Goal: Communication & Community: Answer question/provide support

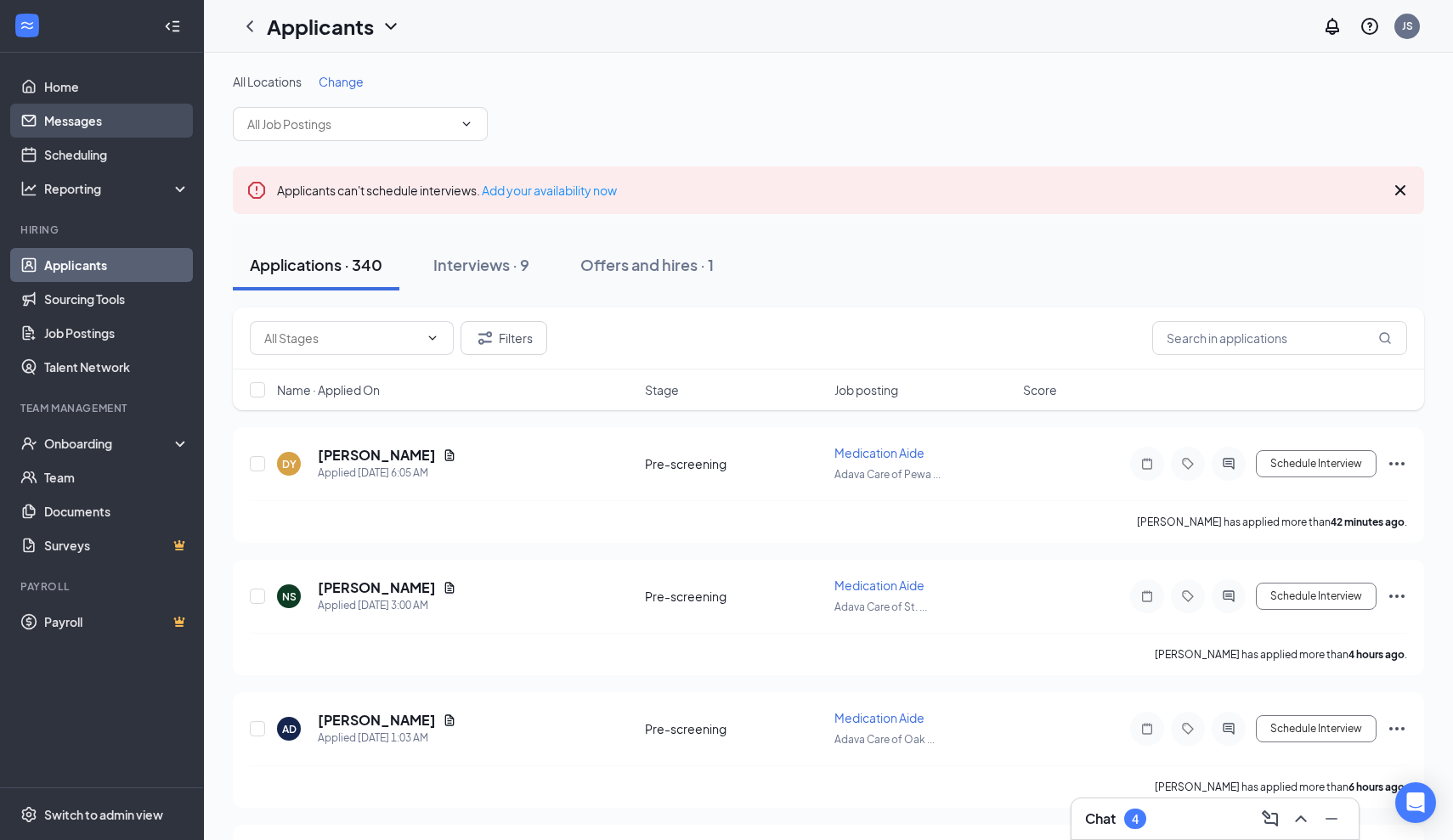
click at [80, 125] on link "Messages" at bounding box center [117, 120] width 145 height 34
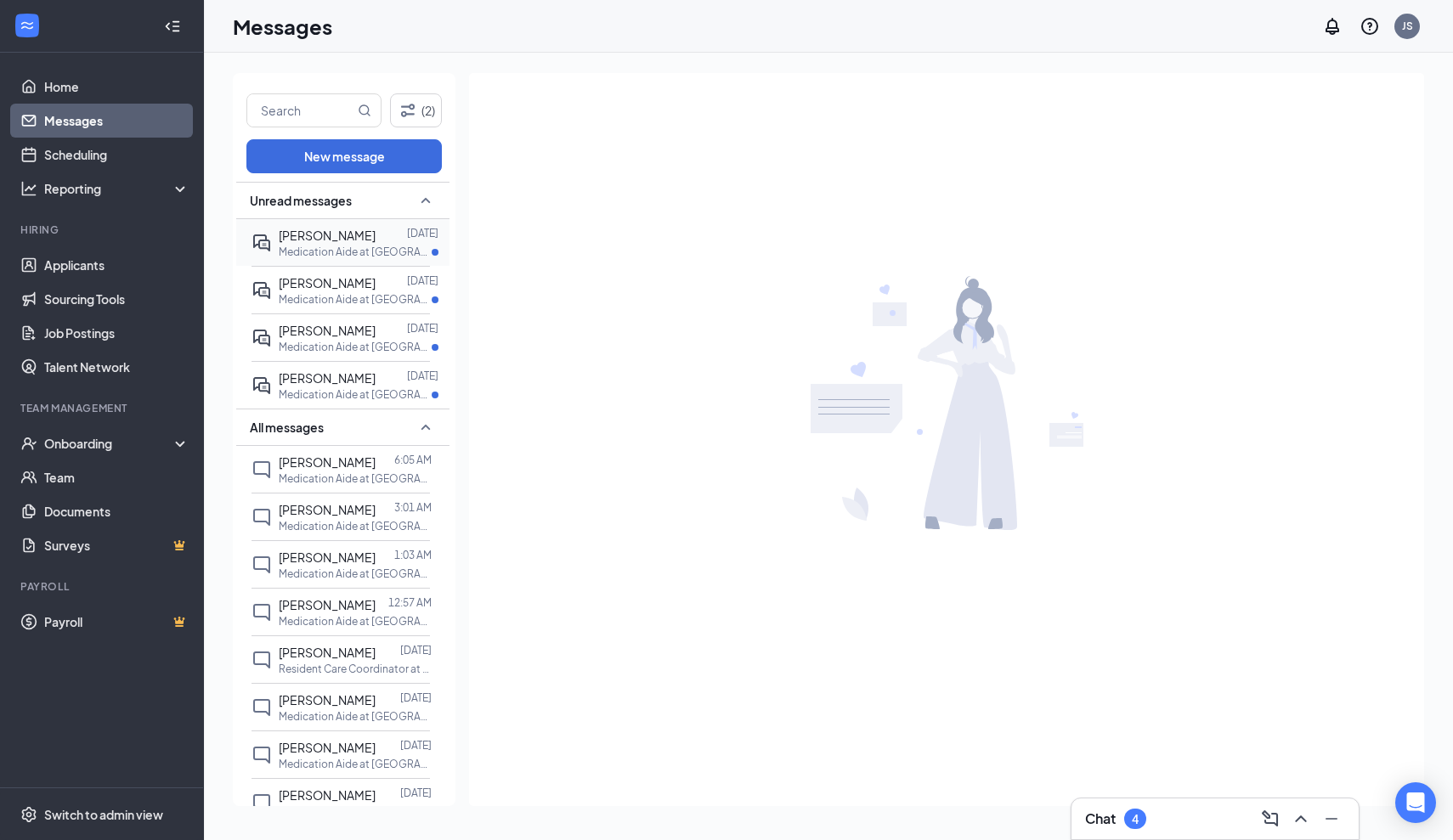
click at [335, 237] on span "[PERSON_NAME]" at bounding box center [326, 236] width 96 height 15
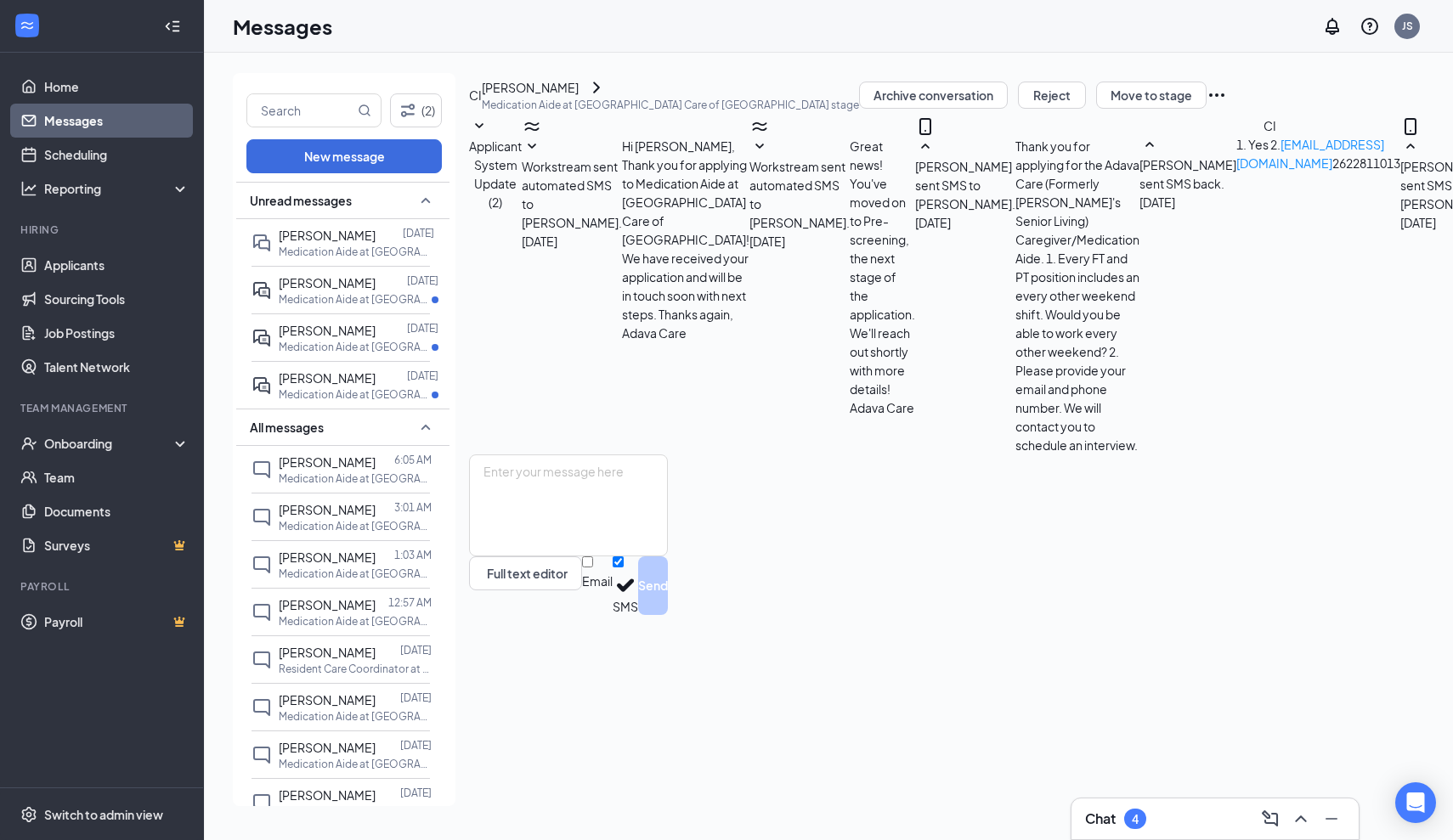
scroll to position [192, 0]
click at [509, 557] on textarea at bounding box center [568, 505] width 199 height 102
paste textarea "A confirmation of your interview will be sent to you shortly to include: Date/T…"
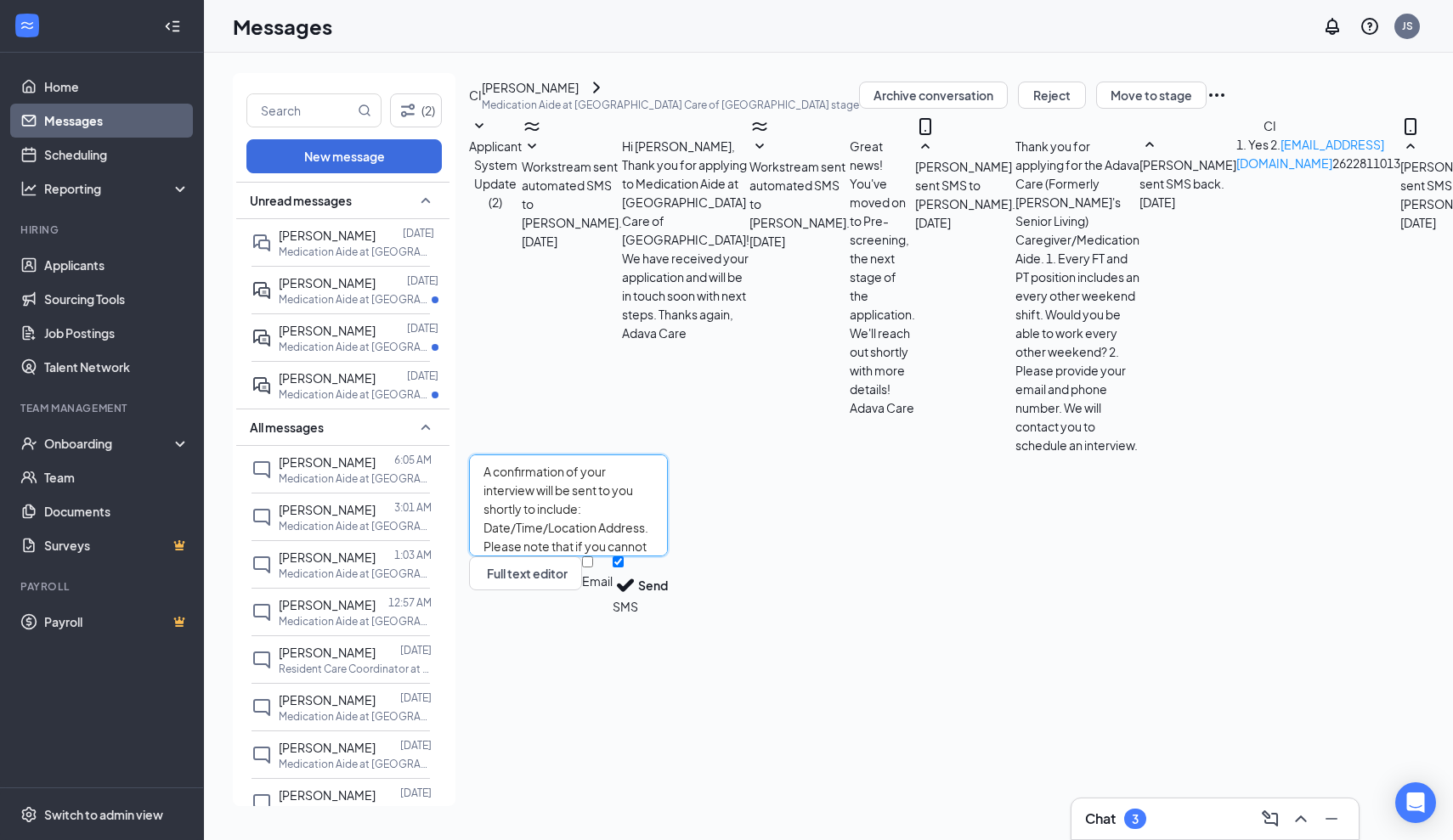
click at [668, 557] on textarea "A confirmation of your interview will be sent to you shortly to include: Date/T…" at bounding box center [568, 505] width 199 height 102
type textarea "A confirmation of your interview will be sent to your email shortly to include:…"
click at [668, 615] on button "Send" at bounding box center [652, 586] width 30 height 59
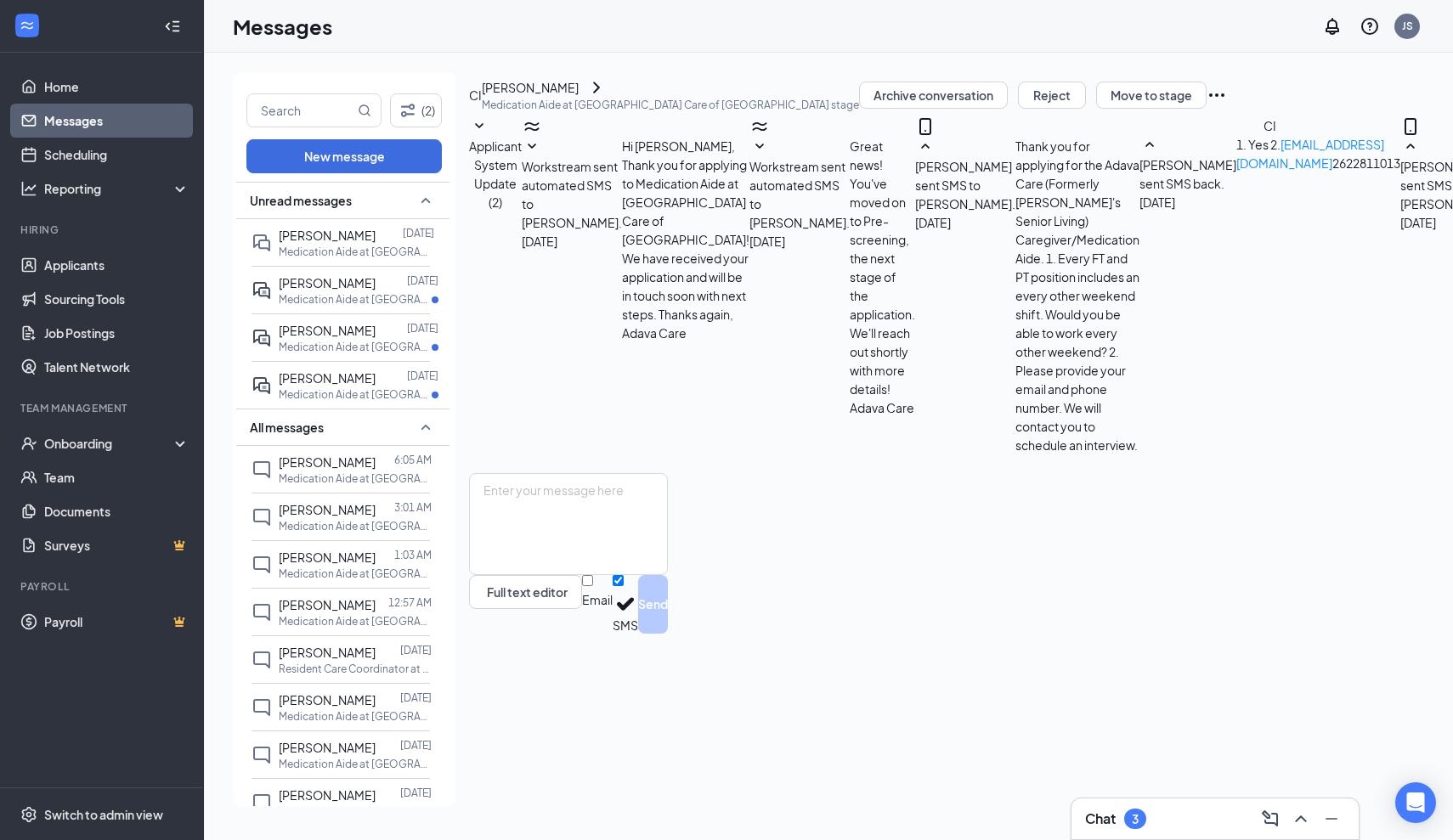
scroll to position [340, 0]
drag, startPoint x: 1008, startPoint y: 257, endPoint x: 874, endPoint y: 251, distance: 134.1
click at [1140, 212] on div "[PERSON_NAME] sent SMS back. [DATE] 1. Yes 2. [EMAIL_ADDRESS][DOMAIN_NAME] 2622…" at bounding box center [1270, 173] width 261 height 77
drag, startPoint x: 720, startPoint y: 250, endPoint x: 572, endPoint y: 253, distance: 148.0
click at [1236, 171] on span "1. Yes 2. [EMAIL_ADDRESS][DOMAIN_NAME] 2622811013" at bounding box center [1318, 154] width 164 height 34
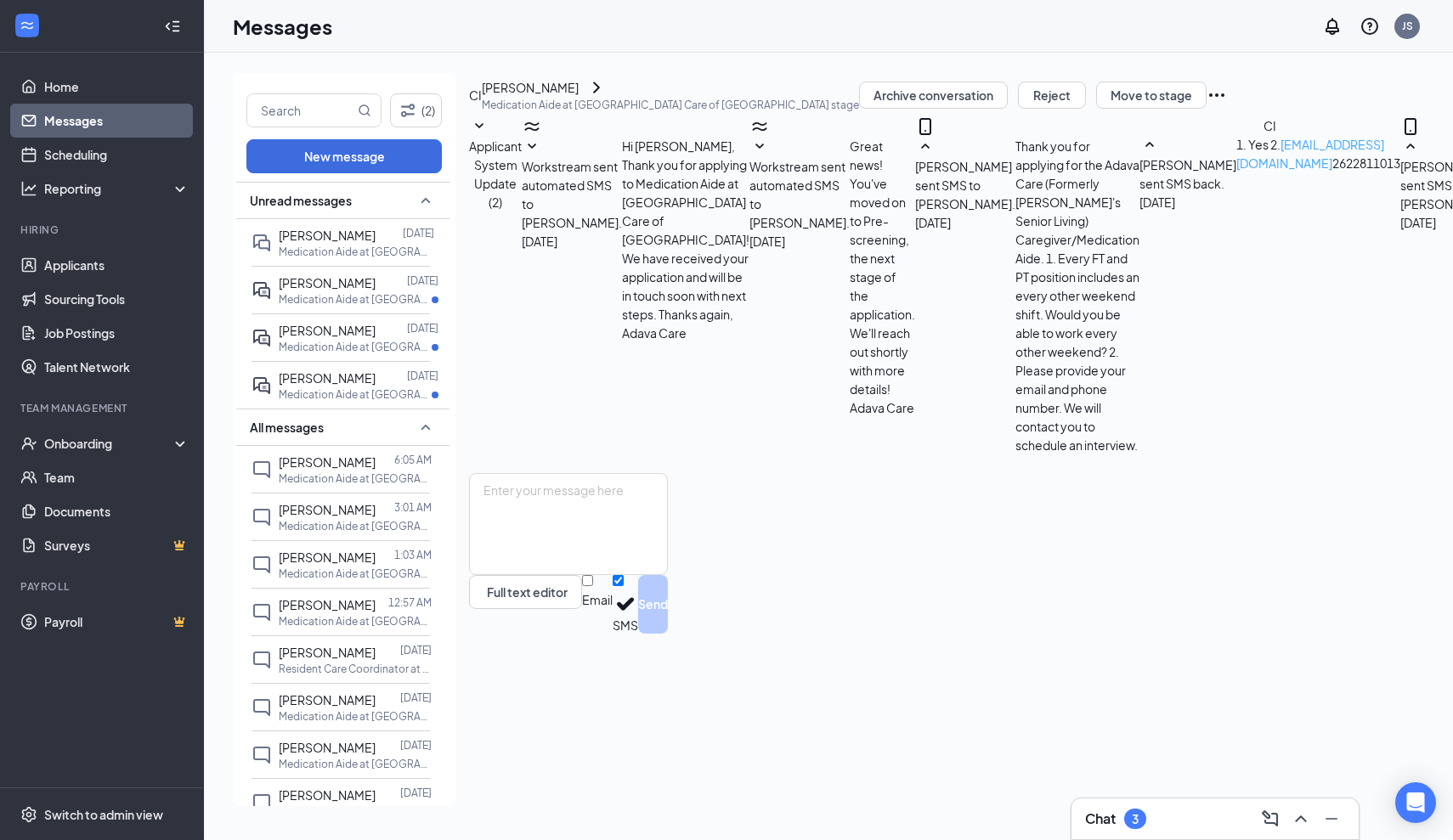
copy span "[EMAIL_ADDRESS][DOMAIN_NAME]"
click at [334, 292] on p "Medication Aide at [GEOGRAPHIC_DATA] Care of [GEOGRAPHIC_DATA]" at bounding box center [354, 299] width 153 height 15
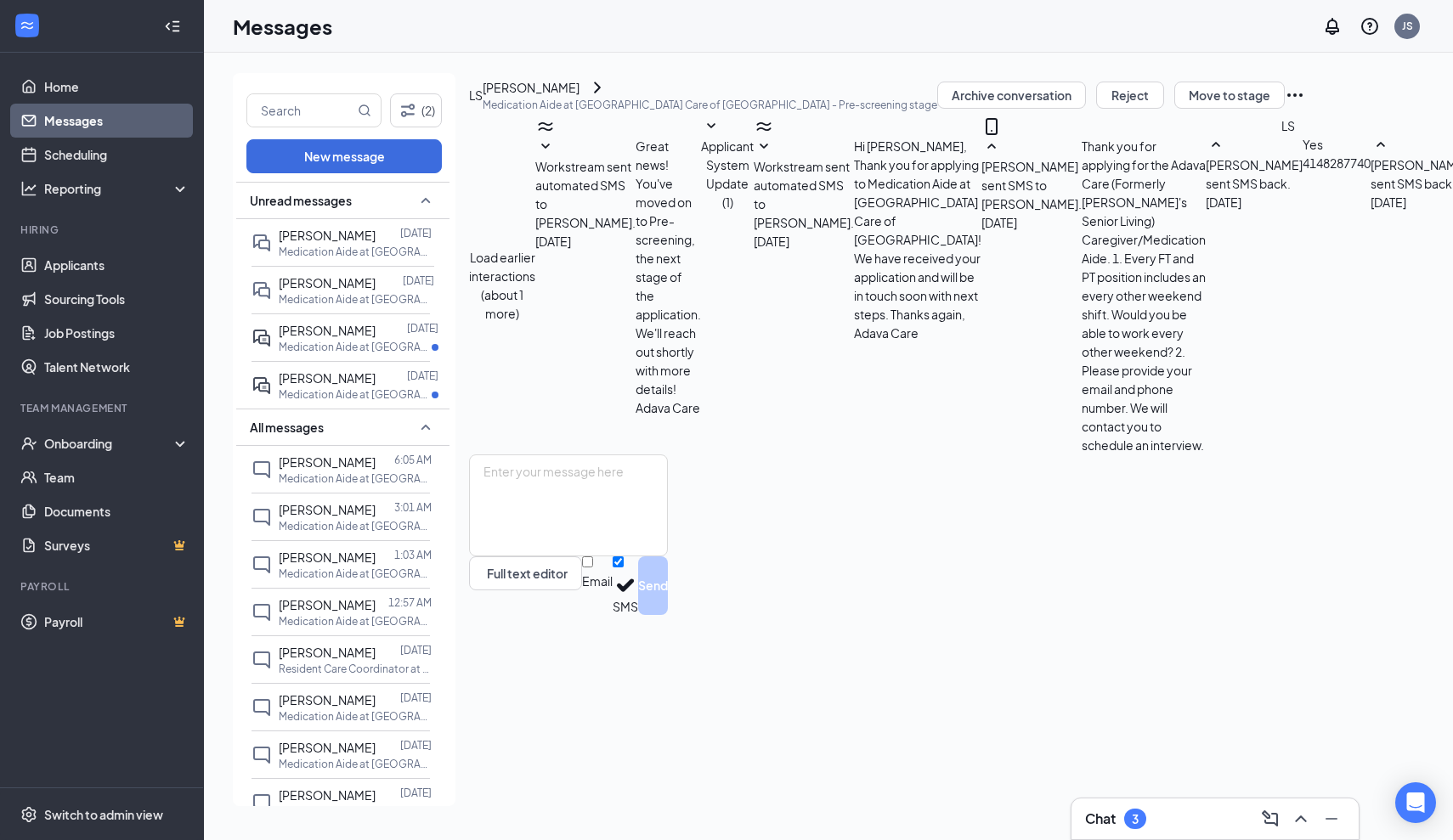
scroll to position [484, 0]
click at [651, 557] on textarea at bounding box center [568, 505] width 199 height 102
click at [512, 557] on textarea "Currently all positions are filled at the [GEOGRAPHIC_DATA] location. Are you i…" at bounding box center [568, 505] width 199 height 102
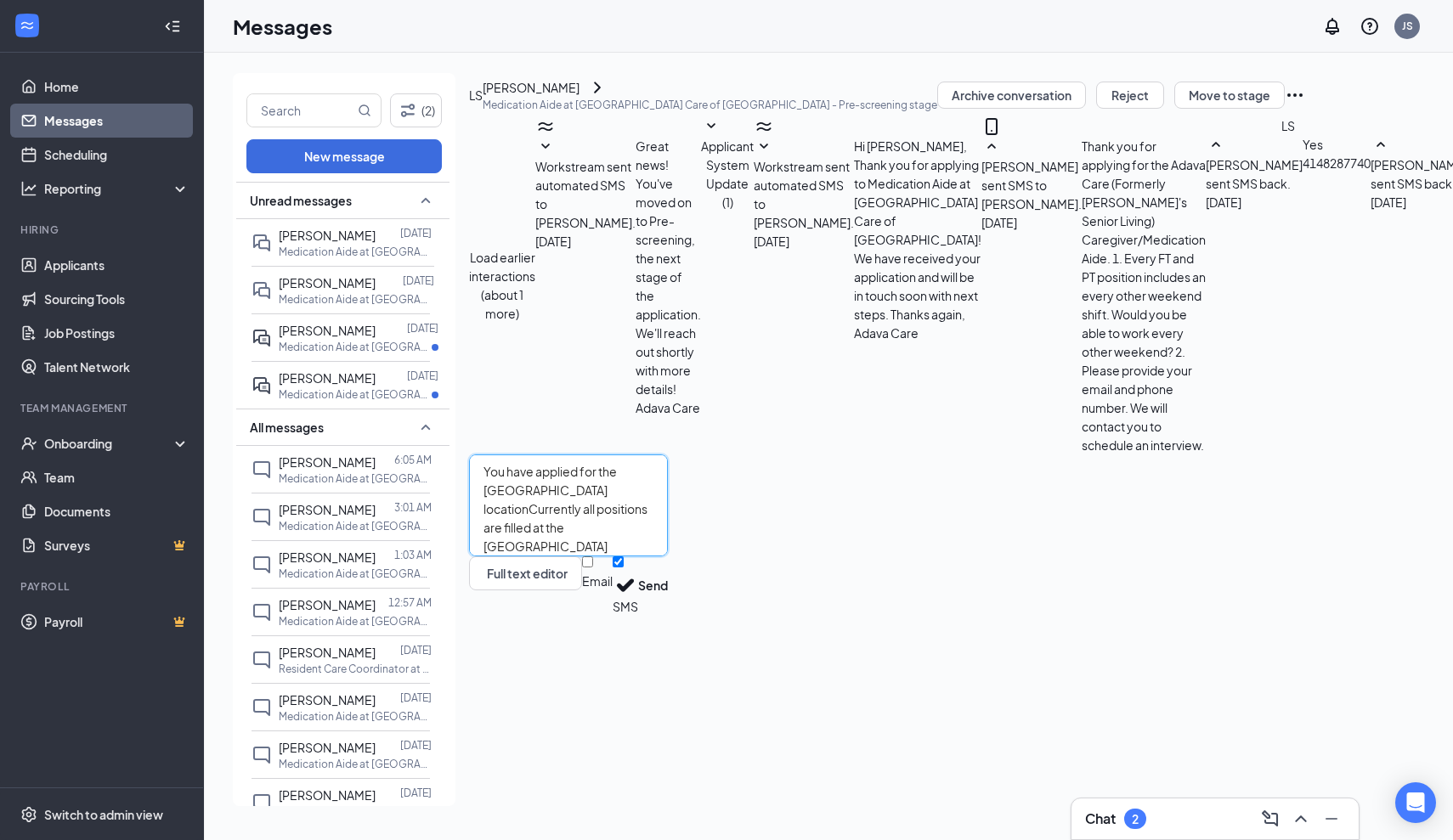
click at [661, 557] on textarea "You have applied for the [GEOGRAPHIC_DATA] locationCurrently all positions are …" at bounding box center [568, 505] width 199 height 102
click at [668, 557] on textarea "You have applied for the [GEOGRAPHIC_DATA] locationCurrently all positions are …" at bounding box center [568, 505] width 199 height 102
click at [668, 557] on textarea "You have applied for the [GEOGRAPHIC_DATA] location. Currently all positions ar…" at bounding box center [568, 505] width 199 height 102
type textarea "You have applied for the [GEOGRAPHIC_DATA] location. Currently all positions ar…"
click at [668, 615] on button "Send" at bounding box center [652, 586] width 30 height 59
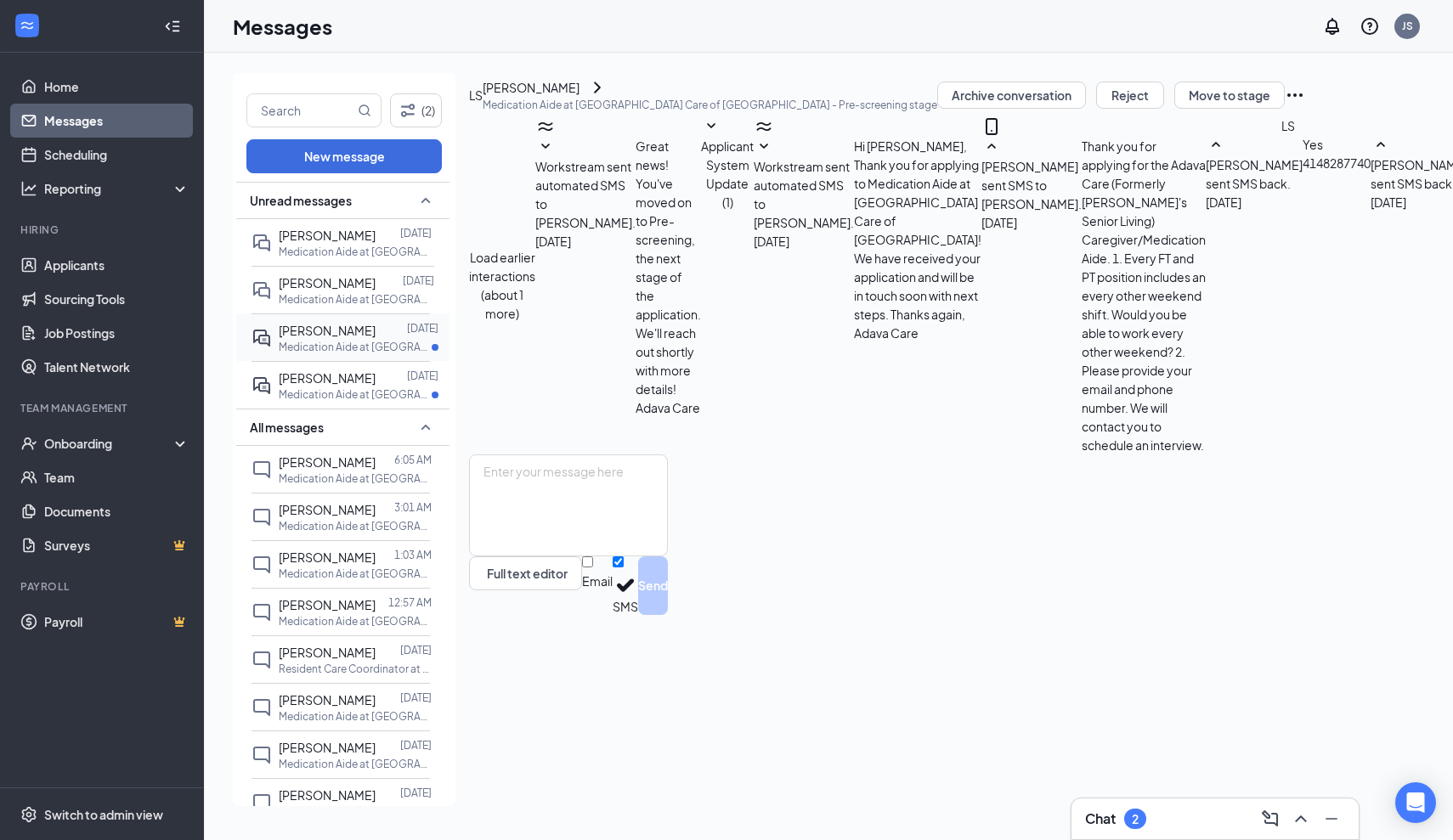
click at [321, 340] on p "Medication Aide at [GEOGRAPHIC_DATA] Care of [GEOGRAPHIC_DATA]" at bounding box center [354, 347] width 153 height 15
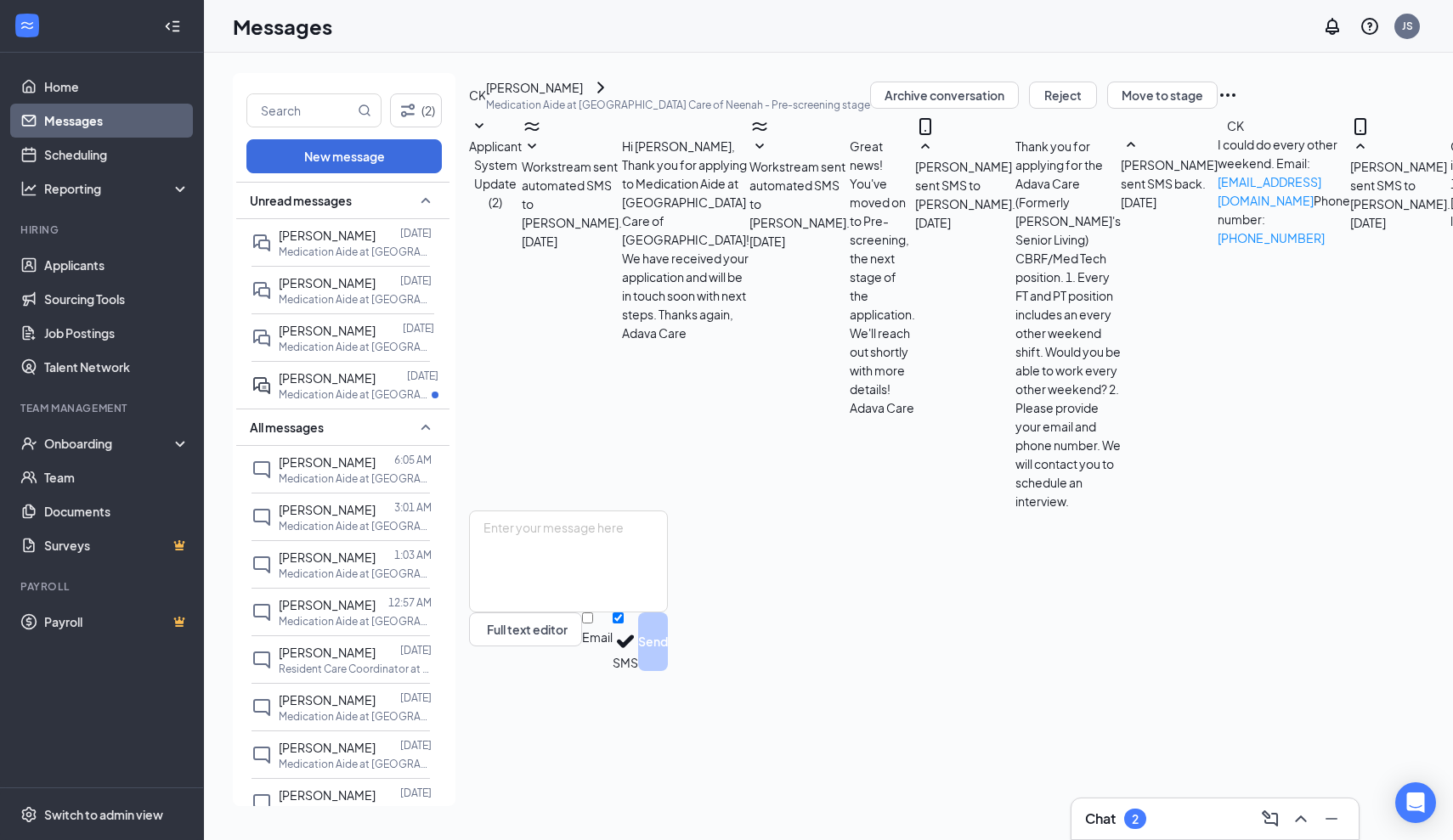
scroll to position [469, 0]
click at [327, 385] on div "[PERSON_NAME]" at bounding box center [326, 378] width 96 height 19
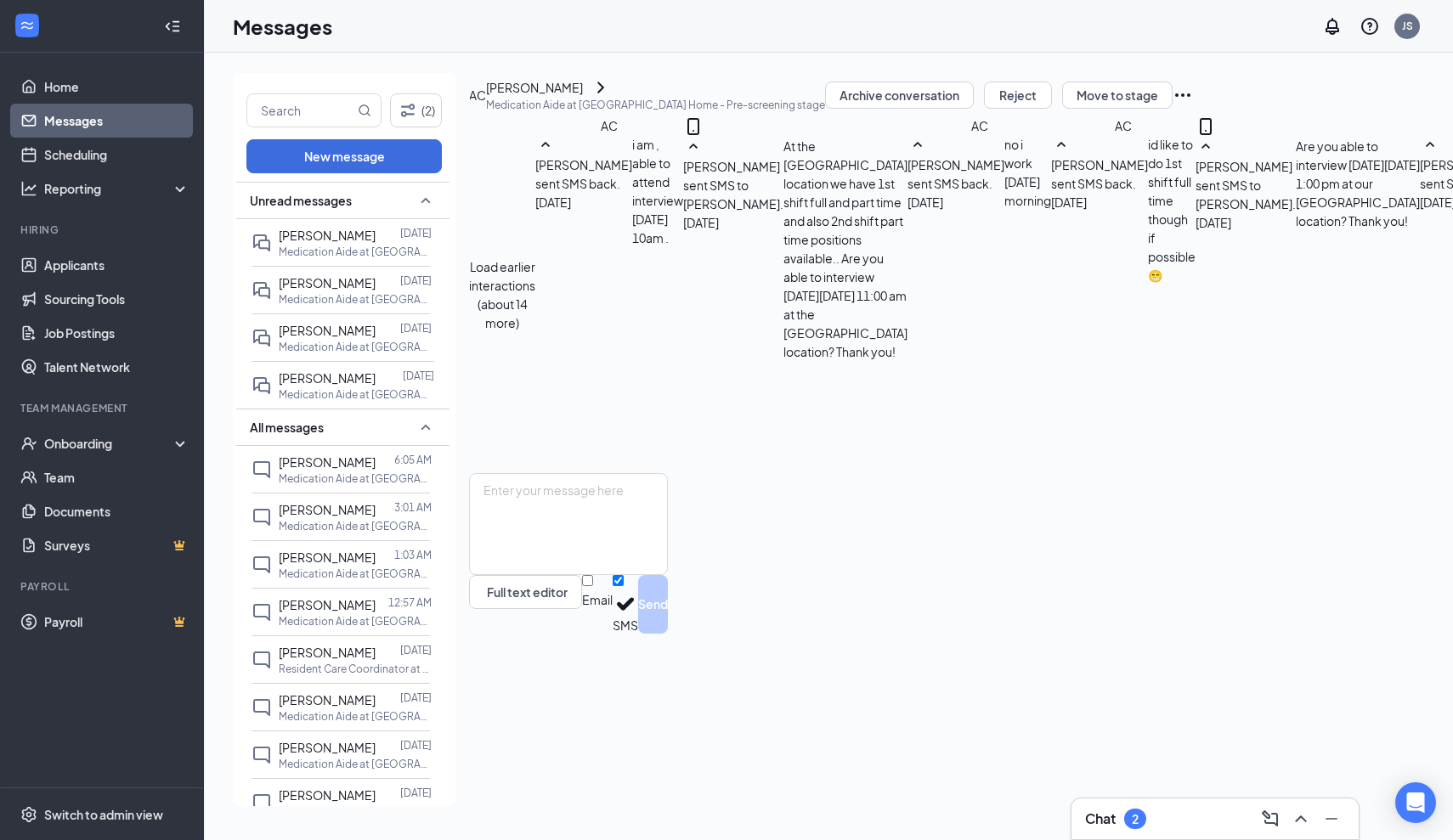
scroll to position [604, 0]
click at [84, 266] on link "Applicants" at bounding box center [117, 265] width 145 height 34
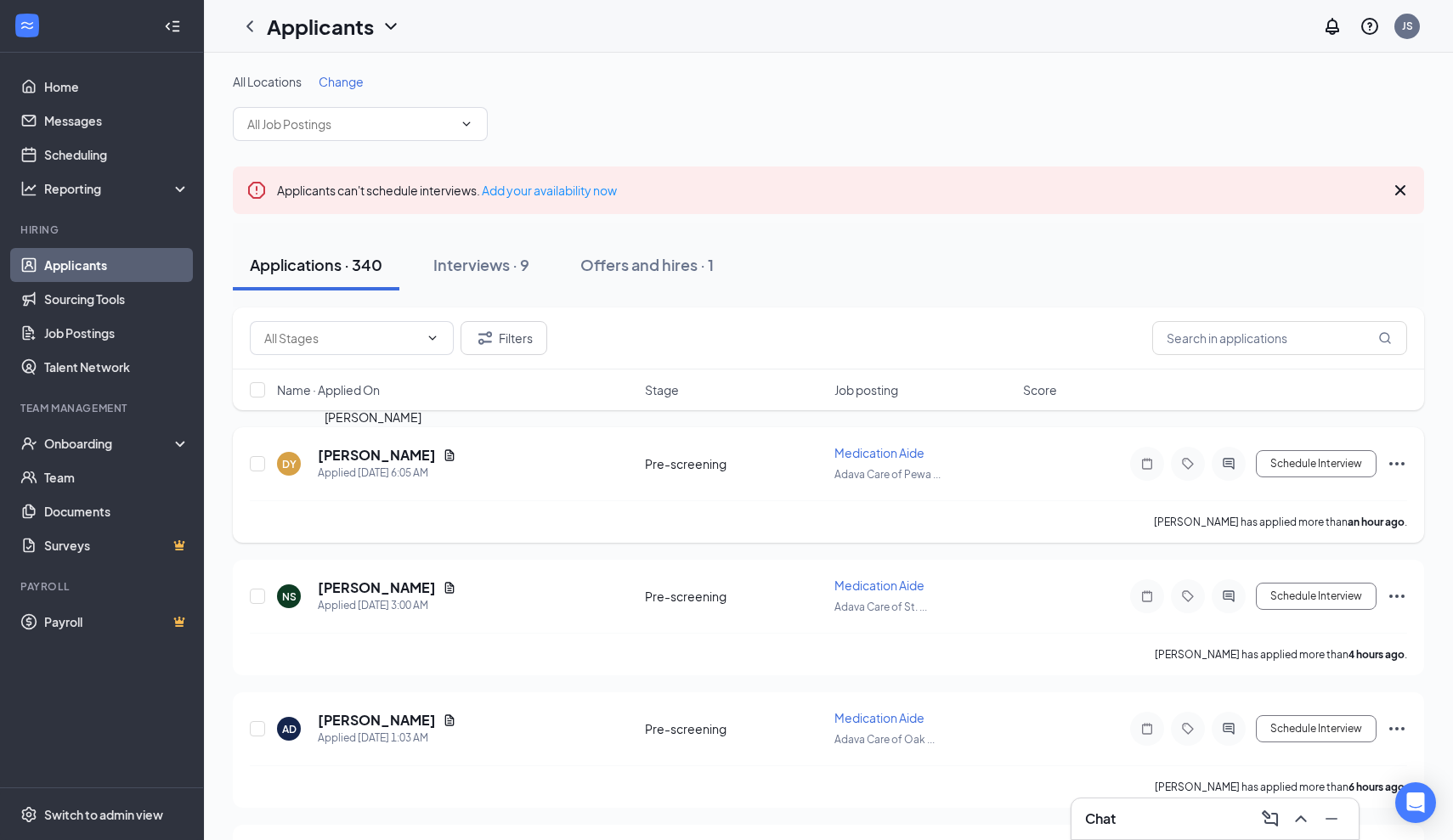
click at [398, 458] on h5 "[PERSON_NAME]" at bounding box center [376, 456] width 118 height 19
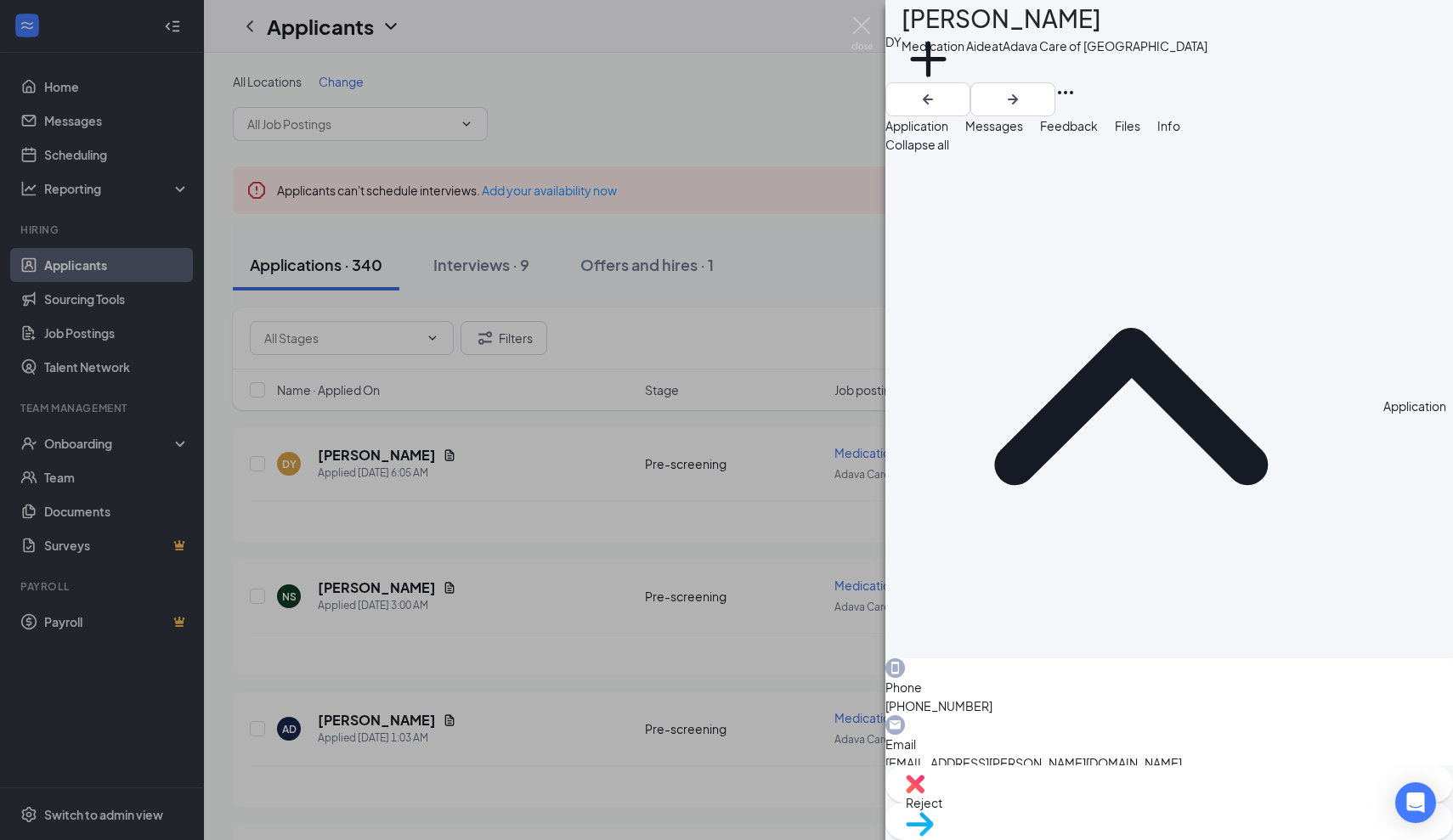
drag, startPoint x: 1090, startPoint y: 30, endPoint x: 942, endPoint y: 38, distance: 148.2
click at [942, 38] on h1 "[PERSON_NAME]" at bounding box center [1001, 19] width 200 height 38
copy h1 "[PERSON_NAME]"
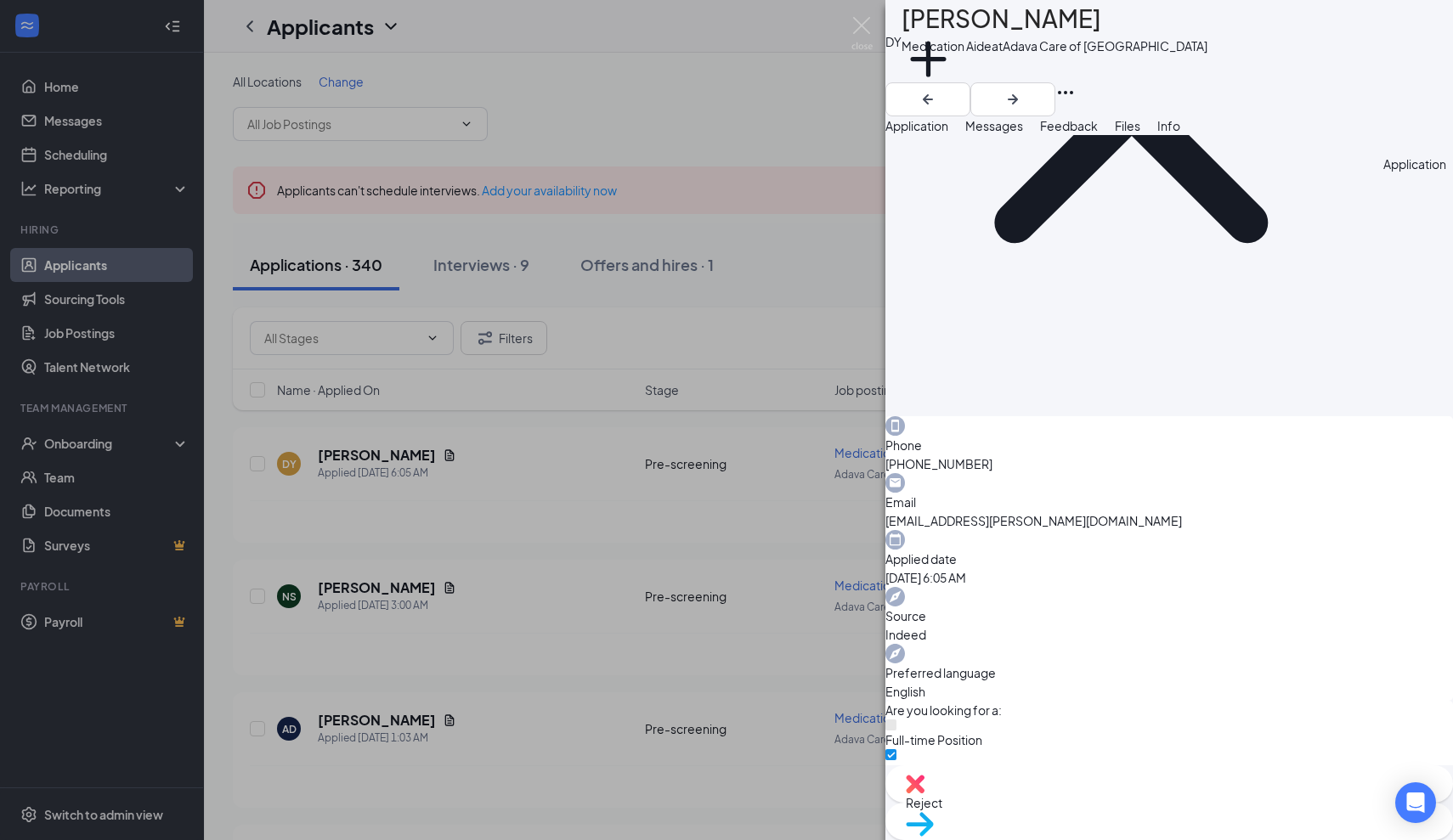
scroll to position [248, 0]
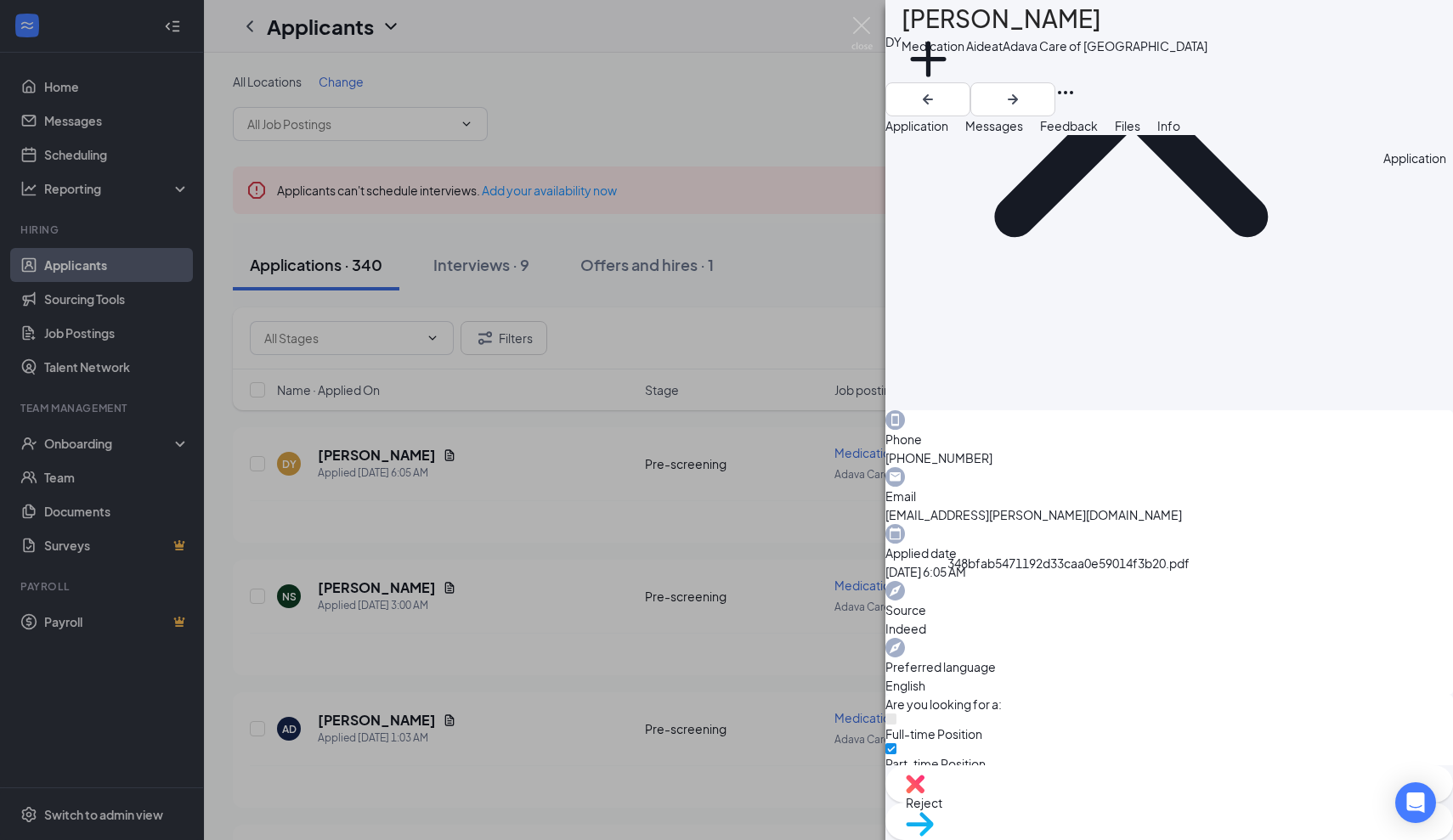
click at [1023, 133] on span "Messages" at bounding box center [995, 125] width 58 height 15
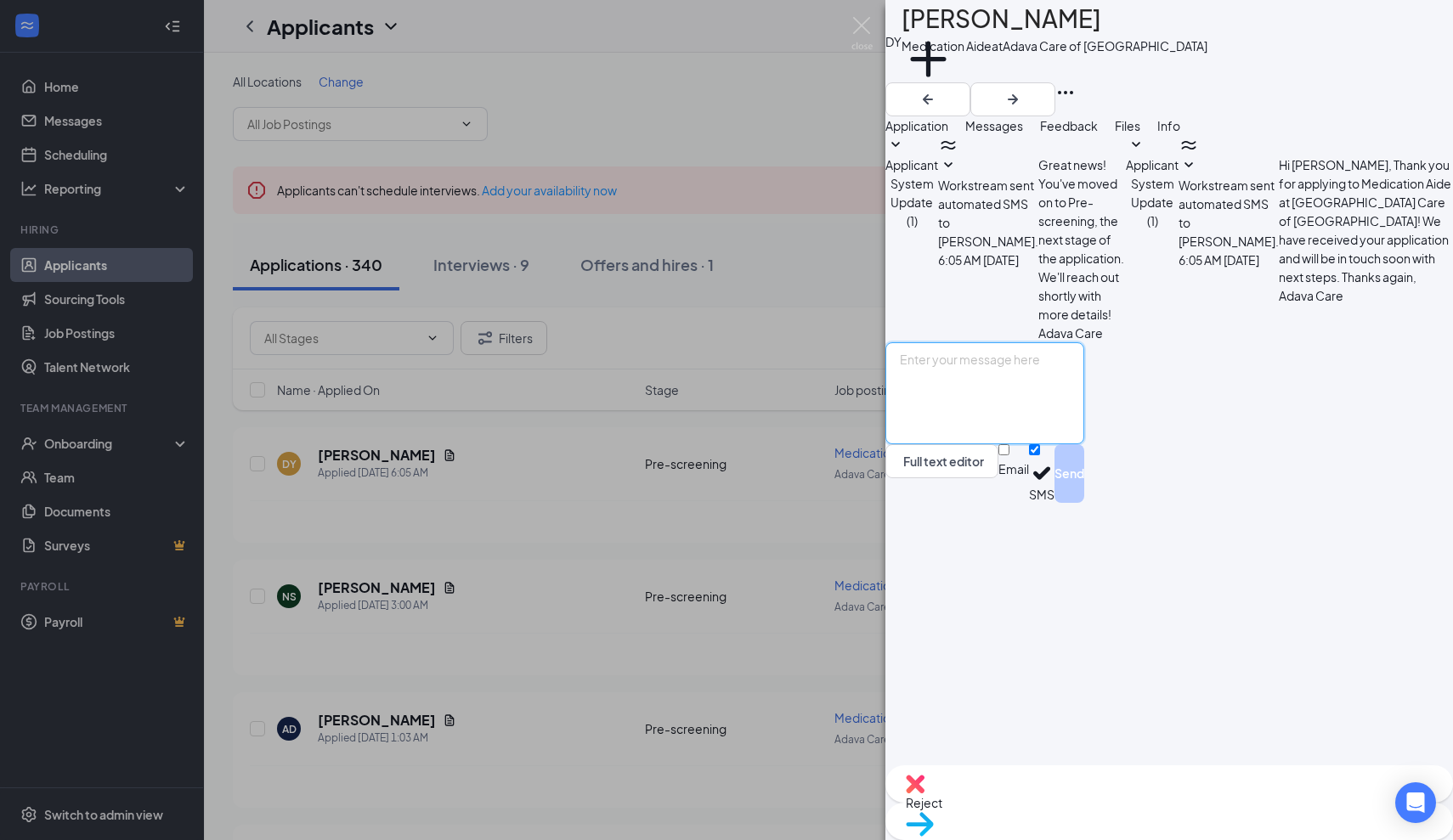
click at [940, 445] on textarea at bounding box center [984, 393] width 199 height 102
paste textarea "Thank you for applying for the Adava Care (Formerly [PERSON_NAME]'s Senior Livi…"
type textarea "Thank you for applying for the Adava Care (Formerly [PERSON_NAME]'s Senior Livi…"
click at [1084, 503] on button "Send" at bounding box center [1069, 474] width 30 height 59
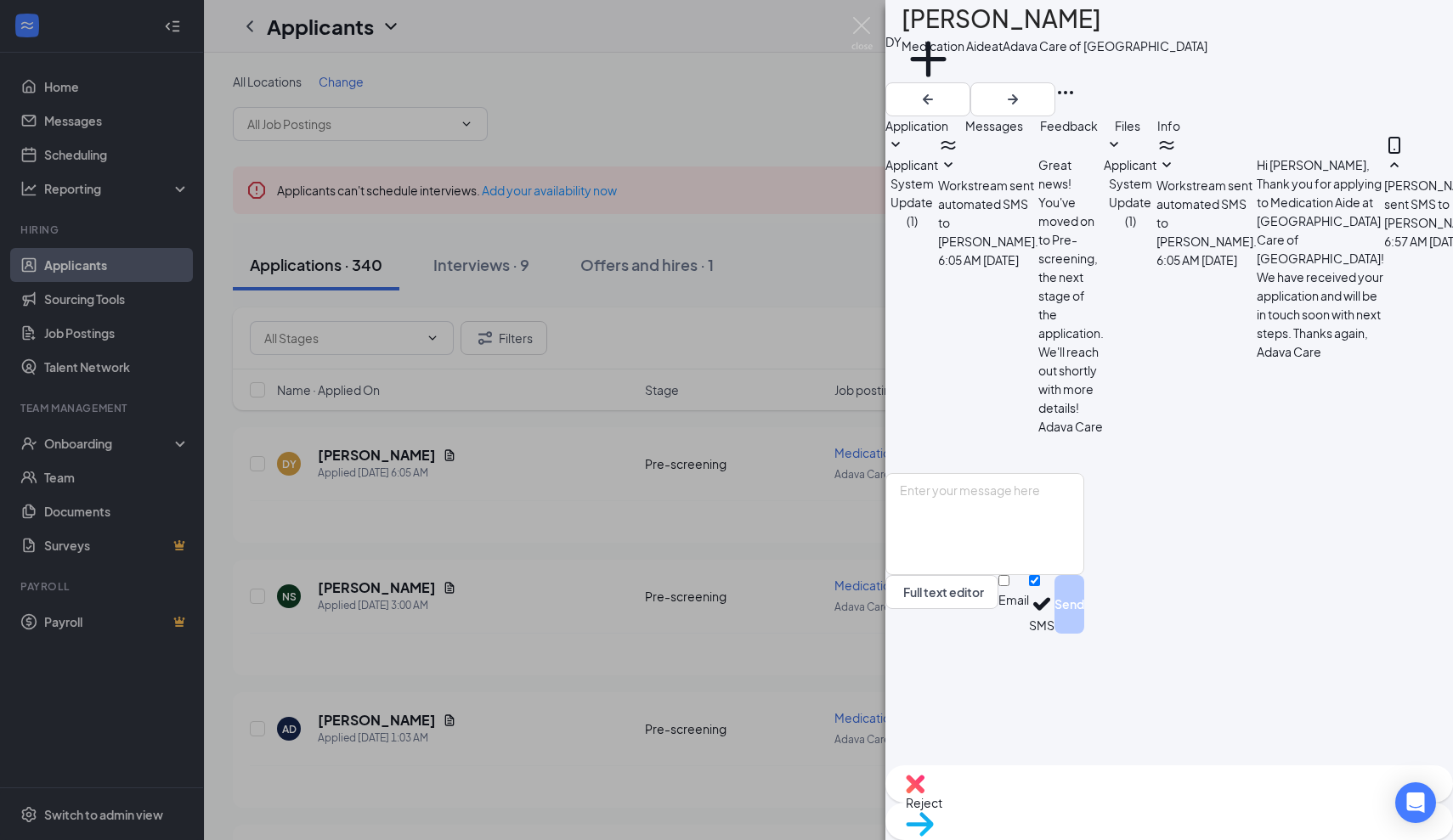
scroll to position [87, 0]
click at [345, 590] on div "DY [PERSON_NAME] Medication Aide at Adava Care of [GEOGRAPHIC_DATA] Add a tag A…" at bounding box center [726, 420] width 1453 height 840
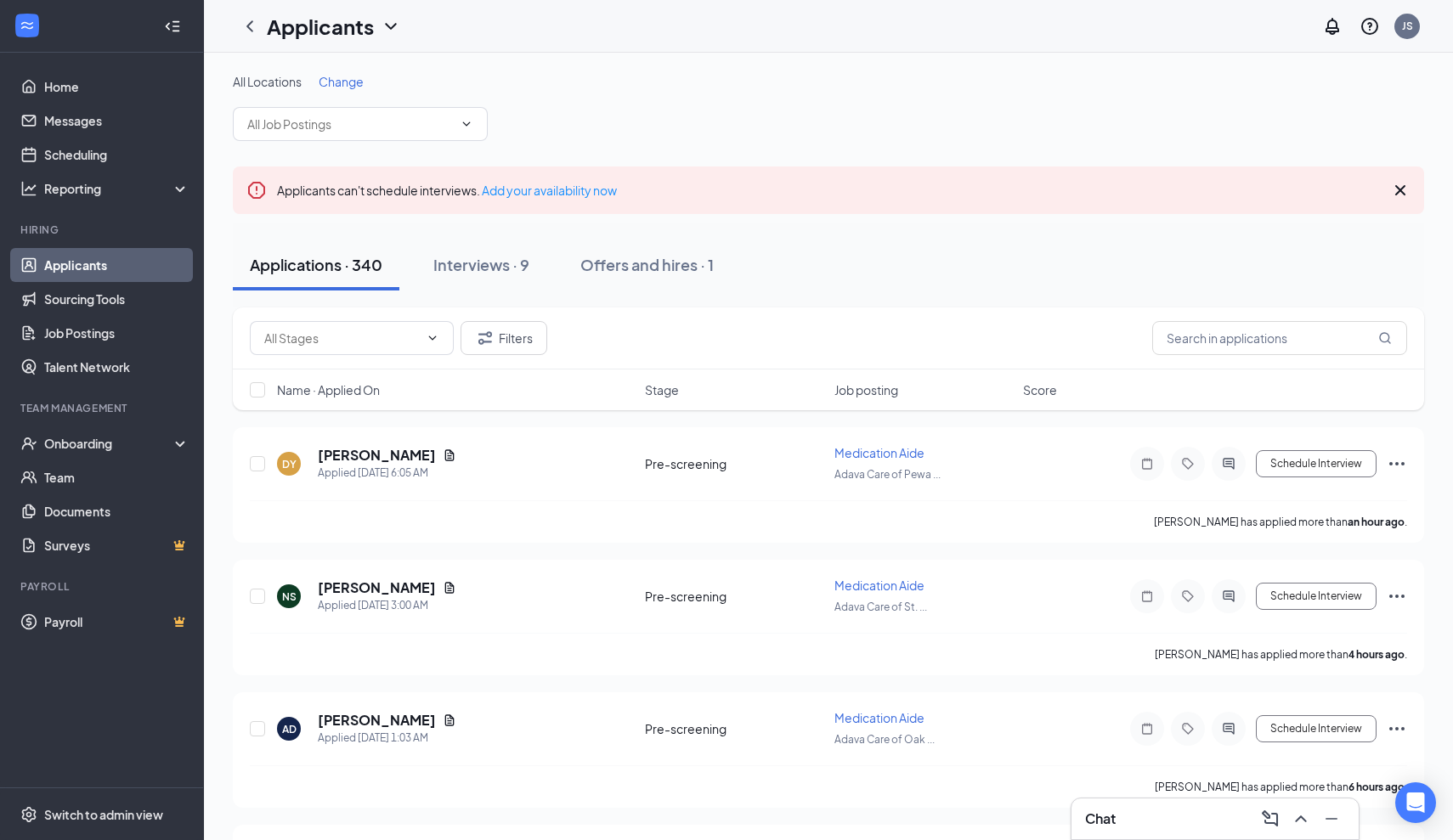
click at [345, 590] on h5 "[PERSON_NAME]" at bounding box center [376, 588] width 118 height 19
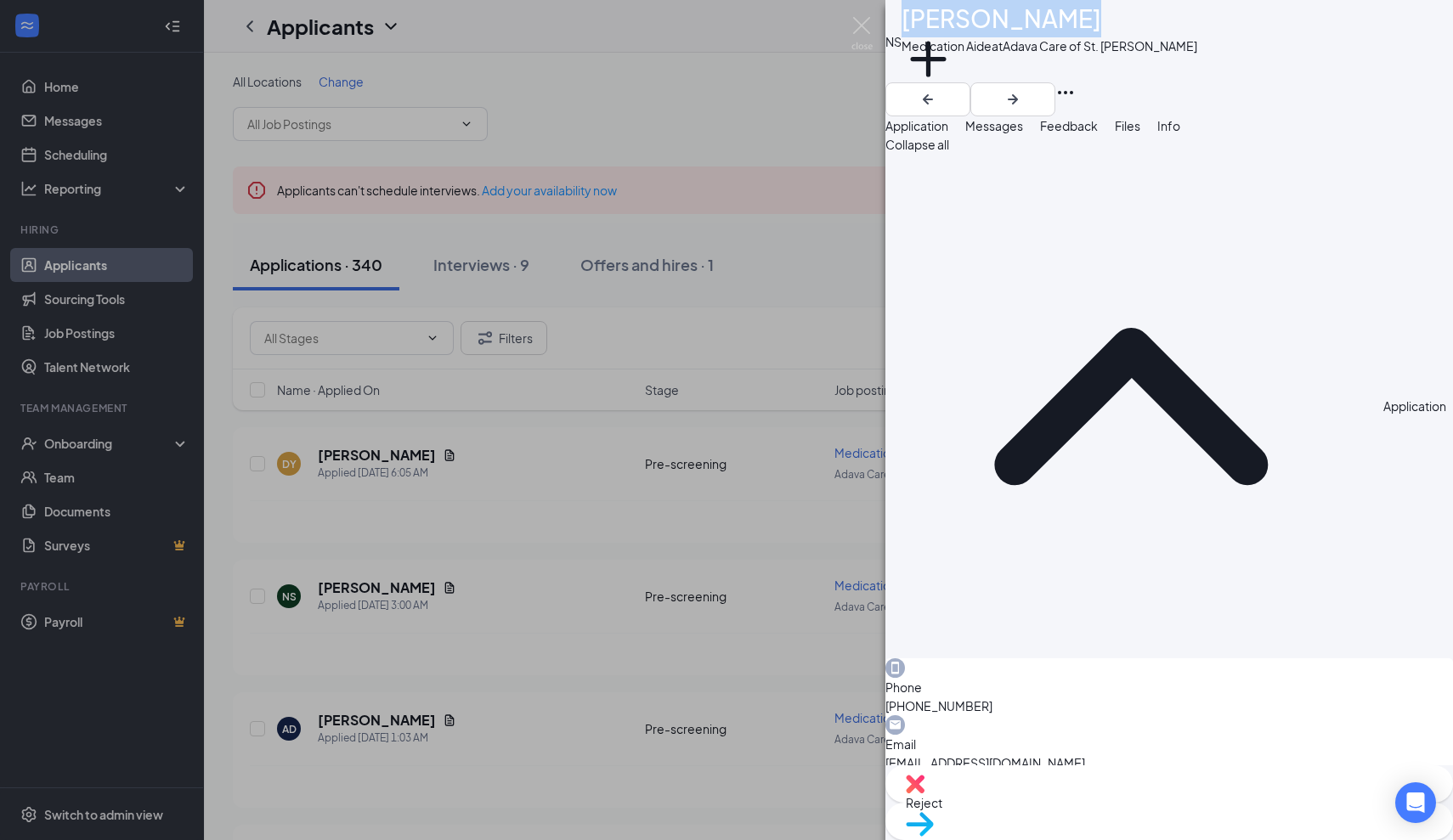
drag, startPoint x: 1067, startPoint y: 28, endPoint x: 939, endPoint y: 27, distance: 128.0
click at [939, 27] on div "NS [PERSON_NAME] Medication Aide at [GEOGRAPHIC_DATA] Care of St. [PERSON_NAME]…" at bounding box center [1169, 41] width 568 height 83
copy h1 "[PERSON_NAME]"
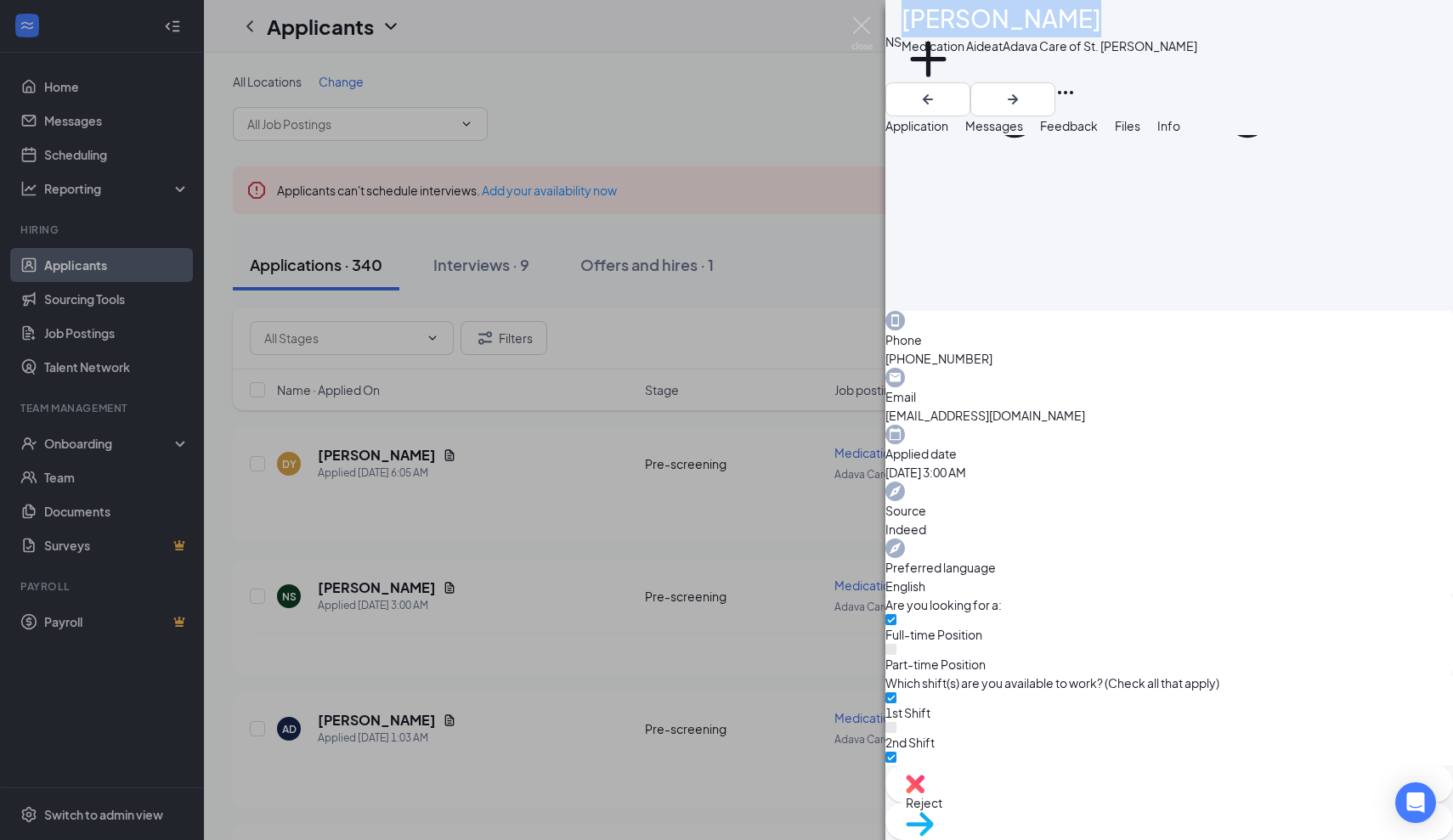
scroll to position [388, 0]
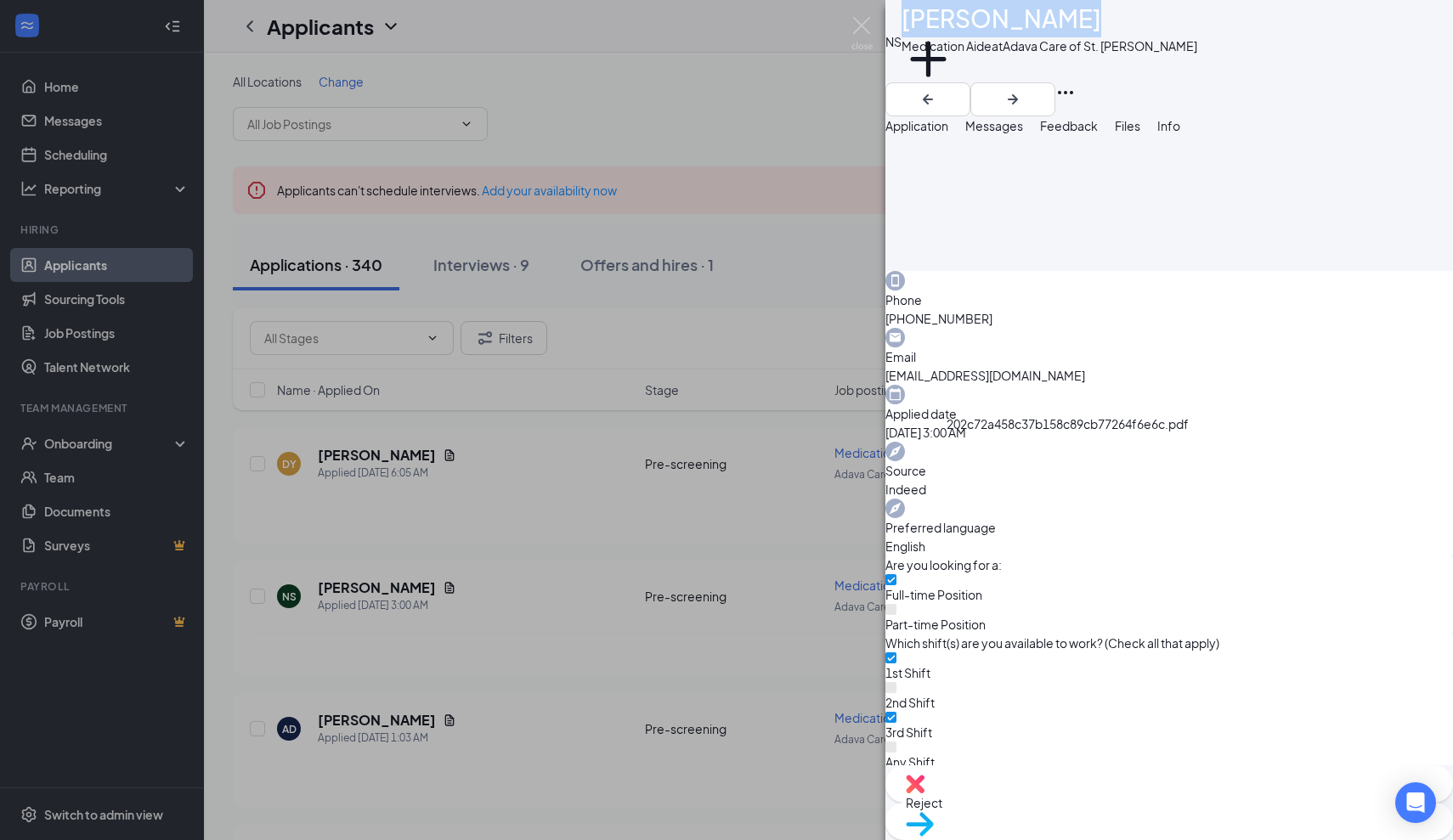
click at [1023, 133] on span "Messages" at bounding box center [995, 125] width 58 height 15
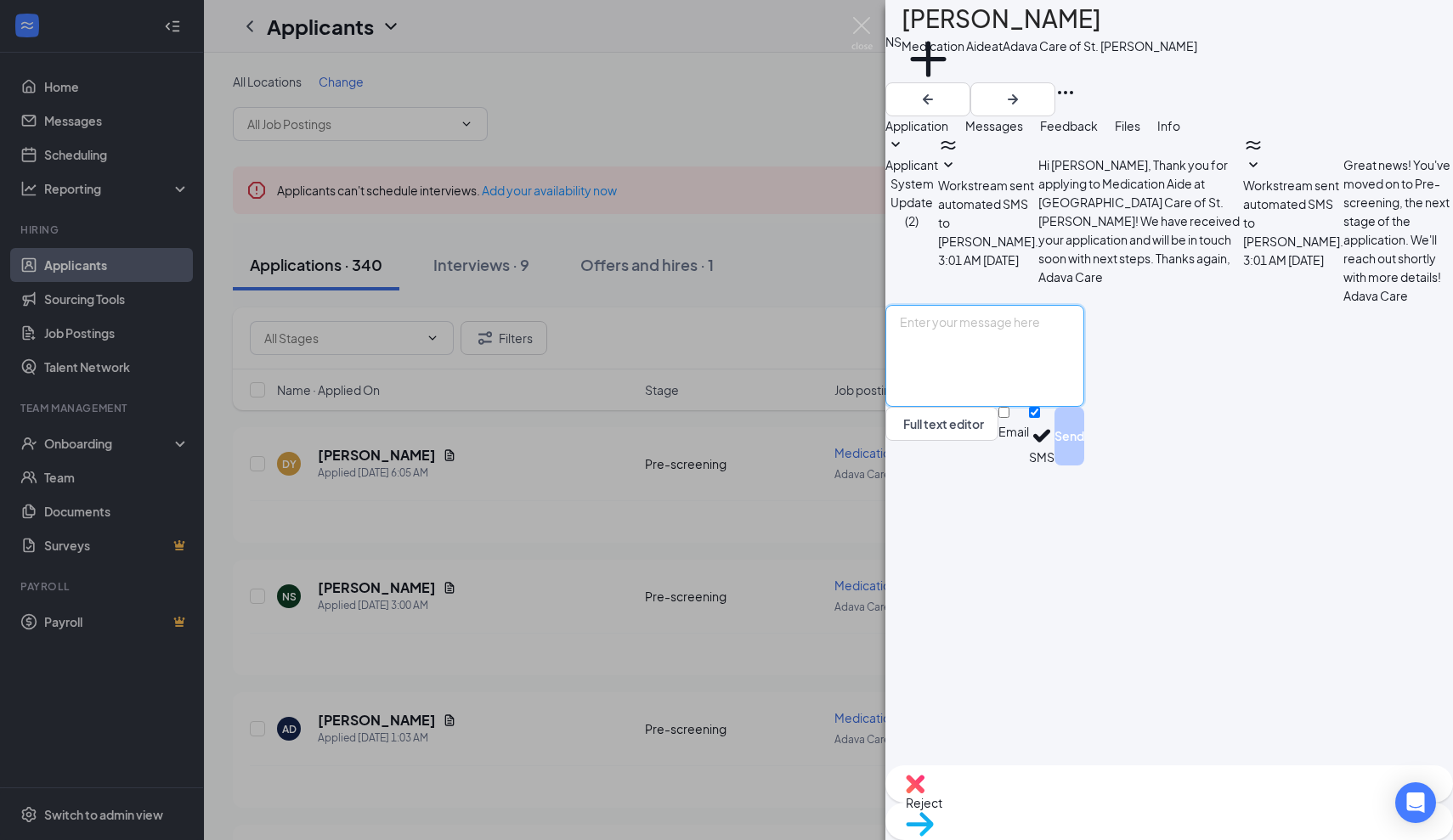
click at [947, 407] on textarea at bounding box center [984, 355] width 199 height 102
paste textarea "Thank you for applying for the Adava Care (Formerly [PERSON_NAME]'s Senior Livi…"
type textarea "Thank you for applying for the Adava Care (Formerly [PERSON_NAME]'s Senior Livi…"
click at [1084, 465] on button "Send" at bounding box center [1069, 436] width 30 height 59
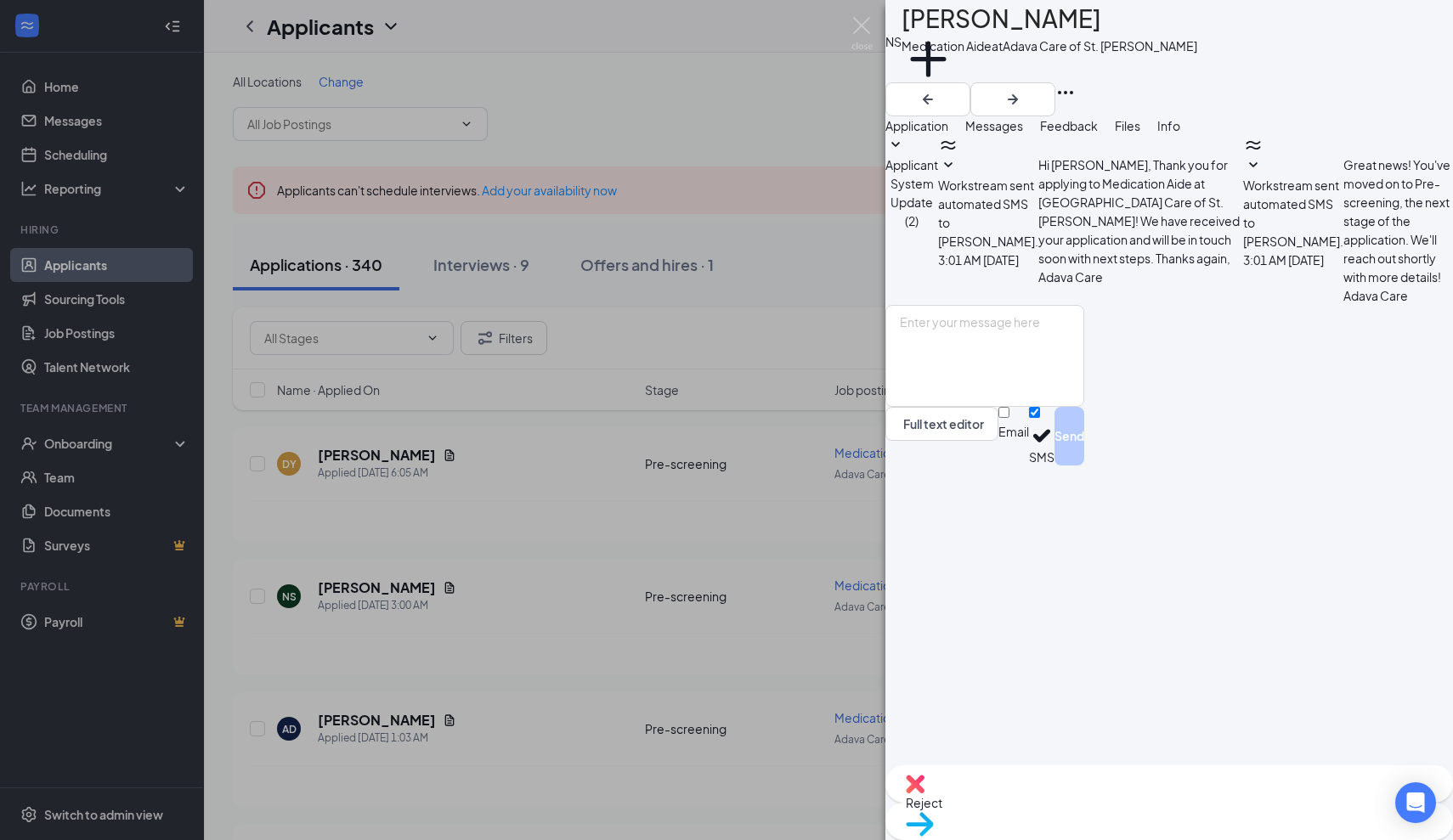
scroll to position [38, 0]
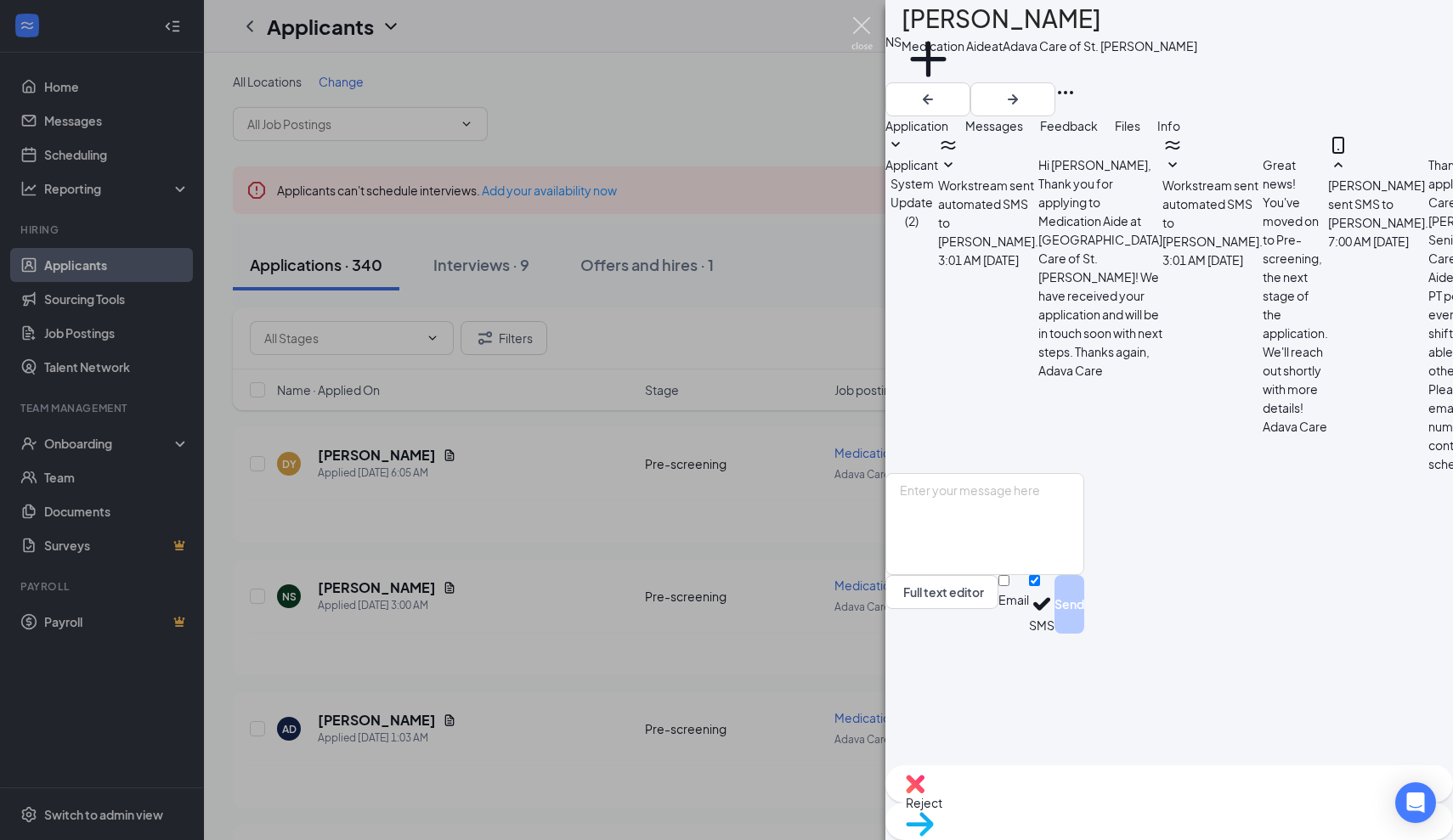
click at [860, 35] on img at bounding box center [861, 33] width 21 height 33
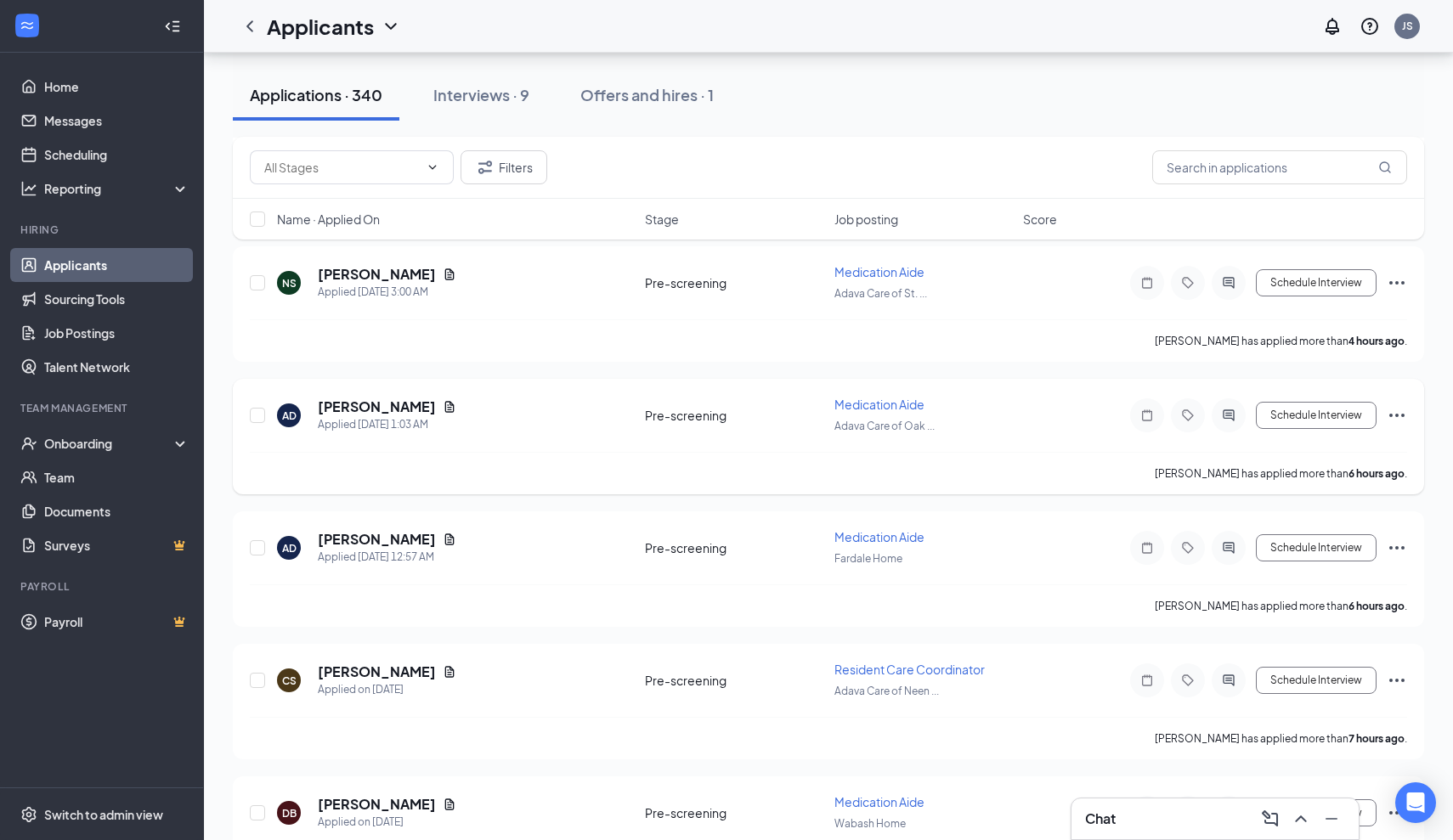
scroll to position [341, 0]
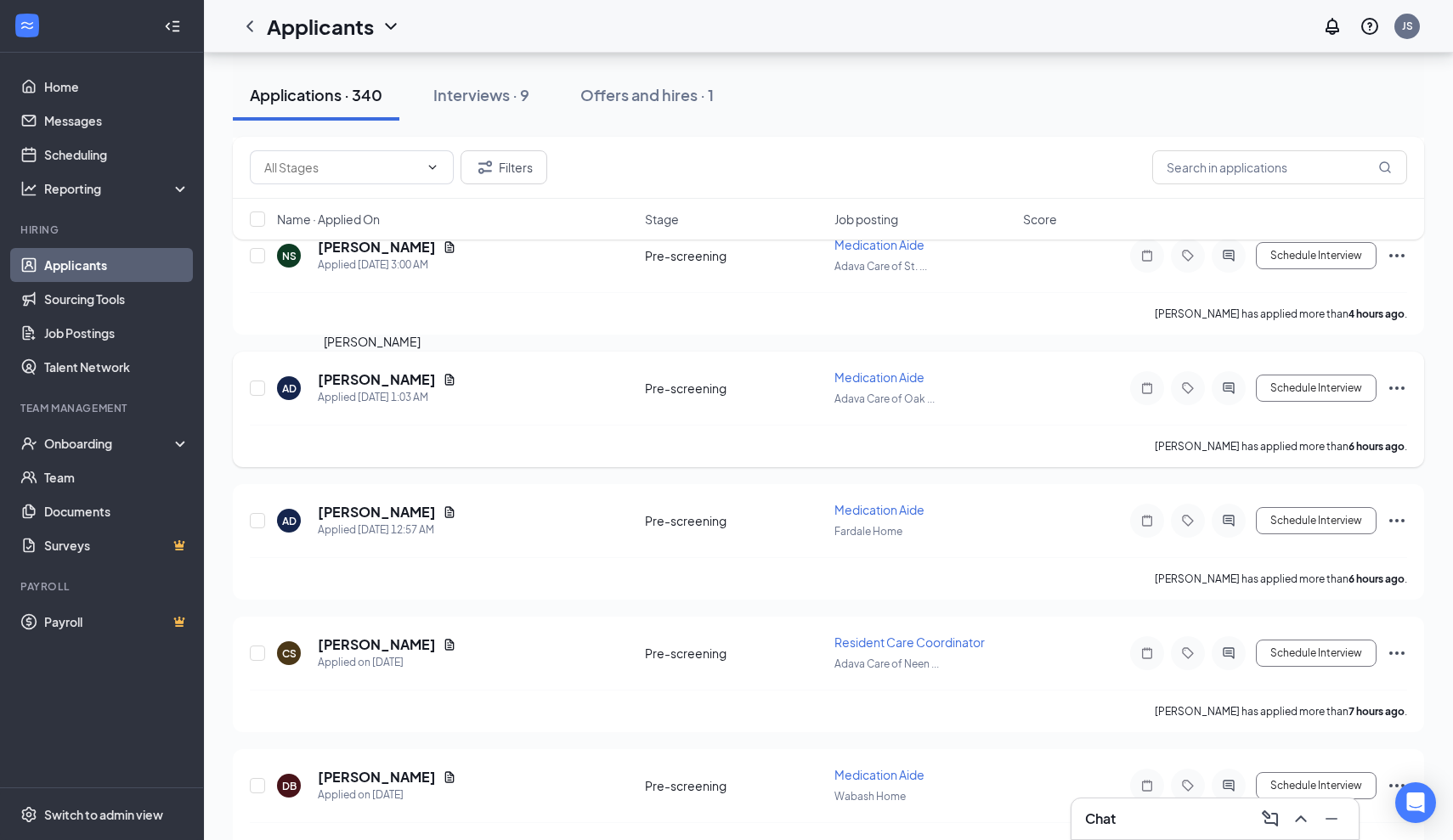
click at [390, 379] on h5 "[PERSON_NAME]" at bounding box center [376, 380] width 118 height 19
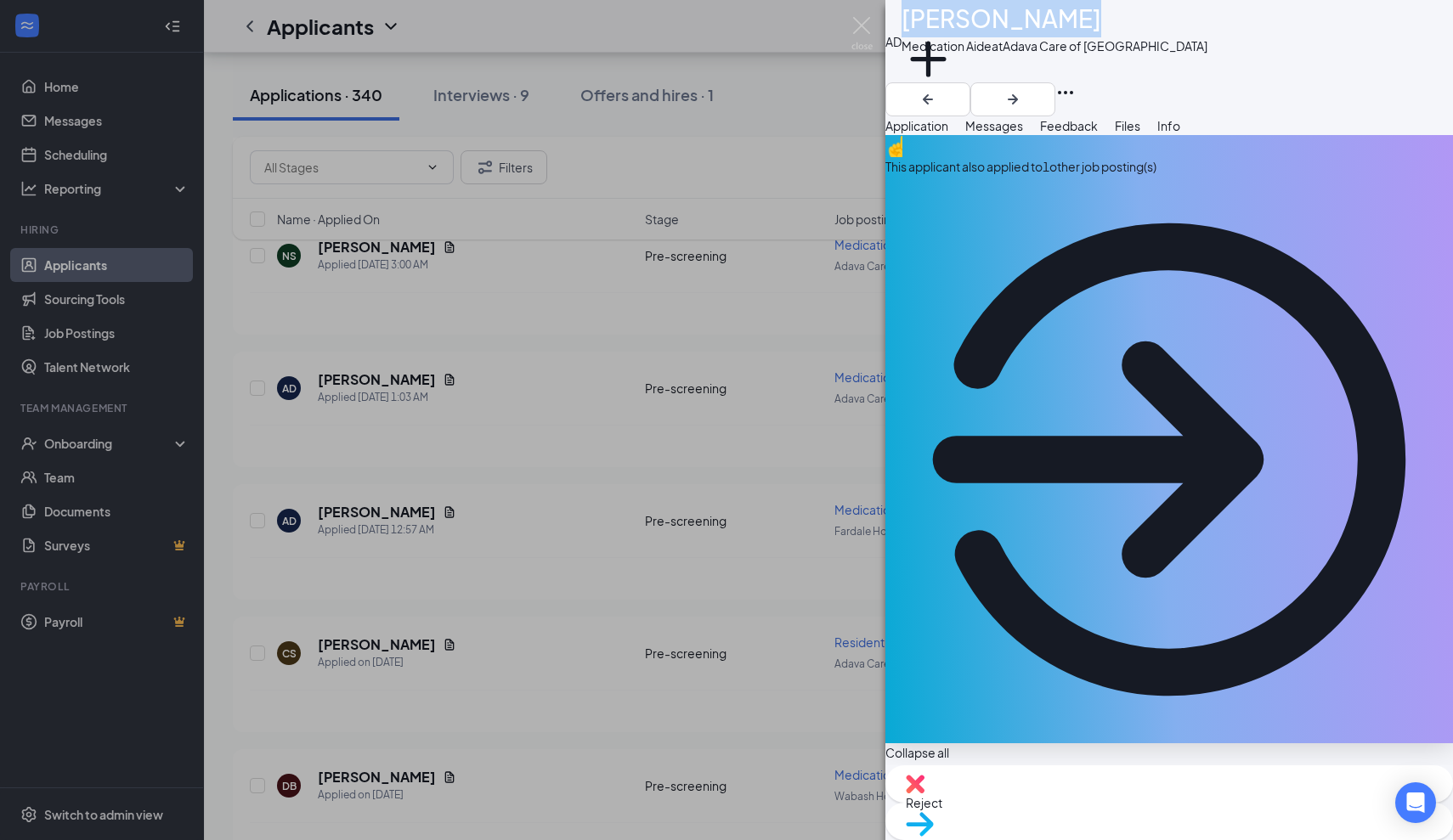
drag, startPoint x: 1080, startPoint y: 27, endPoint x: 946, endPoint y: 32, distance: 134.1
click at [946, 32] on div "[PERSON_NAME]" at bounding box center [1054, 19] width 306 height 38
copy h1 "[PERSON_NAME]"
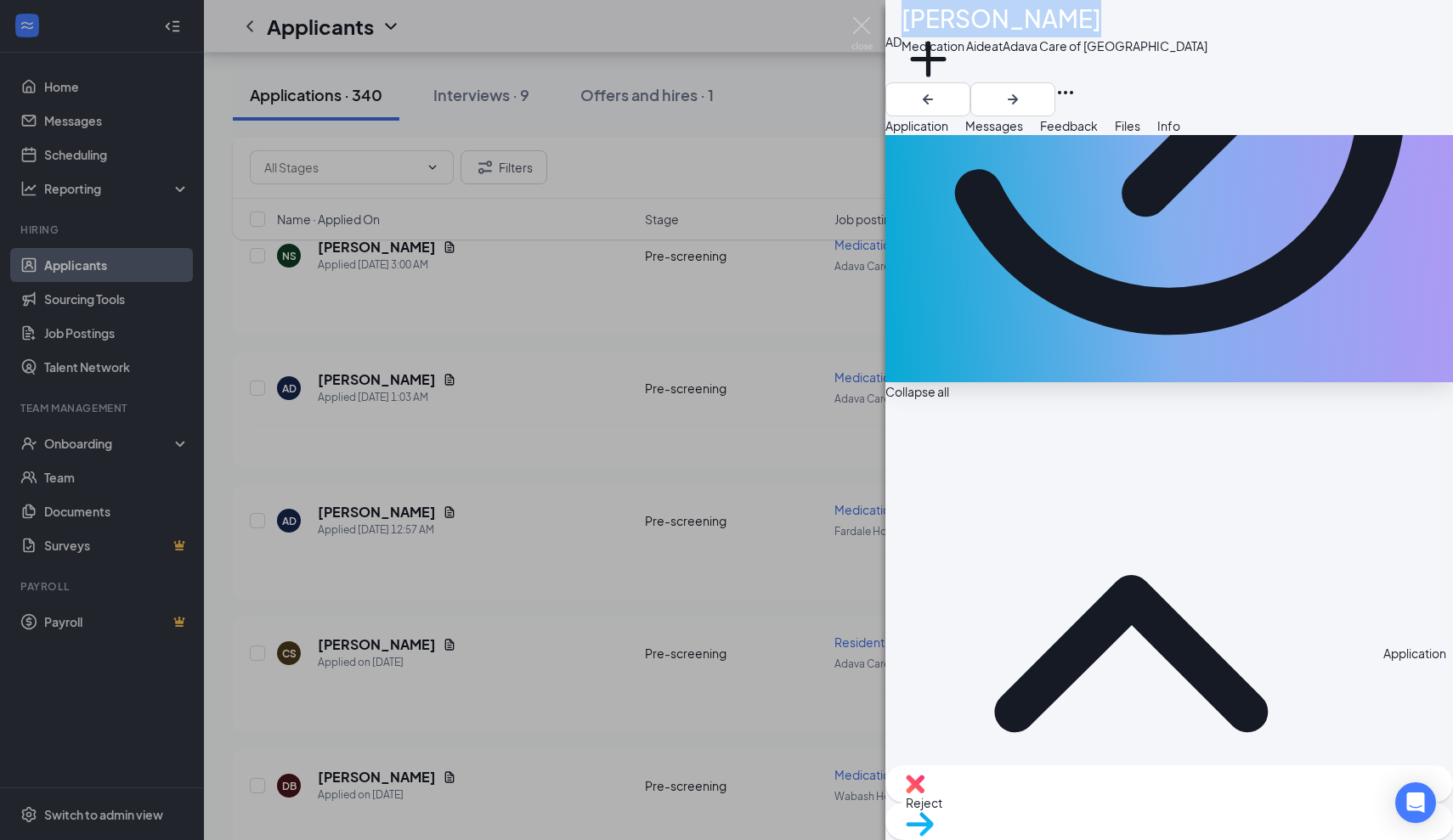
scroll to position [363, 0]
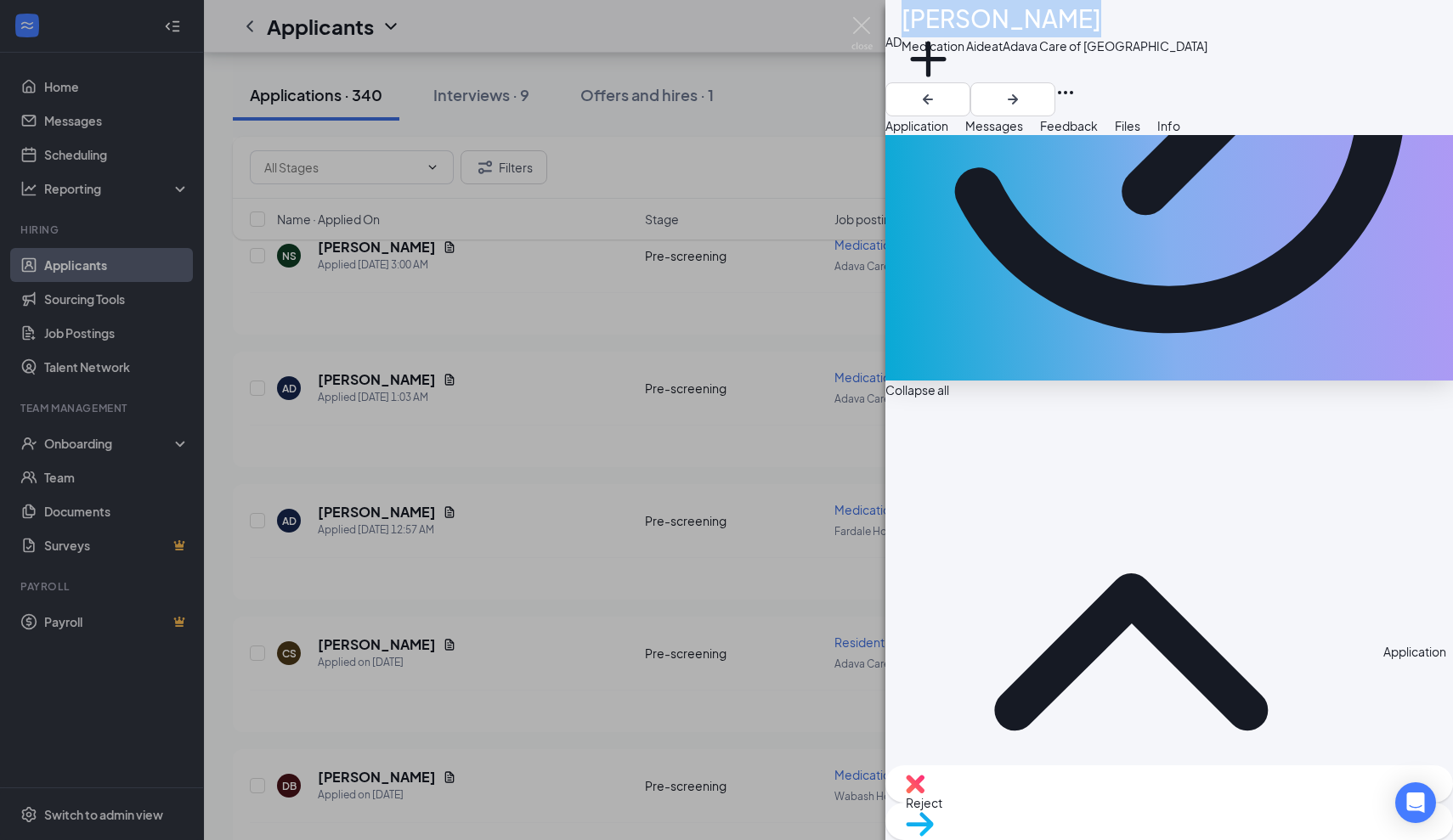
click at [1023, 133] on span "Messages" at bounding box center [995, 125] width 58 height 15
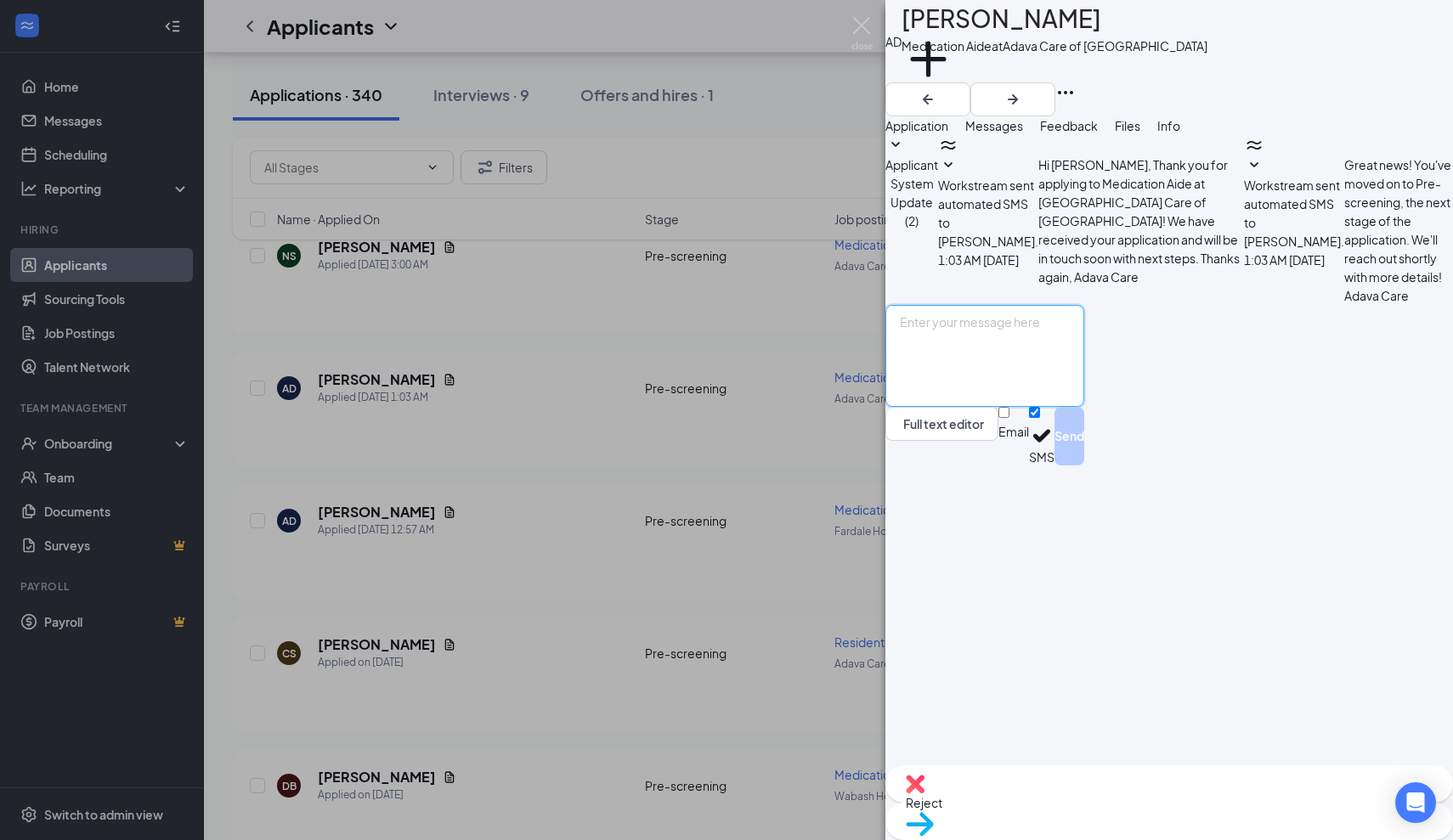
click at [948, 407] on textarea at bounding box center [984, 355] width 199 height 102
paste textarea "Thank you for applying for the Adava Care (Formerly [PERSON_NAME]'s Senior Livi…"
type textarea "Thank you for applying for the Adava Care (Formerly [PERSON_NAME]'s Senior Livi…"
click at [1084, 465] on button "Send" at bounding box center [1069, 436] width 30 height 59
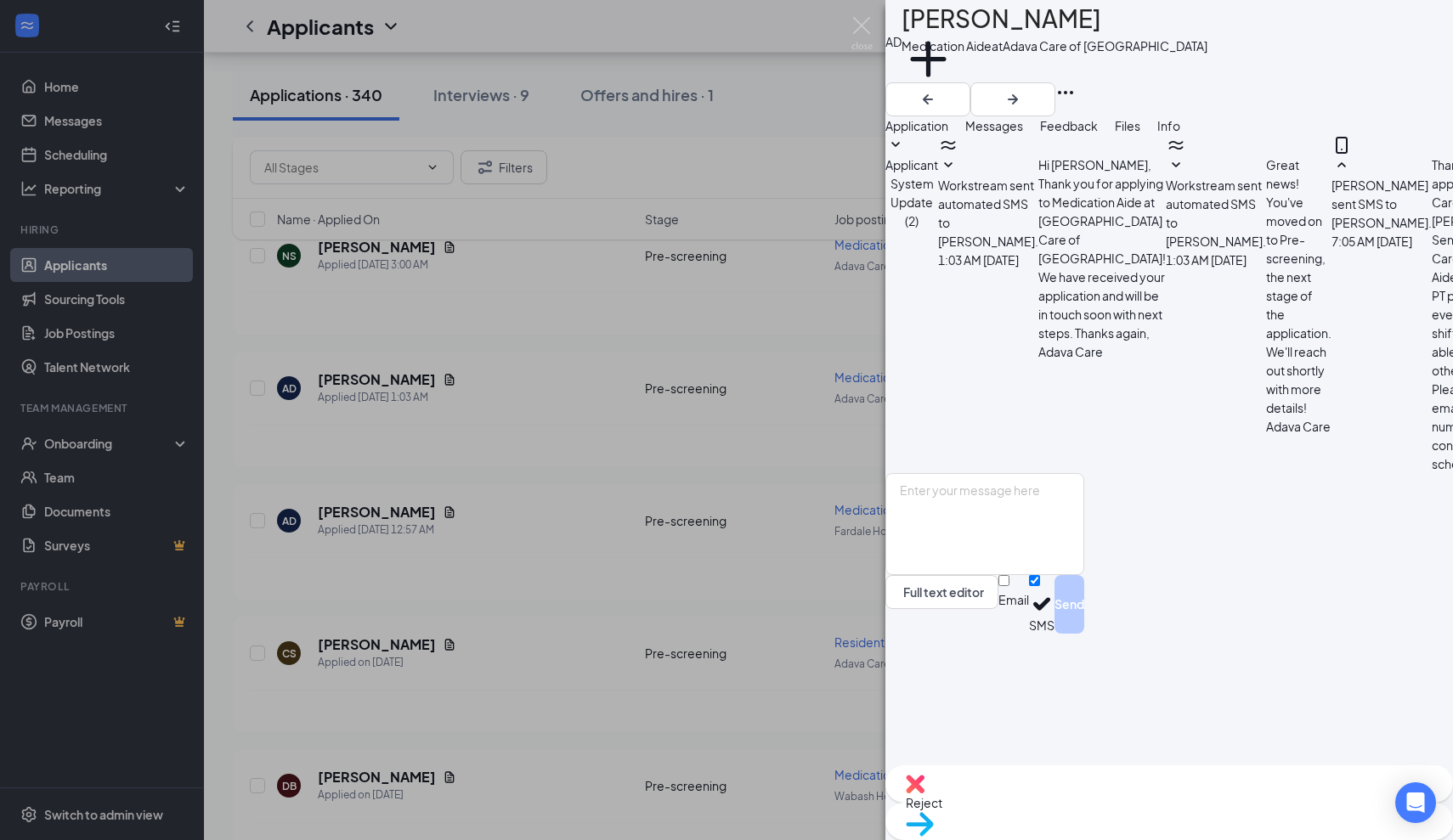
scroll to position [38, 0]
click at [864, 24] on img at bounding box center [861, 33] width 21 height 33
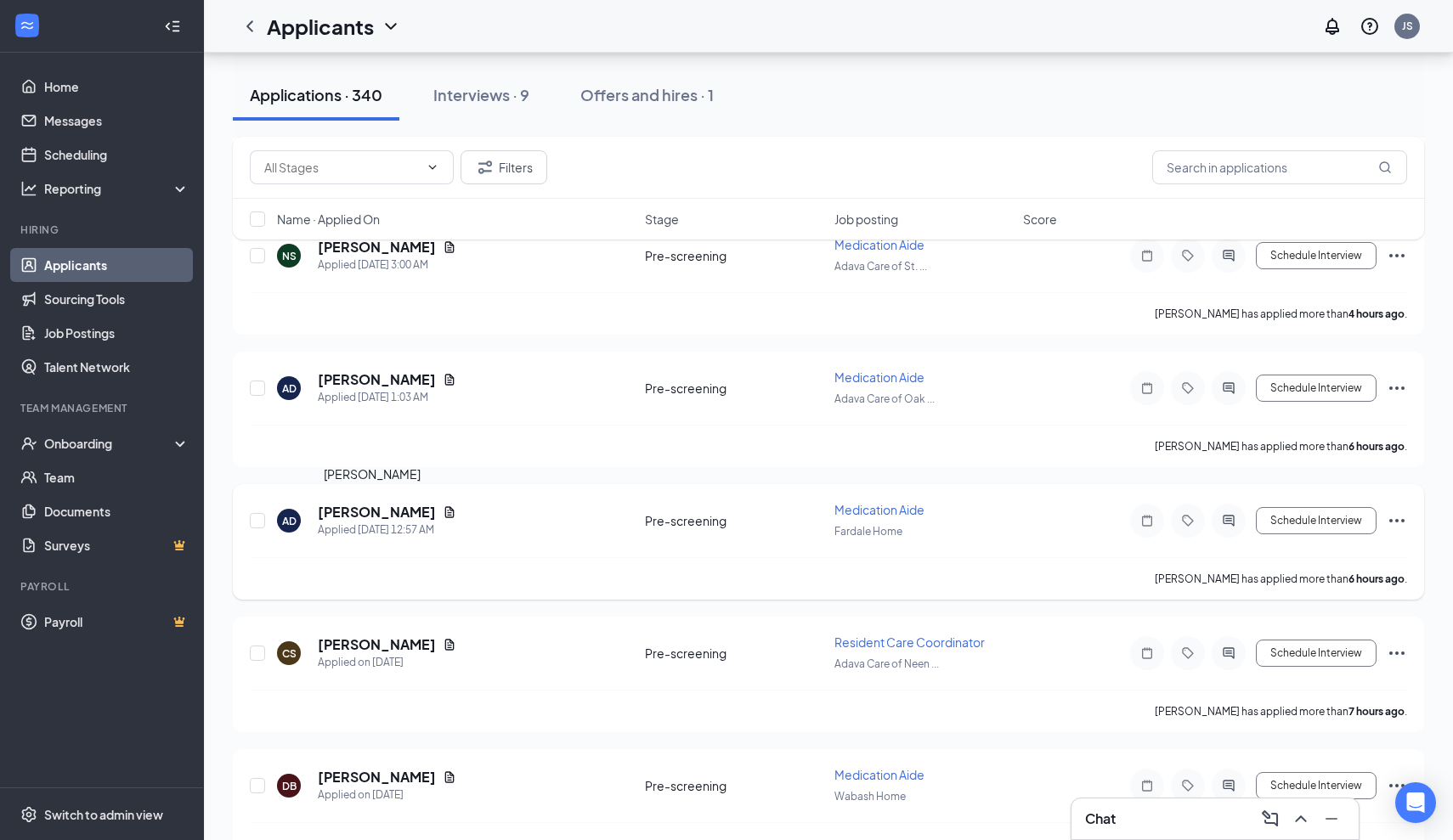
click at [388, 516] on h5 "[PERSON_NAME]" at bounding box center [376, 512] width 118 height 19
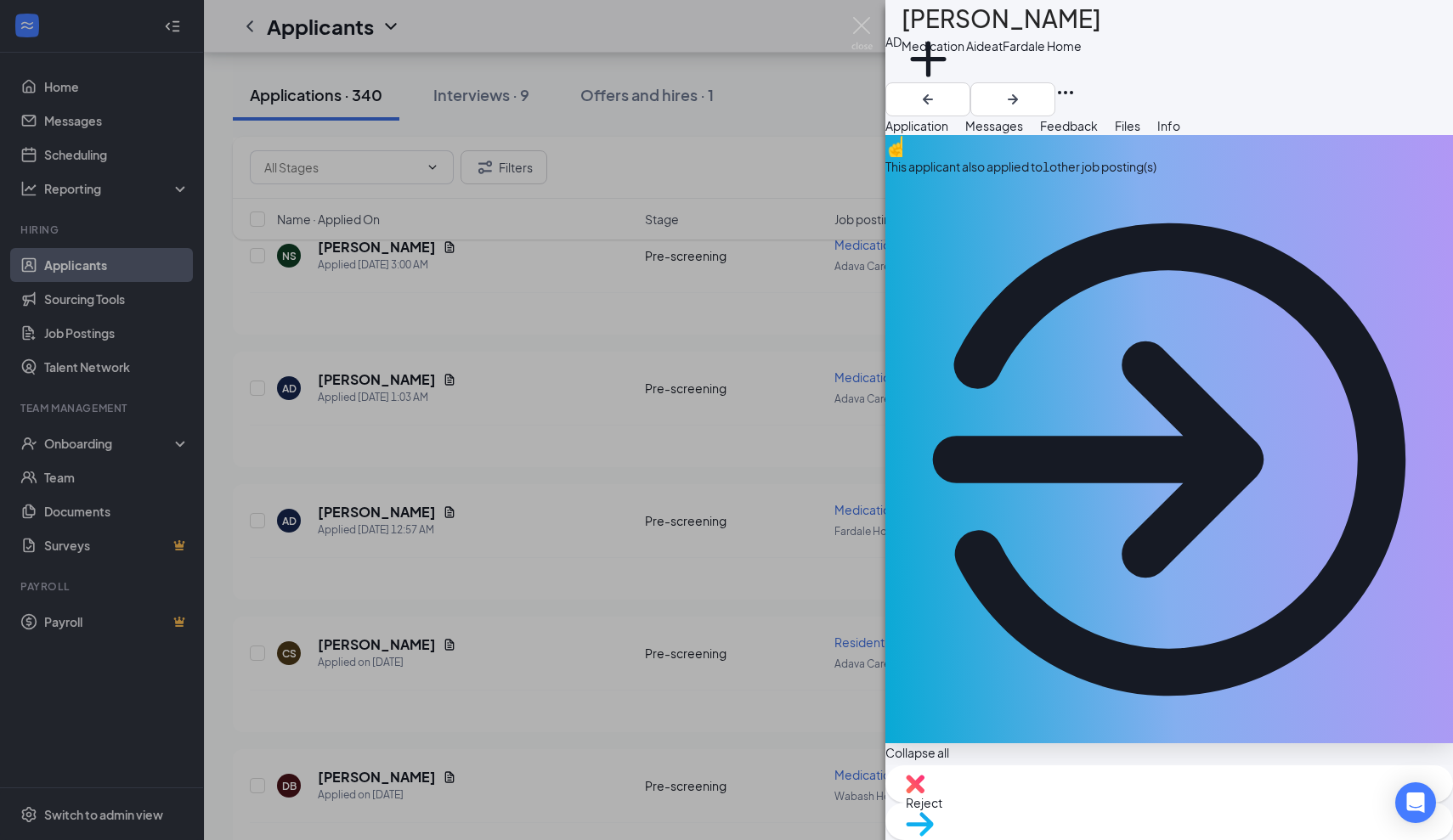
click at [942, 811] on span "Reject" at bounding box center [924, 803] width 37 height 15
type textarea "Applied to several job postings"
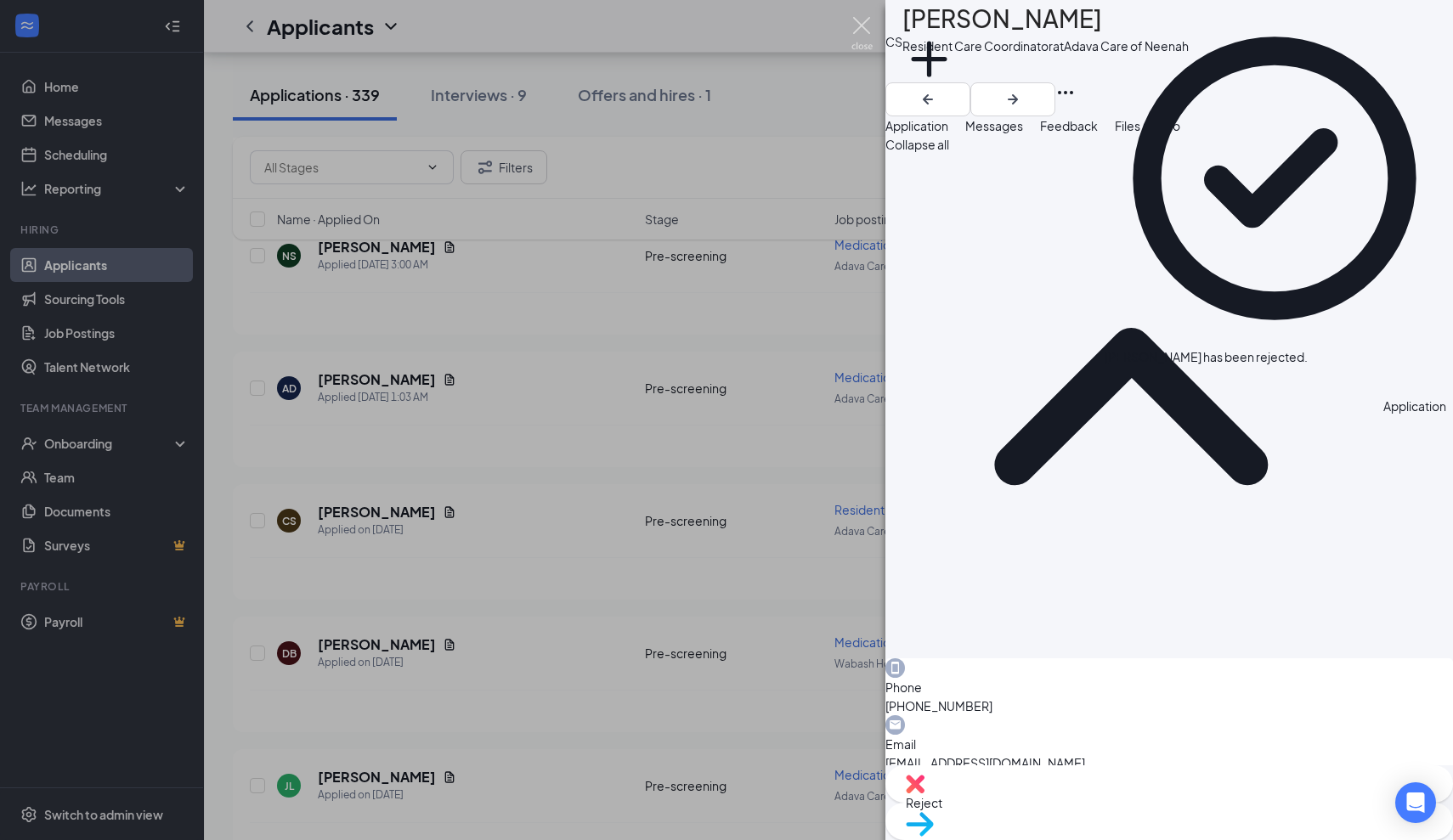
click at [867, 27] on img at bounding box center [861, 33] width 21 height 33
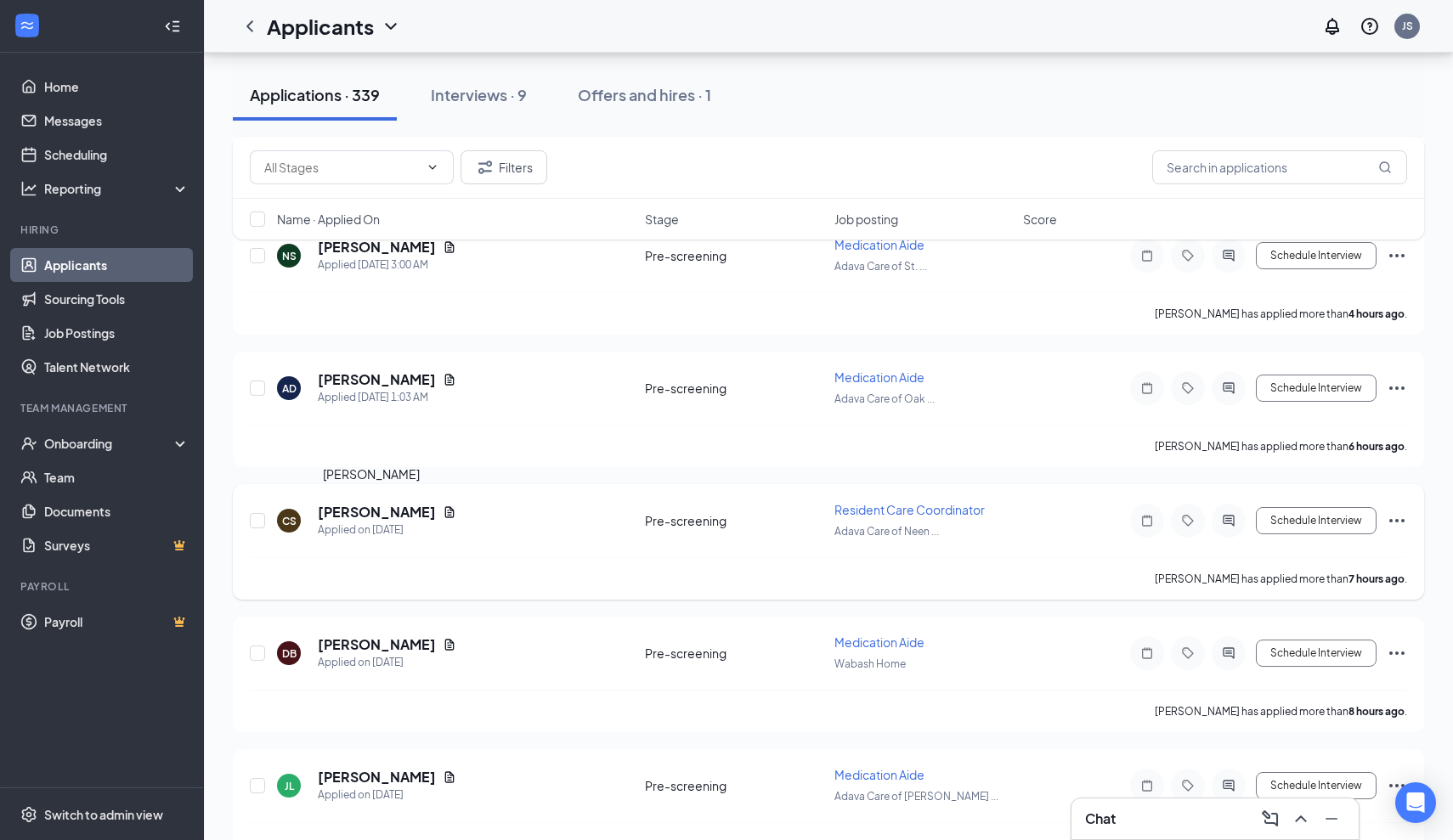
click at [391, 511] on h5 "[PERSON_NAME]" at bounding box center [376, 512] width 118 height 19
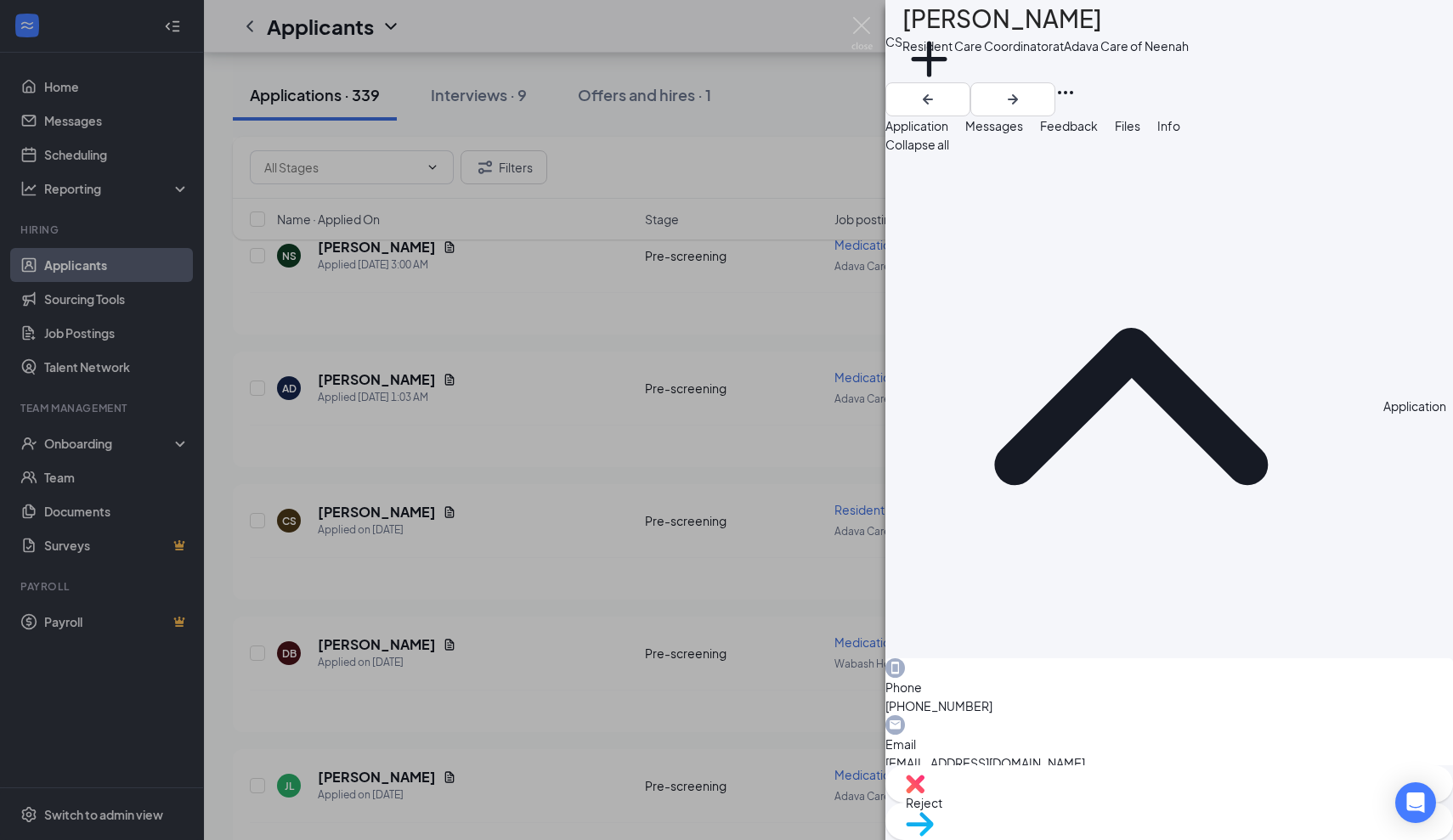
click at [1023, 133] on span "Messages" at bounding box center [995, 125] width 58 height 15
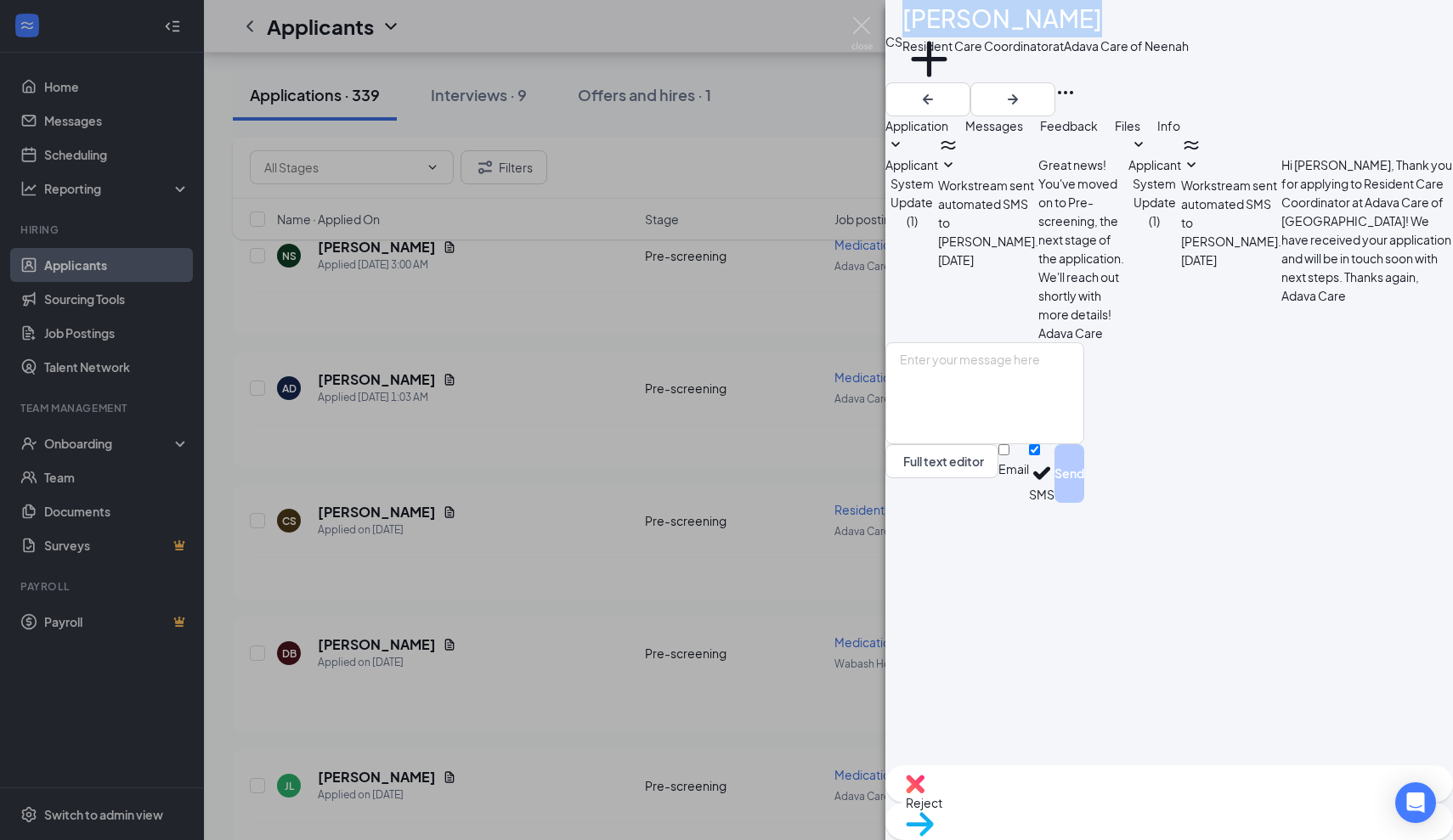
drag, startPoint x: 1065, startPoint y: 31, endPoint x: 944, endPoint y: 38, distance: 121.2
click at [944, 38] on h1 "[PERSON_NAME]" at bounding box center [1002, 19] width 200 height 38
copy h1 "[PERSON_NAME]"
click at [923, 133] on span "Application" at bounding box center [917, 125] width 63 height 15
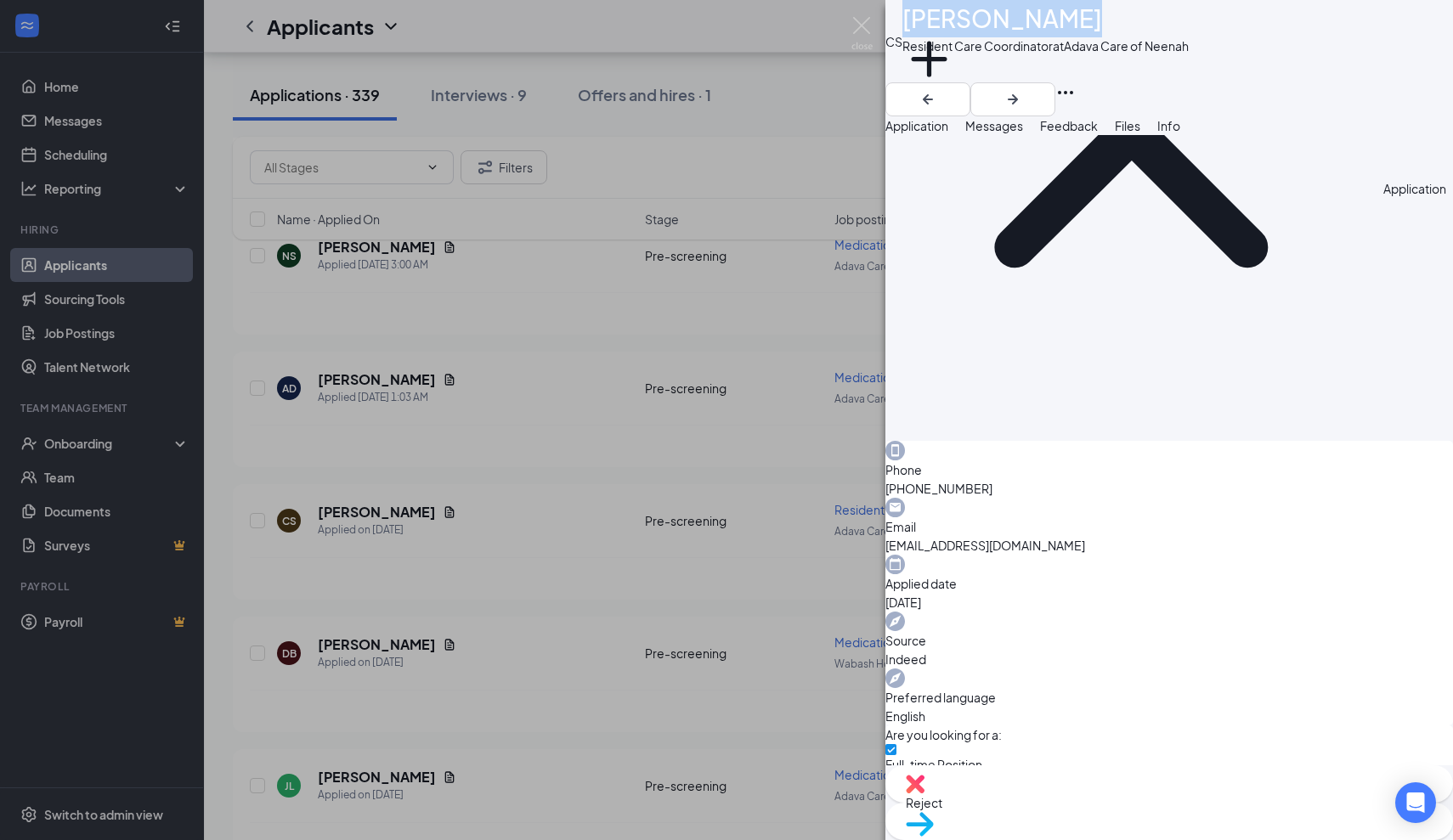
scroll to position [241, 0]
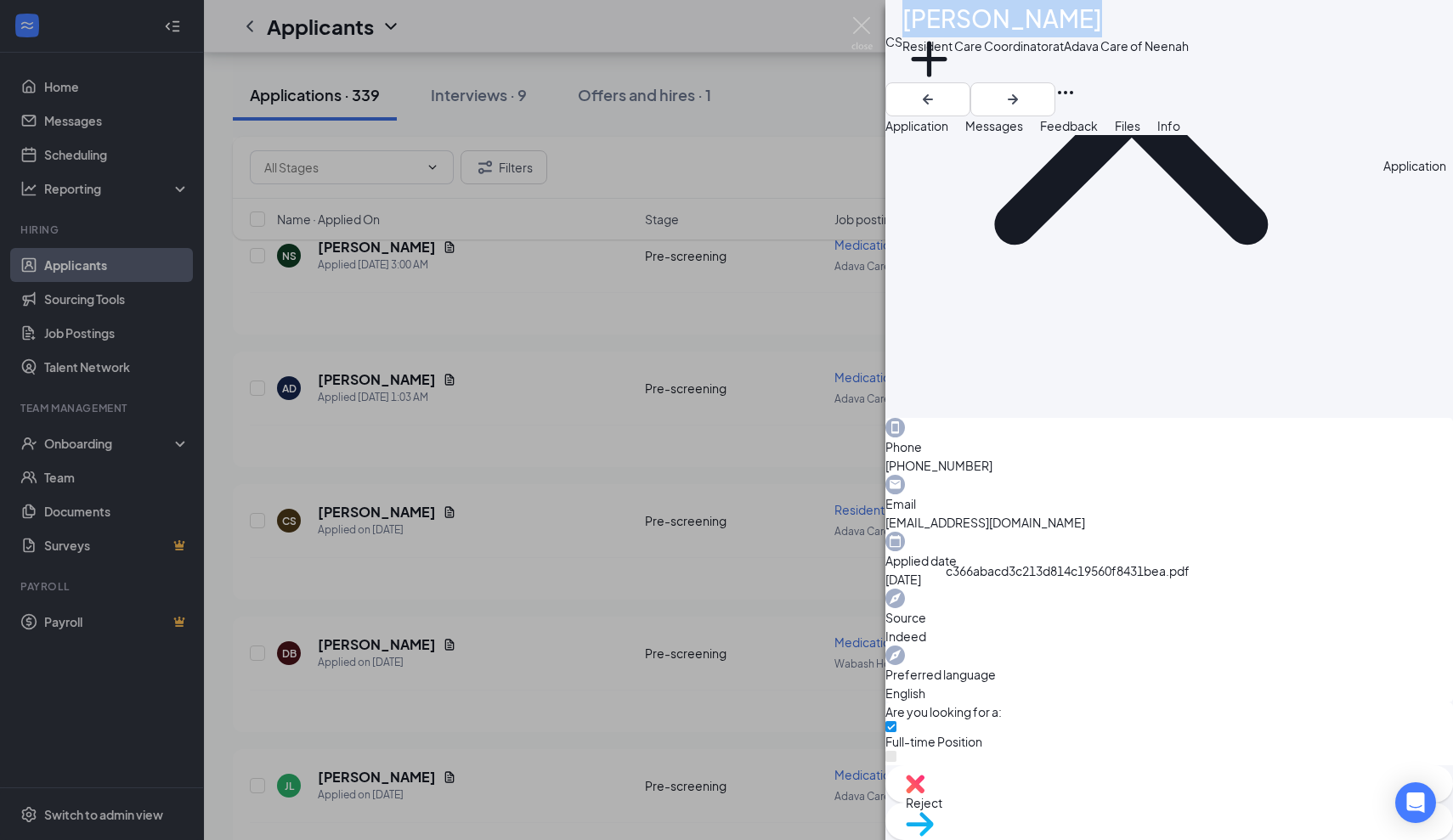
click at [1023, 133] on span "Messages" at bounding box center [995, 125] width 58 height 15
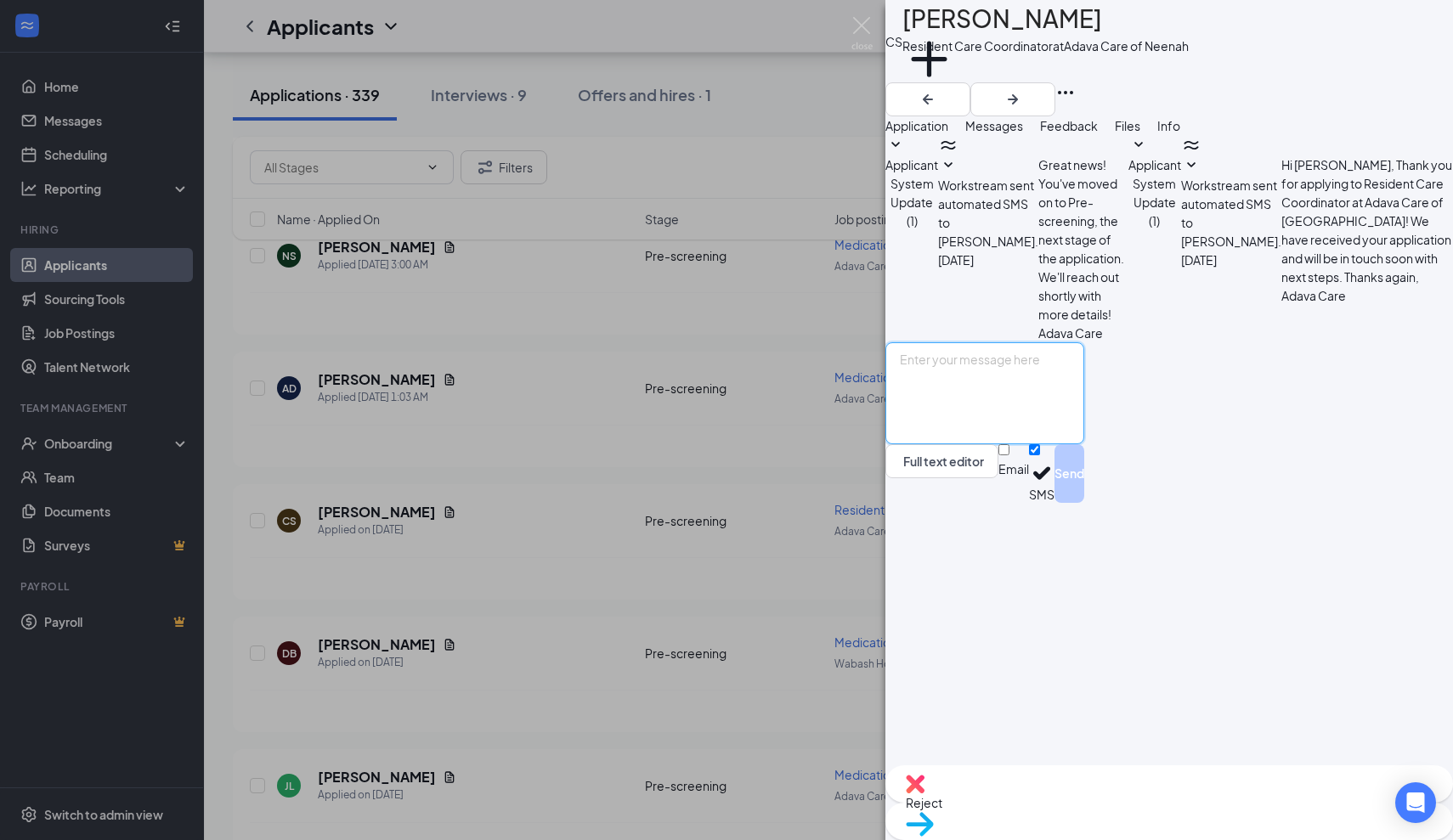
click at [945, 445] on textarea at bounding box center [984, 393] width 199 height 102
paste textarea "Thank you for applying for the Adava Care (Formerly [PERSON_NAME]'s Senior Livi…"
type textarea "Thank you for applying for the Adava Care (Formerly [PERSON_NAME]'s Senior Livi…"
click at [1084, 503] on button "Send" at bounding box center [1069, 474] width 30 height 59
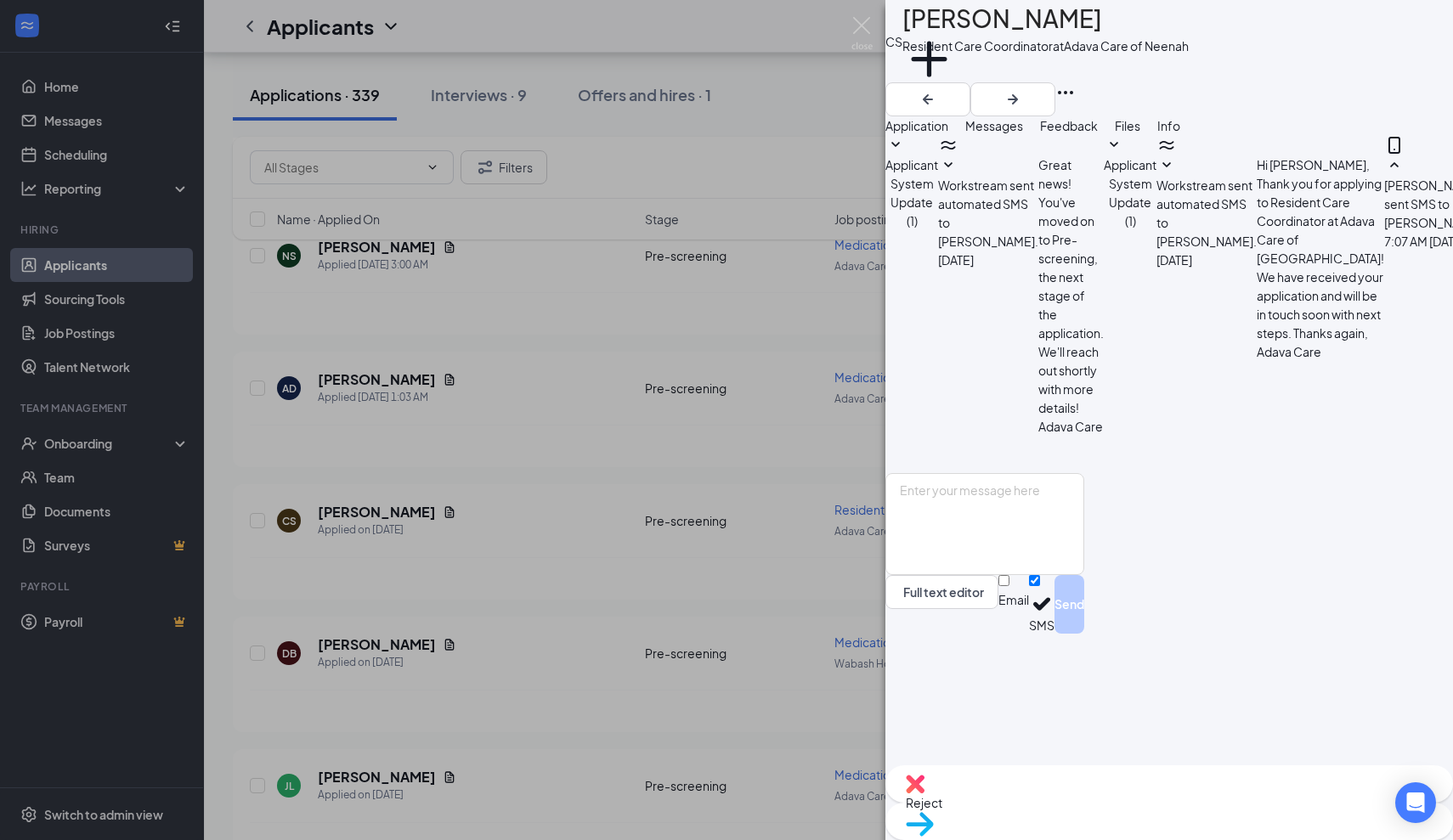
scroll to position [87, 0]
click at [862, 26] on img at bounding box center [861, 33] width 21 height 33
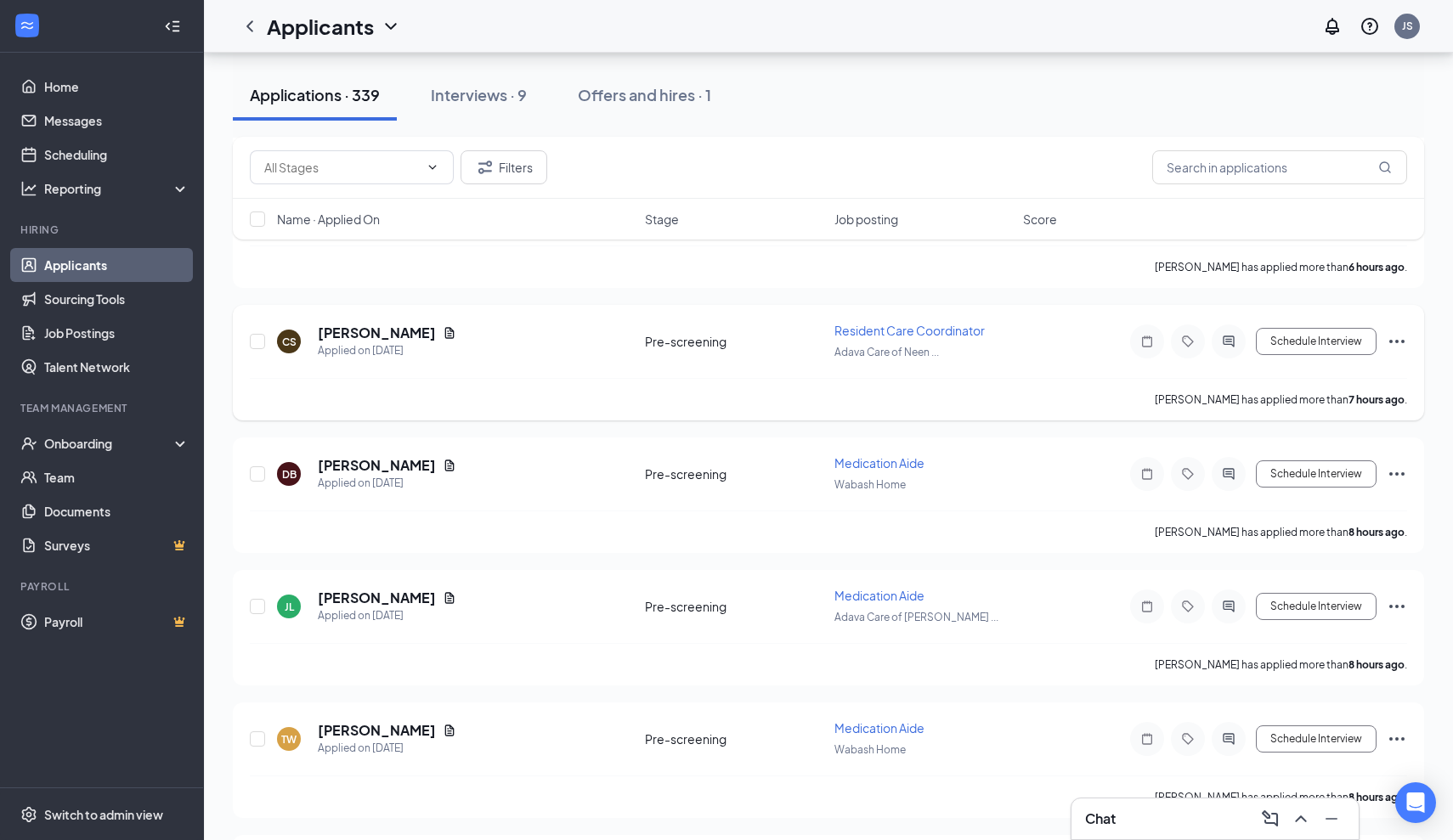
scroll to position [532, 0]
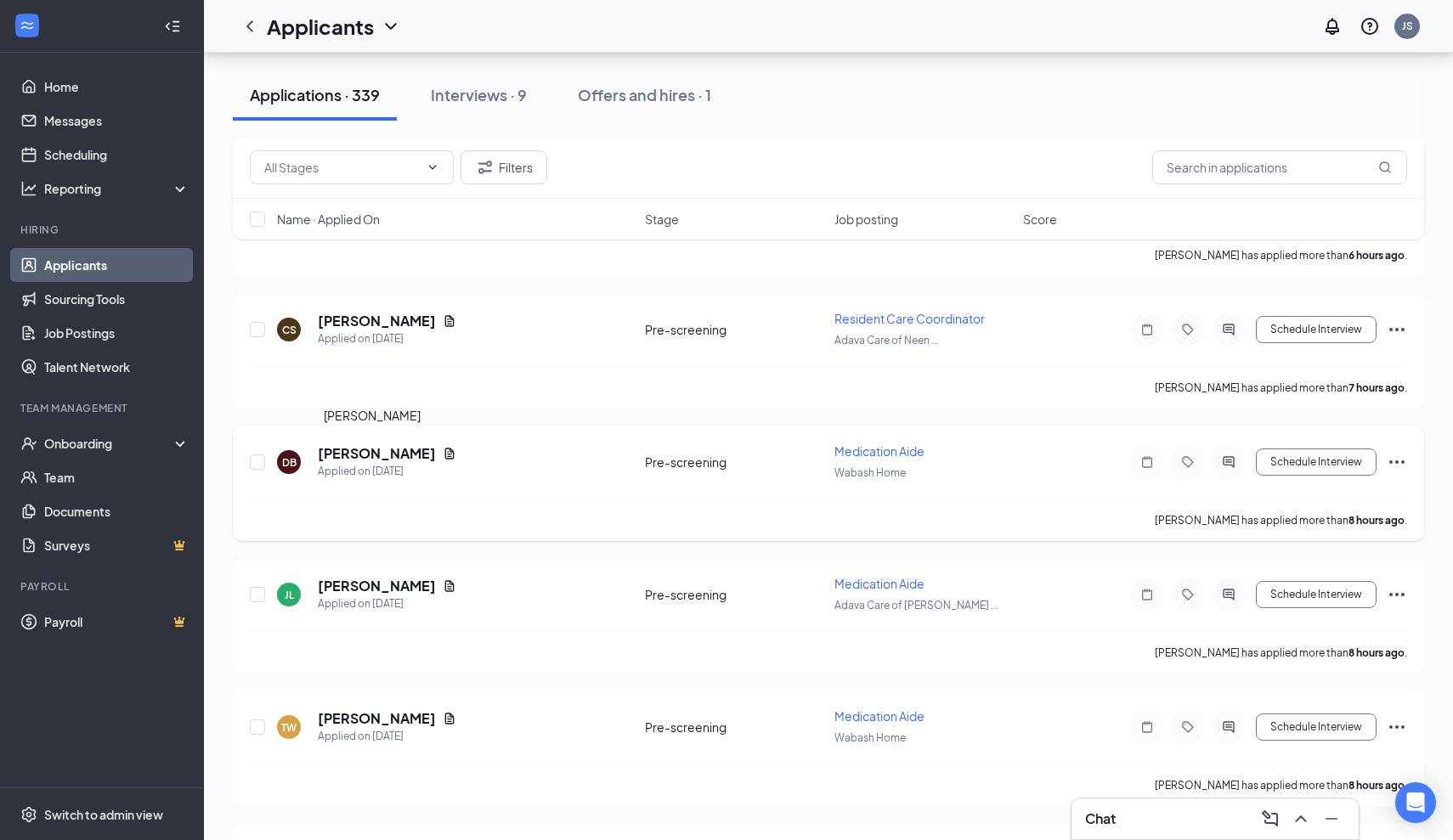
click at [394, 455] on h5 "[PERSON_NAME]" at bounding box center [376, 454] width 118 height 19
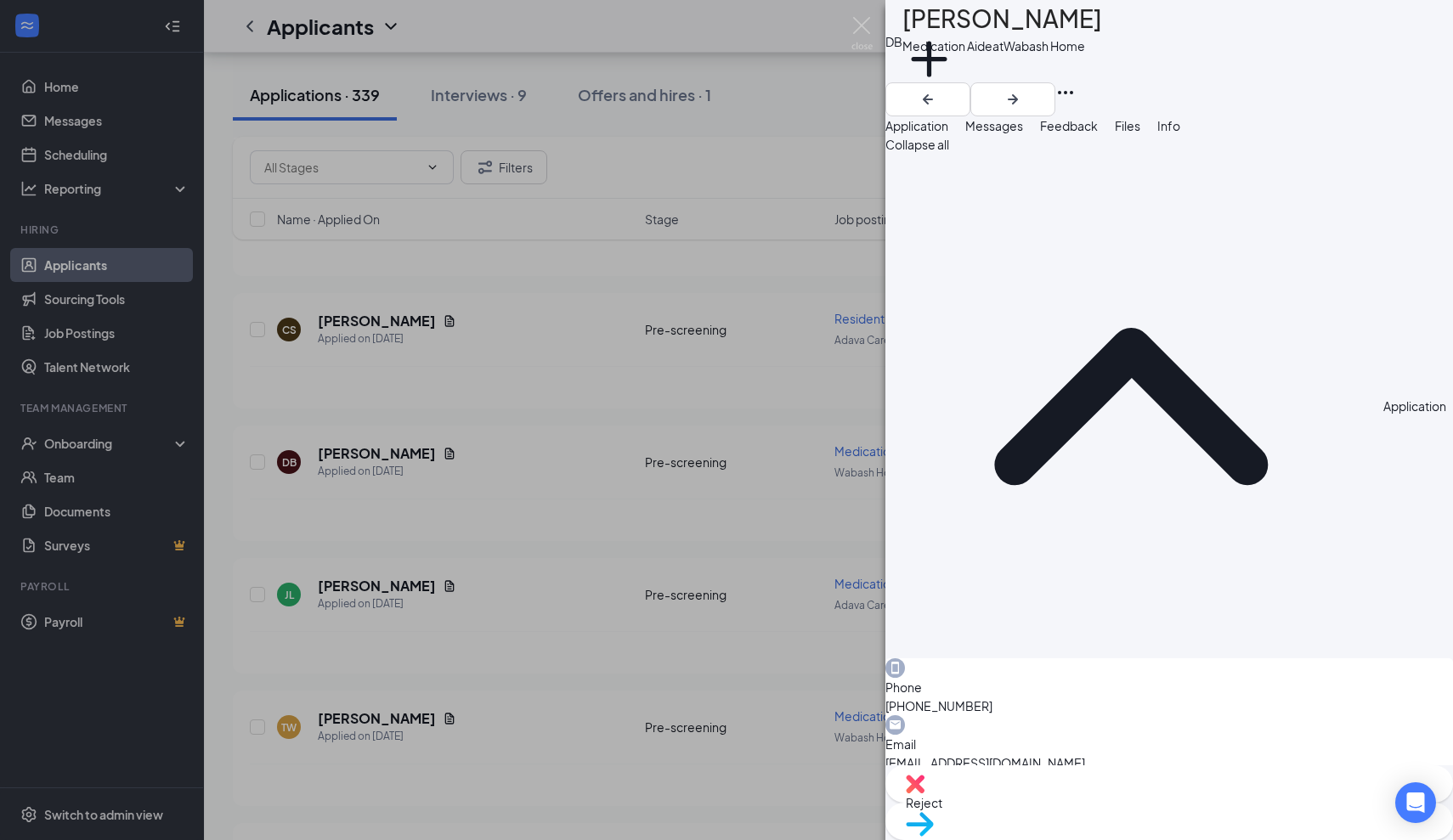
click at [1023, 133] on span "Messages" at bounding box center [995, 125] width 58 height 15
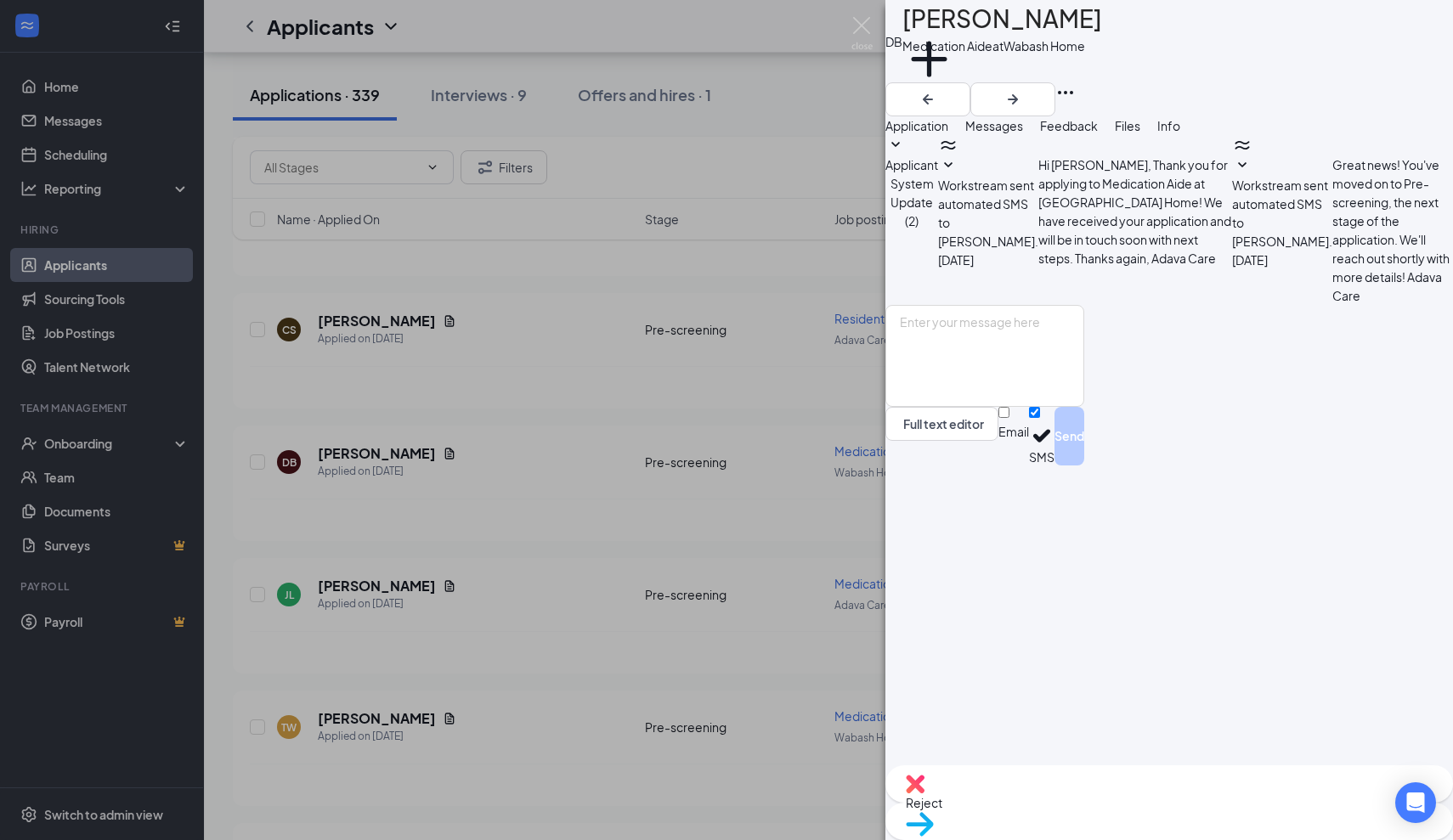
click at [1084, 27] on div "[PERSON_NAME]" at bounding box center [1002, 19] width 200 height 38
click at [863, 22] on img at bounding box center [861, 33] width 21 height 33
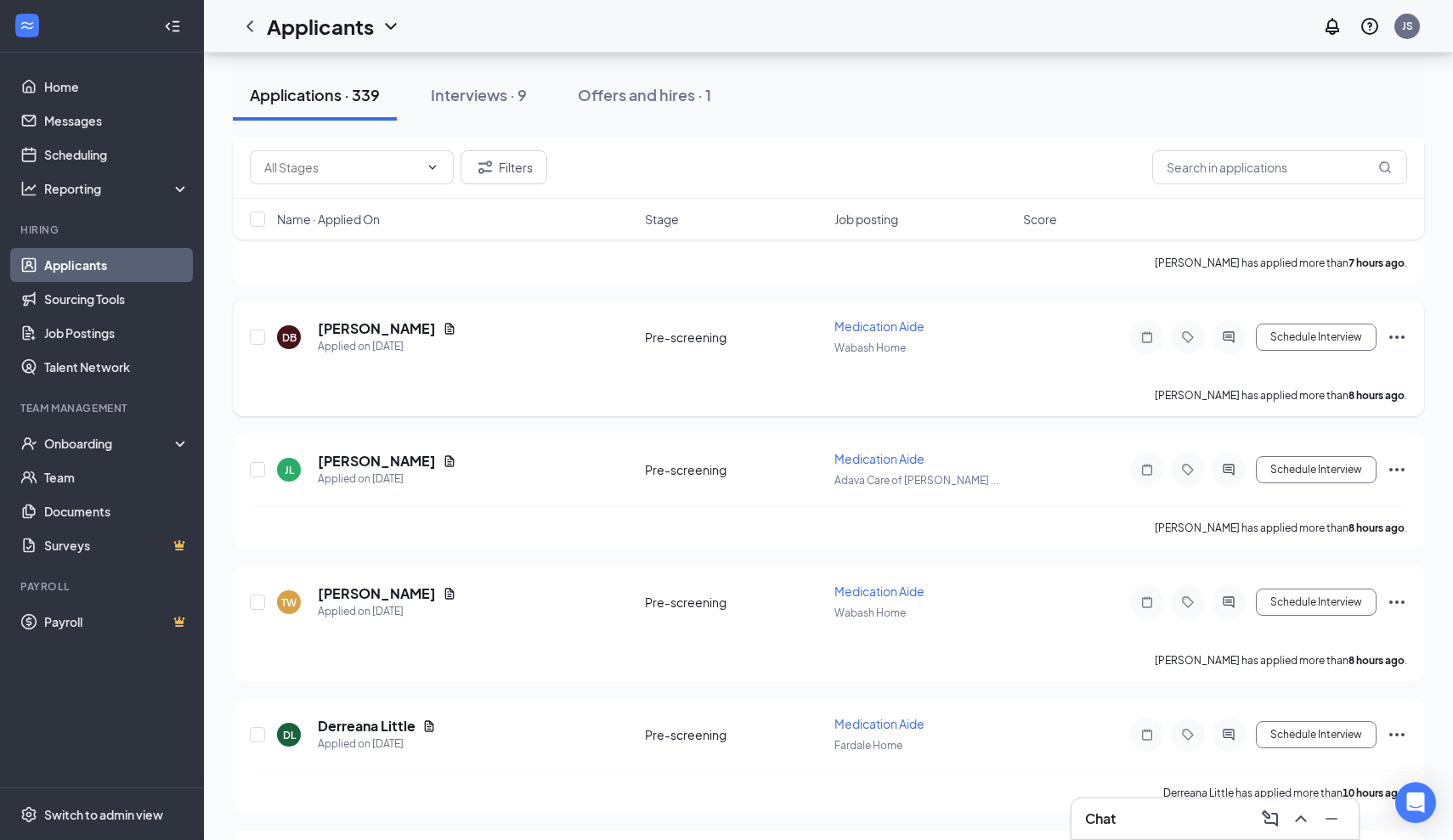
scroll to position [657, 0]
click at [406, 460] on h5 "[PERSON_NAME]" at bounding box center [376, 461] width 118 height 19
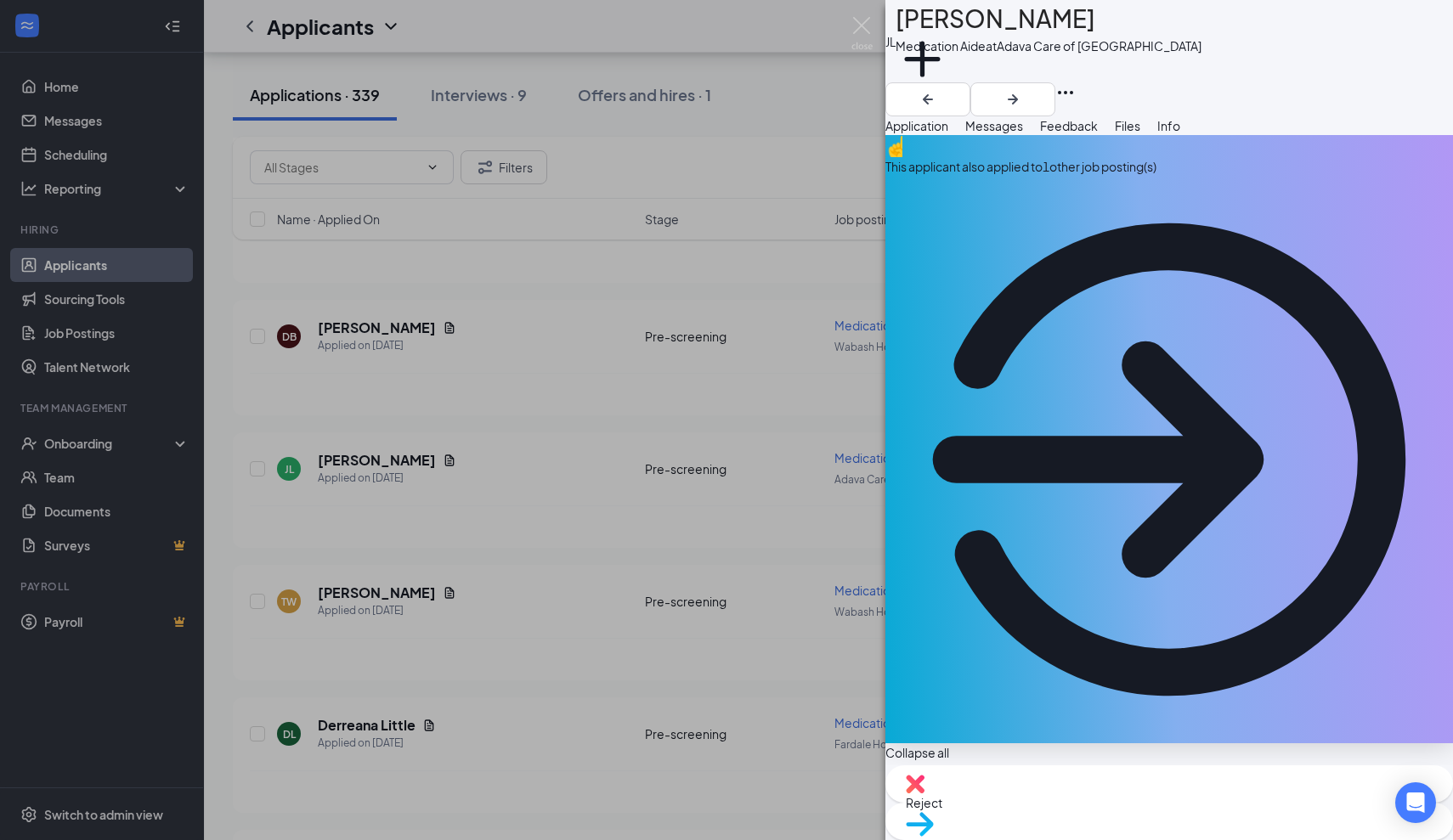
click at [942, 810] on span "Reject" at bounding box center [924, 803] width 37 height 15
type textarea "applied to several job postings"
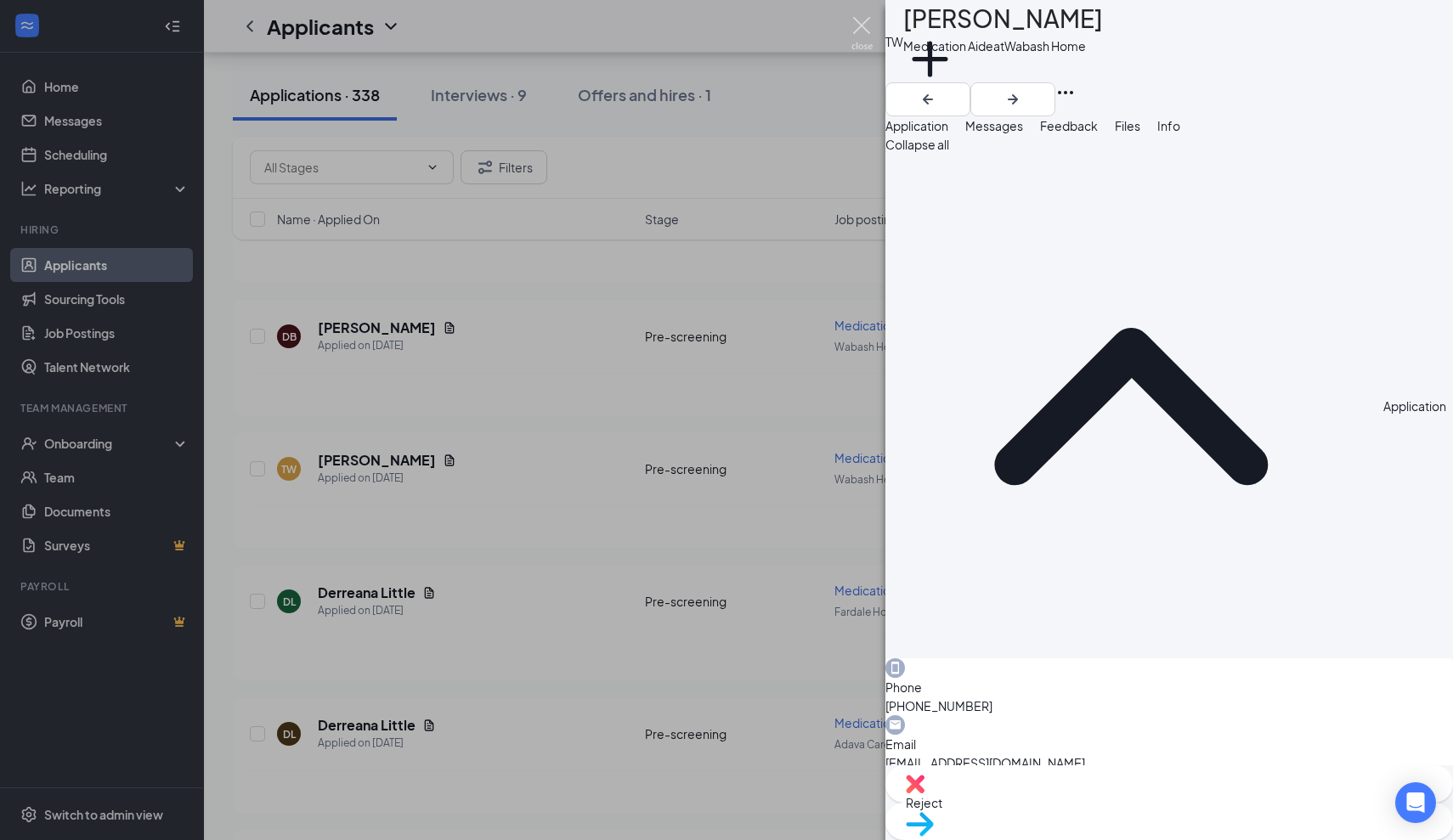
click at [857, 22] on img at bounding box center [861, 33] width 21 height 33
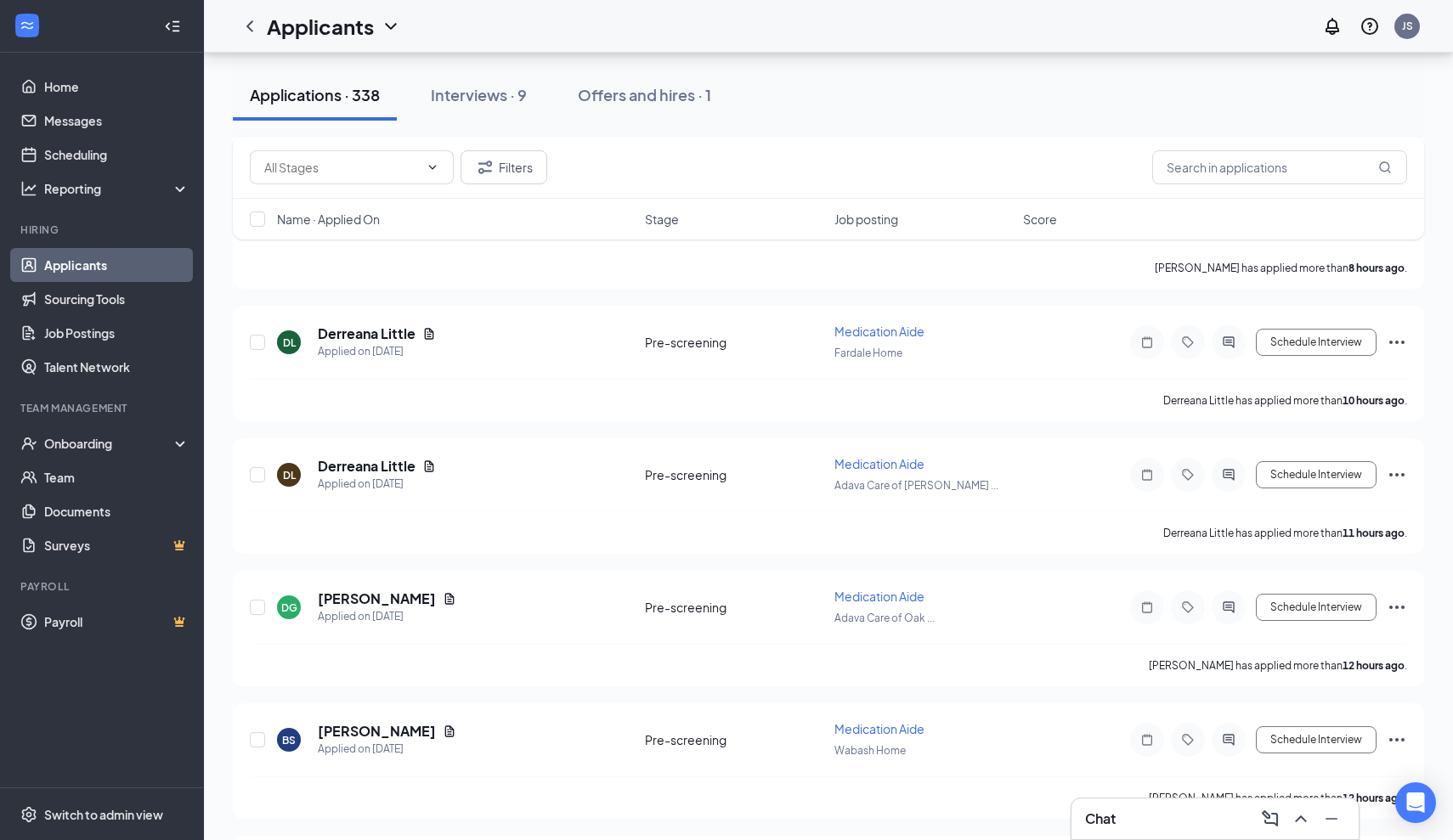
scroll to position [919, 0]
click at [364, 332] on h5 "Derreana Little" at bounding box center [366, 332] width 97 height 19
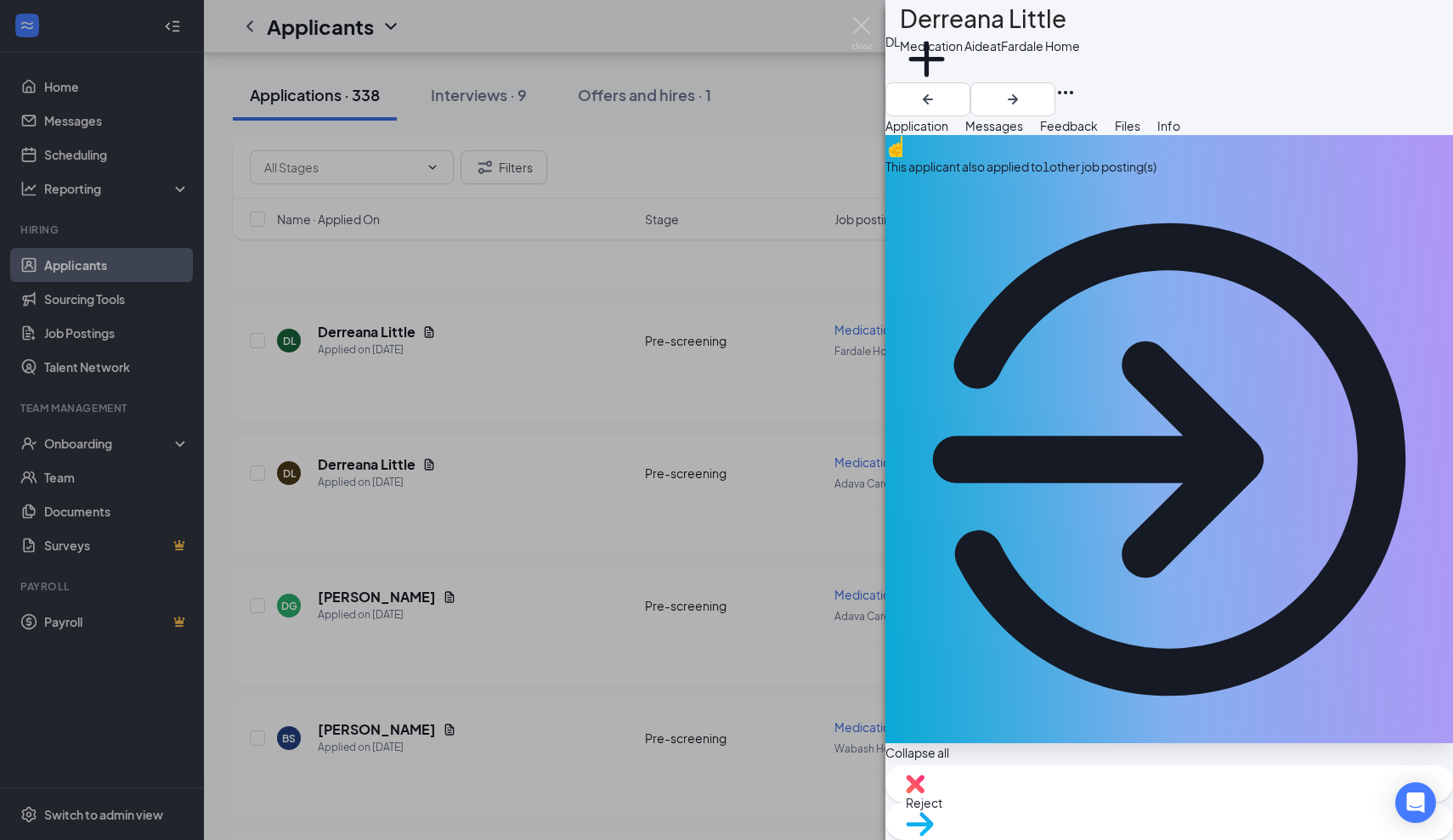
click at [942, 808] on span "Reject" at bounding box center [924, 803] width 37 height 15
type textarea "Applied to several job postings"
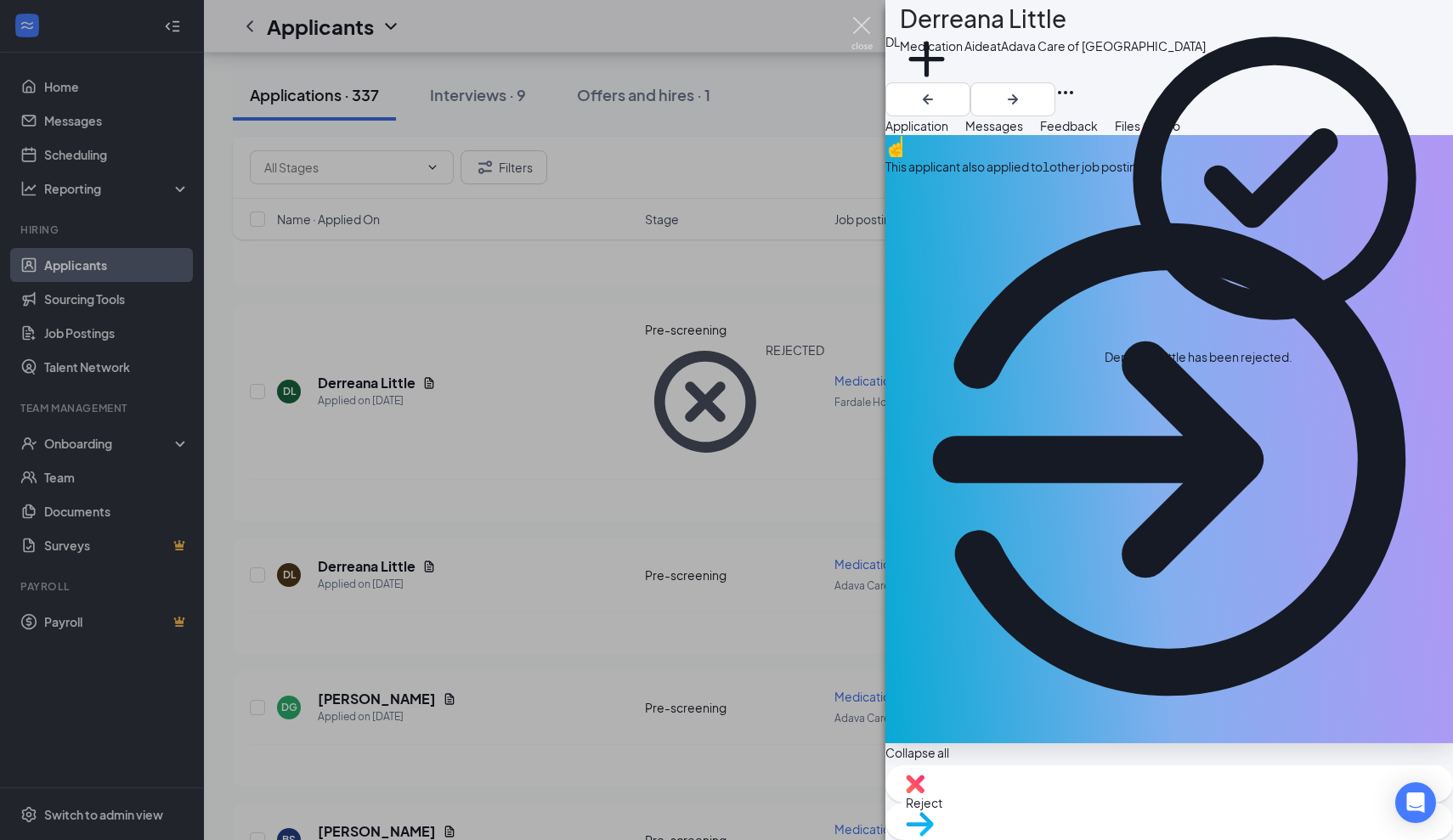
click at [865, 18] on img at bounding box center [861, 33] width 21 height 33
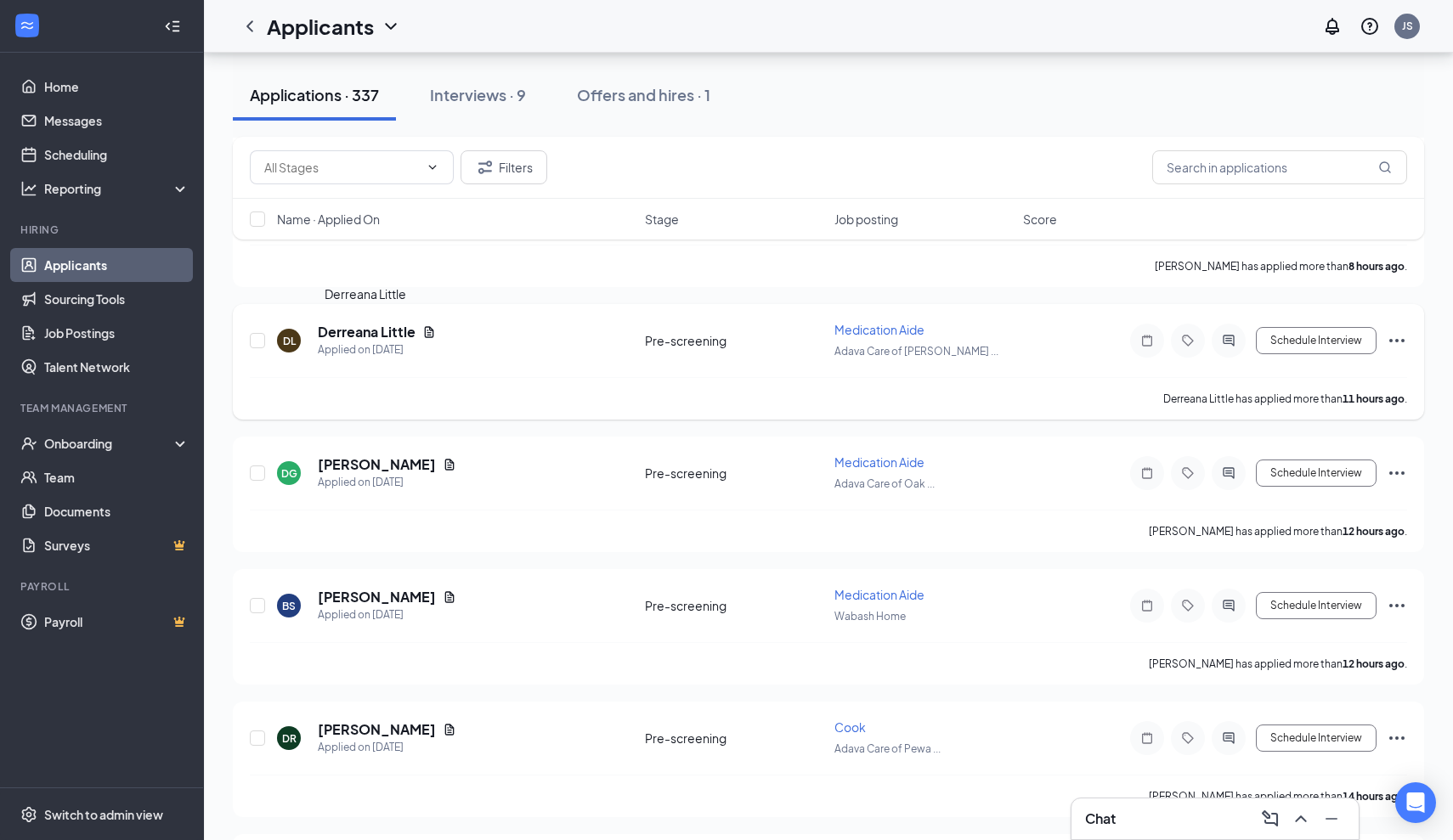
click at [401, 332] on h5 "Derreana Little" at bounding box center [366, 332] width 97 height 19
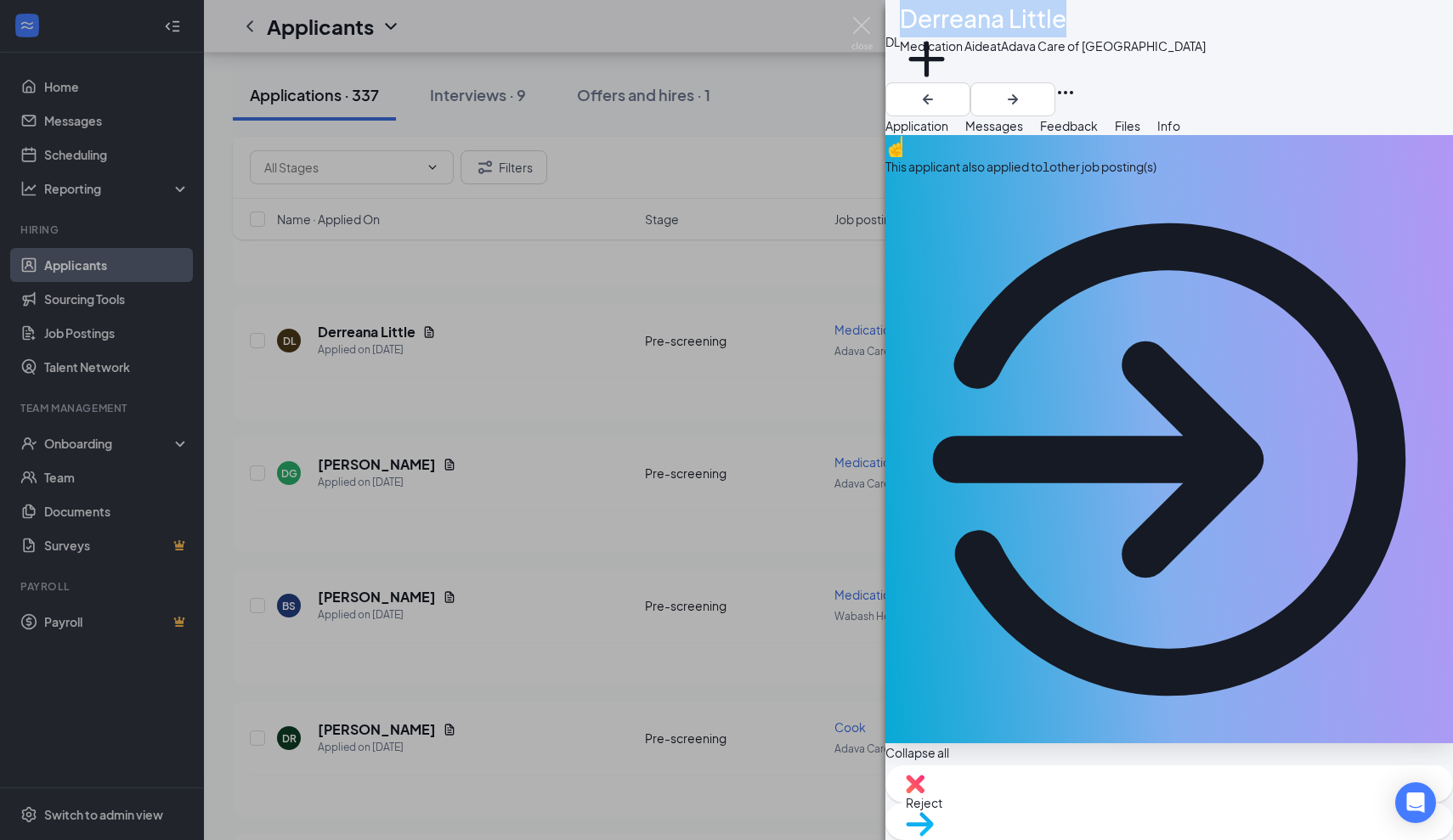
drag, startPoint x: 1087, startPoint y: 26, endPoint x: 948, endPoint y: 30, distance: 139.1
click at [948, 30] on div "Derreana Little" at bounding box center [1053, 19] width 306 height 38
copy h1 "Derreana Little"
click at [942, 811] on span "Reject" at bounding box center [924, 803] width 37 height 15
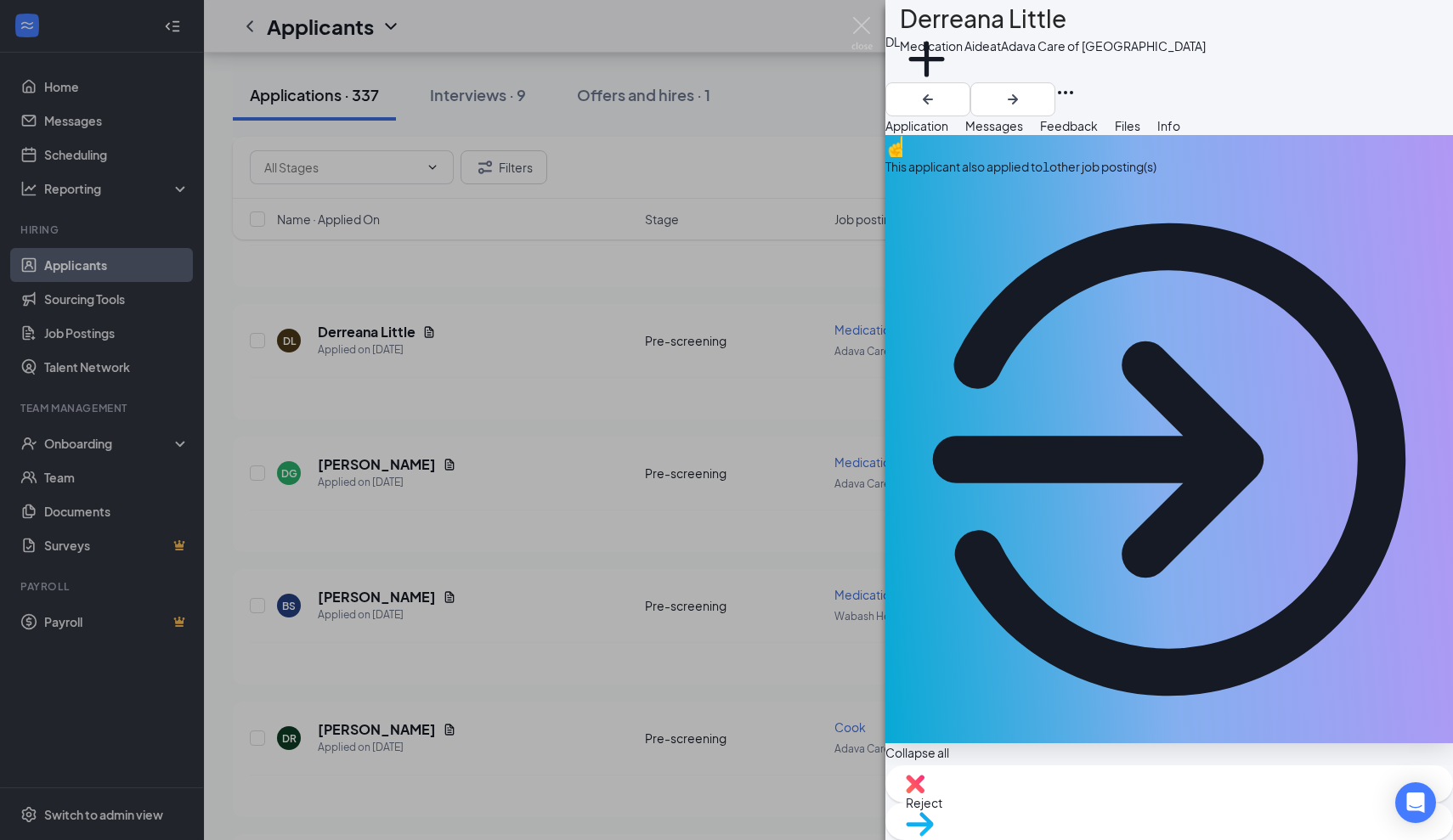
type textarea "Not fully certified"
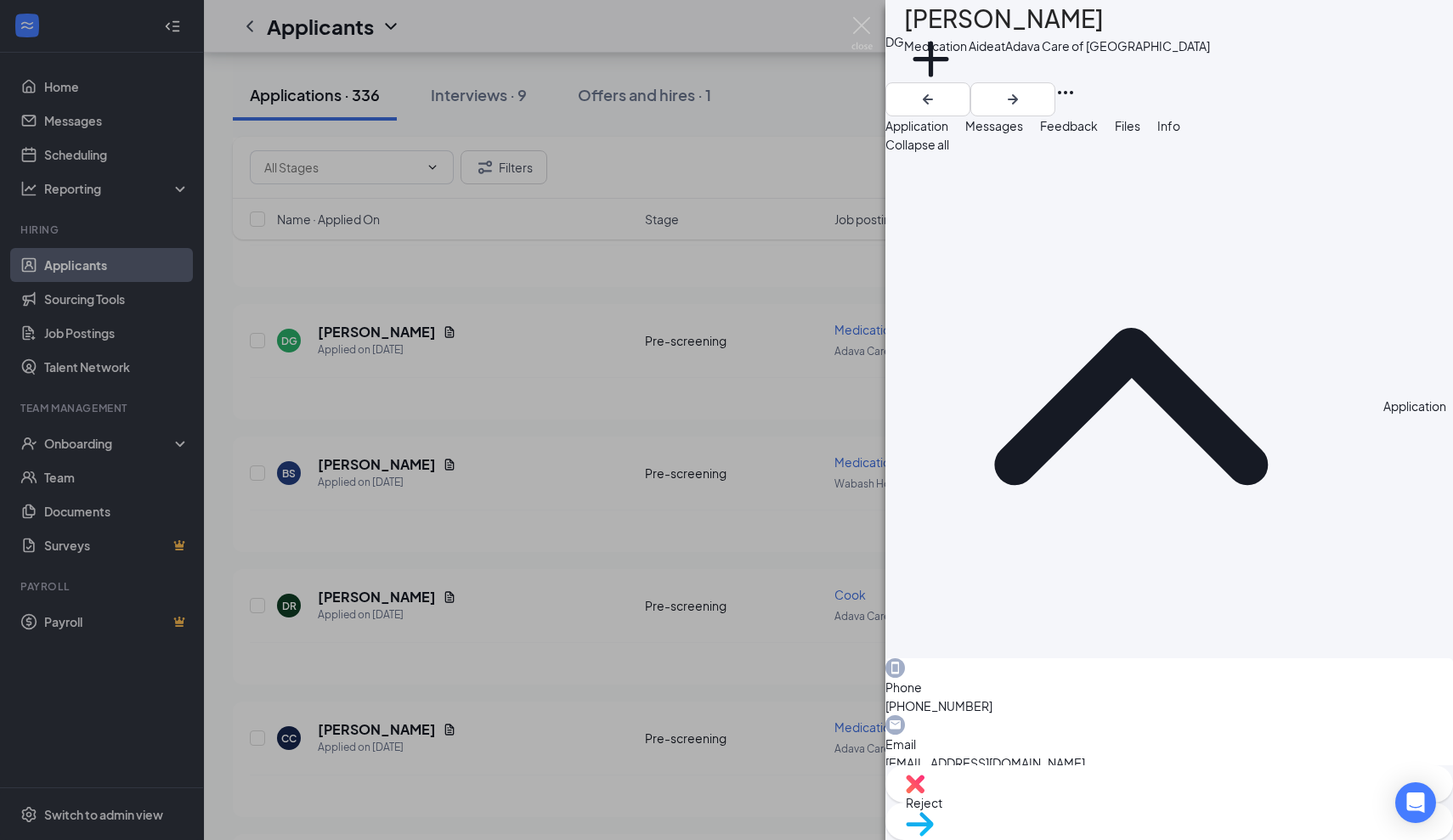
click at [1023, 133] on span "Messages" at bounding box center [995, 125] width 58 height 15
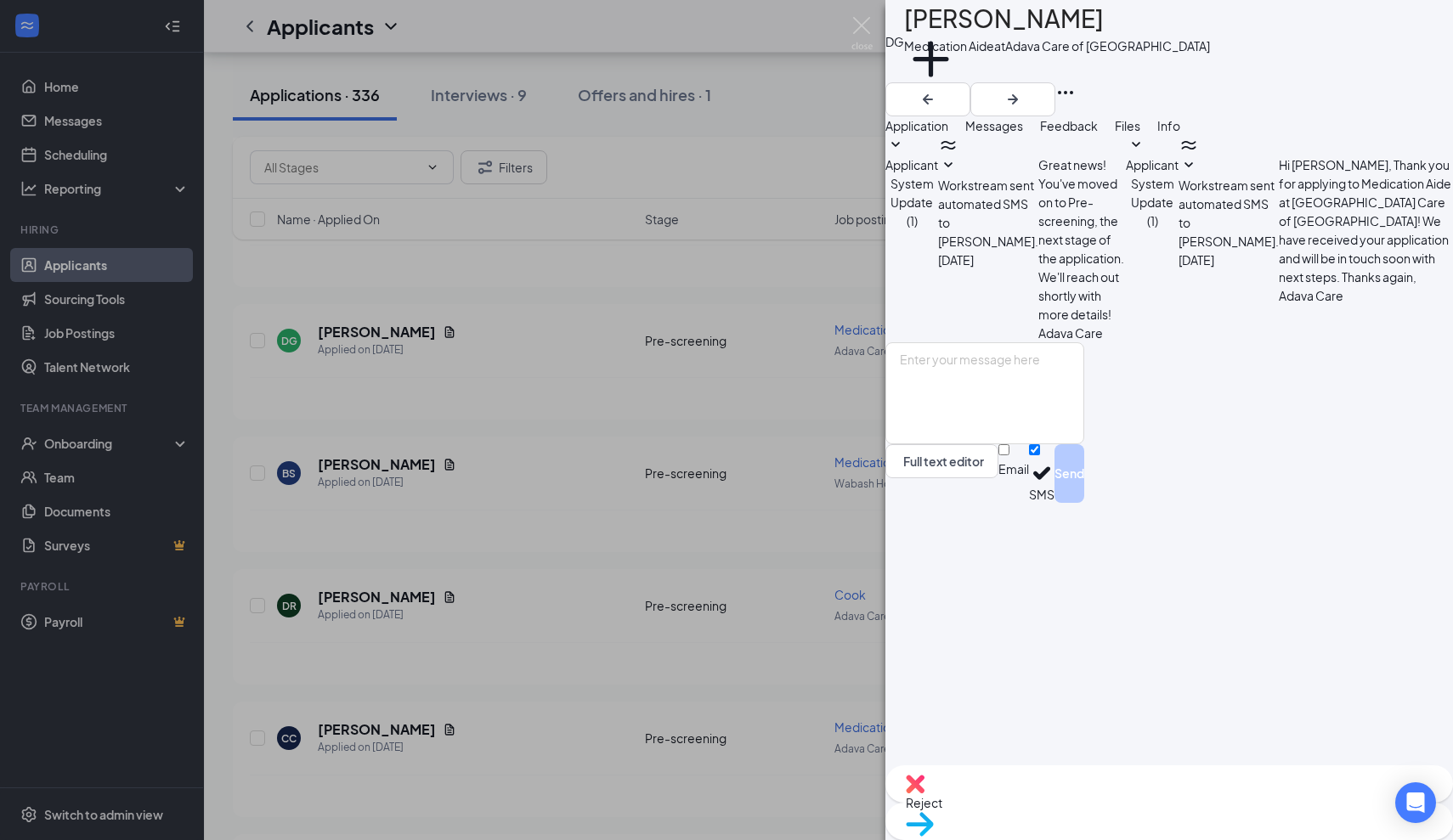
click at [1139, 83] on div "Add a tag" at bounding box center [1057, 68] width 306 height 28
drag, startPoint x: 1073, startPoint y: 29, endPoint x: 948, endPoint y: 31, distance: 125.0
click at [948, 31] on div "[PERSON_NAME]" at bounding box center [1057, 19] width 306 height 38
copy h1 "[PERSON_NAME]"
click at [948, 133] on span "Application" at bounding box center [917, 125] width 63 height 15
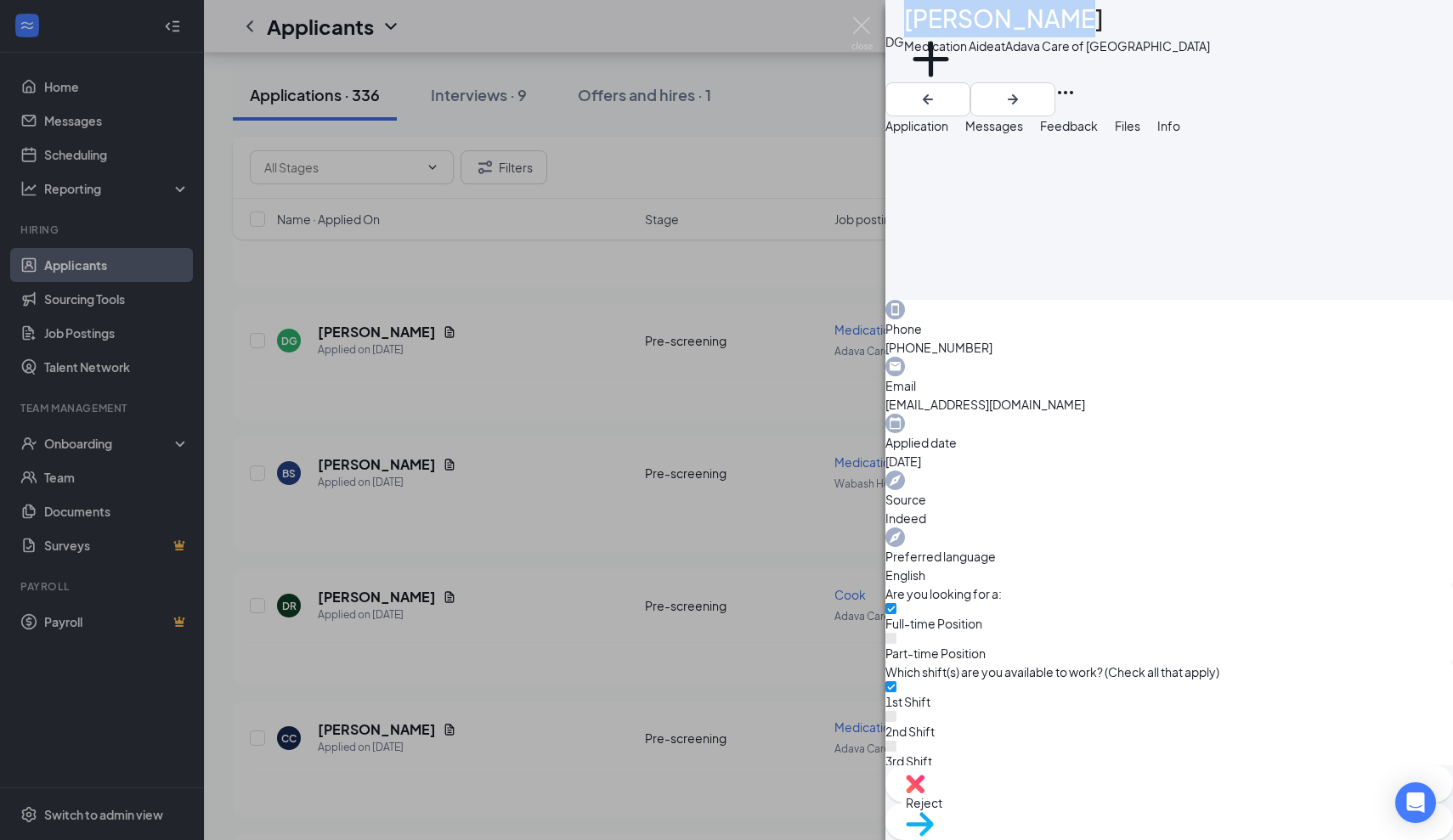
scroll to position [366, 0]
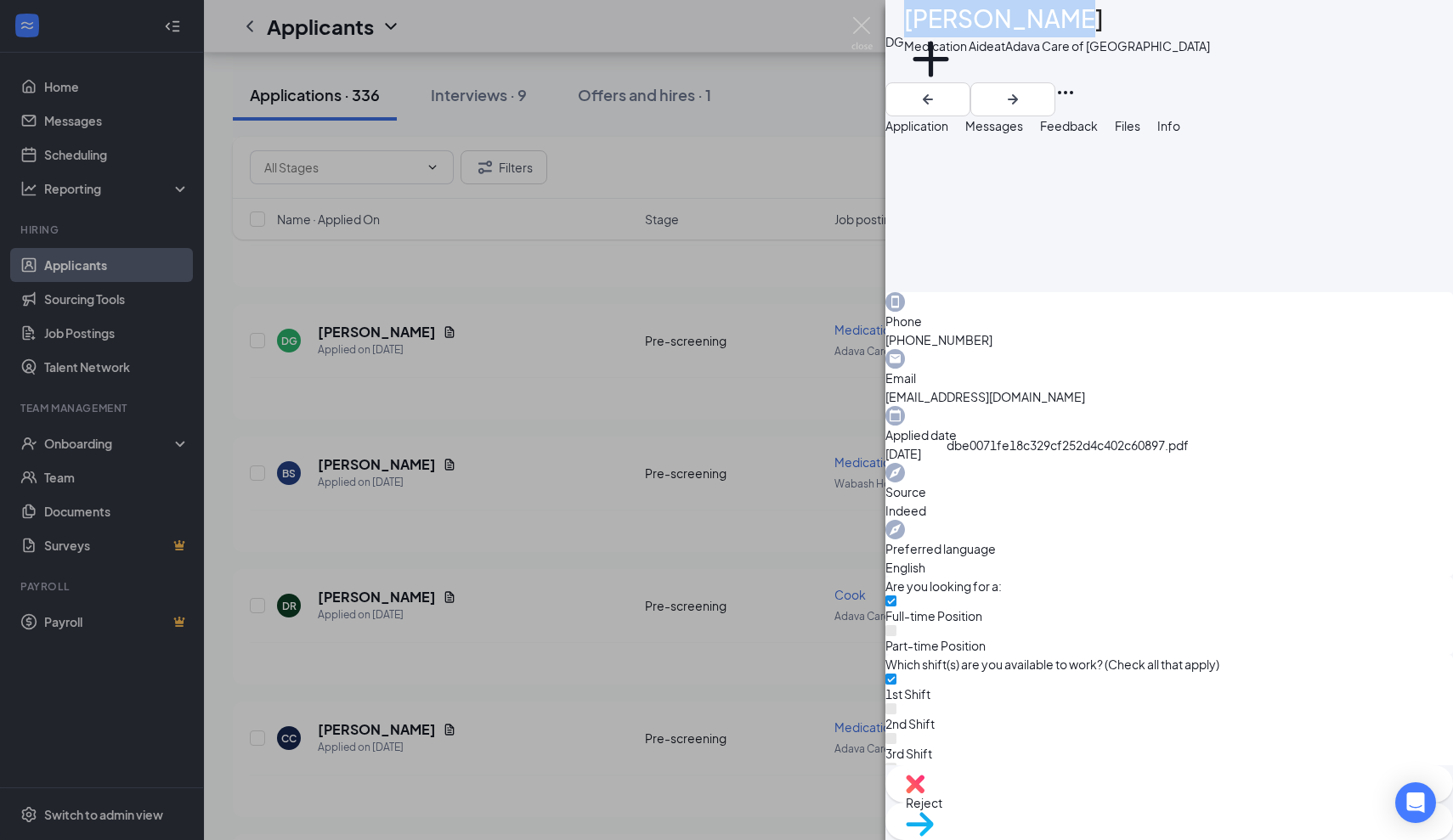
click at [1023, 133] on span "Messages" at bounding box center [995, 125] width 58 height 15
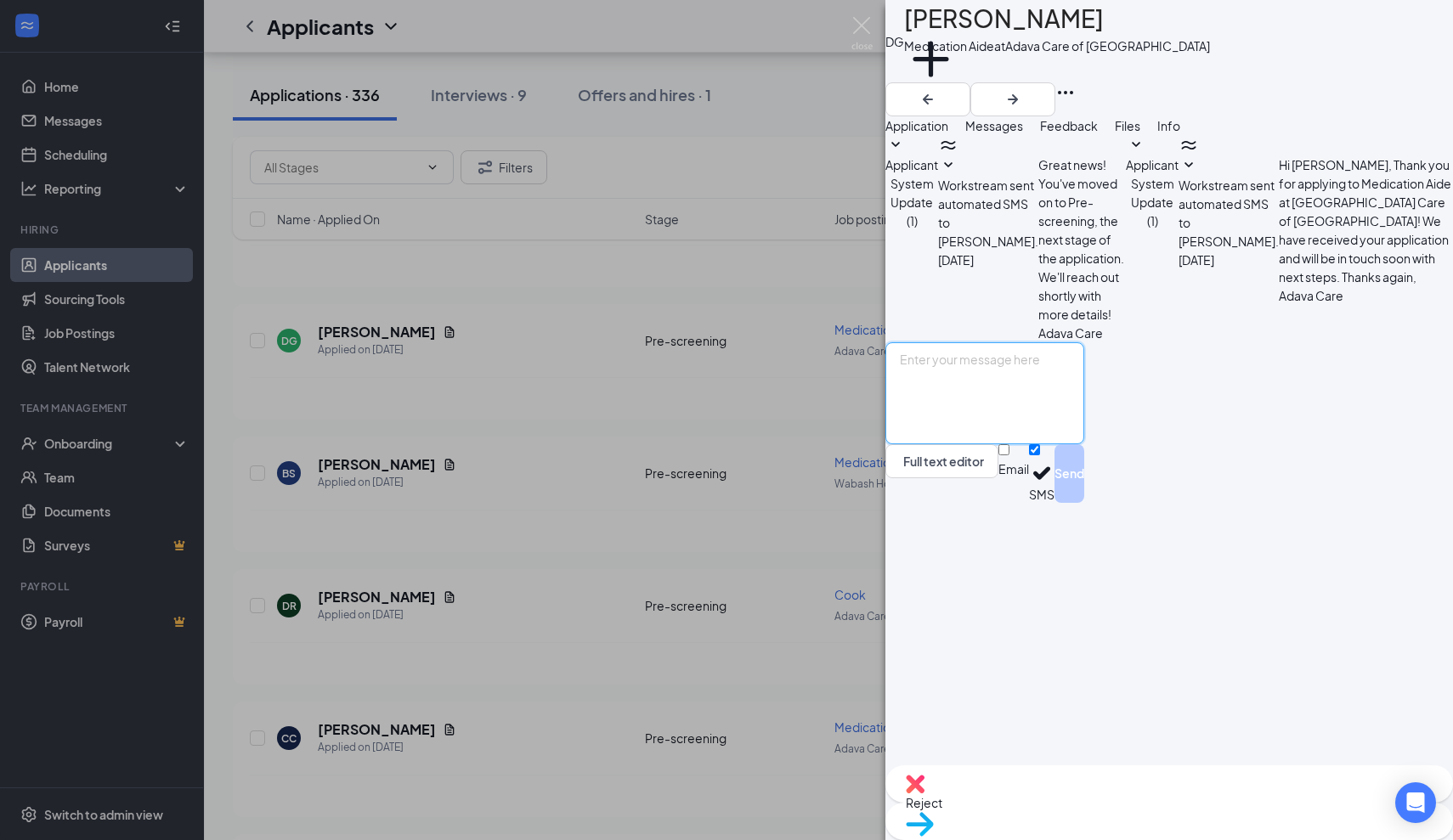
click at [943, 445] on textarea at bounding box center [984, 393] width 199 height 102
paste textarea "Thank you for applying for the Adava Care (Formerly [PERSON_NAME]'s Senior Livi…"
type textarea "Thank you for applying for the Adava Care (Formerly [PERSON_NAME]'s Senior Livi…"
click at [1084, 503] on button "Send" at bounding box center [1069, 474] width 30 height 59
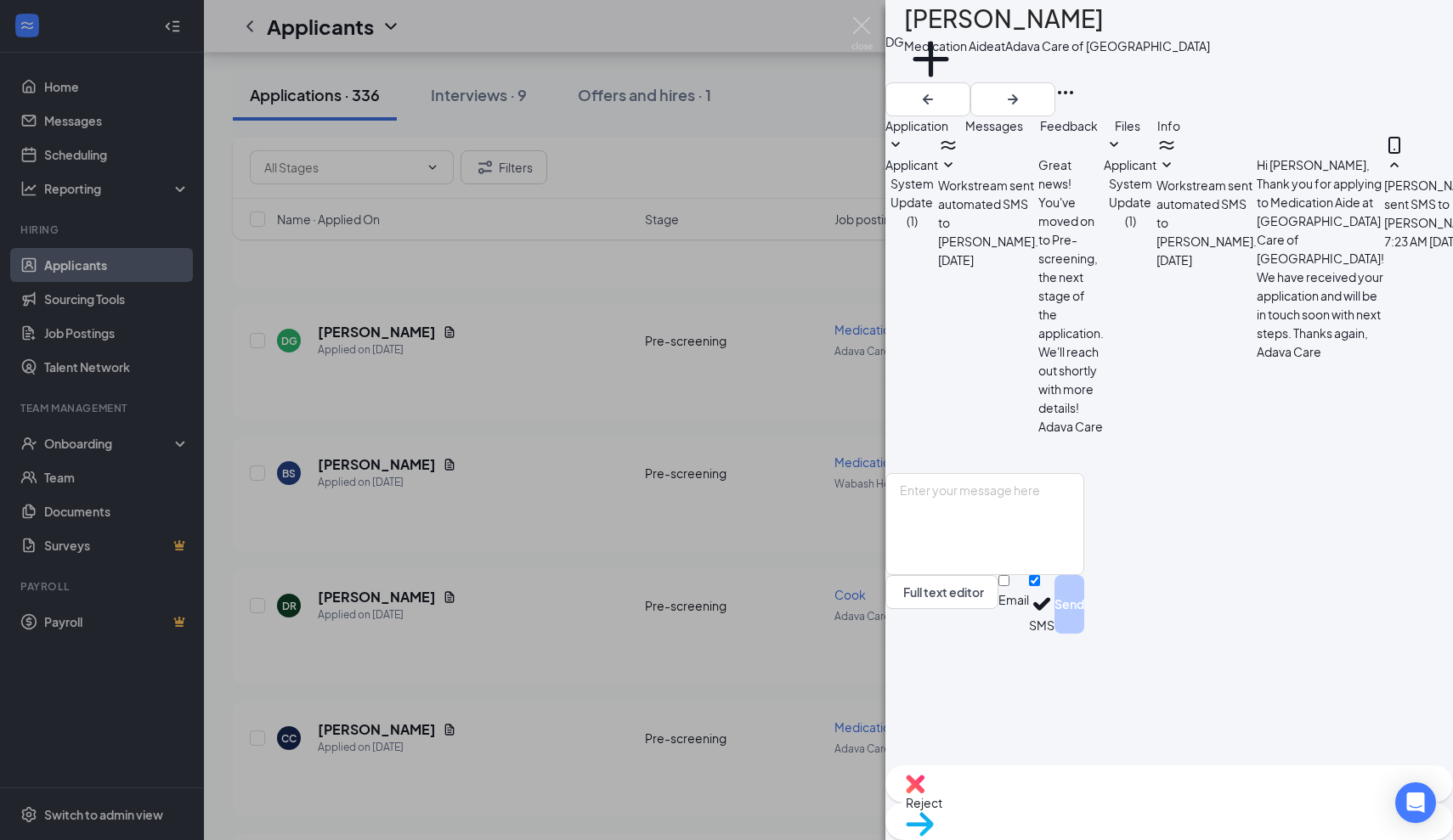
scroll to position [87, 0]
click at [373, 336] on div "DG [PERSON_NAME] Medication Aide at [GEOGRAPHIC_DATA] Care of [GEOGRAPHIC_DATA]…" at bounding box center [726, 420] width 1453 height 840
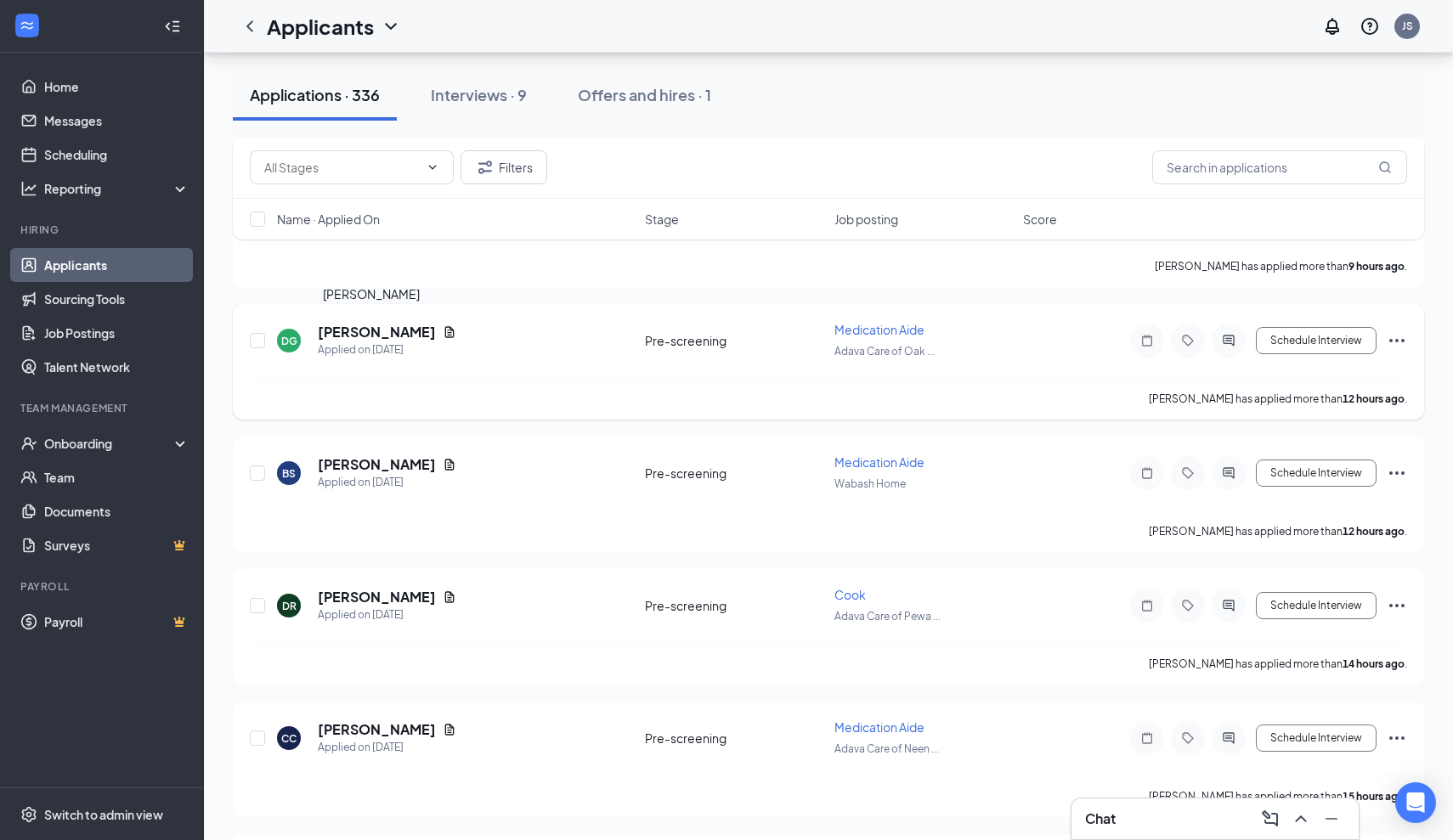
click at [401, 333] on h5 "[PERSON_NAME]" at bounding box center [376, 332] width 118 height 19
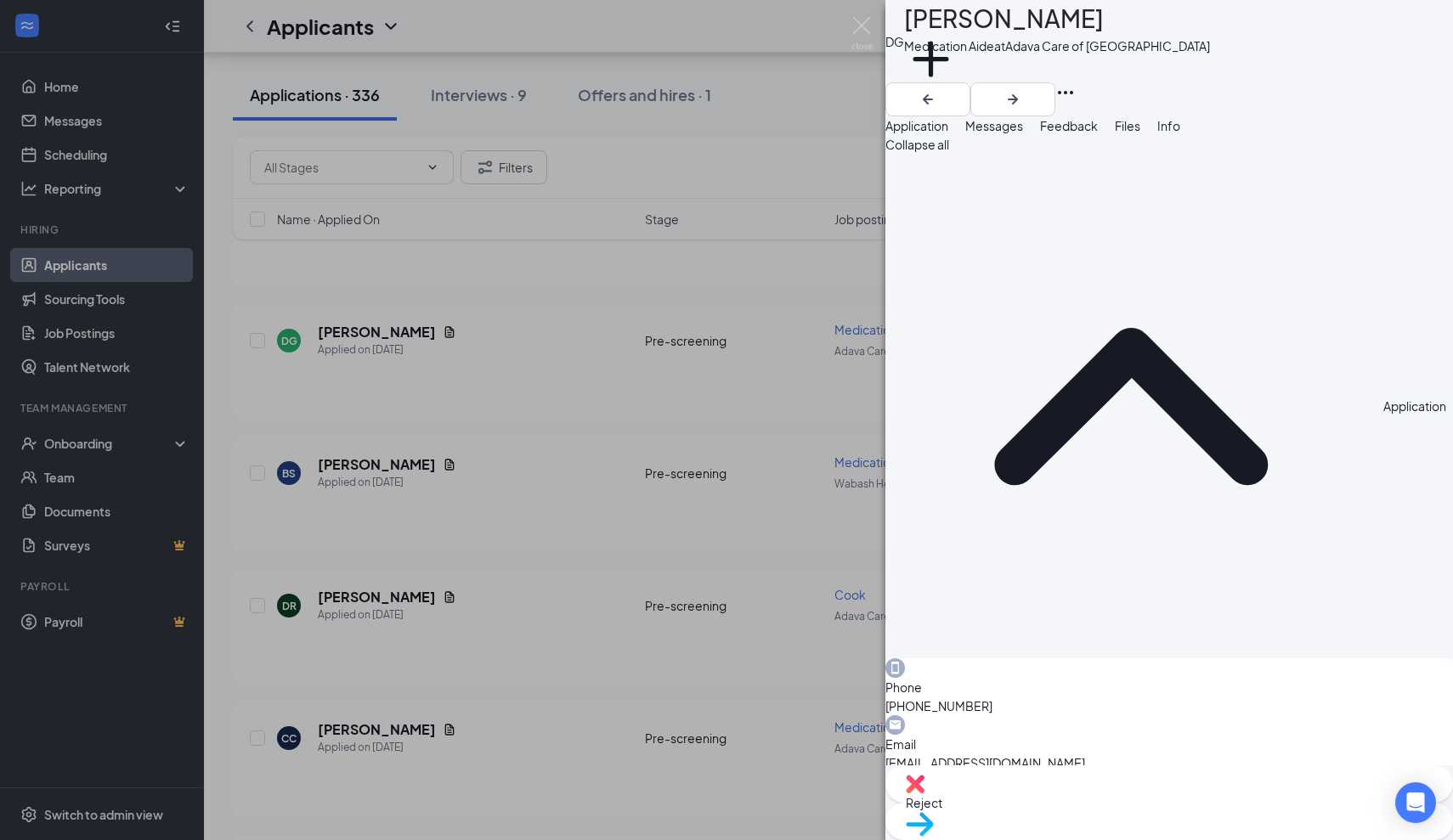
click at [1023, 133] on span "Messages" at bounding box center [995, 125] width 58 height 15
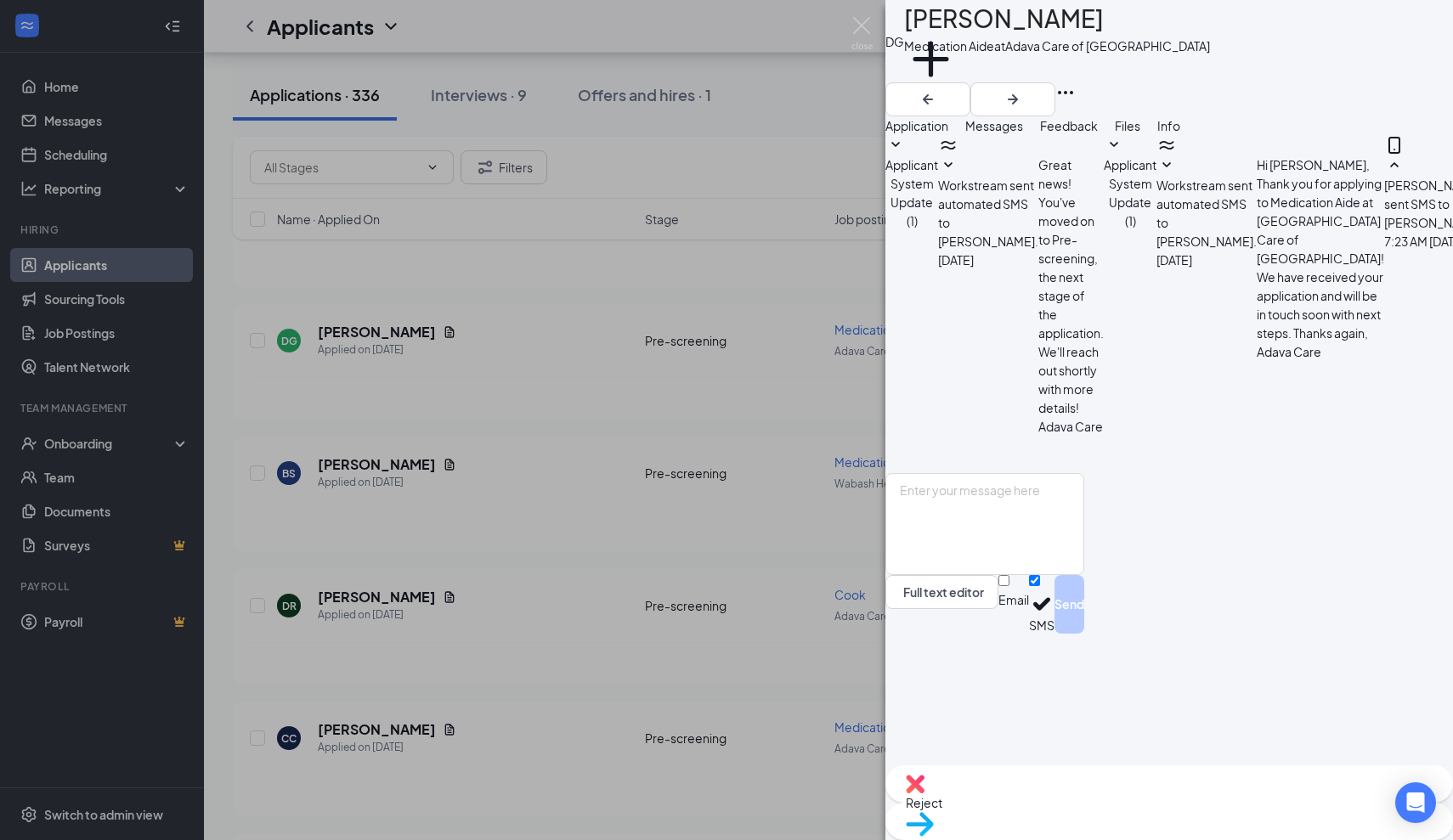
scroll to position [87, 0]
click at [863, 32] on img at bounding box center [861, 33] width 21 height 33
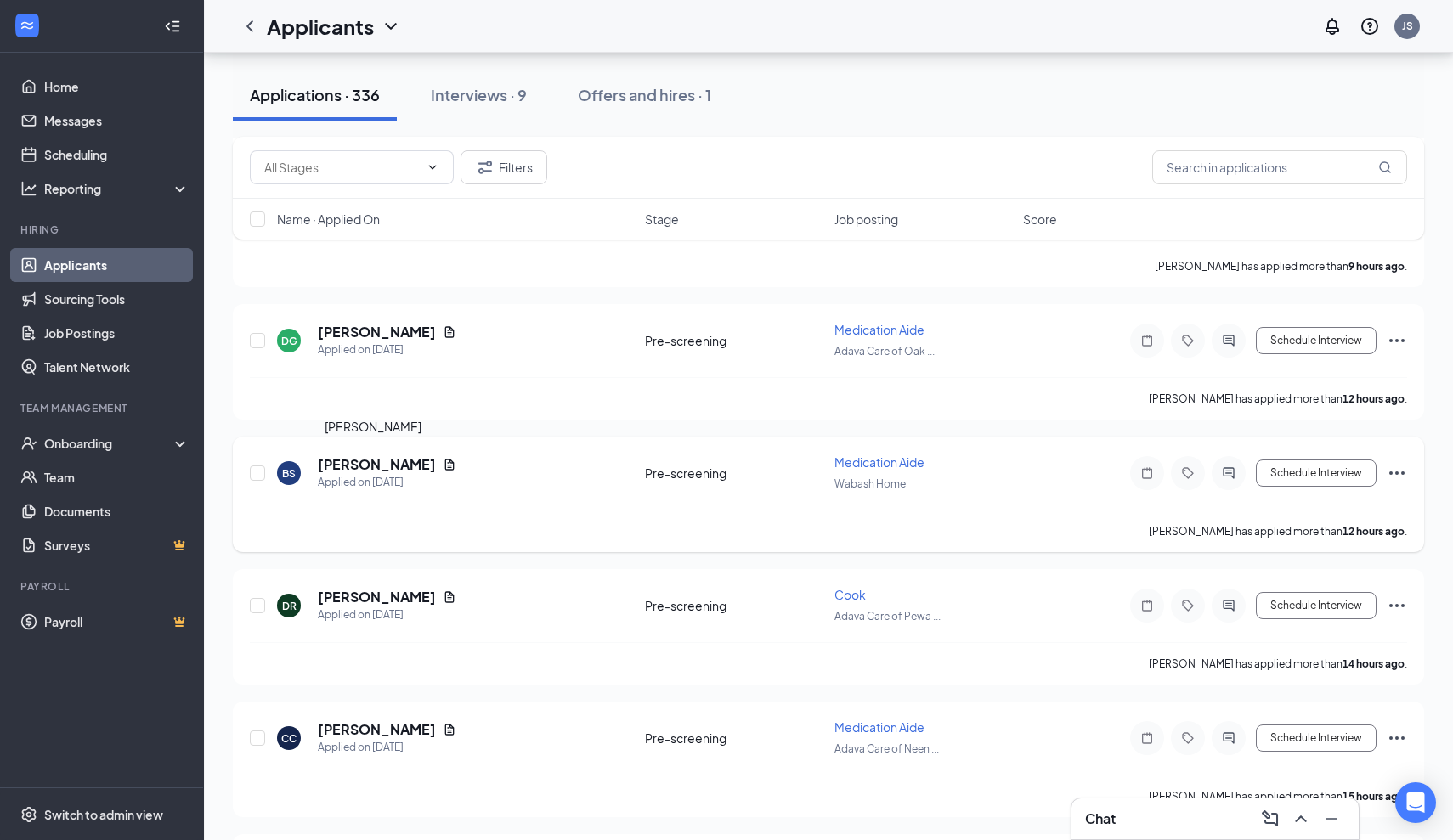
click at [394, 466] on h5 "[PERSON_NAME]" at bounding box center [376, 464] width 118 height 19
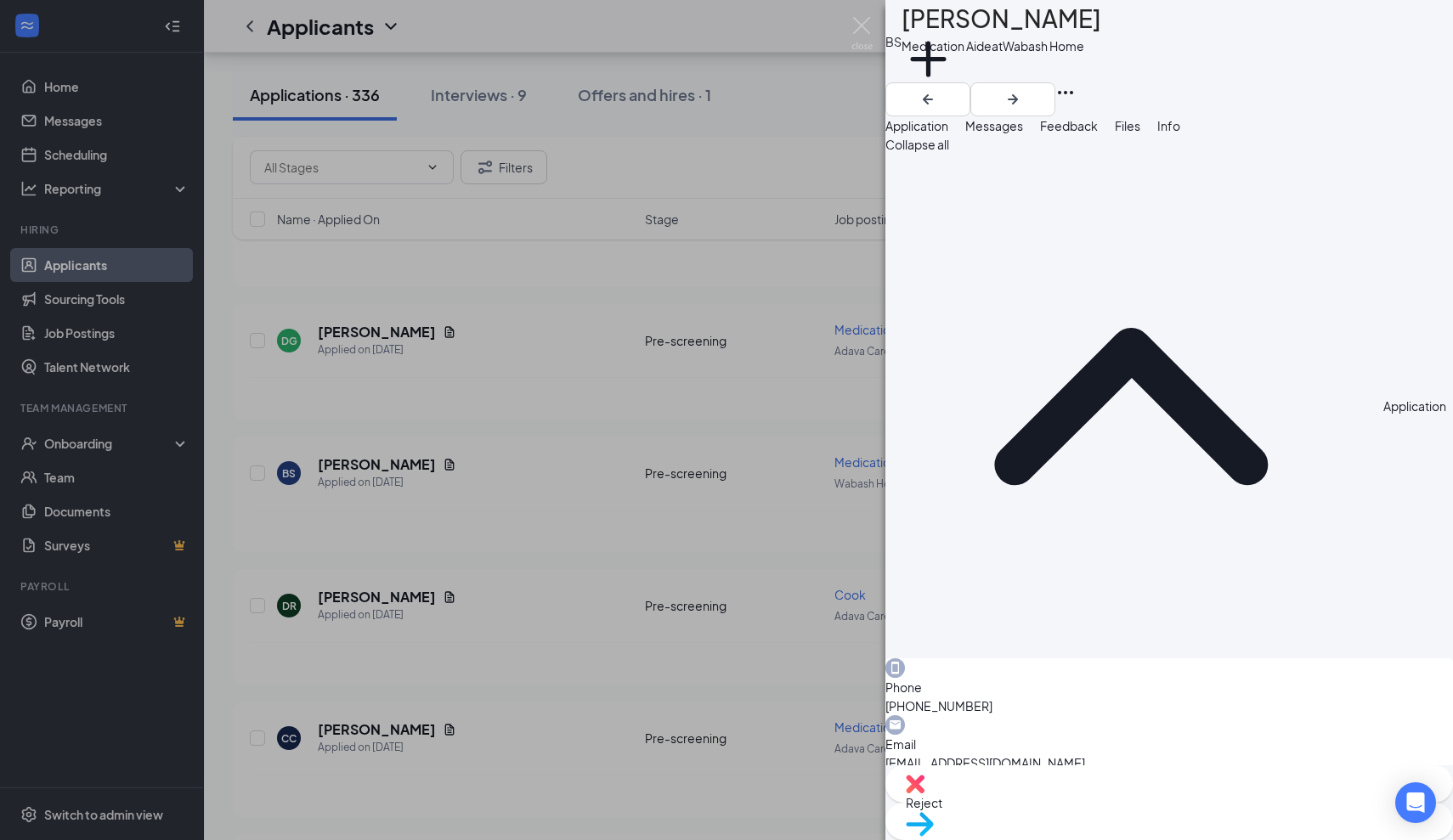
click at [384, 594] on div "BS [PERSON_NAME] Medication Aide at [GEOGRAPHIC_DATA] Home Add a tag Applicatio…" at bounding box center [726, 420] width 1453 height 840
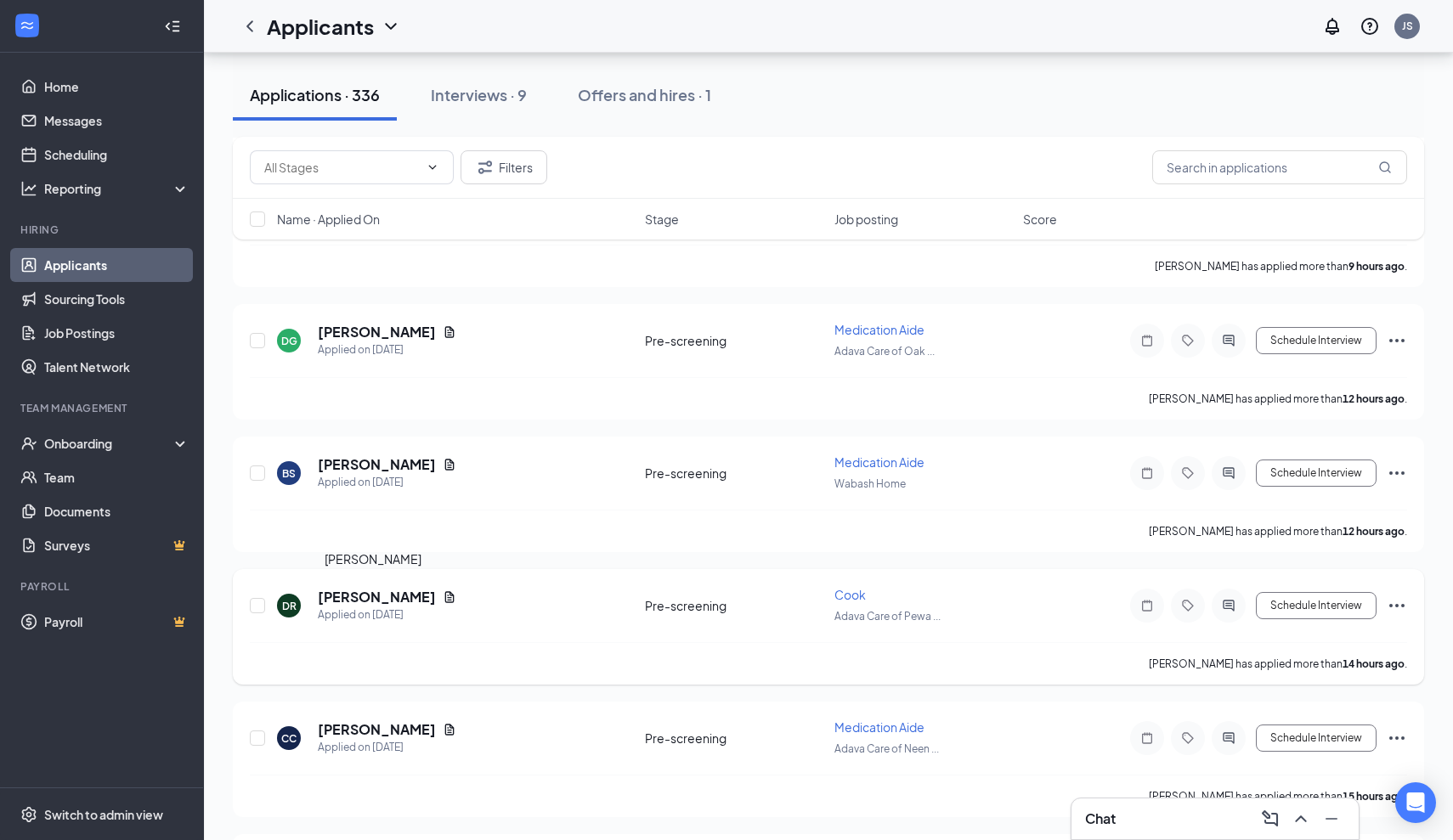
click at [408, 599] on h5 "[PERSON_NAME]" at bounding box center [376, 598] width 118 height 19
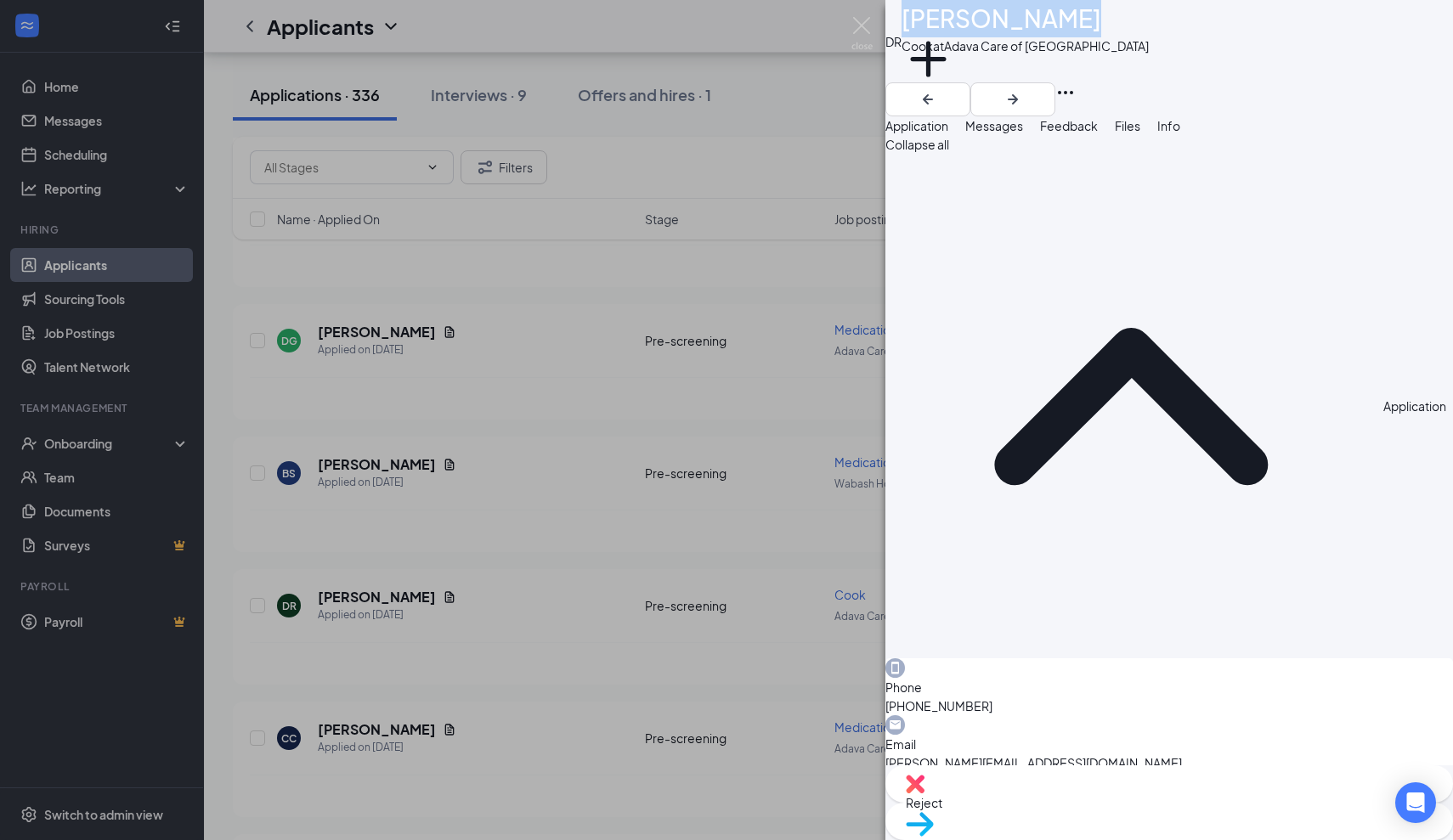
drag, startPoint x: 1093, startPoint y: 30, endPoint x: 942, endPoint y: 35, distance: 151.1
click at [942, 35] on div "[PERSON_NAME]" at bounding box center [1025, 19] width 248 height 38
copy h1 "[PERSON_NAME]"
click at [1082, 36] on h1 "[PERSON_NAME]" at bounding box center [1001, 19] width 200 height 38
drag, startPoint x: 1087, startPoint y: 30, endPoint x: 944, endPoint y: 33, distance: 143.0
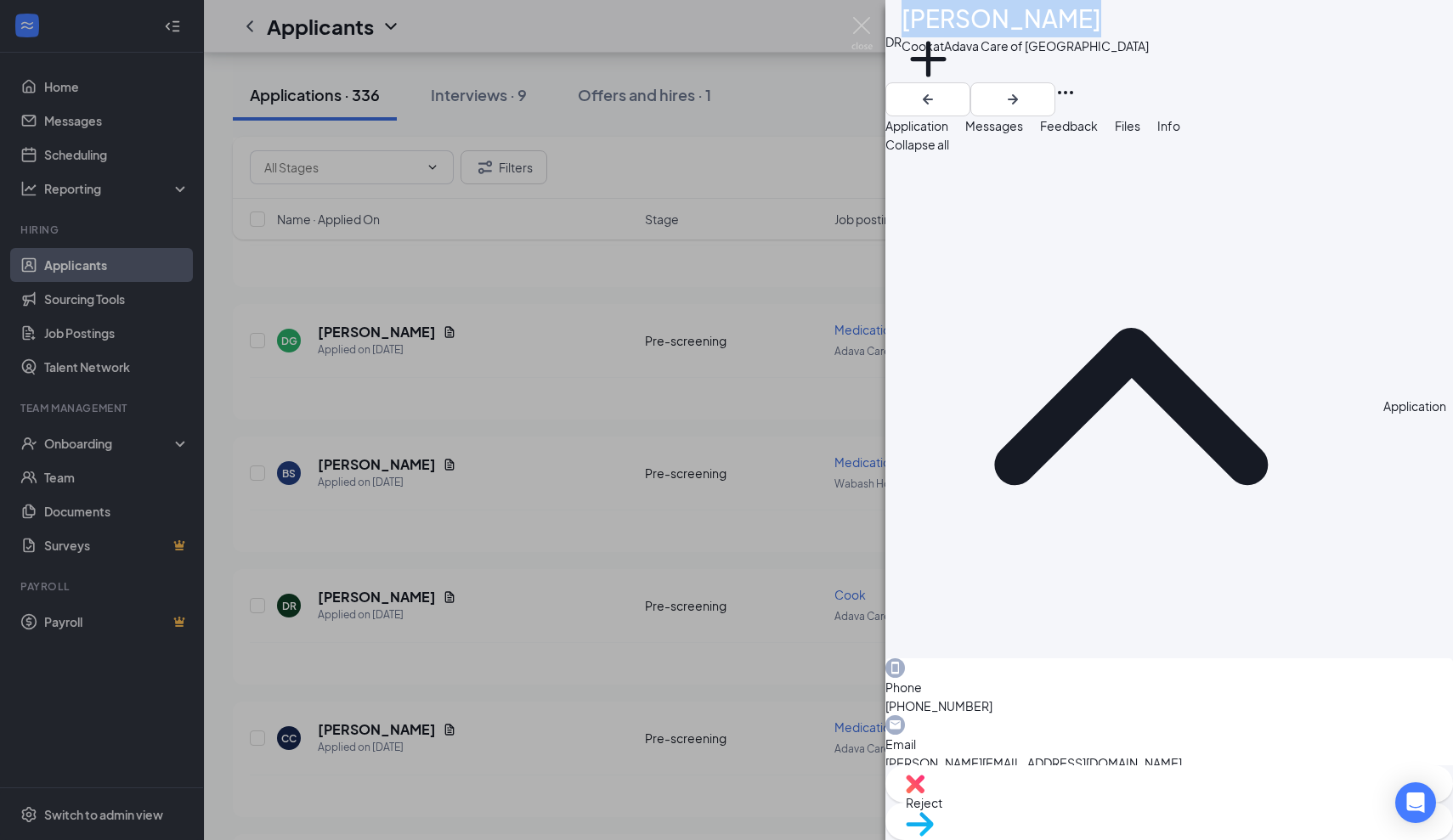
click at [944, 33] on h1 "[PERSON_NAME]" at bounding box center [1001, 19] width 200 height 38
copy h1 "[PERSON_NAME]"
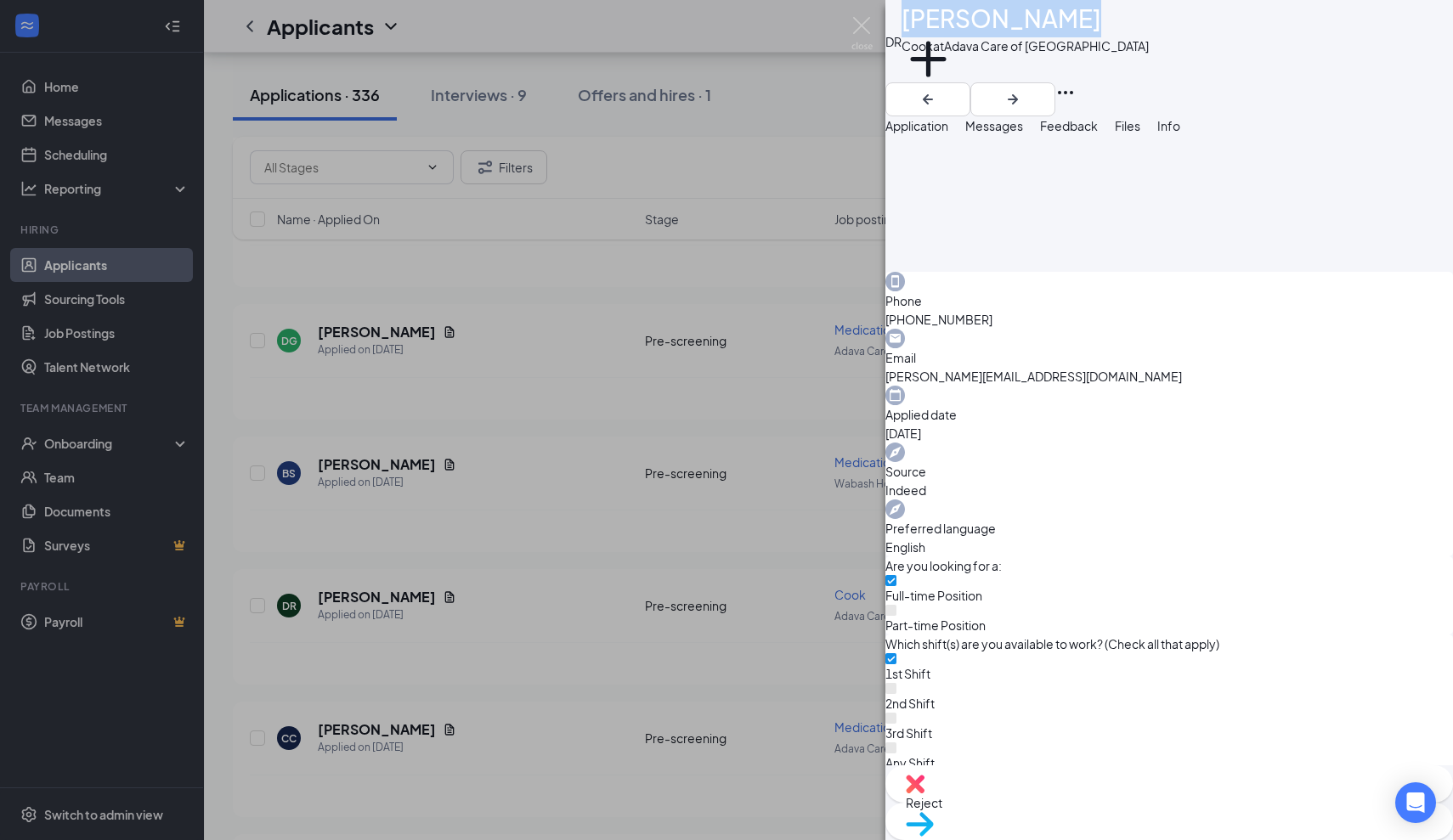
scroll to position [388, 0]
click at [942, 803] on span "Reject" at bounding box center [924, 803] width 37 height 15
type textarea "Not fully certified"
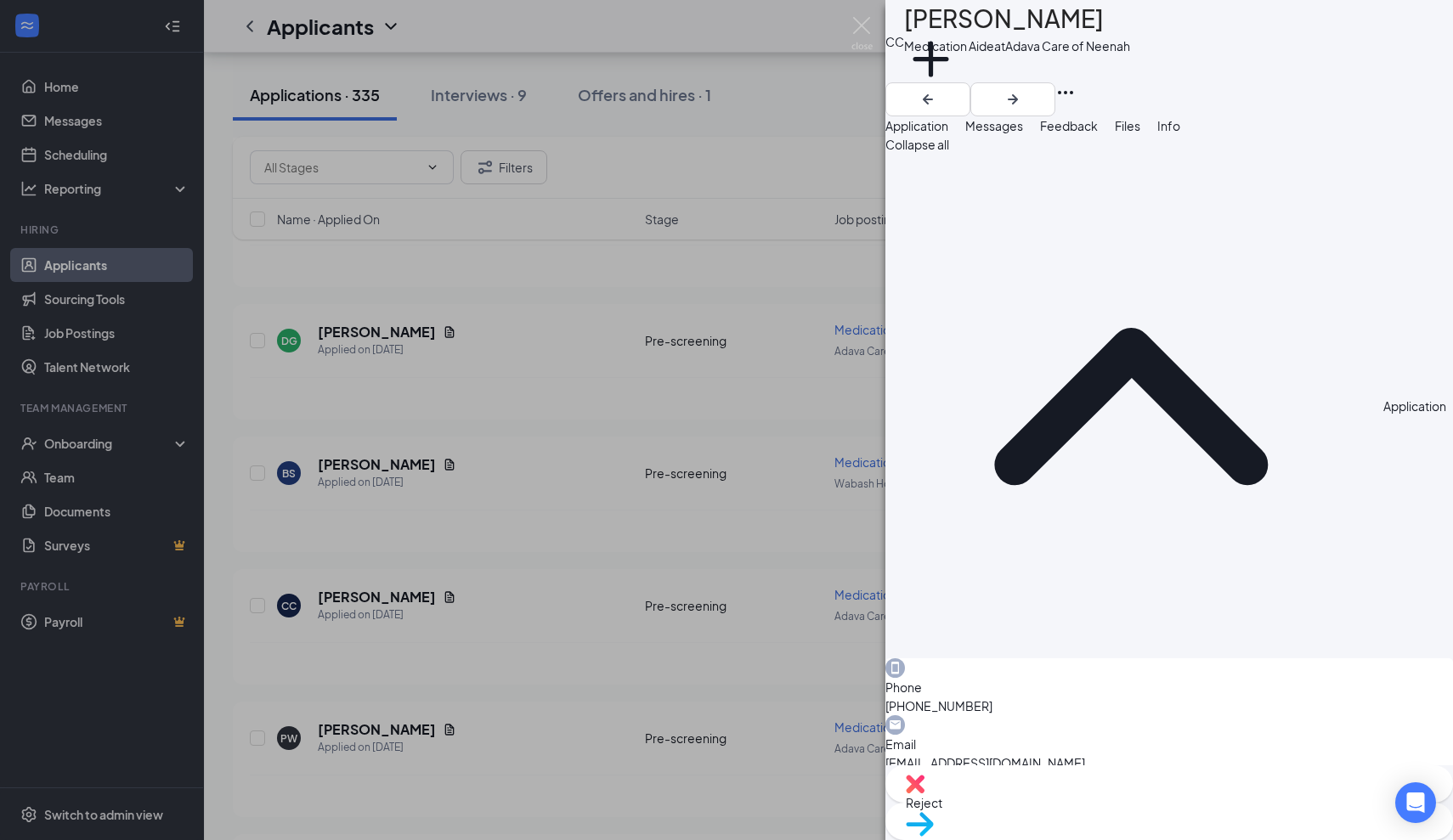
click at [394, 467] on div "CC [PERSON_NAME] Medication Aide at [GEOGRAPHIC_DATA] Care of Neenah Add a tag …" at bounding box center [726, 420] width 1453 height 840
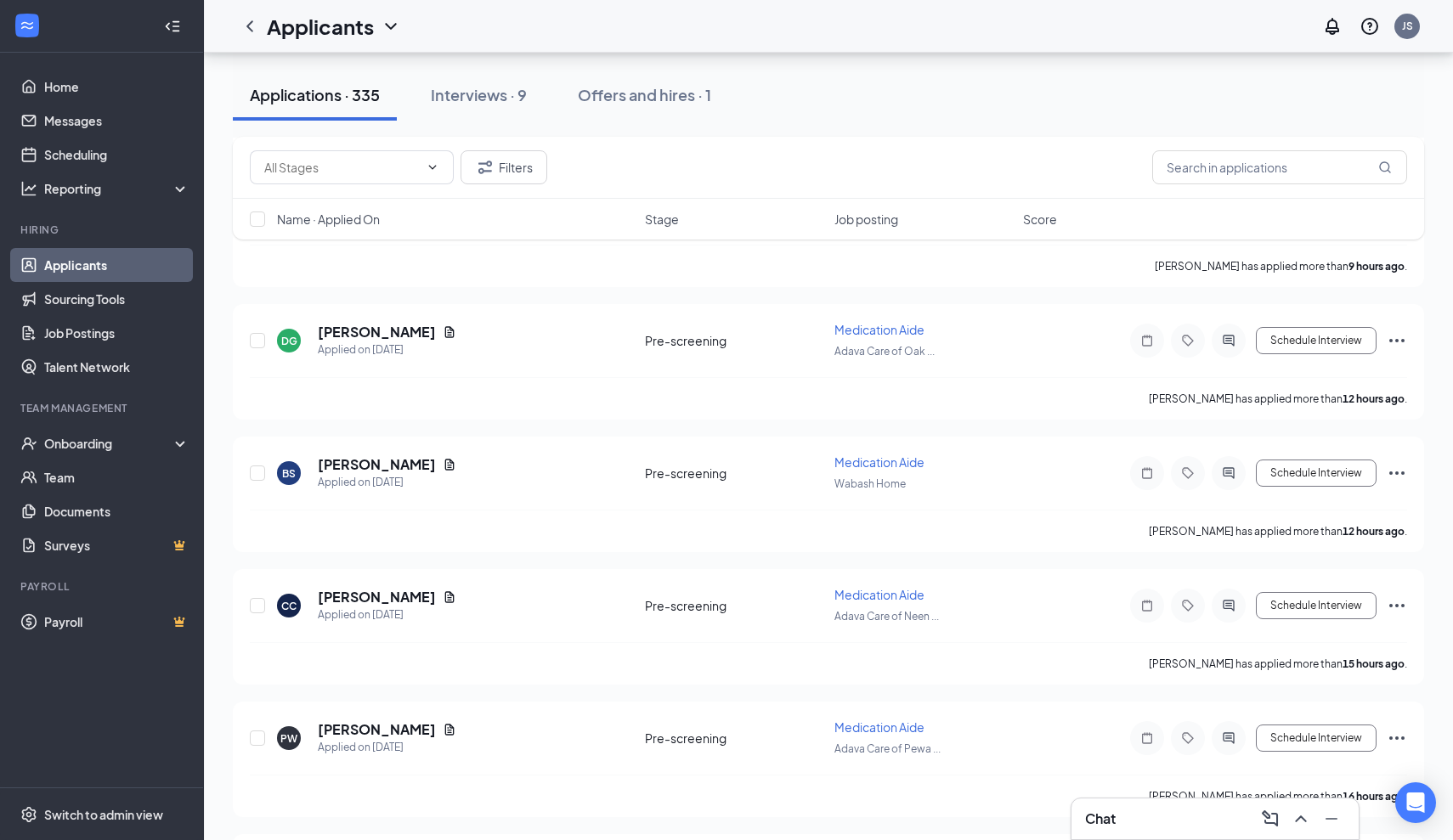
click at [394, 467] on h5 "[PERSON_NAME]" at bounding box center [376, 464] width 118 height 19
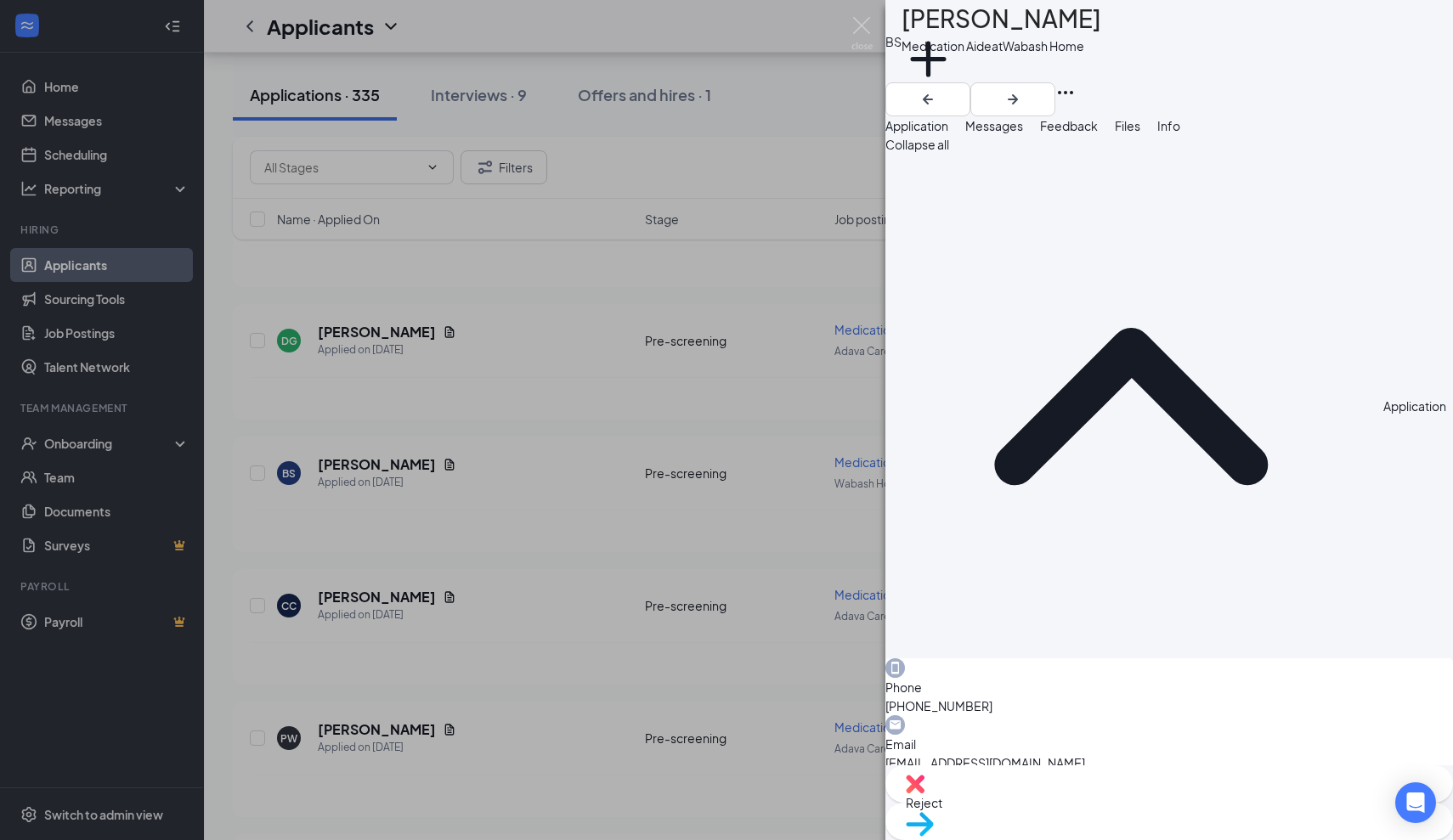
click at [1023, 133] on span "Messages" at bounding box center [995, 125] width 58 height 15
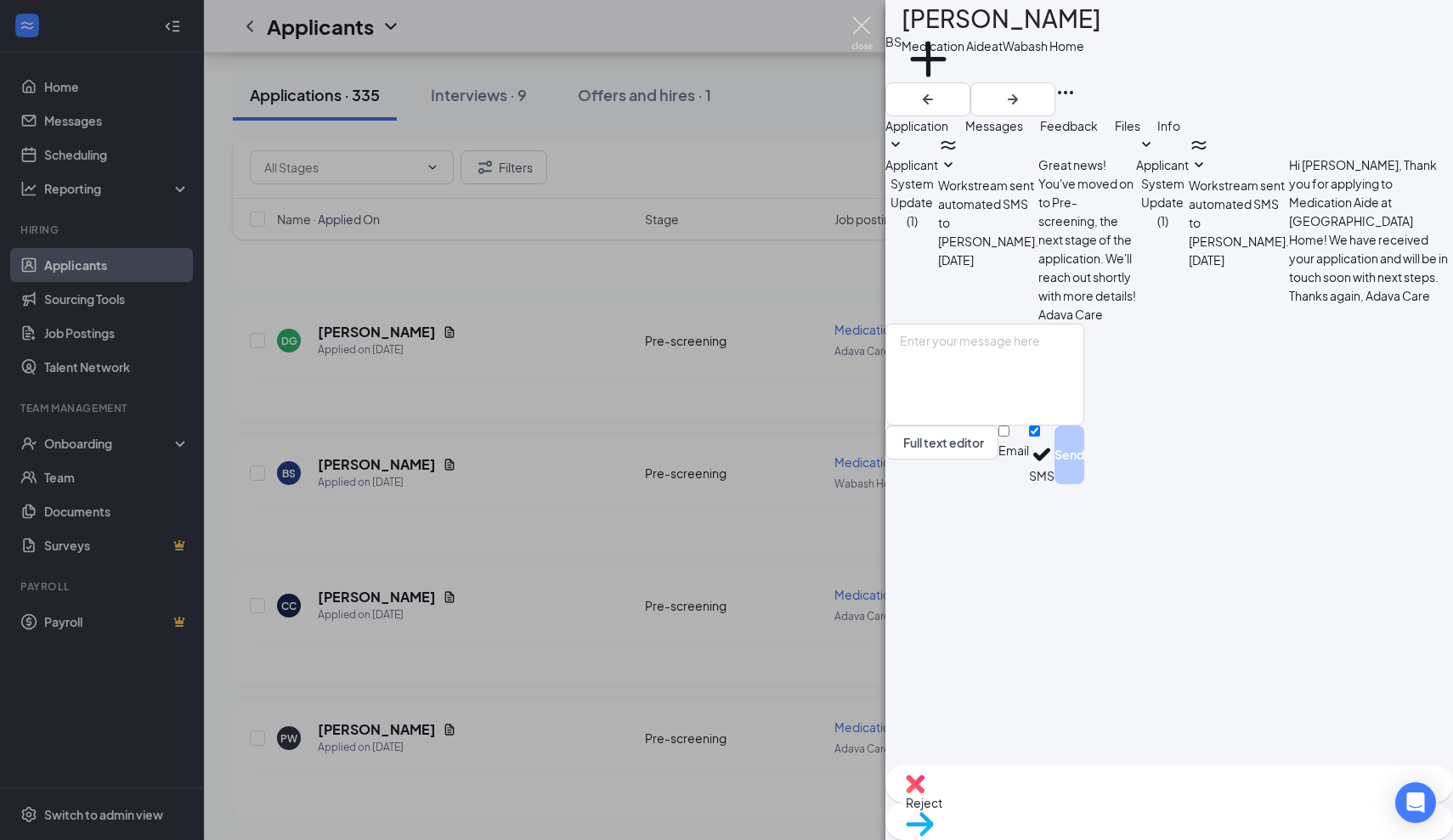
click at [860, 24] on img at bounding box center [861, 33] width 21 height 33
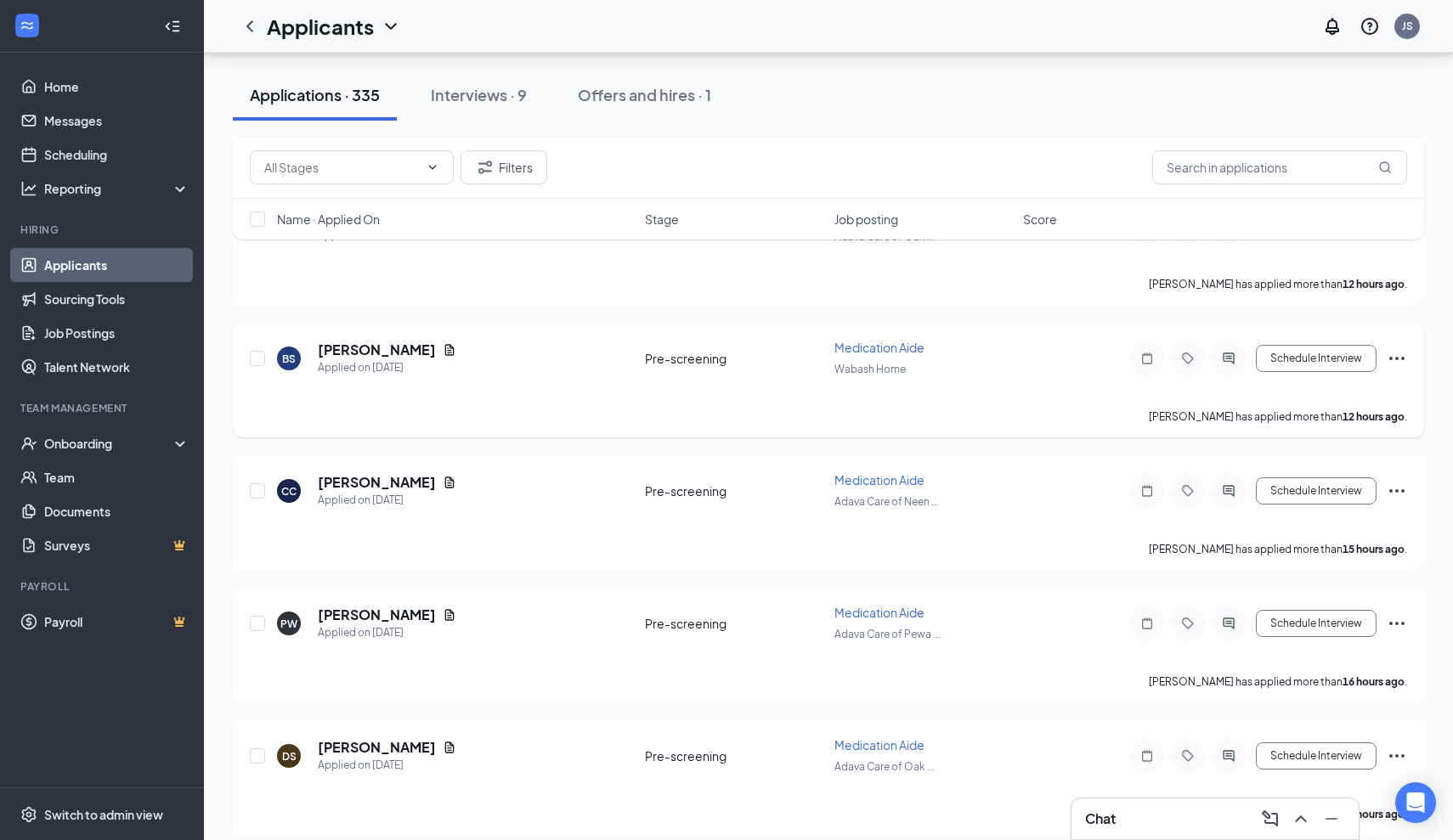
scroll to position [1038, 0]
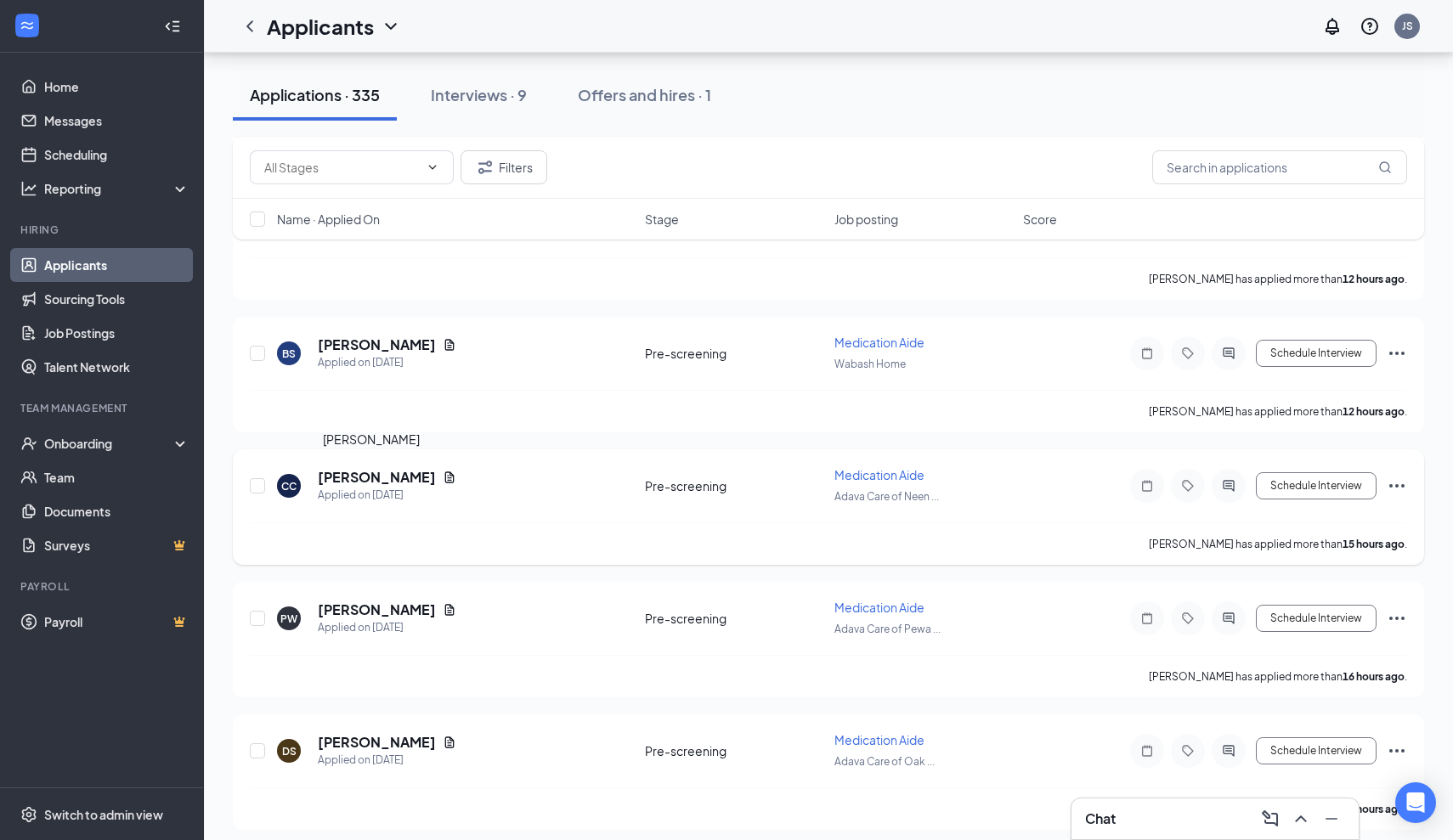
click at [382, 484] on h5 "[PERSON_NAME]" at bounding box center [376, 477] width 118 height 19
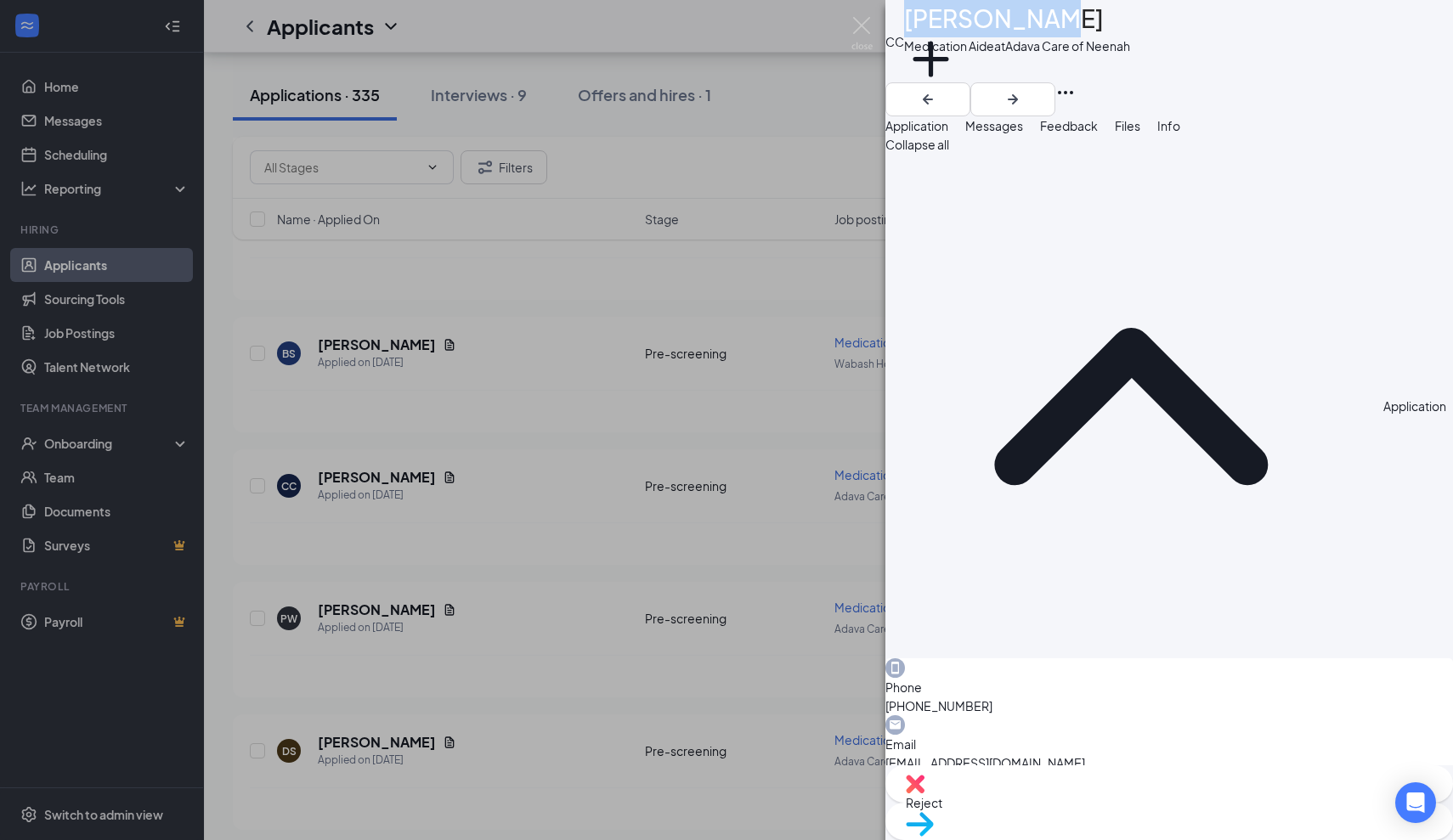
drag, startPoint x: 1068, startPoint y: 27, endPoint x: 947, endPoint y: 27, distance: 121.0
click at [947, 27] on h1 "[PERSON_NAME]" at bounding box center [1004, 19] width 200 height 38
copy h1 "[PERSON_NAME]"
click at [1110, 658] on div "Phone [PHONE_NUMBER] Email [EMAIL_ADDRESS][DOMAIN_NAME] Applied date [DATE] Sou…" at bounding box center [1169, 800] width 568 height 284
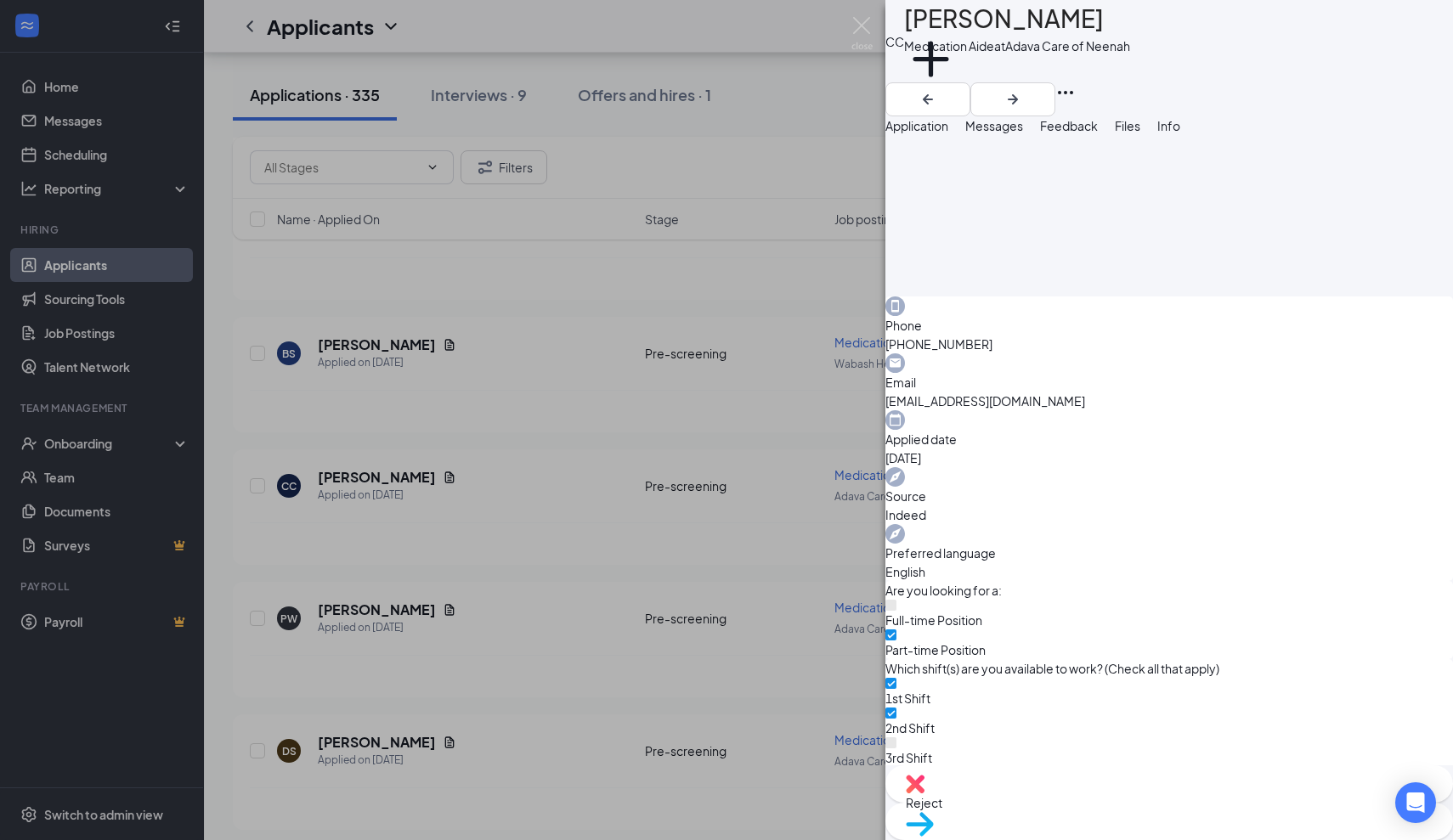
scroll to position [414, 0]
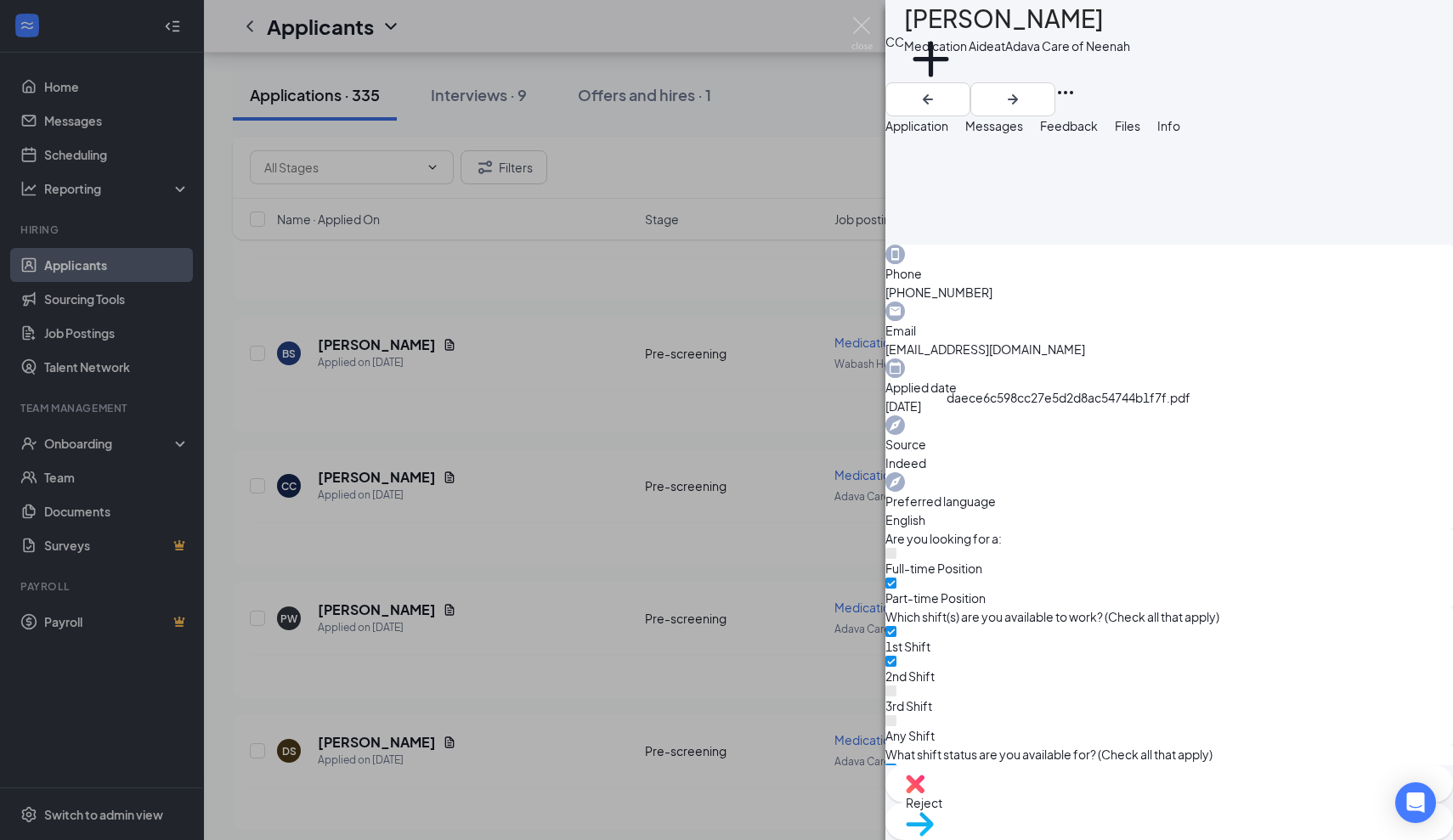
click at [1023, 133] on span "Messages" at bounding box center [995, 125] width 58 height 15
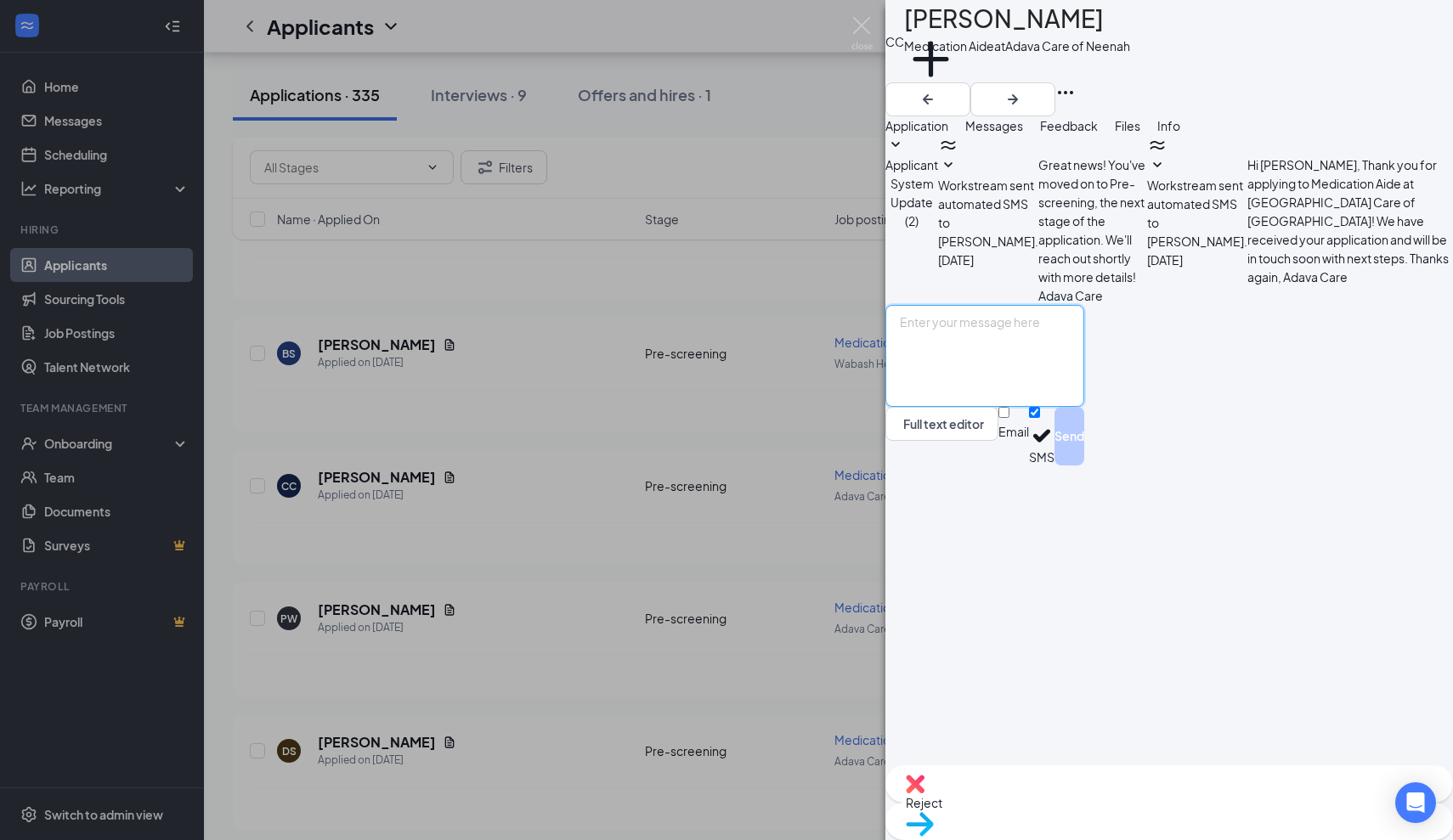
click at [944, 407] on textarea at bounding box center [984, 355] width 199 height 102
paste textarea "Thank you for applying for the Adava Care (Formerly [PERSON_NAME]'s Senior Livi…"
type textarea "Thank you for applying for the Adava Care (Formerly [PERSON_NAME]'s Senior Livi…"
click at [1084, 465] on button "Send" at bounding box center [1069, 436] width 30 height 59
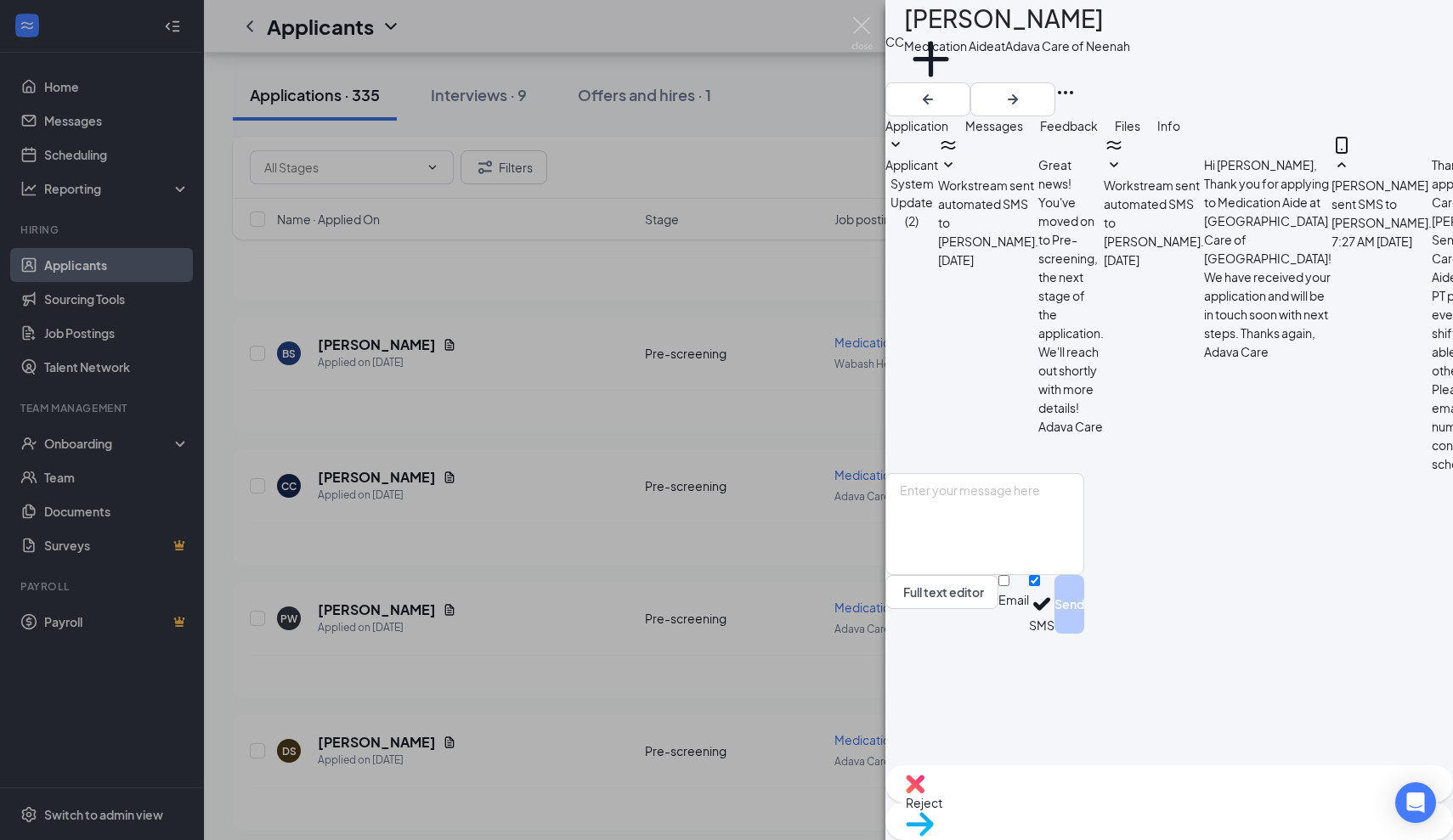
scroll to position [38, 0]
click at [861, 22] on img at bounding box center [861, 33] width 21 height 33
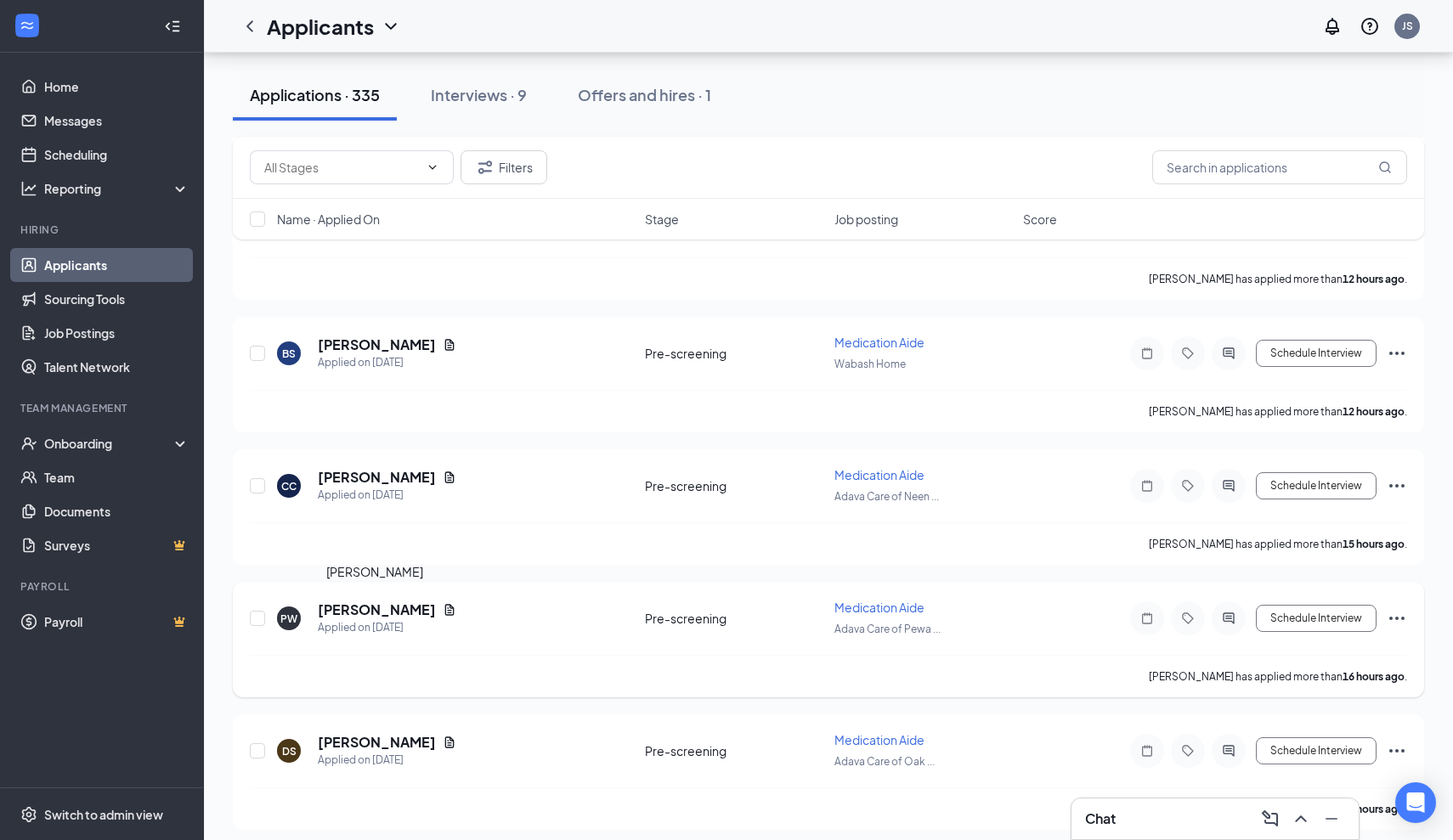
click at [379, 614] on h5 "[PERSON_NAME]" at bounding box center [376, 610] width 118 height 19
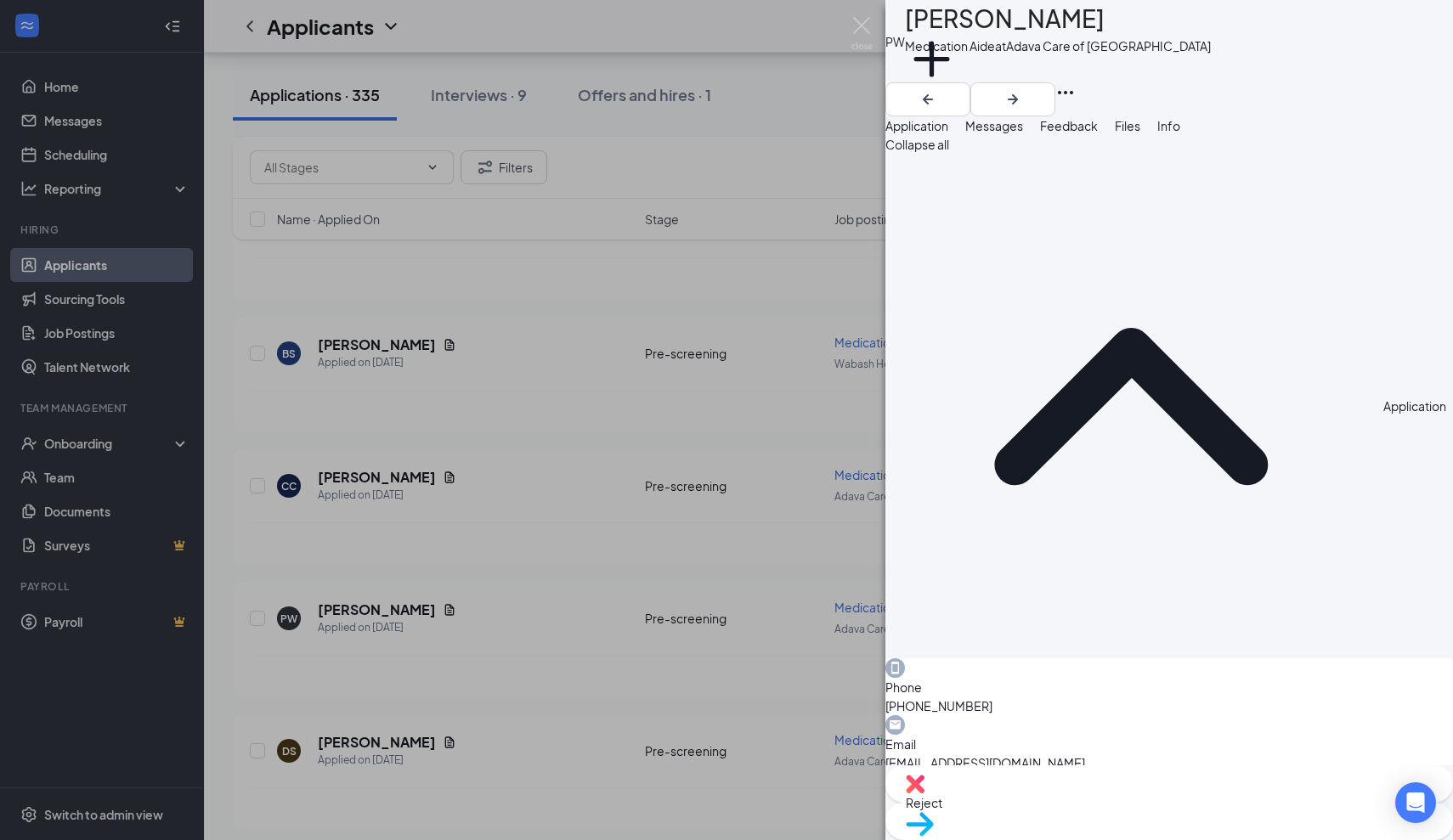
click at [1023, 133] on span "Messages" at bounding box center [995, 125] width 58 height 15
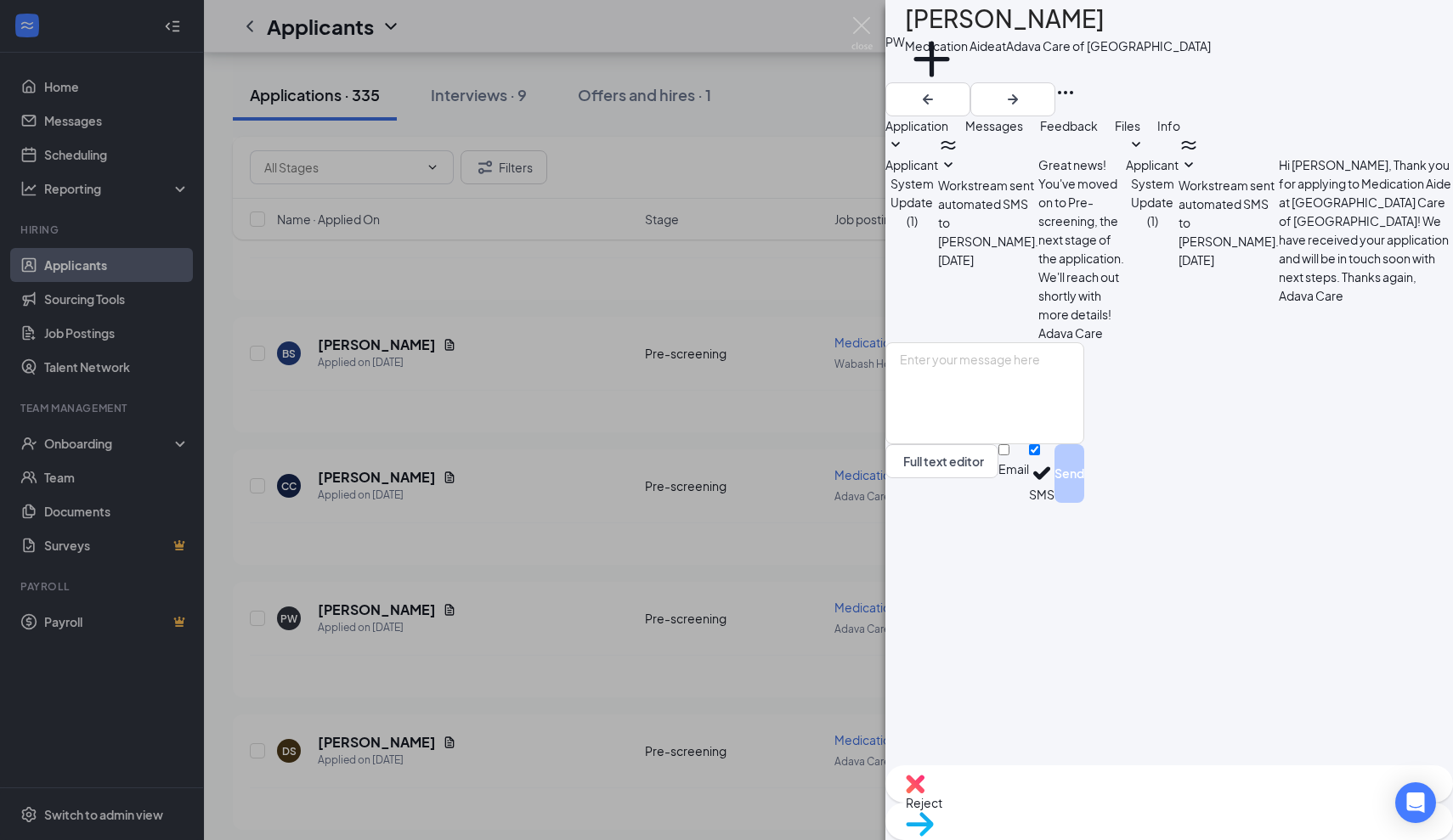
drag, startPoint x: 1101, startPoint y: 28, endPoint x: 944, endPoint y: 30, distance: 157.0
click at [943, 30] on h1 "[PERSON_NAME]" at bounding box center [1005, 19] width 200 height 38
click at [939, 445] on textarea at bounding box center [984, 393] width 199 height 102
paste textarea "I reviewed your application and would like to talk to you if you are fully CBRF…"
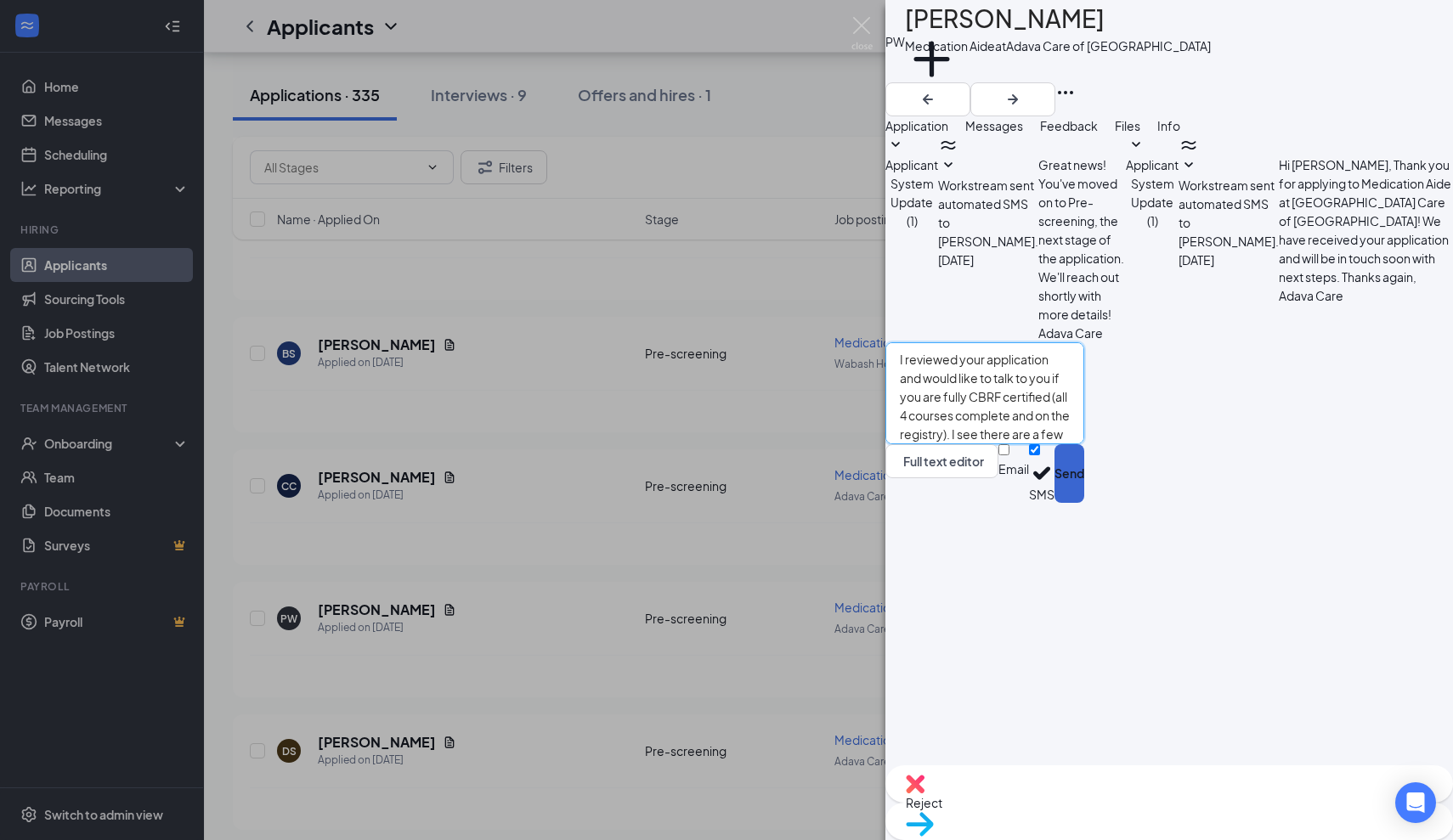
type textarea "I reviewed your application and would like to talk to you if you are fully CBRF…"
click at [1084, 503] on button "Send" at bounding box center [1069, 474] width 30 height 59
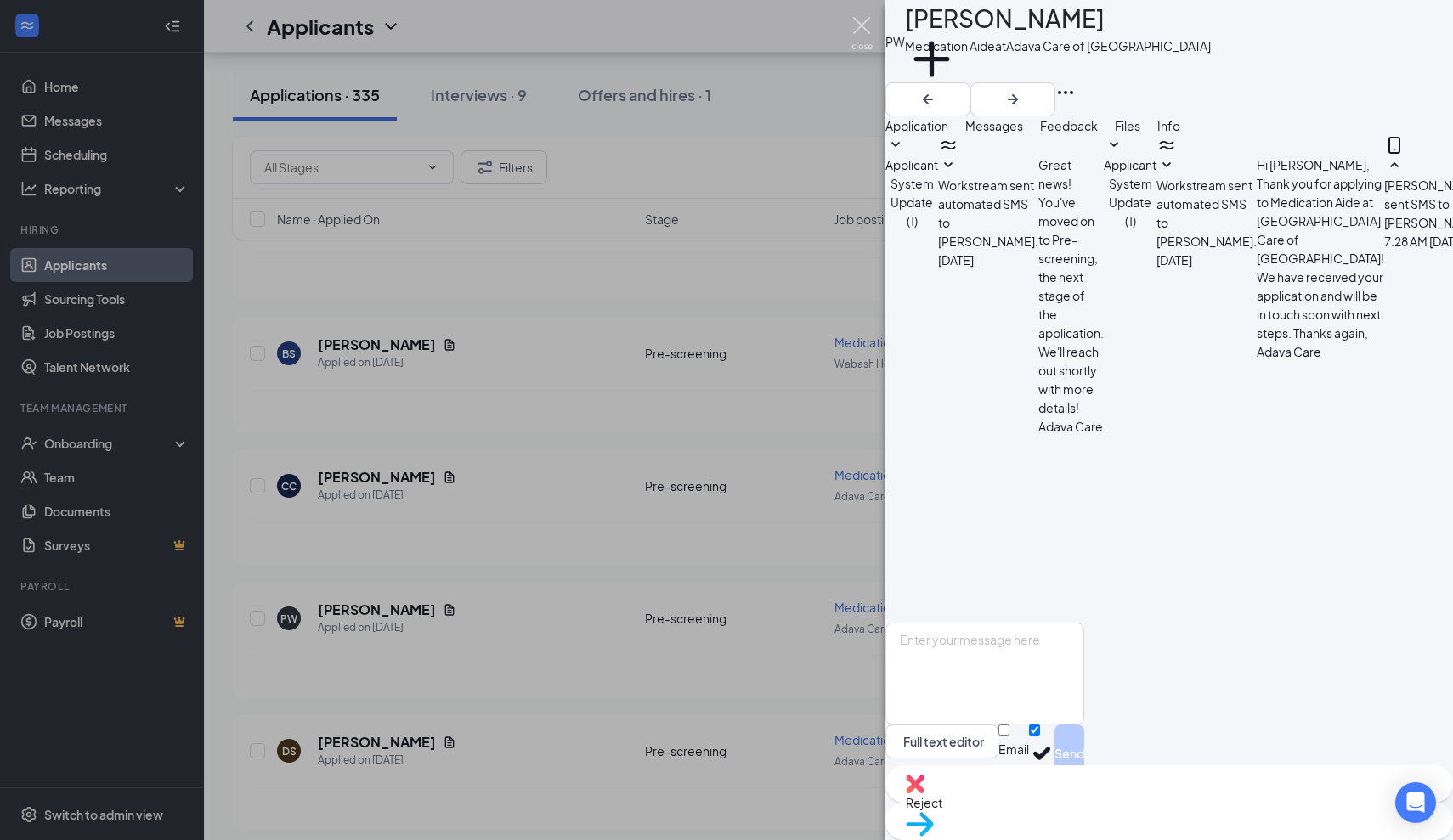
click at [863, 26] on img at bounding box center [861, 33] width 21 height 33
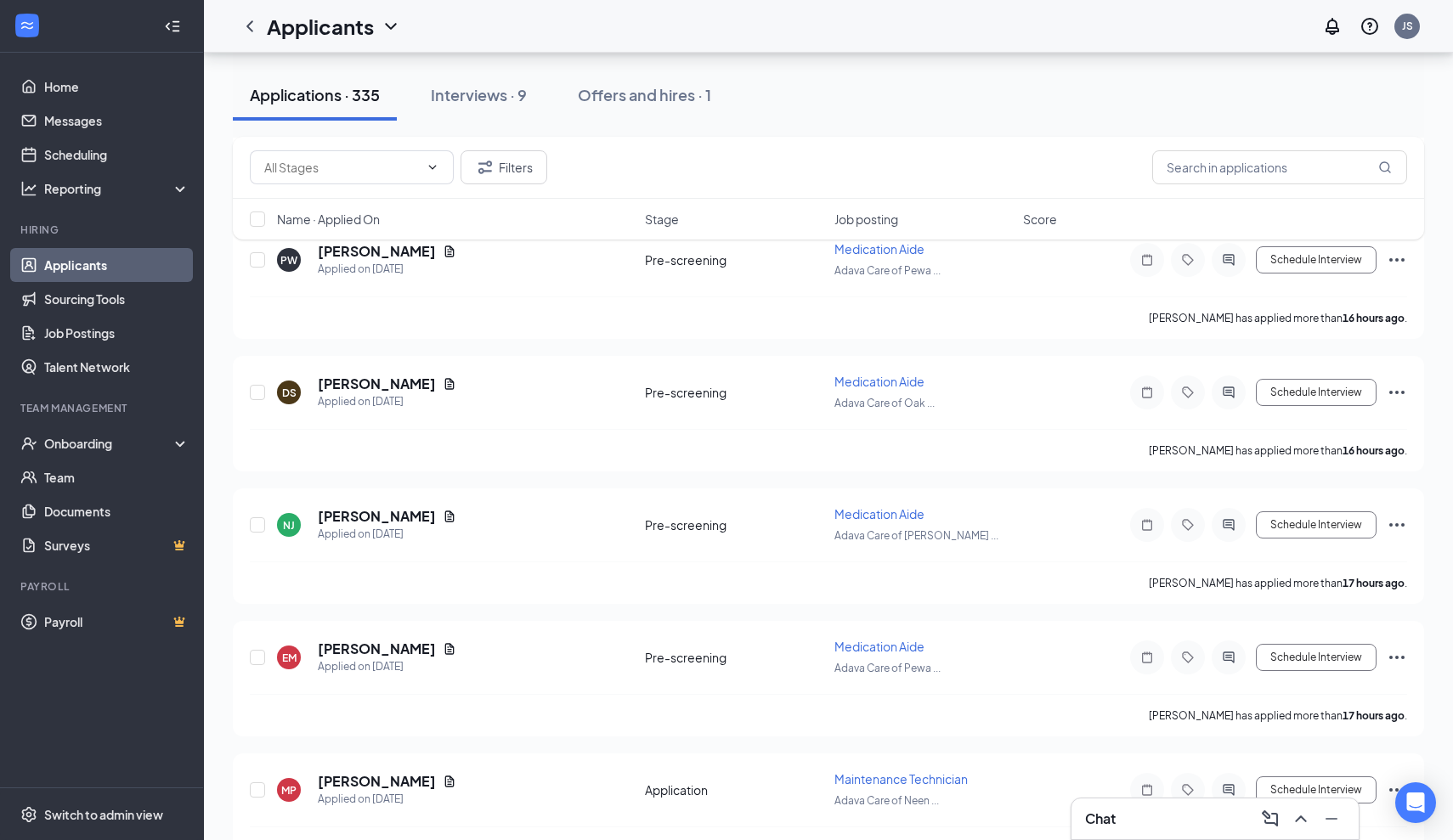
scroll to position [1404, 0]
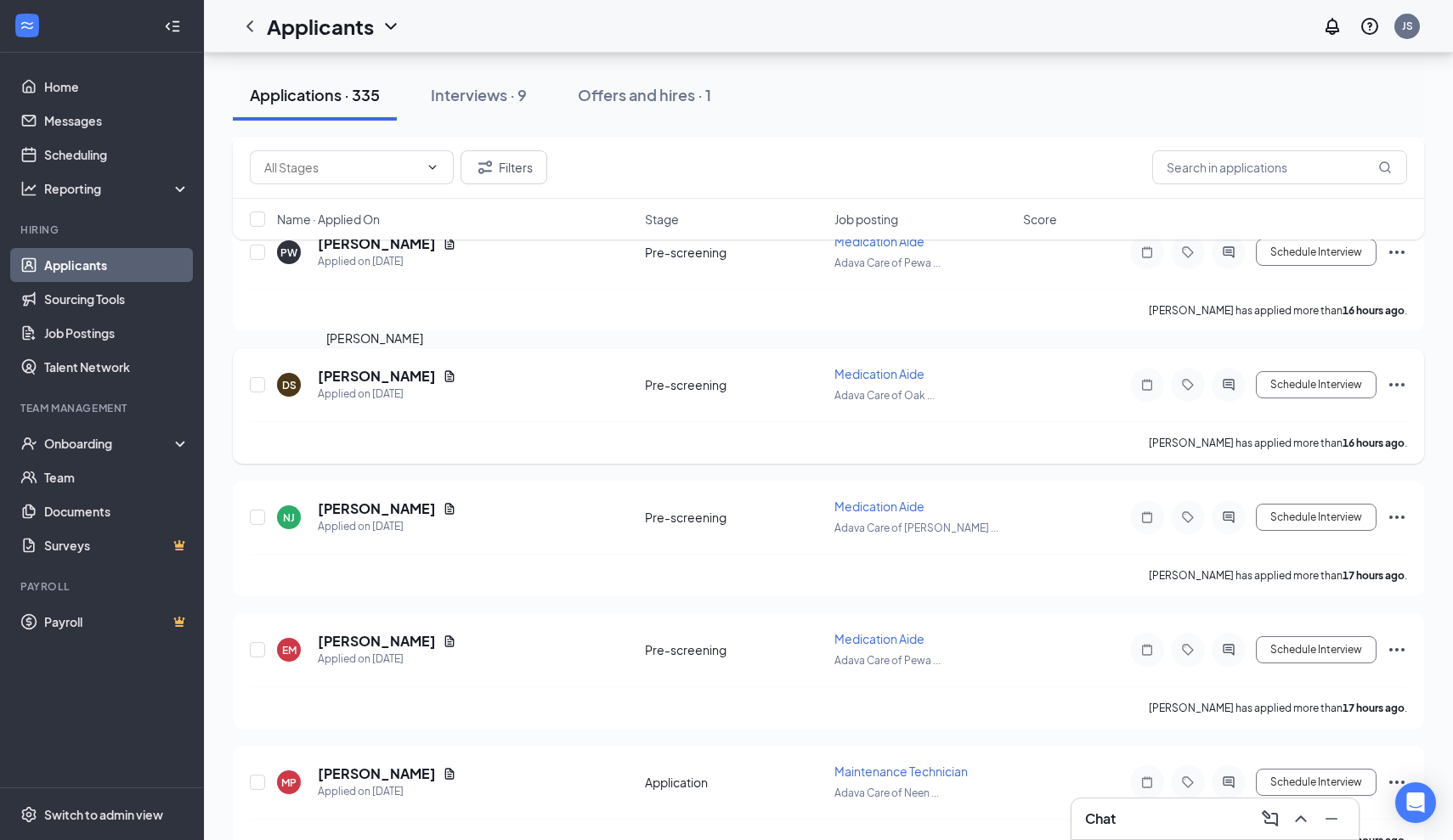
click at [398, 381] on h5 "[PERSON_NAME]" at bounding box center [376, 376] width 118 height 19
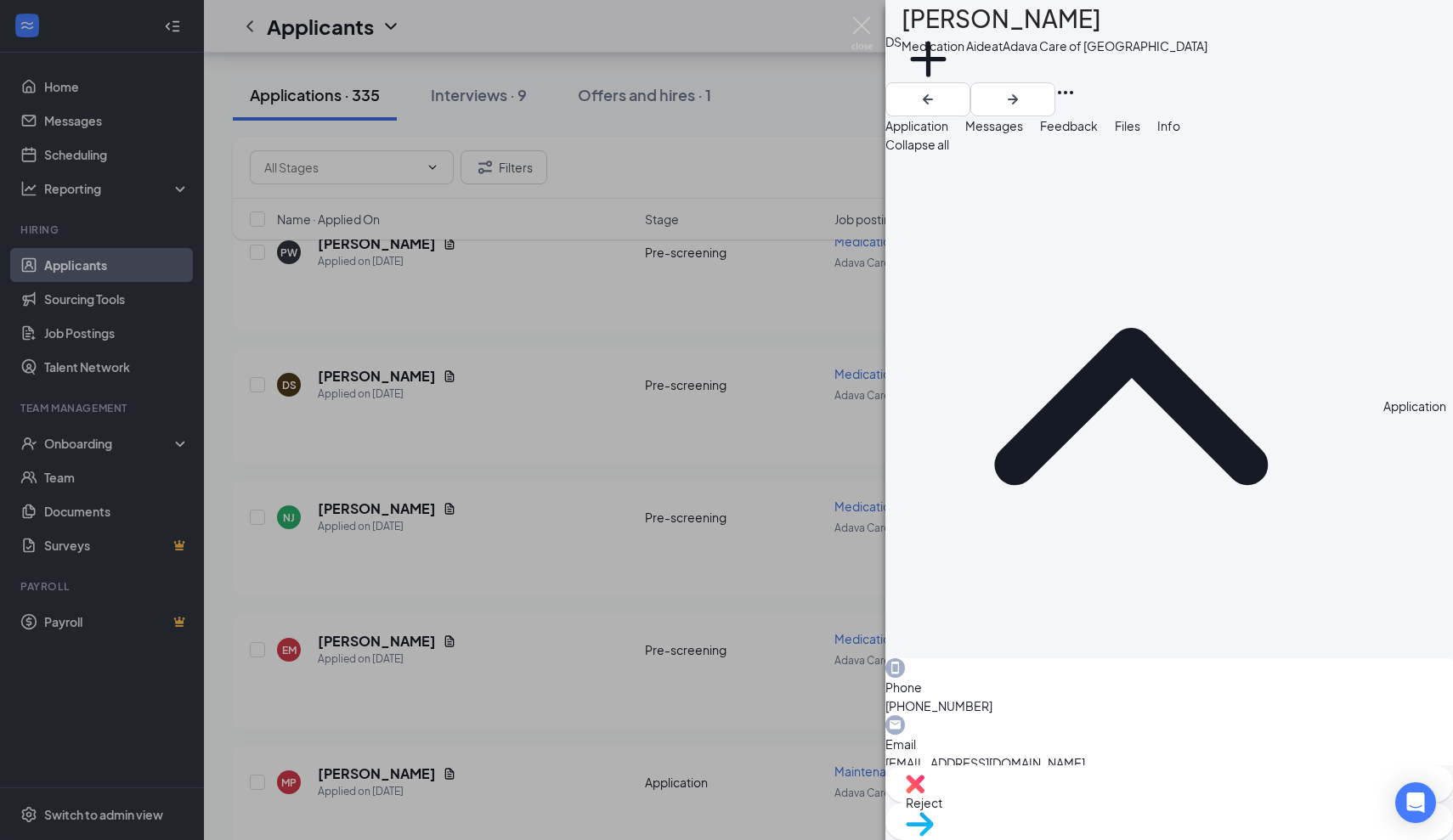
drag, startPoint x: 1099, startPoint y: 30, endPoint x: 932, endPoint y: 27, distance: 167.0
click at [932, 28] on div "DS [PERSON_NAME] Medication Aide at [GEOGRAPHIC_DATA] Care of [GEOGRAPHIC_DATA]…" at bounding box center [1169, 41] width 568 height 83
click at [1023, 135] on div "Messages" at bounding box center [995, 125] width 58 height 19
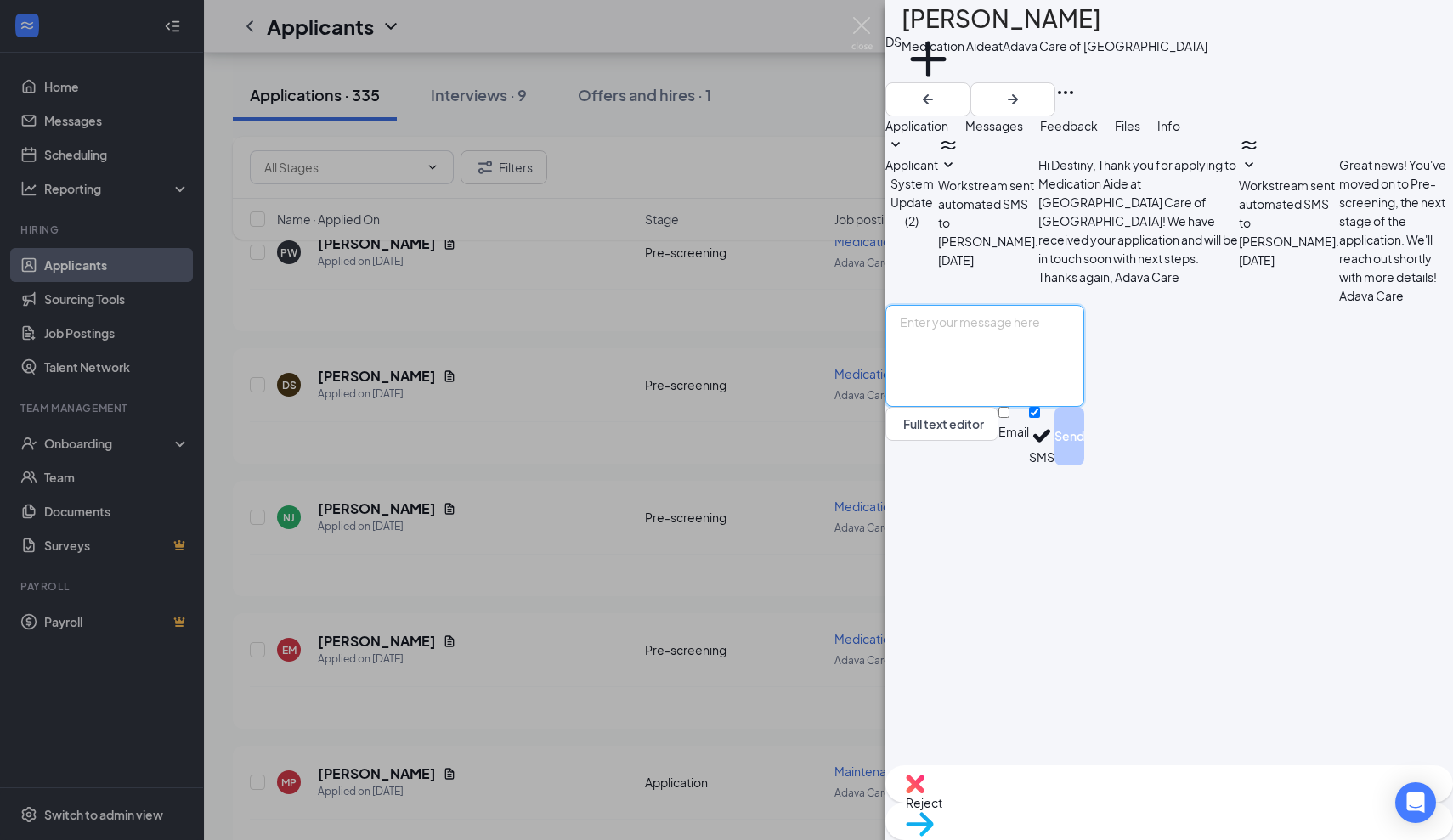
click at [951, 407] on textarea at bounding box center [984, 355] width 199 height 102
paste textarea "Thank you for applying for the Adava Care (Formerly [PERSON_NAME]'s Senior Livi…"
type textarea "Thank you for applying for the Adava Care (Formerly [PERSON_NAME]'s Senior Livi…"
click at [1084, 465] on button "Send" at bounding box center [1069, 436] width 30 height 59
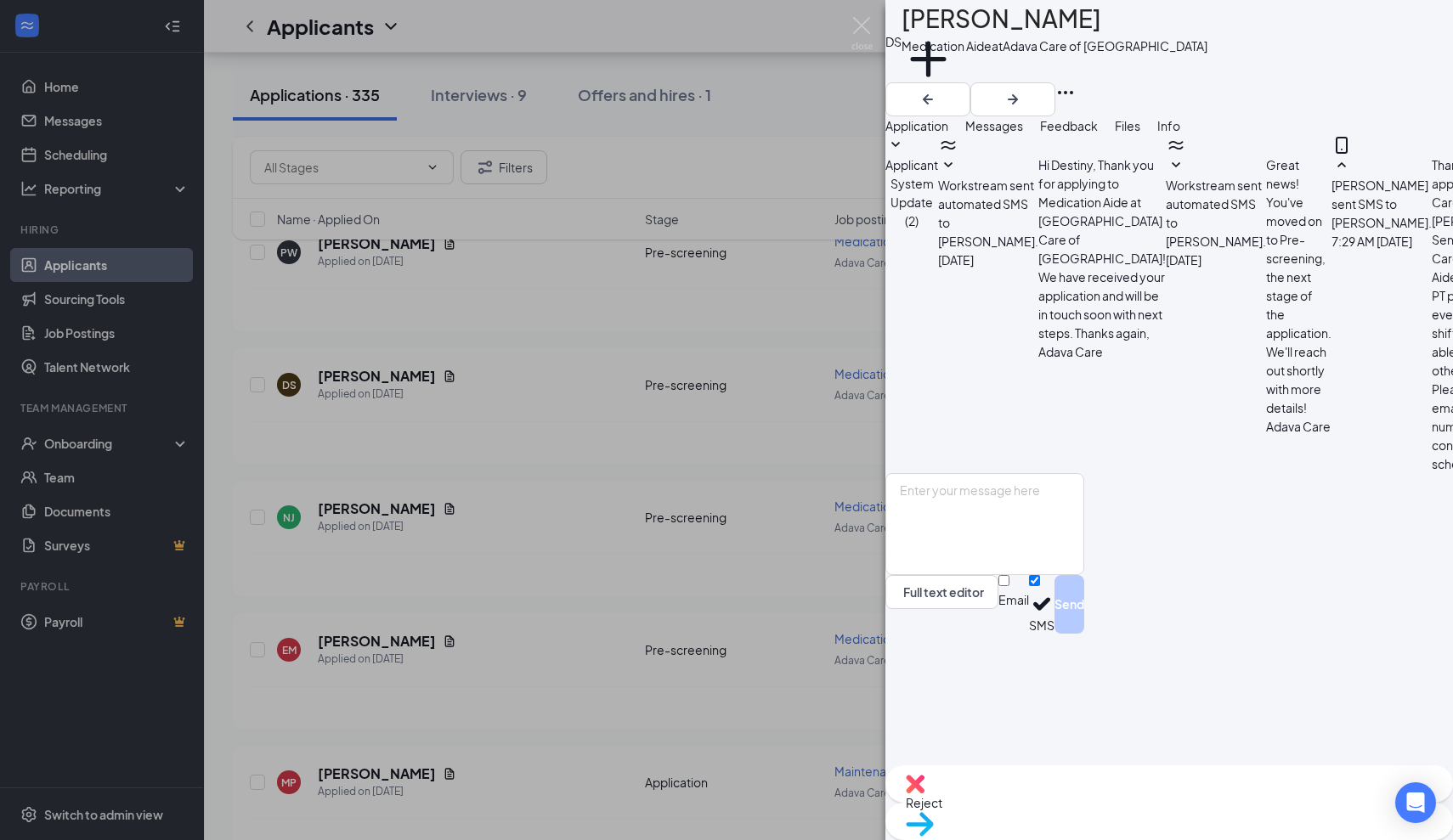
scroll to position [38, 0]
click at [862, 33] on img at bounding box center [861, 33] width 21 height 33
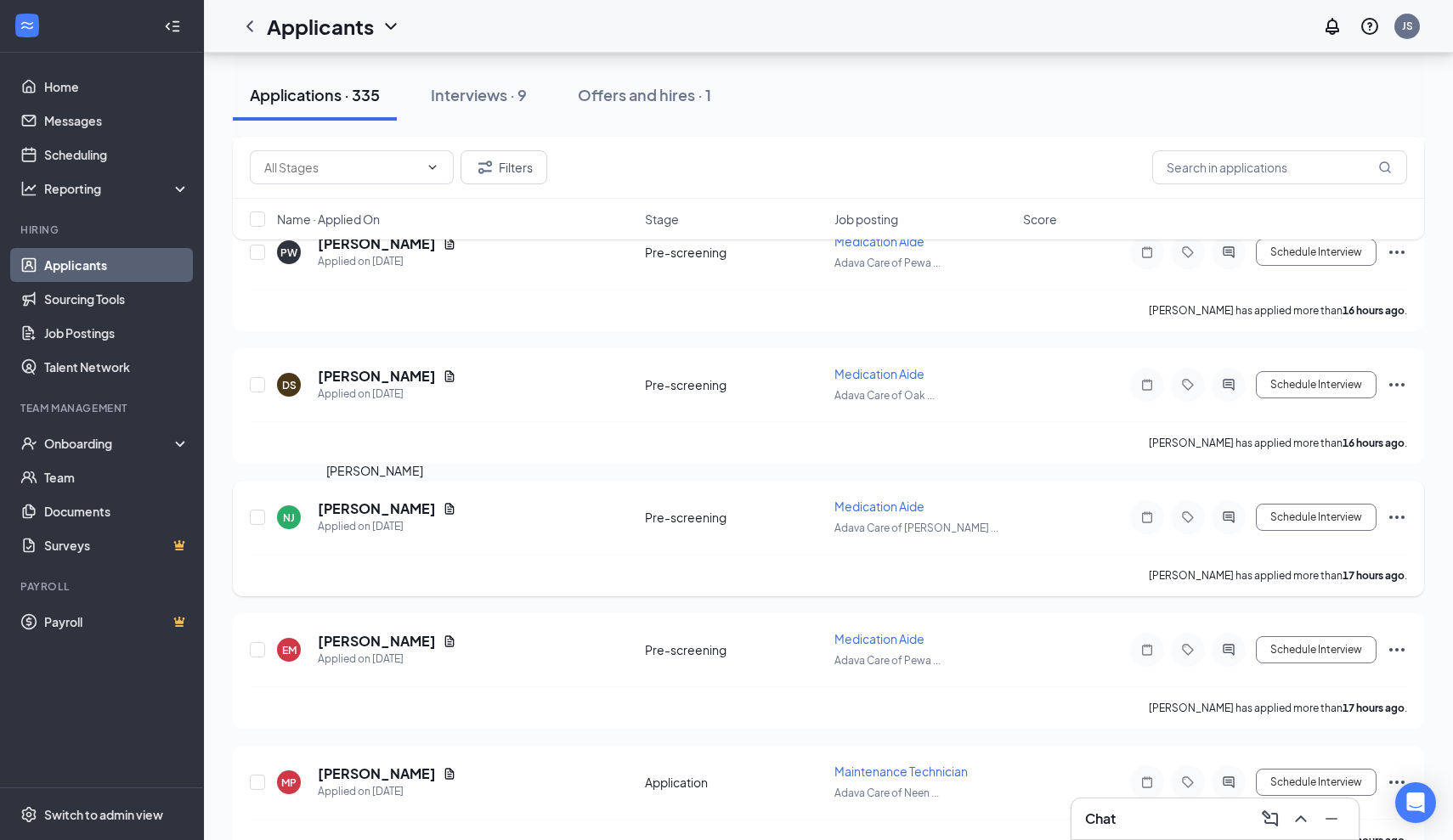
click at [415, 513] on h5 "[PERSON_NAME]" at bounding box center [376, 509] width 118 height 19
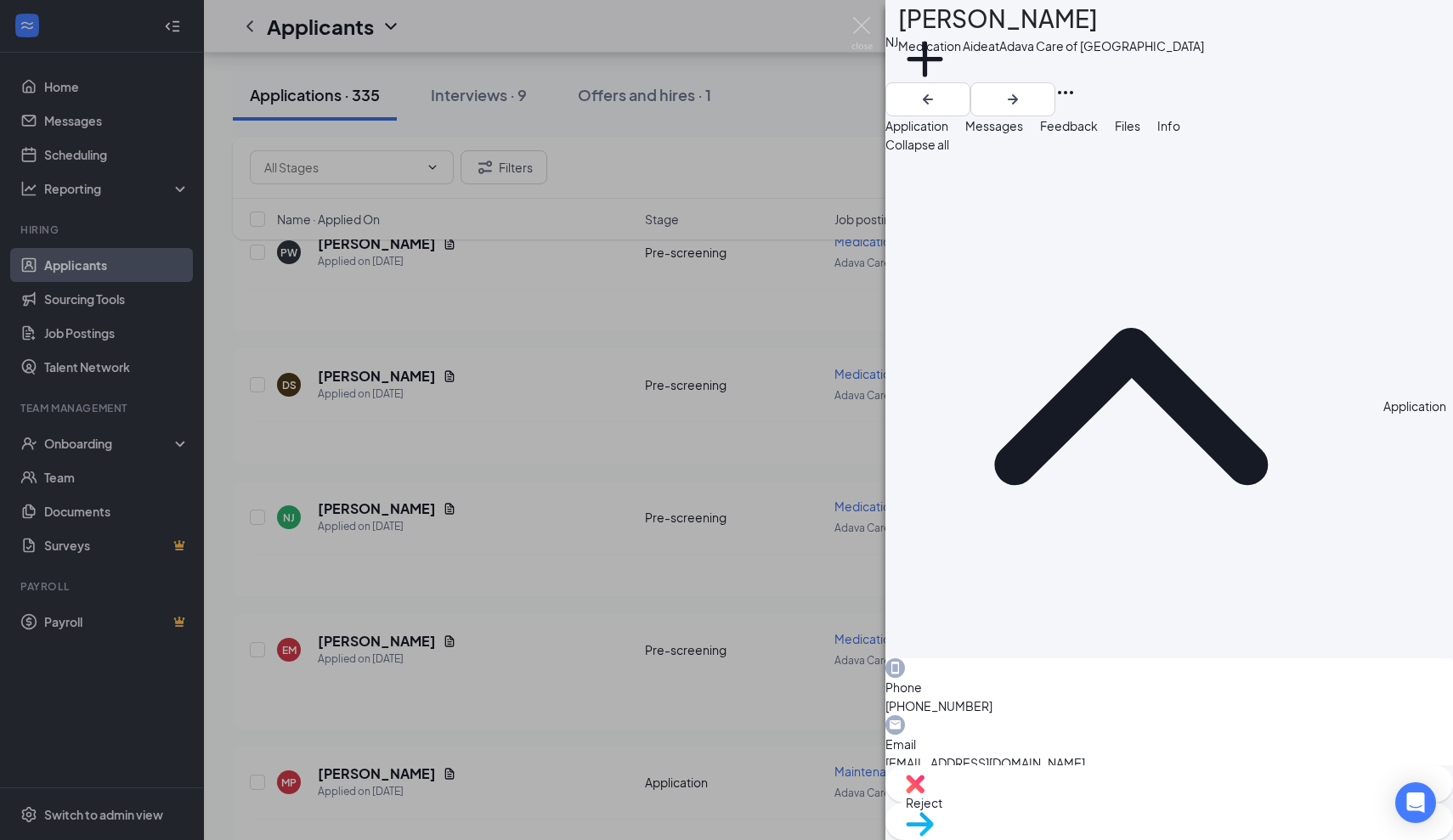
click at [1023, 133] on span "Messages" at bounding box center [995, 125] width 58 height 15
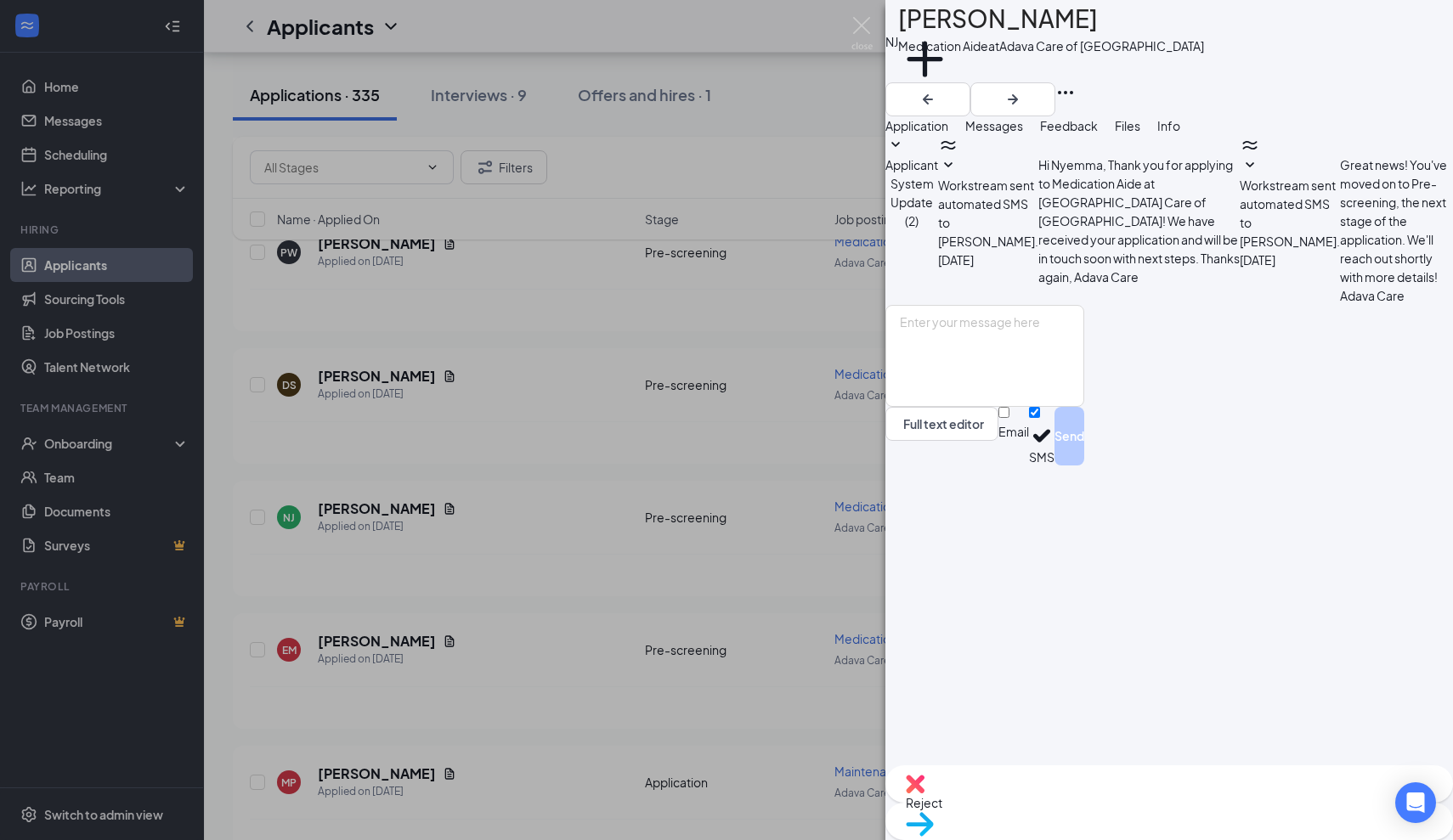
click at [1118, 27] on div "[PERSON_NAME]" at bounding box center [1051, 19] width 306 height 38
drag, startPoint x: 1117, startPoint y: 31, endPoint x: 946, endPoint y: 36, distance: 171.1
click at [945, 36] on div "[PERSON_NAME]" at bounding box center [1051, 19] width 306 height 38
click at [1064, 803] on div "Reject" at bounding box center [1169, 785] width 568 height 38
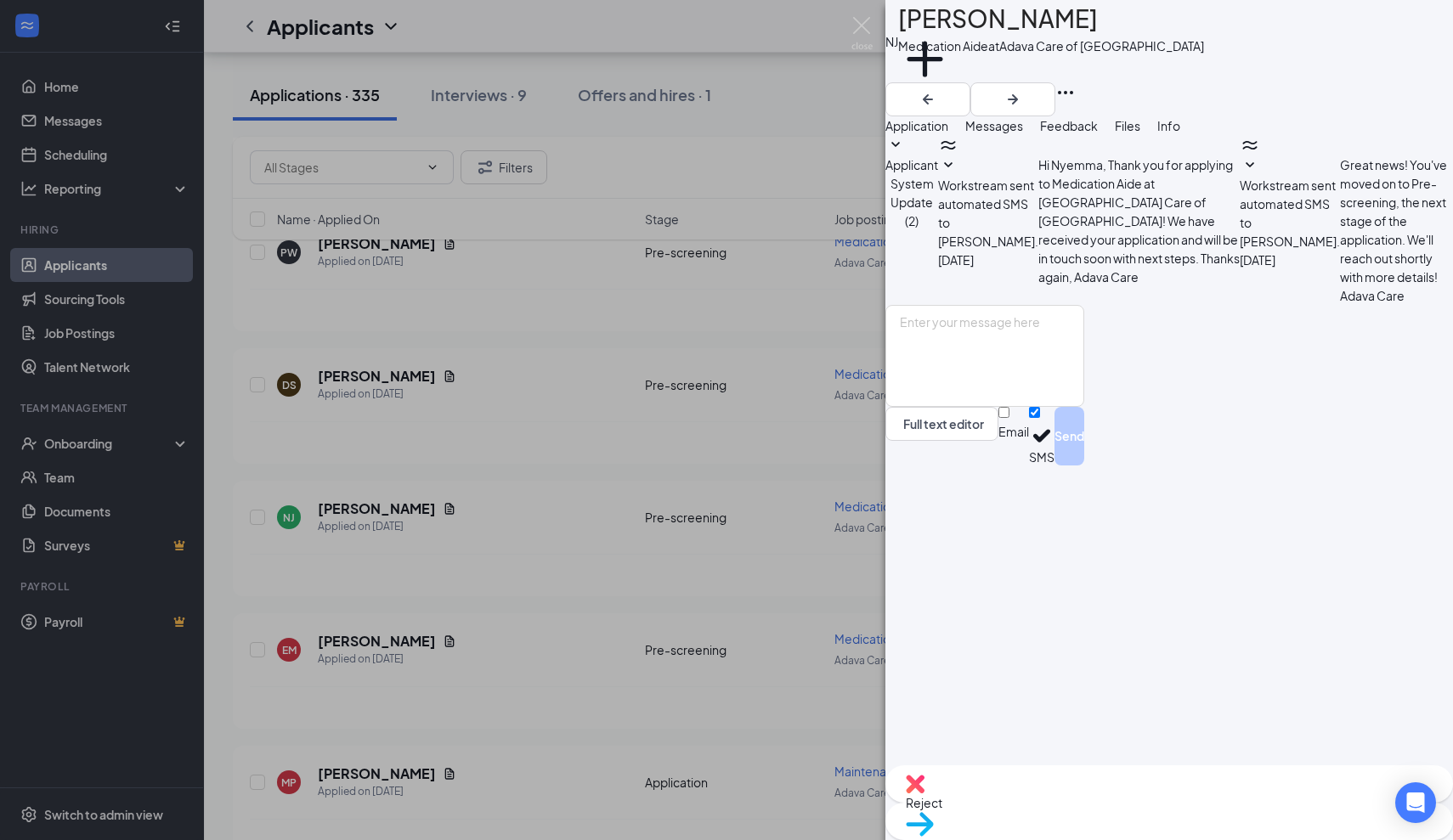
type textarea "Not Certified"
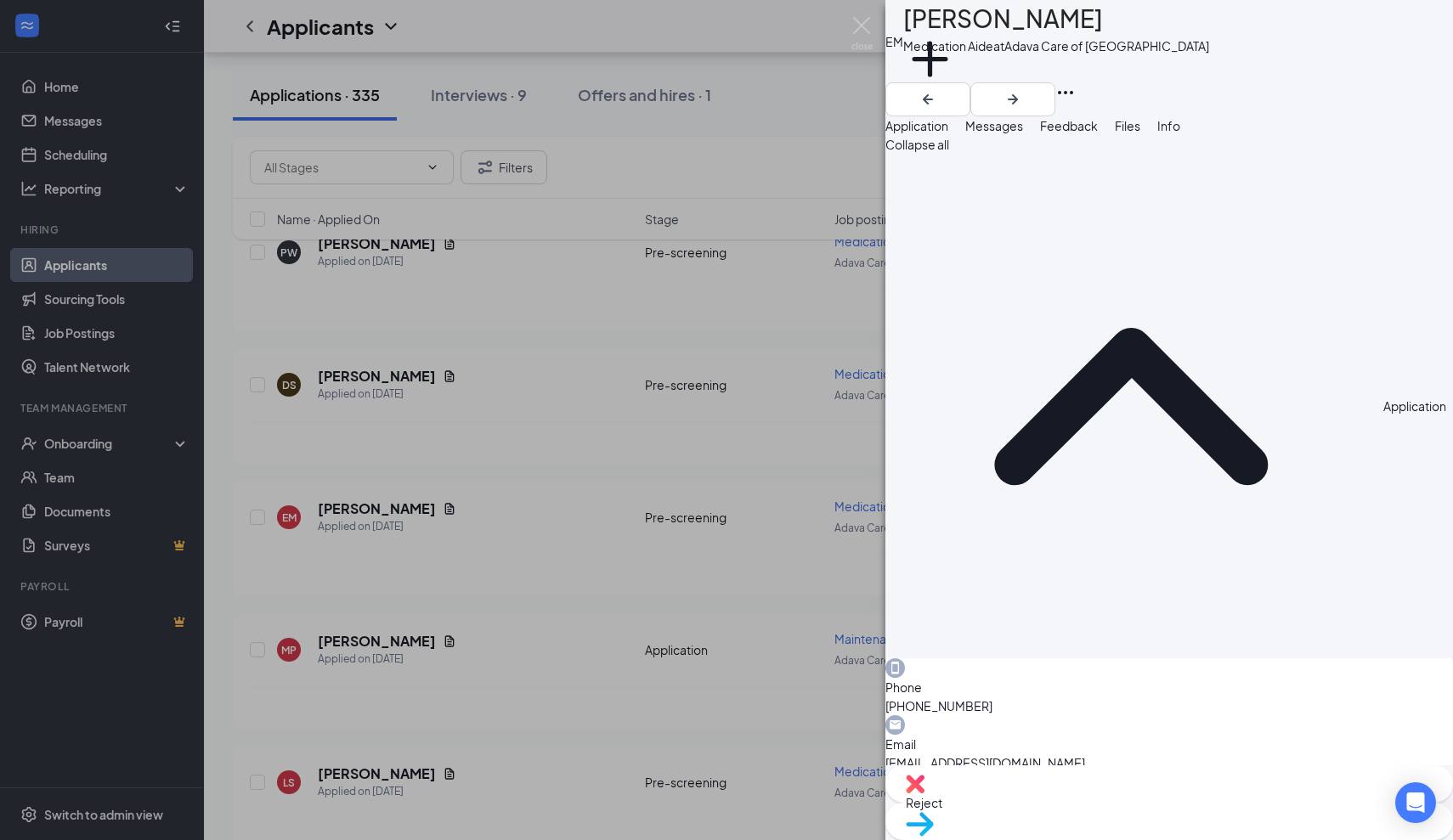
drag, startPoint x: 1095, startPoint y: 28, endPoint x: 947, endPoint y: 38, distance: 148.3
click at [947, 38] on div "[PERSON_NAME]" at bounding box center [1056, 19] width 306 height 38
click at [1023, 133] on span "Messages" at bounding box center [995, 125] width 58 height 15
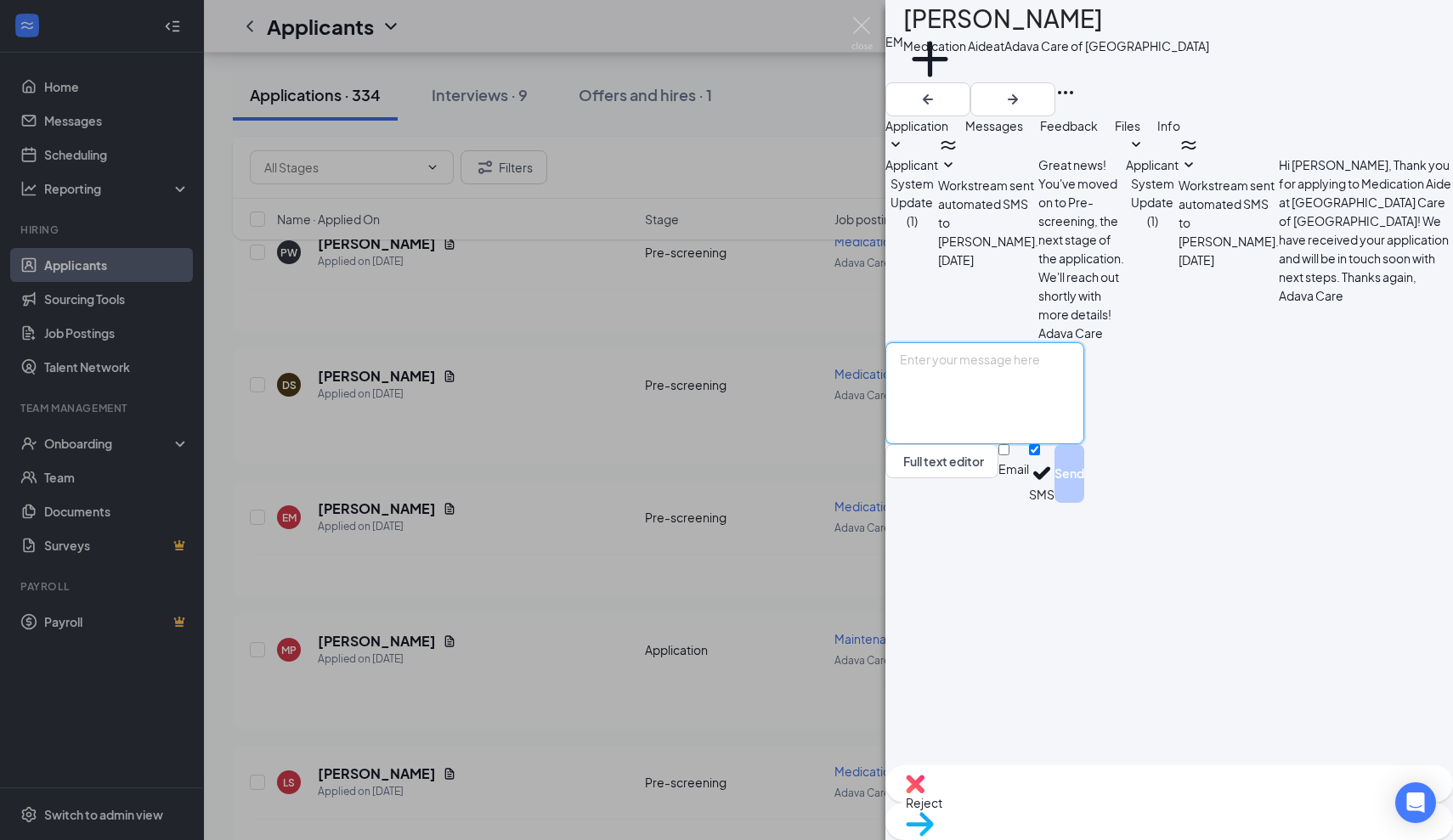
click at [938, 445] on textarea at bounding box center [984, 393] width 199 height 102
paste textarea "Thank you for applying for the Adava Care (Formerly [PERSON_NAME]'s Senior Livi…"
type textarea "Thank you for applying for the Adava Care (Formerly [PERSON_NAME]'s Senior Livi…"
click at [1084, 503] on button "Send" at bounding box center [1069, 474] width 30 height 59
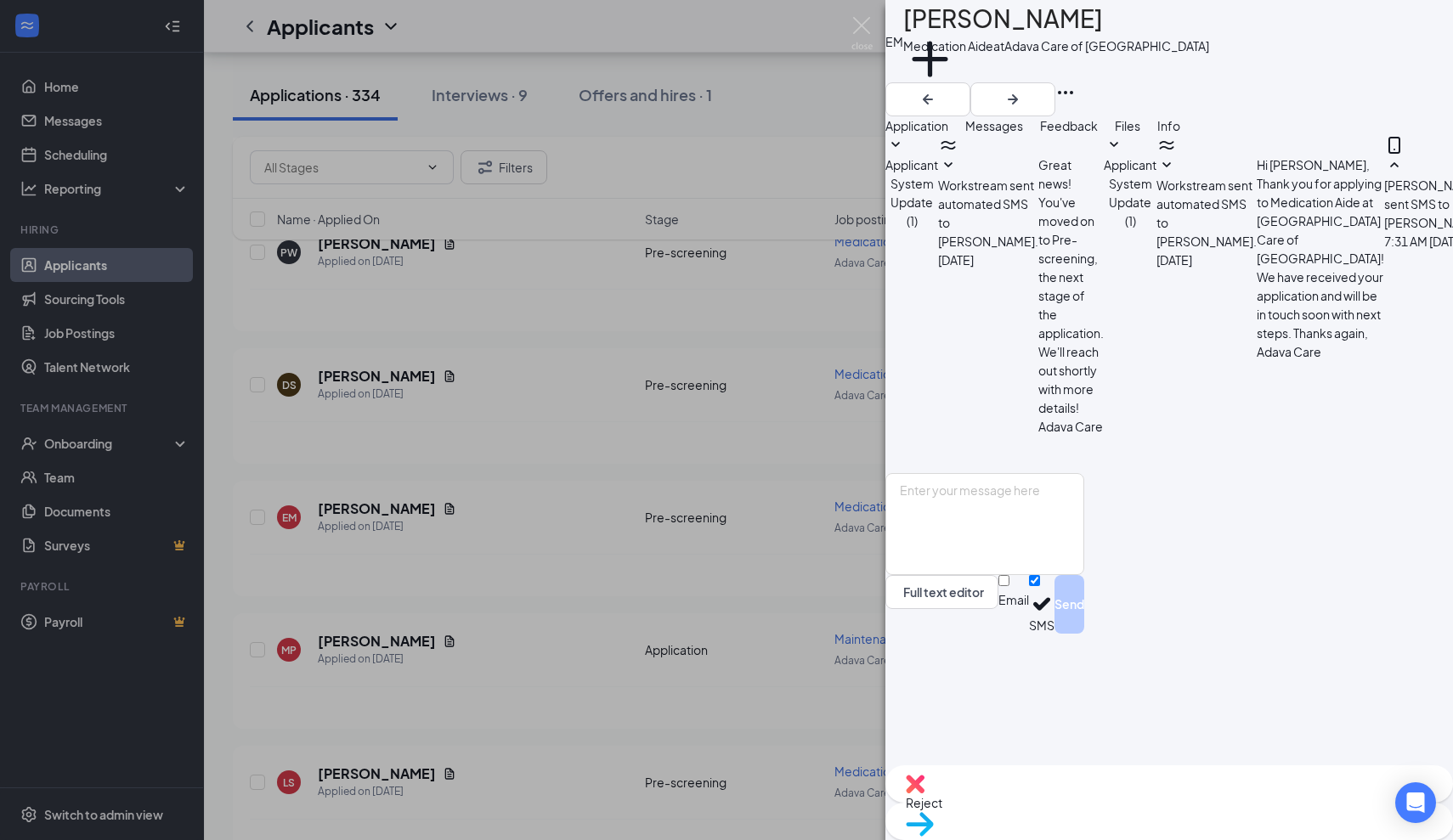
scroll to position [87, 0]
click at [863, 20] on img at bounding box center [861, 33] width 21 height 33
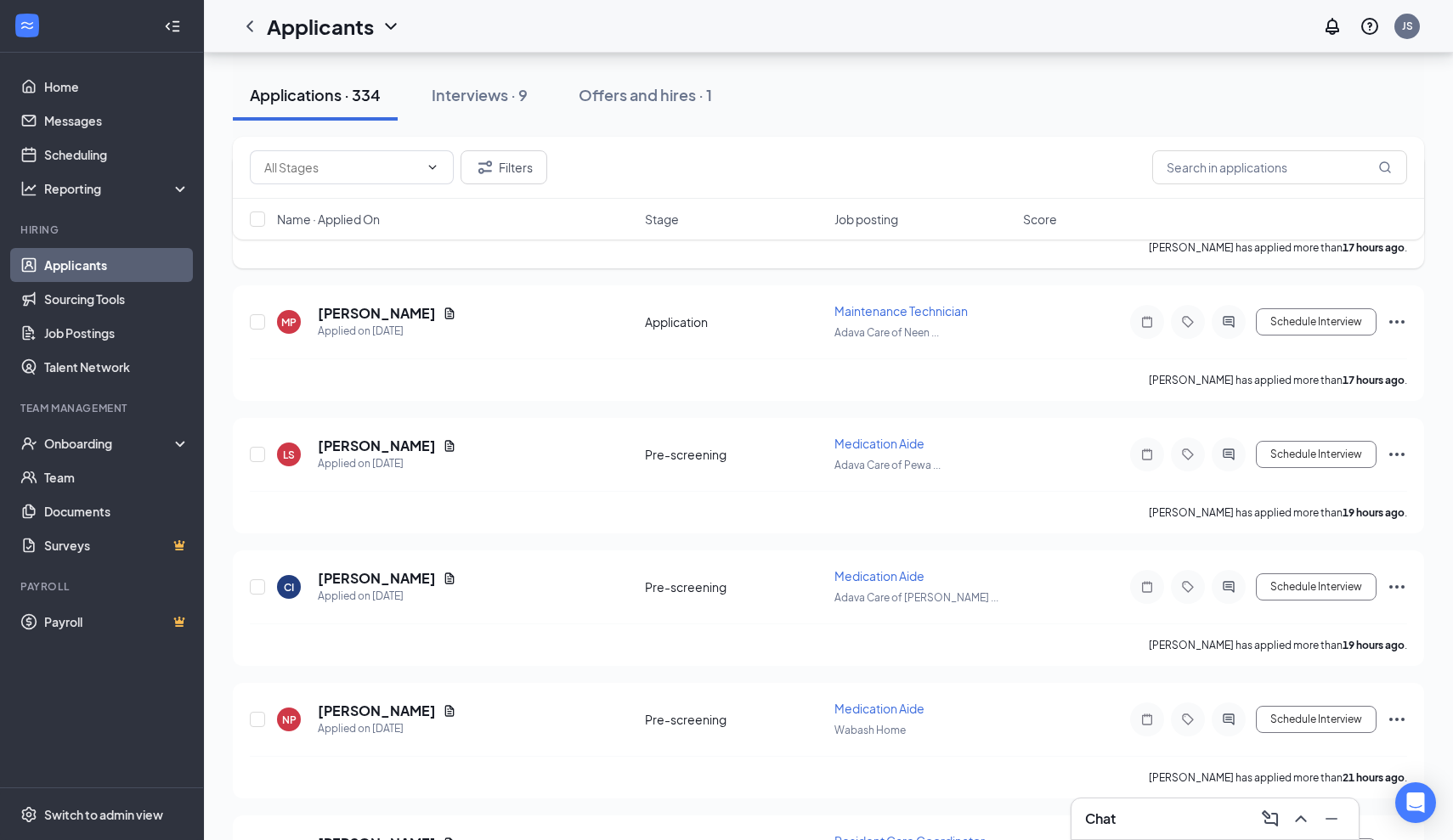
scroll to position [1735, 0]
click at [363, 317] on h5 "[PERSON_NAME]" at bounding box center [376, 311] width 118 height 19
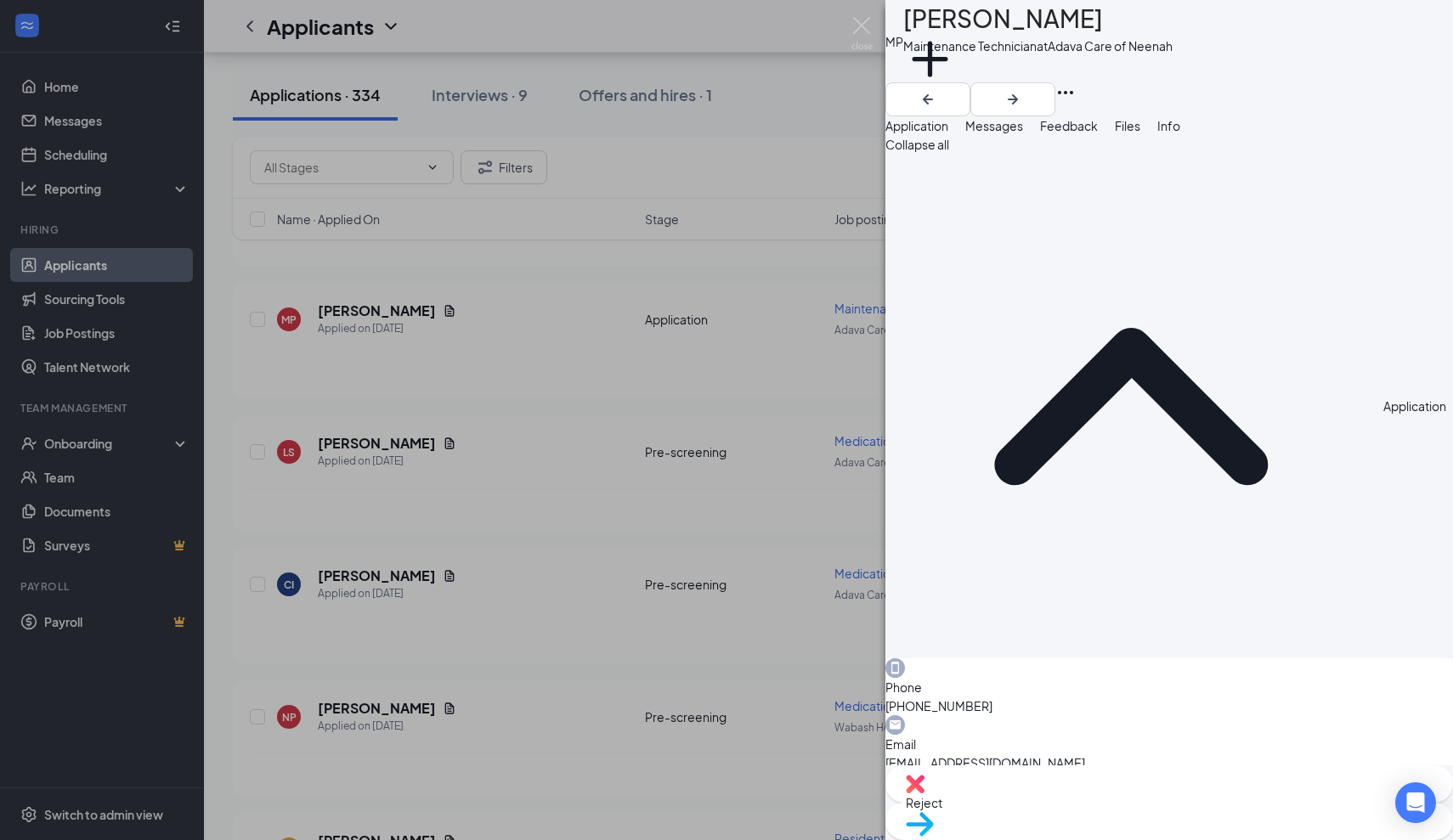
click at [1023, 133] on span "Messages" at bounding box center [995, 125] width 58 height 15
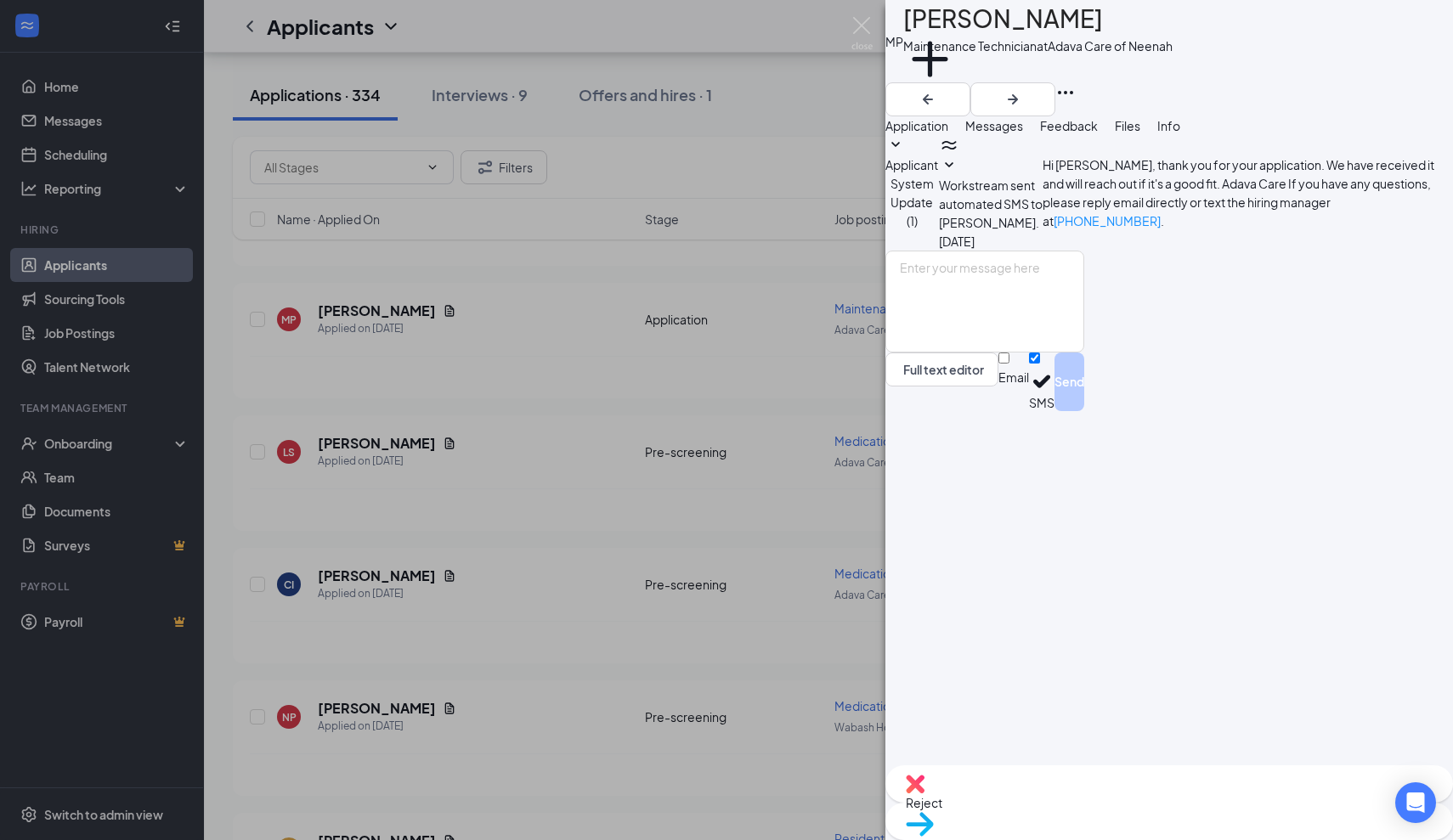
click at [1076, 26] on h1 "[PERSON_NAME]" at bounding box center [1003, 19] width 200 height 38
drag, startPoint x: 1077, startPoint y: 25, endPoint x: 947, endPoint y: 28, distance: 130.0
click at [947, 28] on h1 "[PERSON_NAME]" at bounding box center [1003, 19] width 200 height 38
click at [942, 353] on textarea at bounding box center [984, 301] width 199 height 102
paste textarea "Thank you for applying for the Adava Care (Formerly [PERSON_NAME]'s Senior Livi…"
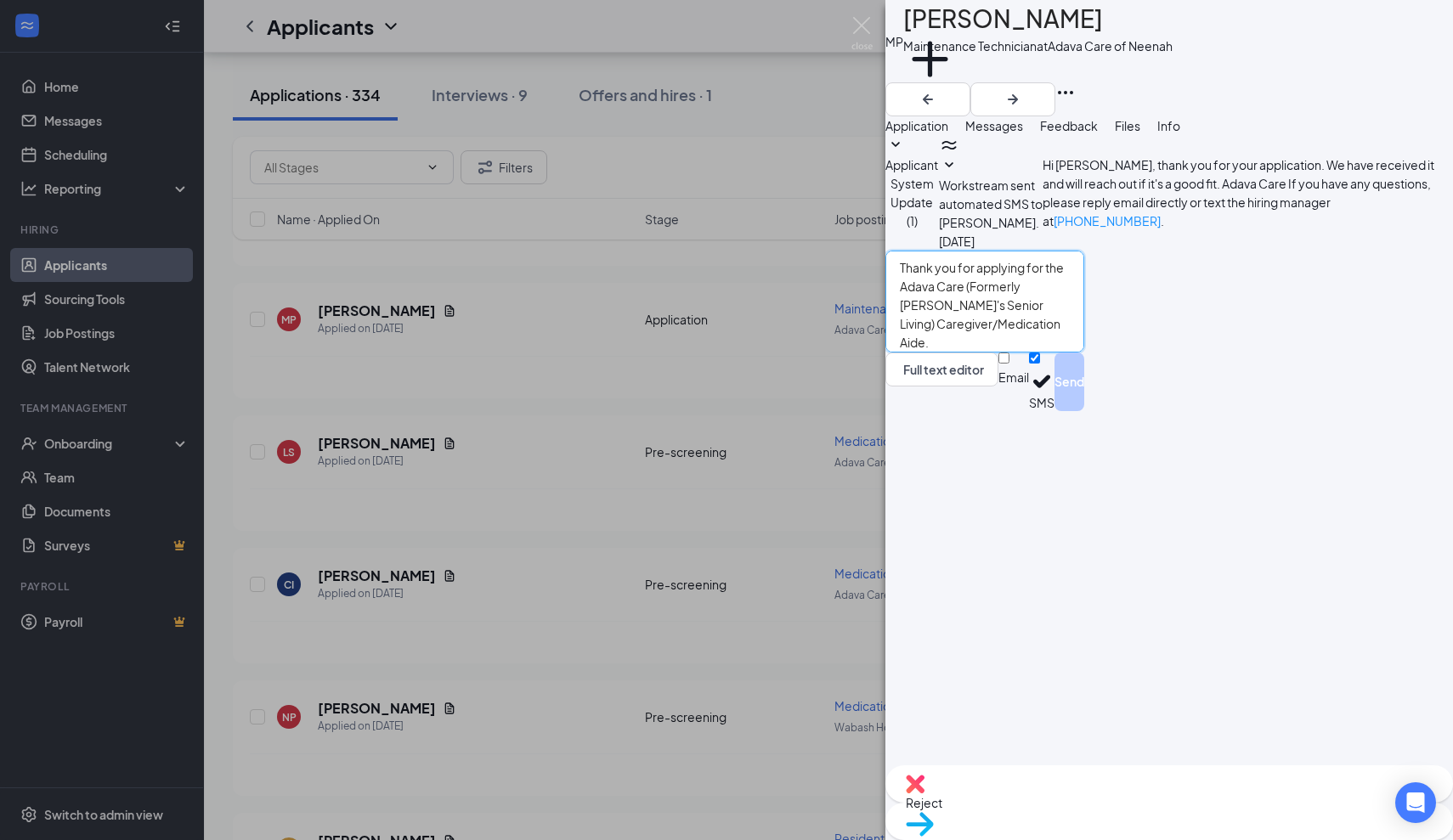
scroll to position [67, 0]
type textarea "Thank you for applying for the Adava Care (Formerly [PERSON_NAME]'s Senior Livi…"
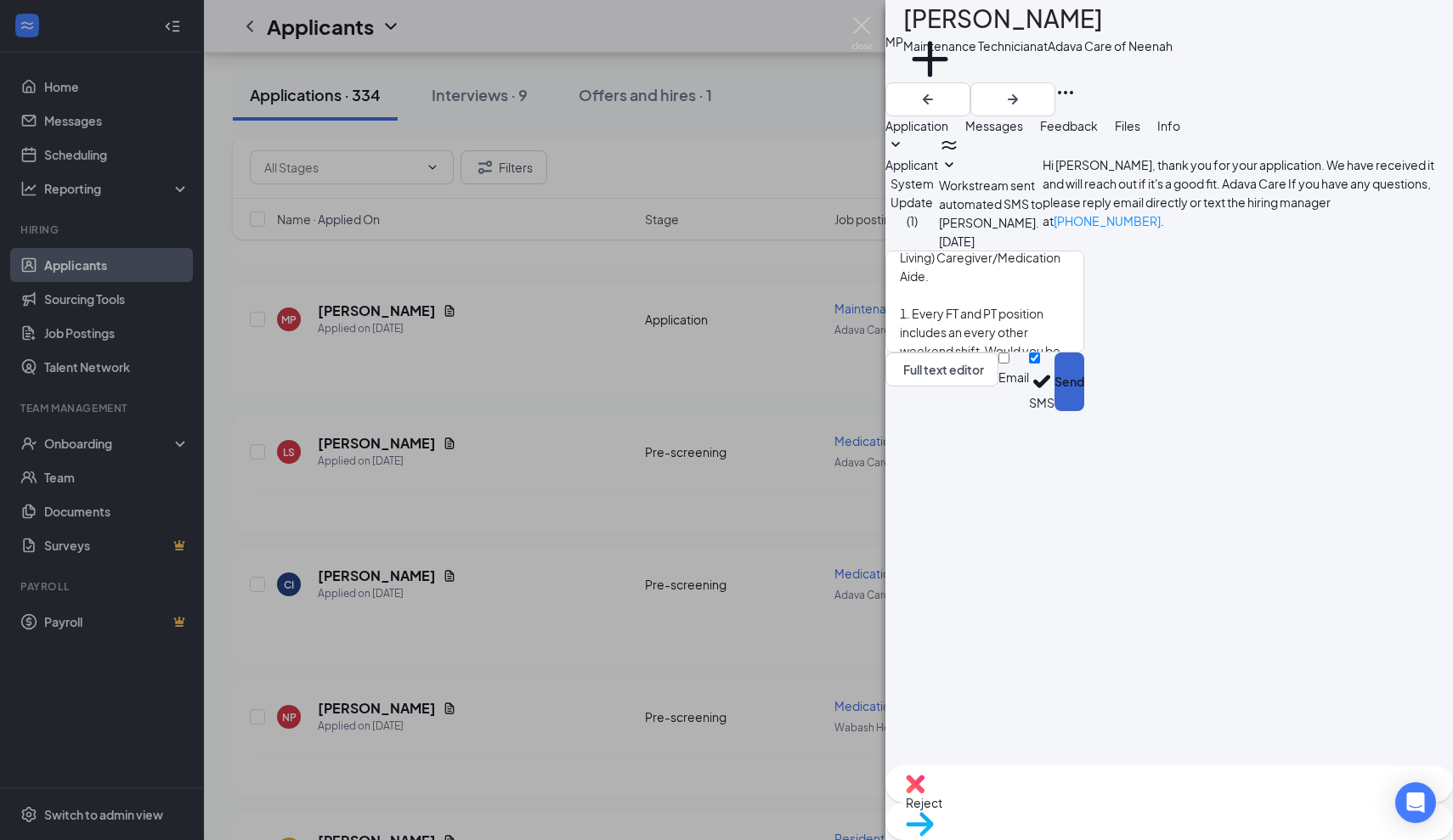
click at [1084, 411] on button "Send" at bounding box center [1069, 382] width 30 height 59
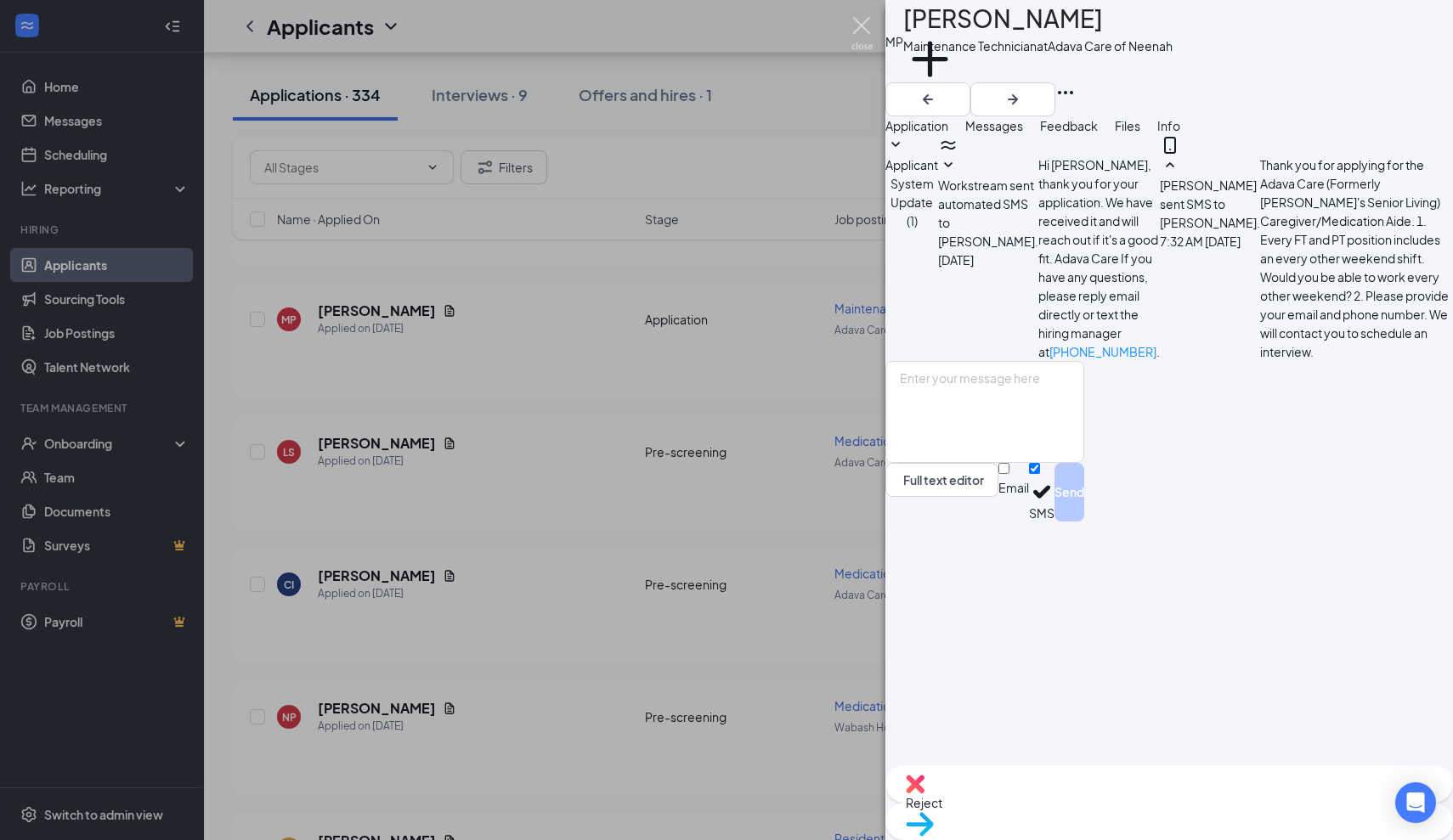
click at [863, 23] on img at bounding box center [861, 33] width 21 height 33
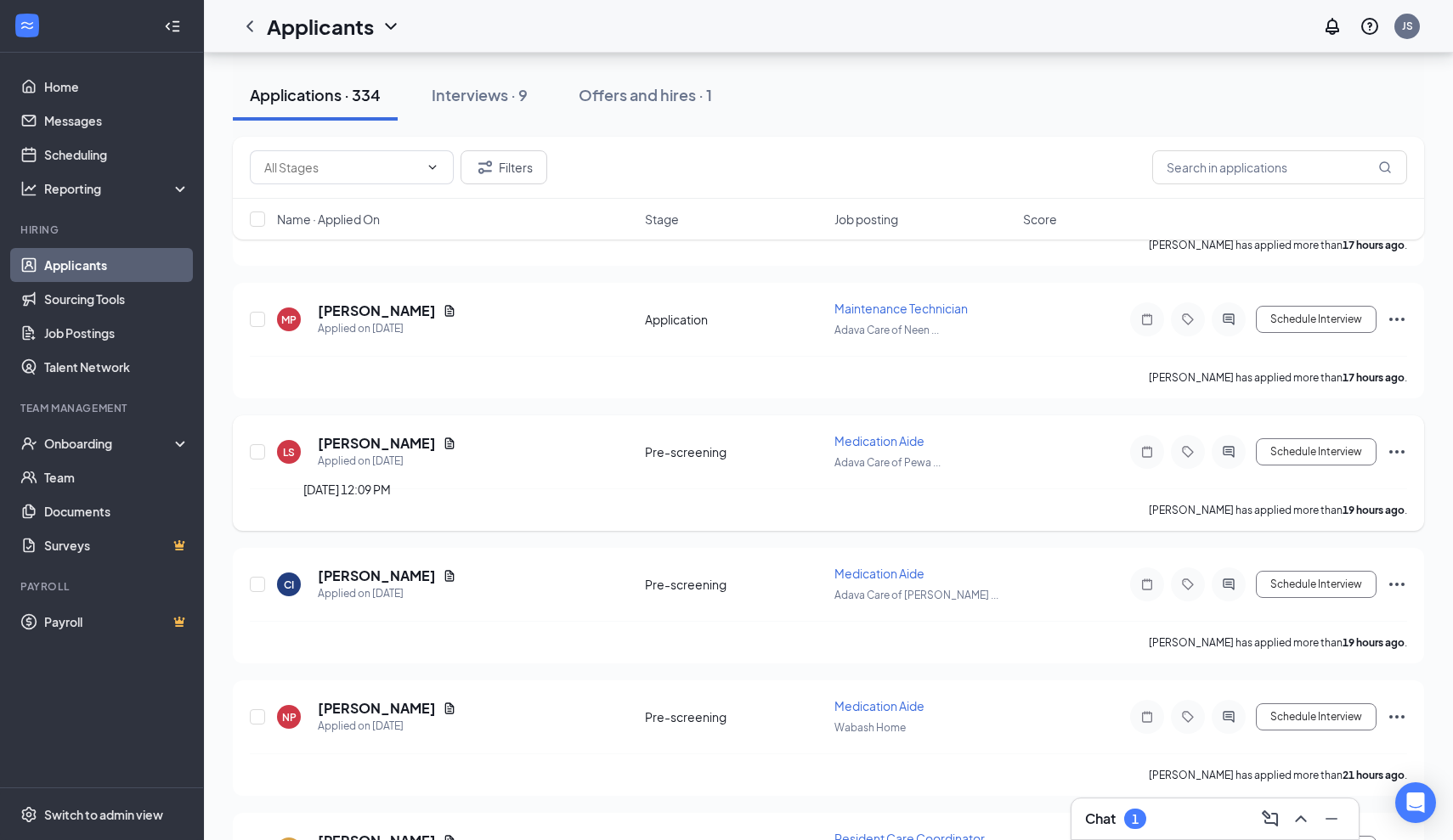
click at [377, 453] on div "Applied on [DATE]" at bounding box center [387, 462] width 138 height 17
click at [375, 448] on h5 "[PERSON_NAME]" at bounding box center [376, 444] width 118 height 19
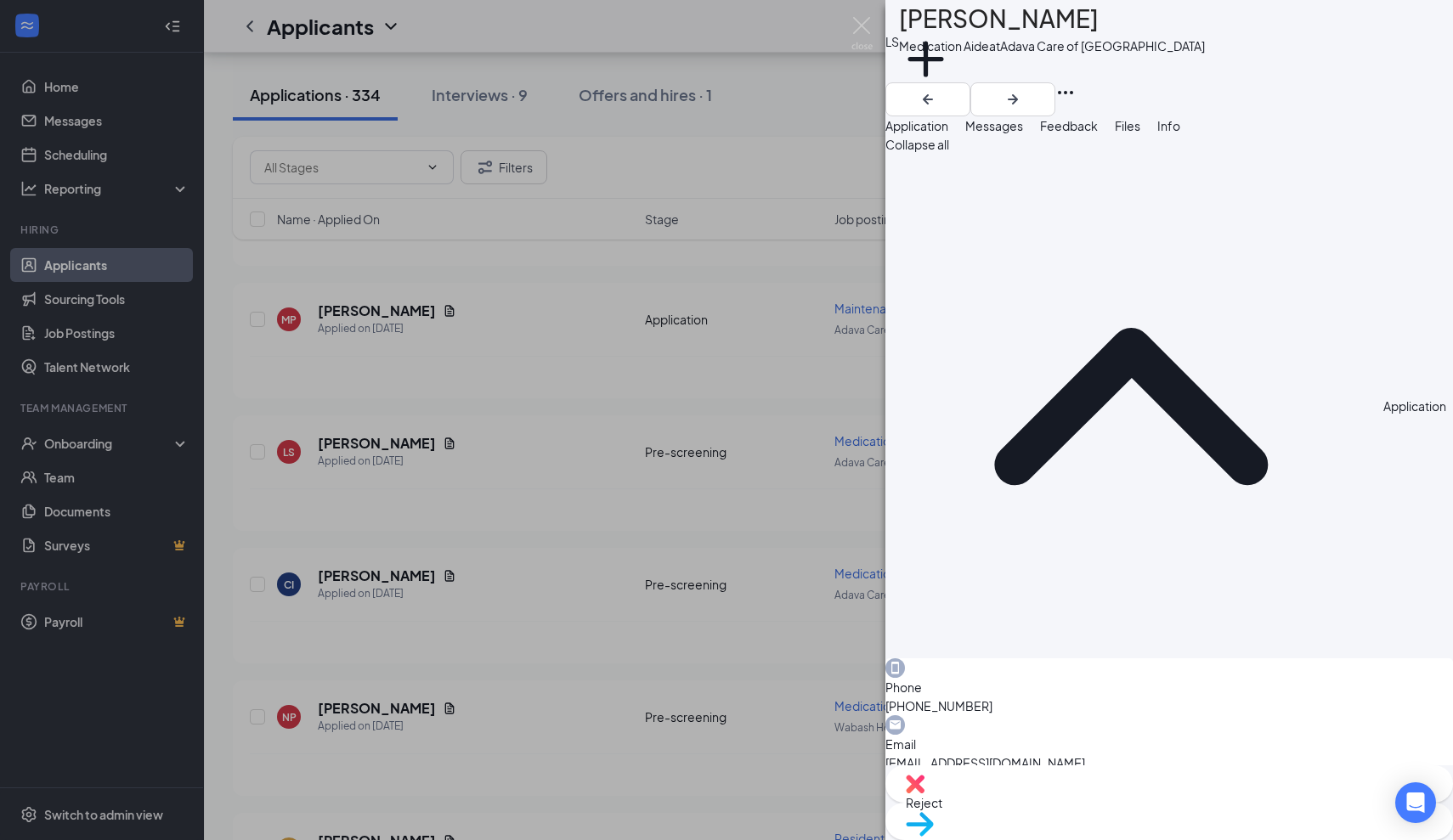
click at [1023, 133] on span "Messages" at bounding box center [995, 125] width 58 height 15
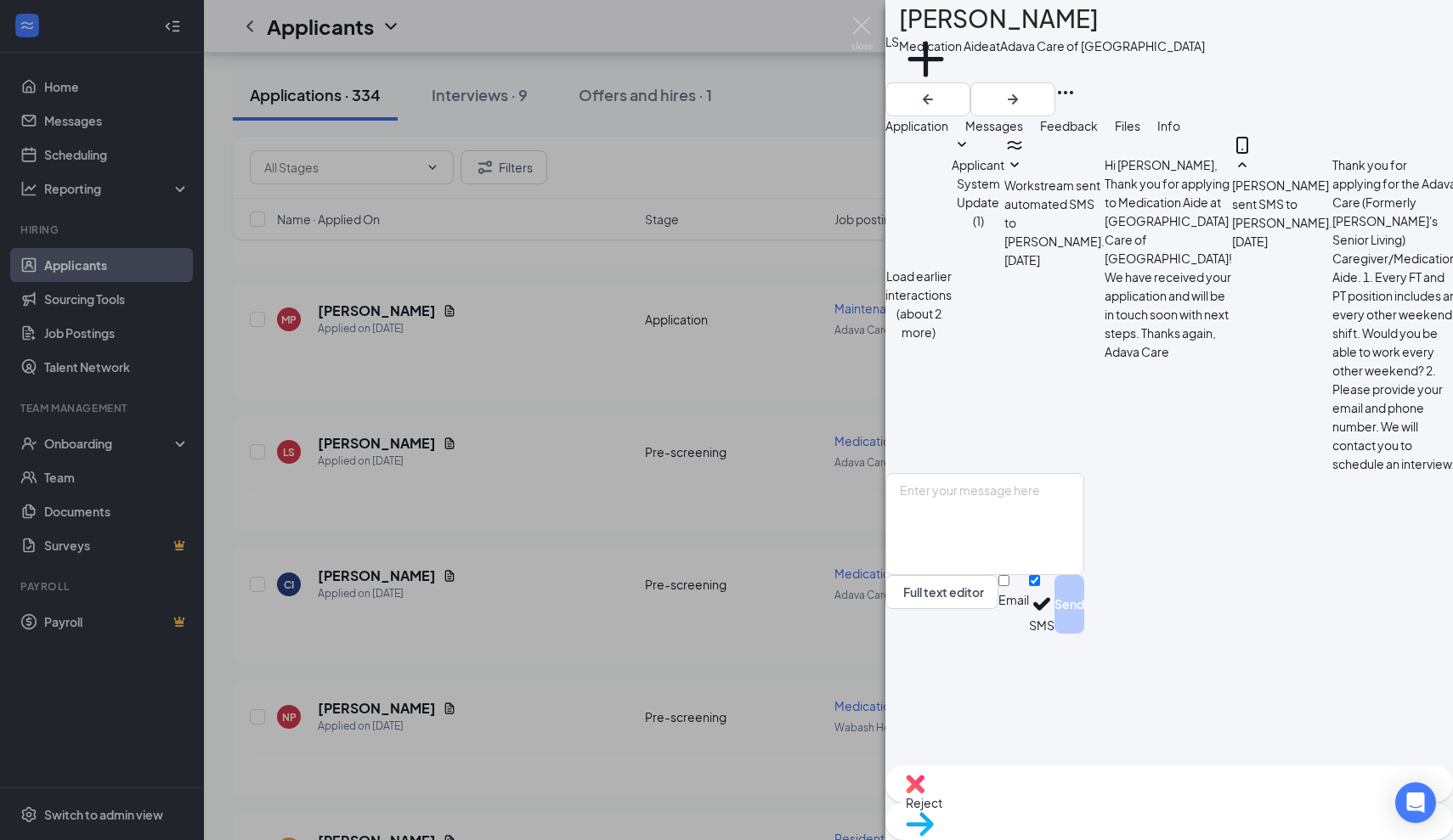
scroll to position [799, 0]
click at [855, 27] on img at bounding box center [861, 33] width 21 height 33
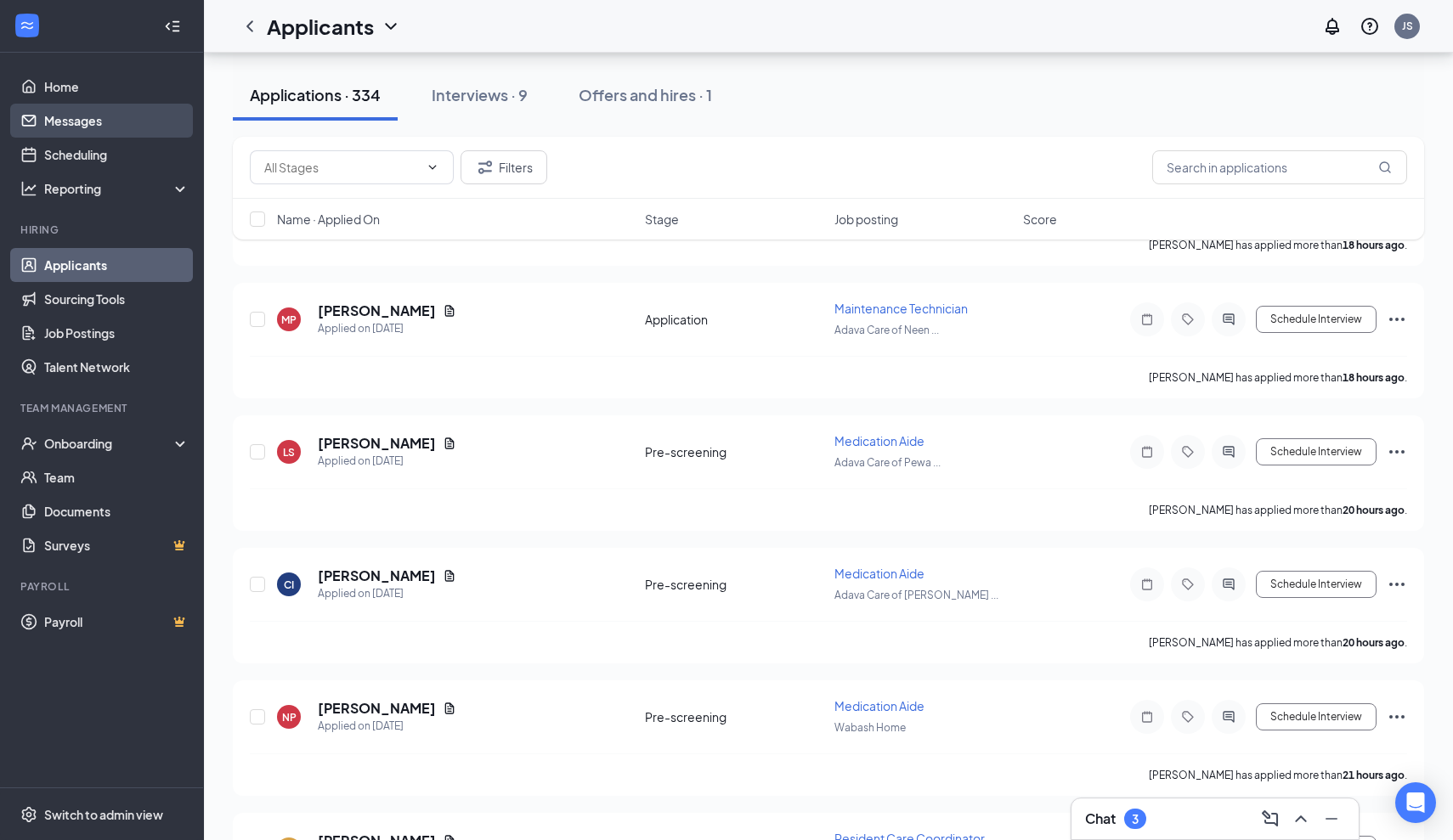
click at [84, 121] on link "Messages" at bounding box center [117, 120] width 145 height 34
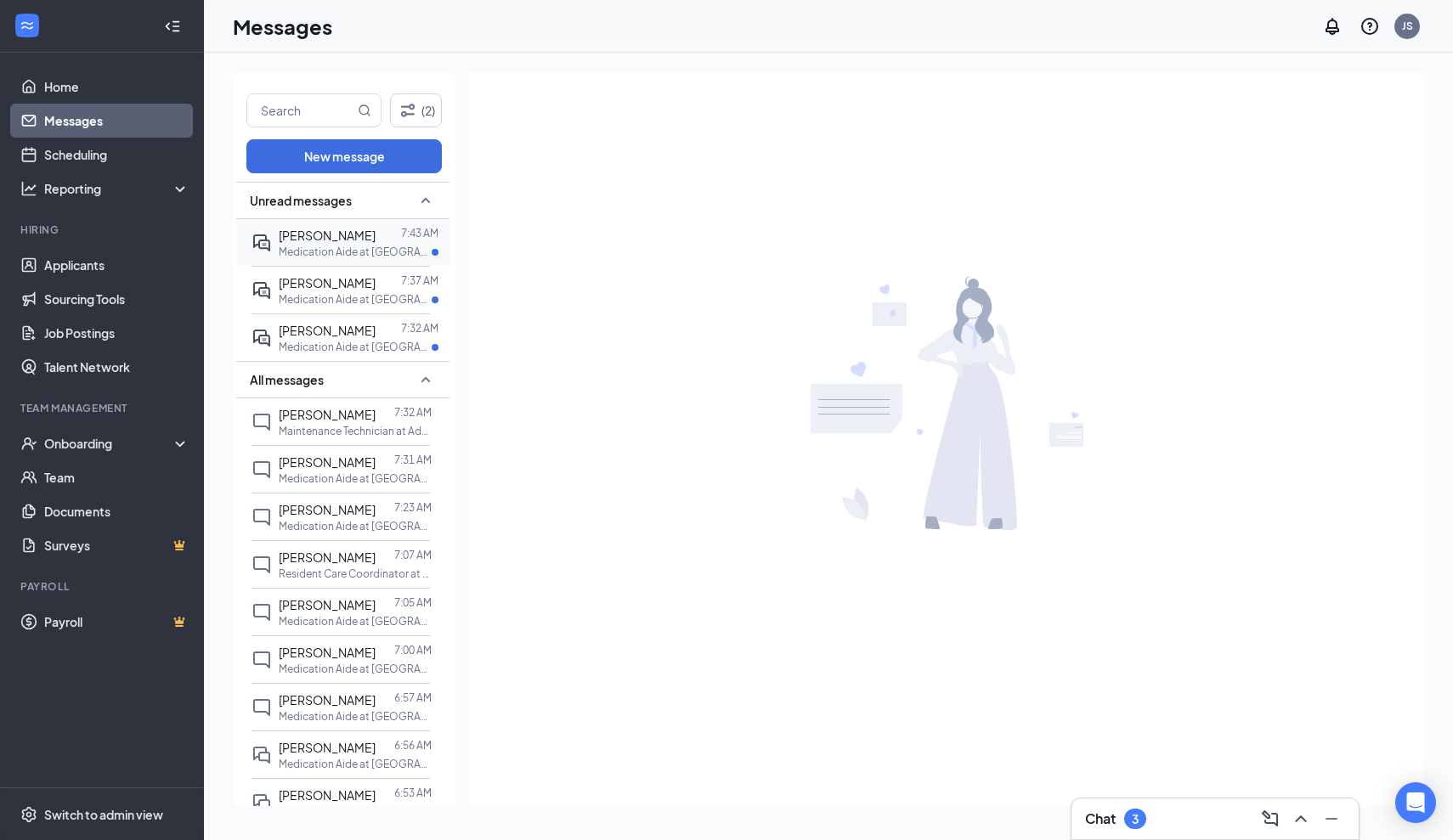
click at [302, 245] on p "Medication Aide at [GEOGRAPHIC_DATA] Care of [GEOGRAPHIC_DATA]" at bounding box center [354, 252] width 153 height 15
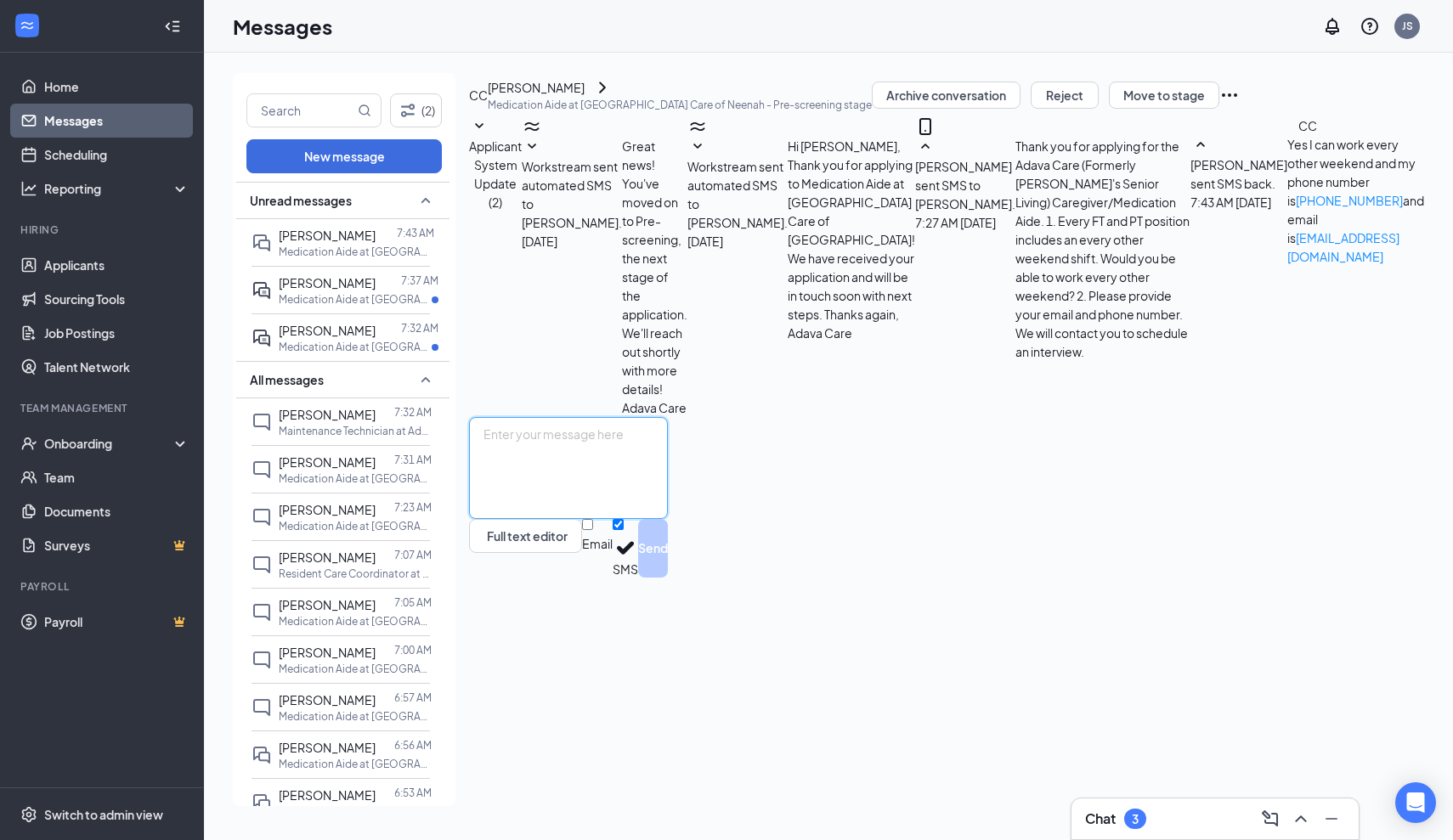
click at [649, 519] on textarea at bounding box center [568, 468] width 199 height 102
type textarea "Great! Are you able to interview [DATE][DATE] 10:30 am at our [GEOGRAPHIC_DATA]…"
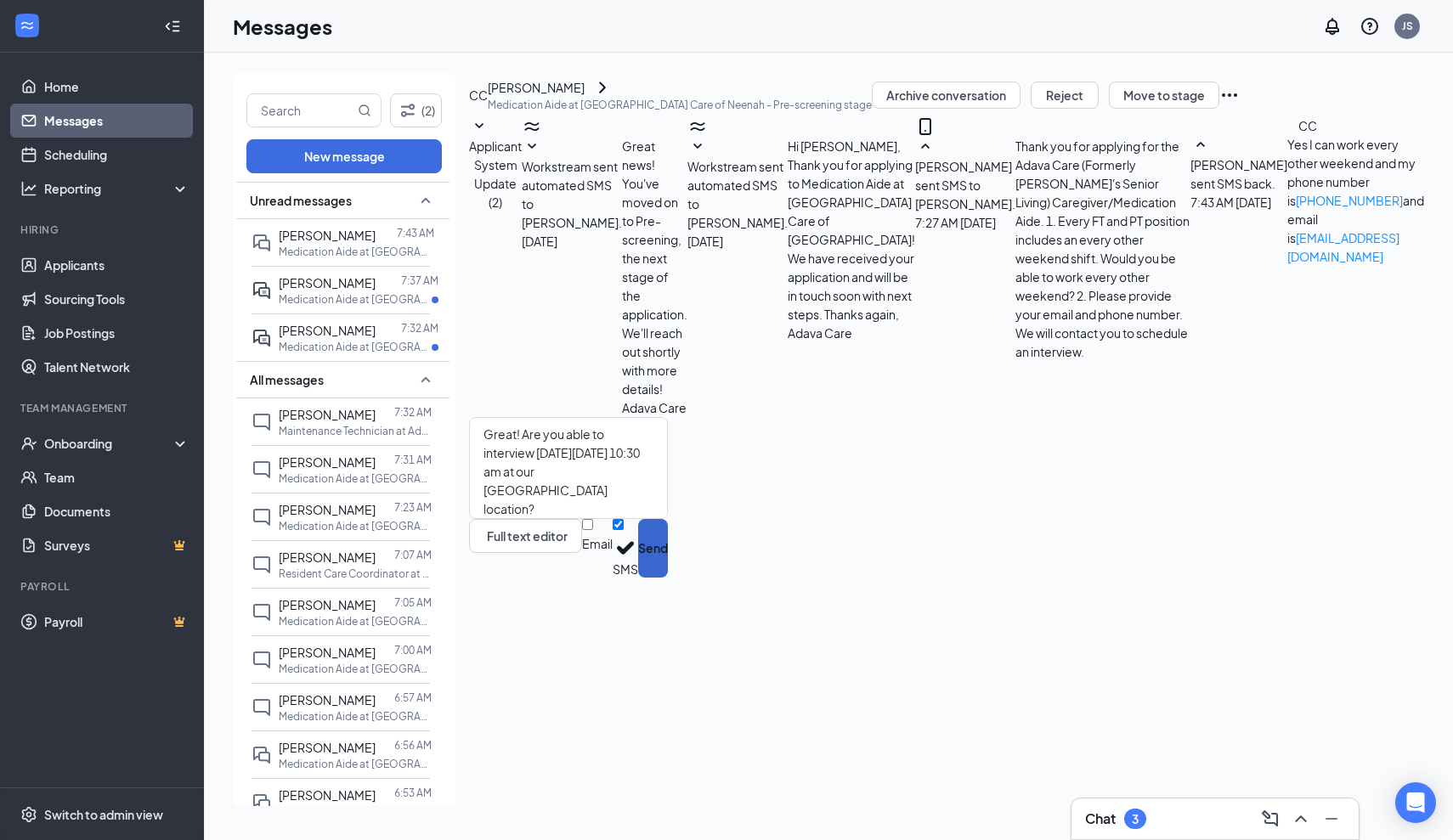
click at [668, 578] on button "Send" at bounding box center [652, 548] width 30 height 59
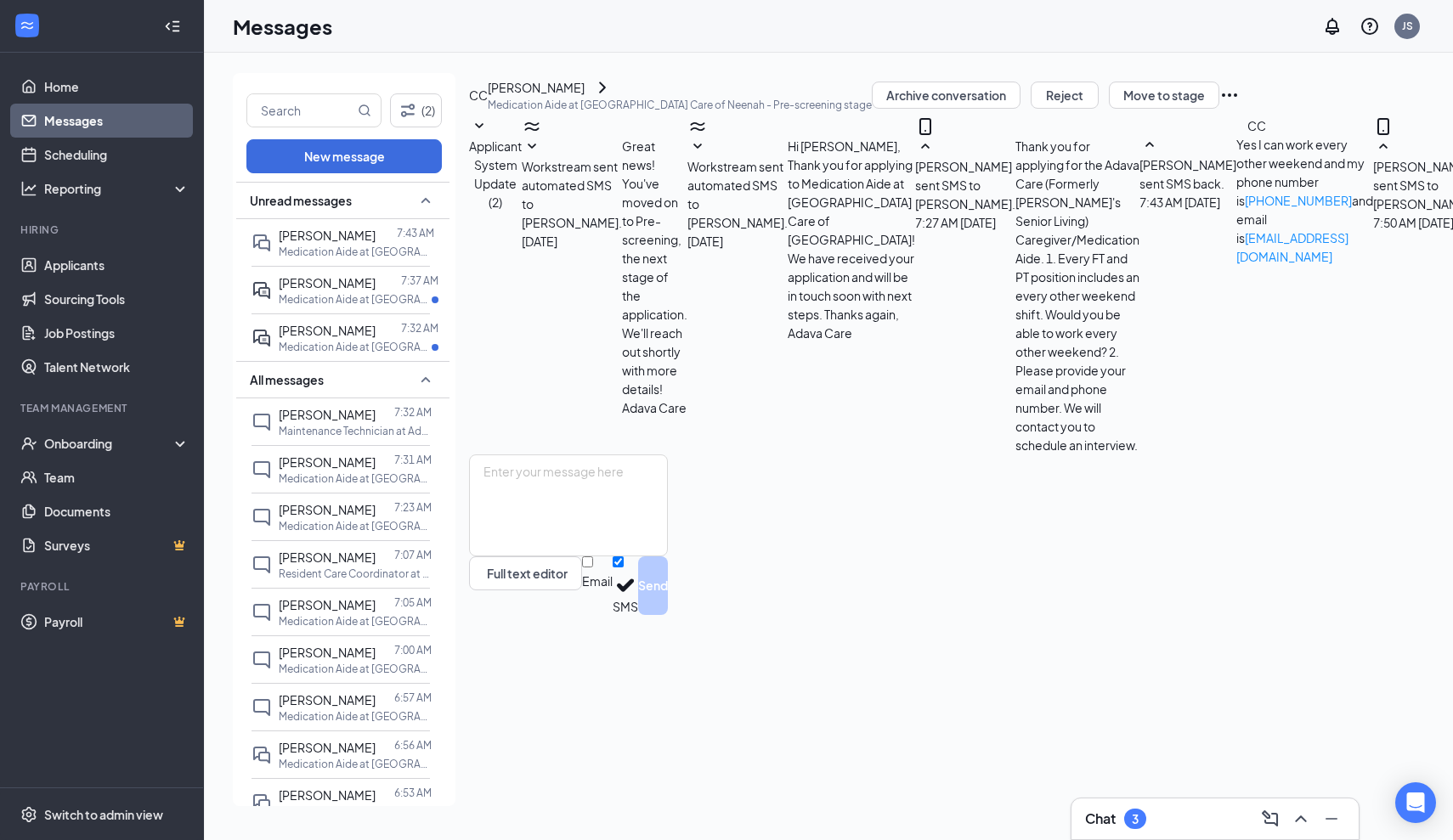
scroll to position [100, 0]
click at [312, 282] on span "[PERSON_NAME]" at bounding box center [326, 283] width 96 height 15
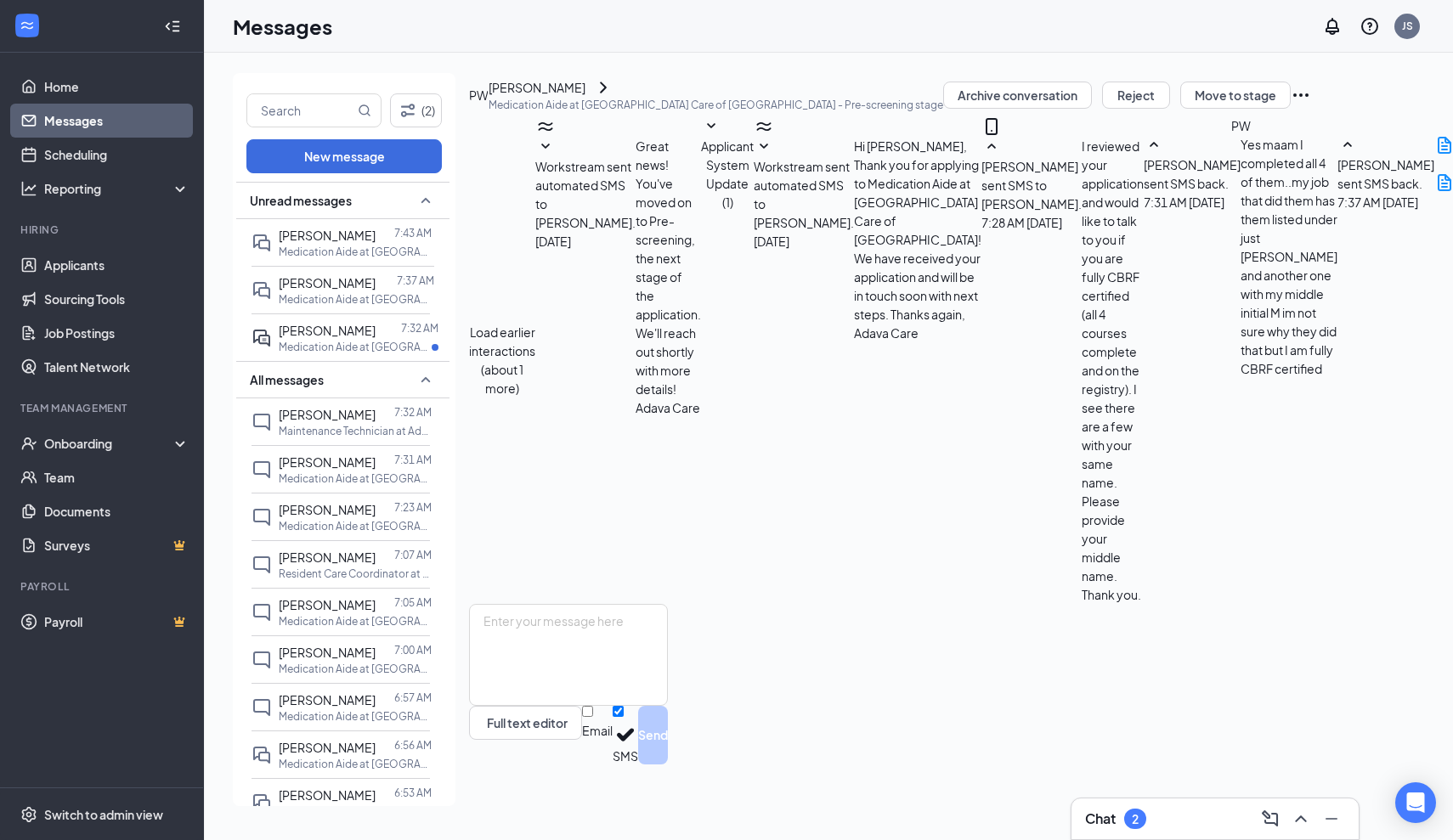
scroll to position [285, 0]
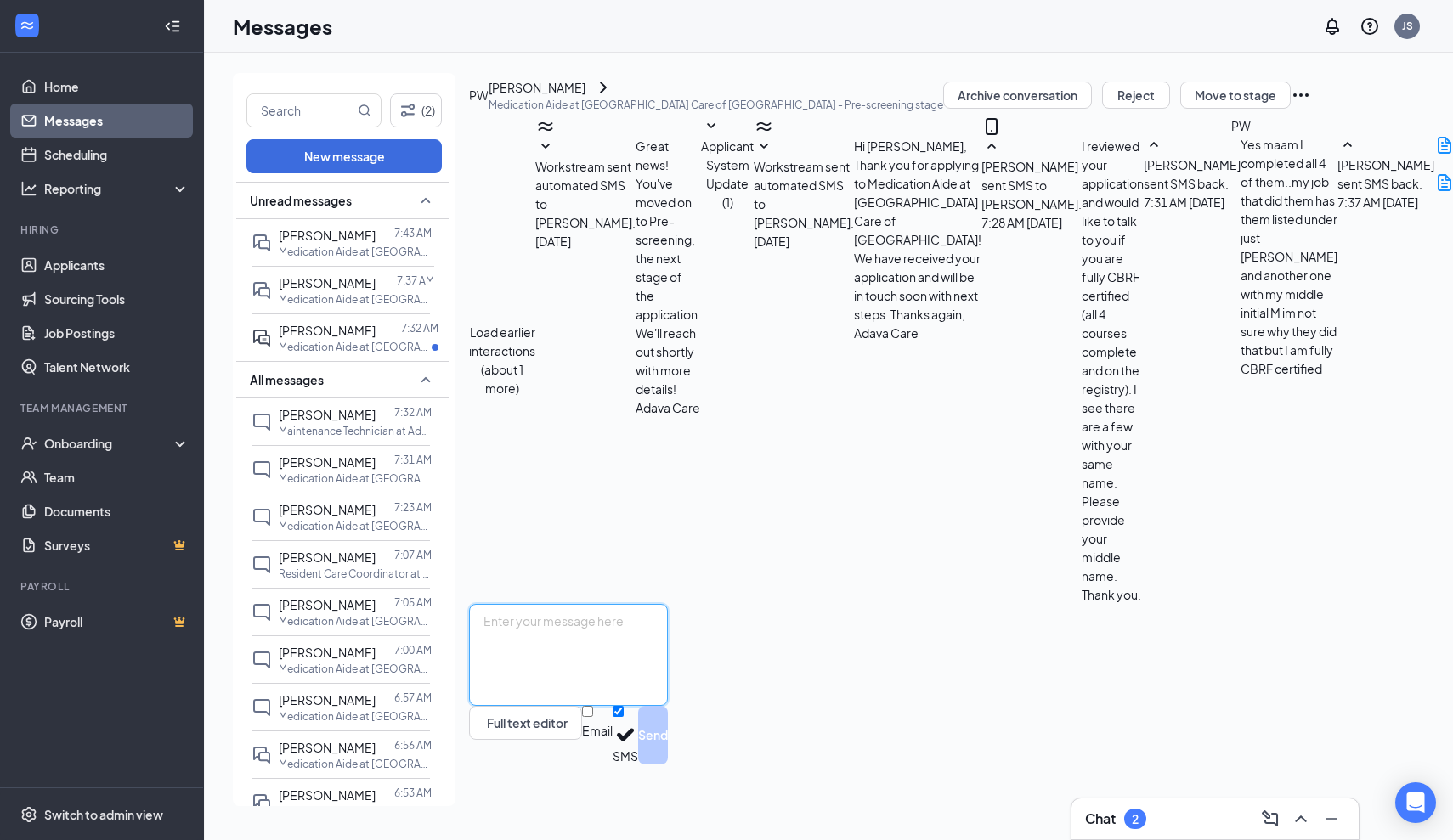
click at [515, 664] on textarea at bounding box center [568, 655] width 199 height 102
click at [547, 668] on textarea at bounding box center [568, 655] width 199 height 102
paste textarea "Thank you for applying for the Adava Care (Formerly [PERSON_NAME]'s Senior Livi…"
type textarea "Thank you for applying for the Adava Care (Formerly [PERSON_NAME]'s Senior Livi…"
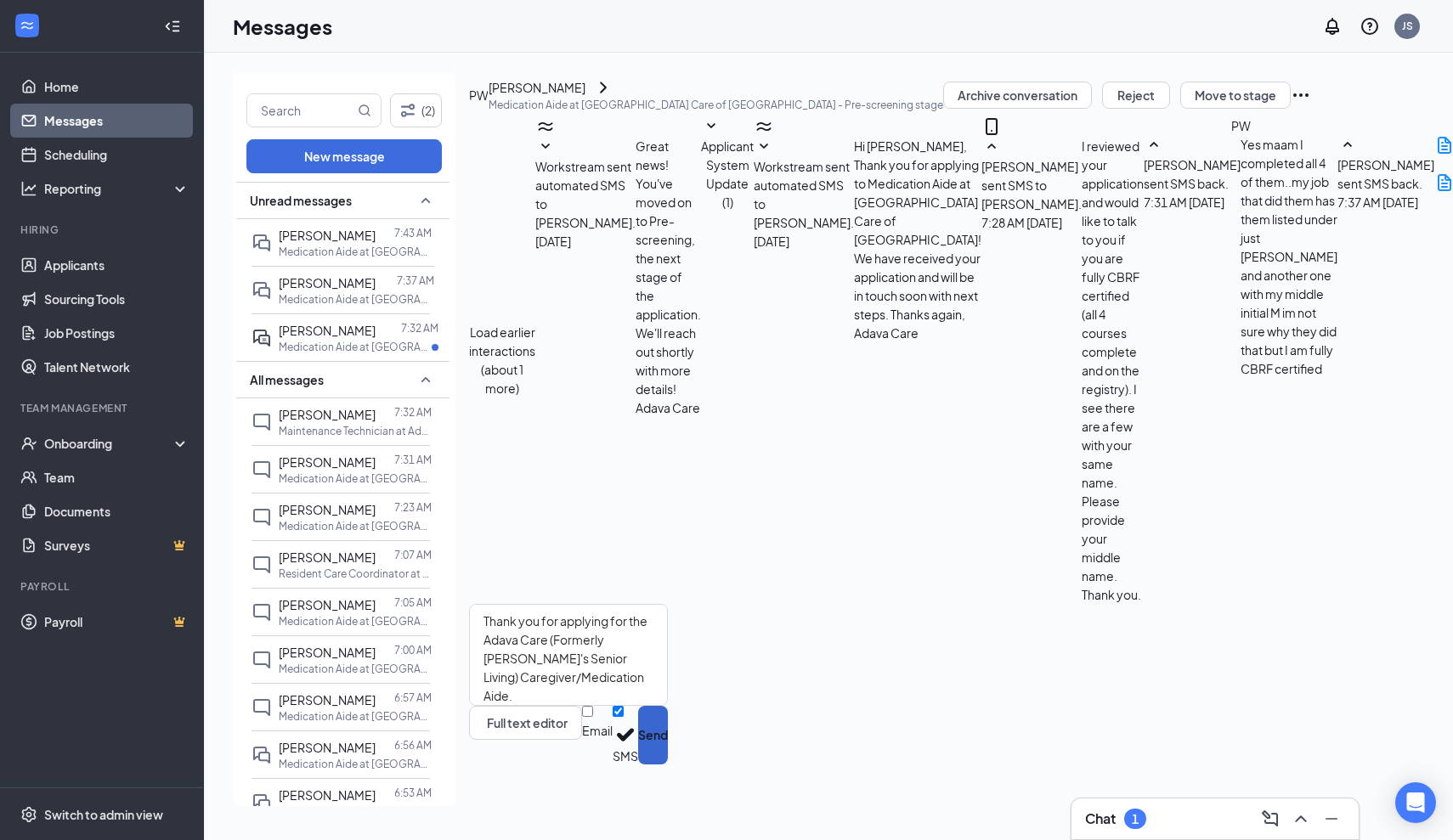
click at [668, 765] on button "Send" at bounding box center [652, 735] width 30 height 59
click at [337, 345] on p "Medication Aide at [GEOGRAPHIC_DATA] Care of [GEOGRAPHIC_DATA]" at bounding box center [354, 347] width 153 height 15
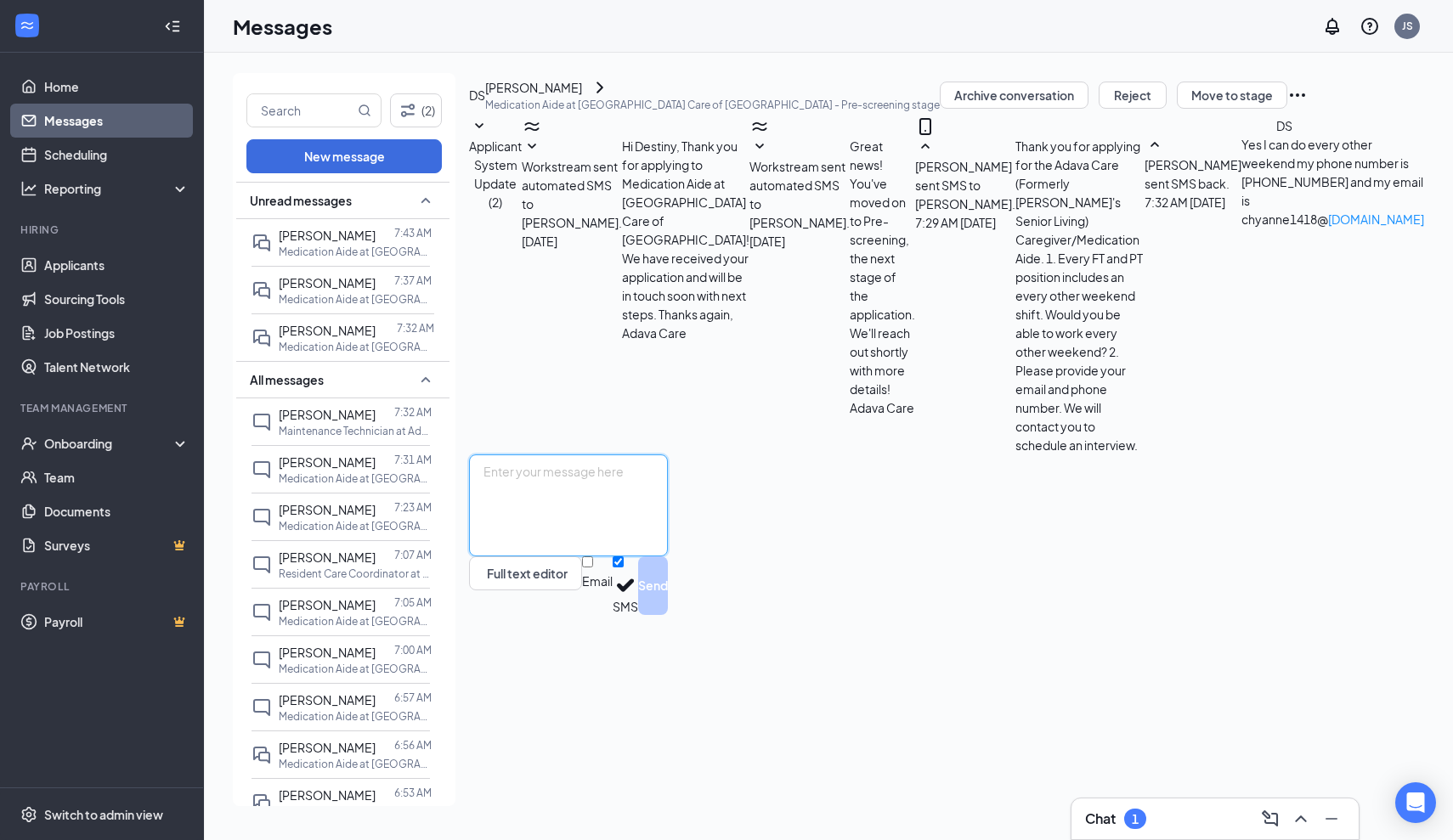
click at [506, 557] on textarea at bounding box center [568, 505] width 199 height 102
type textarea "Great! Are you able to interview [DATE][DATE] 10:00 am at our [GEOGRAPHIC_DATA]…"
click at [668, 615] on button "Send" at bounding box center [652, 586] width 30 height 59
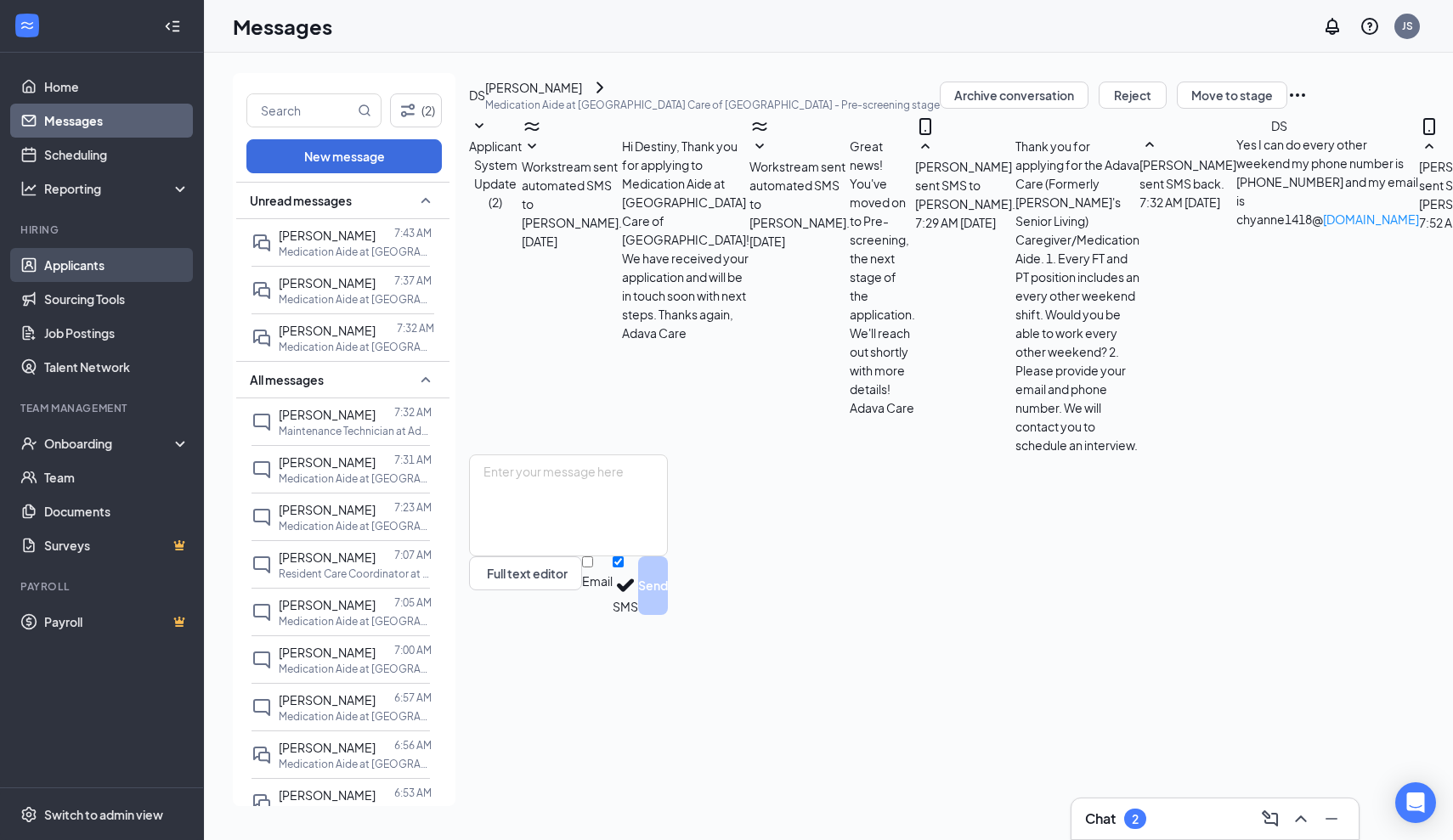
click at [66, 263] on link "Applicants" at bounding box center [117, 265] width 145 height 34
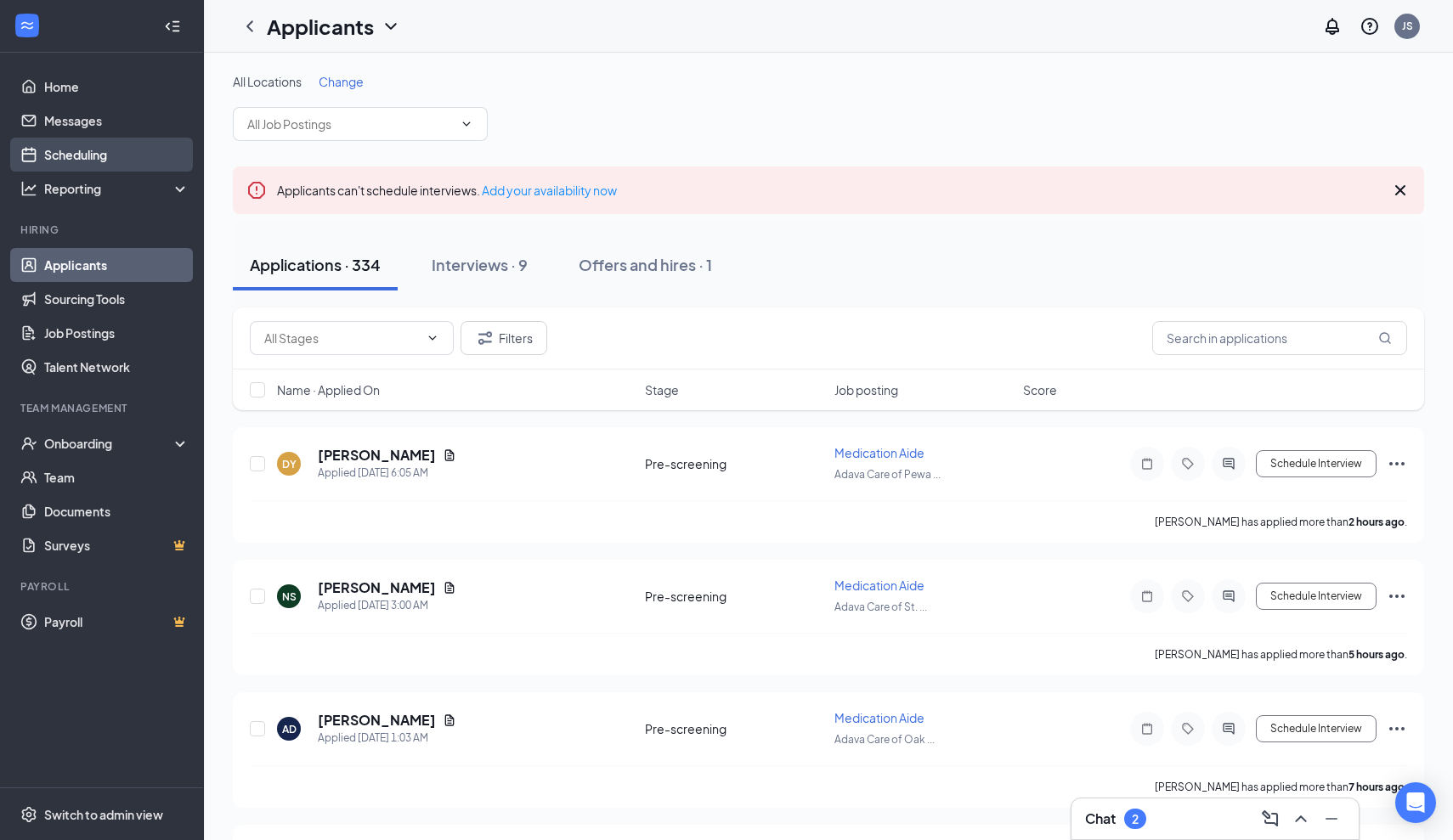
click at [87, 149] on link "Scheduling" at bounding box center [117, 155] width 145 height 34
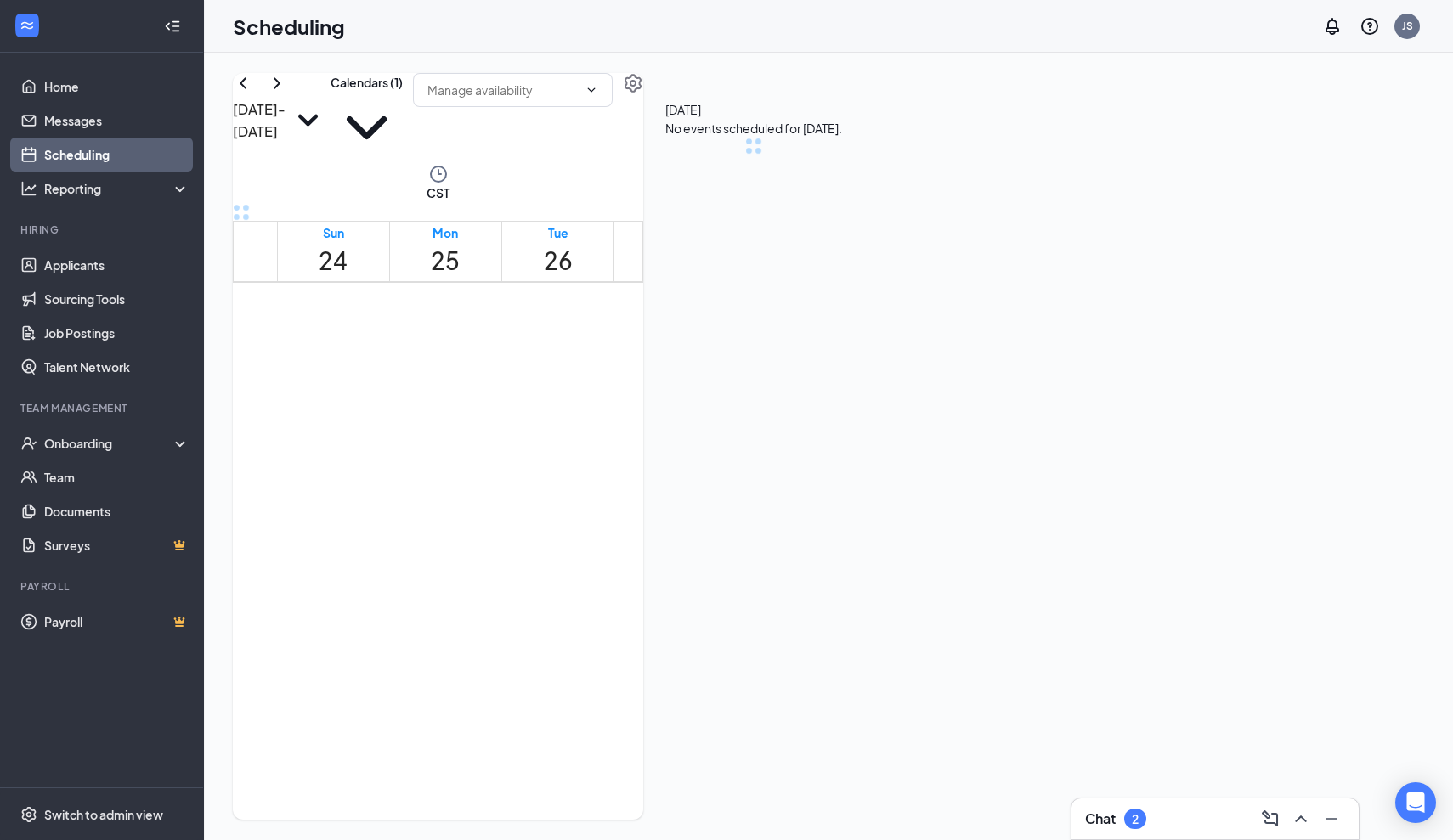
scroll to position [835, 0]
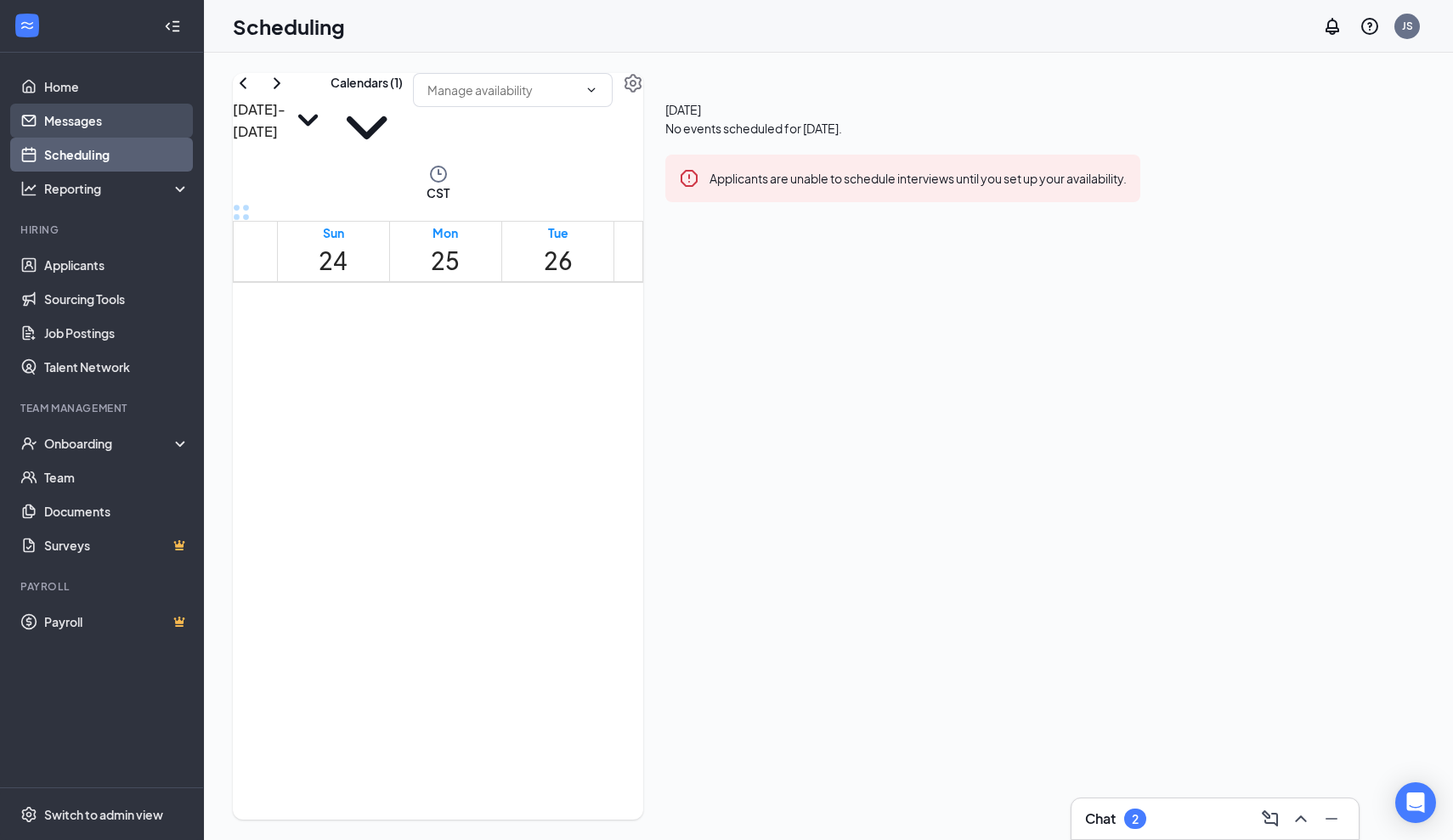
click at [73, 122] on link "Messages" at bounding box center [117, 120] width 145 height 34
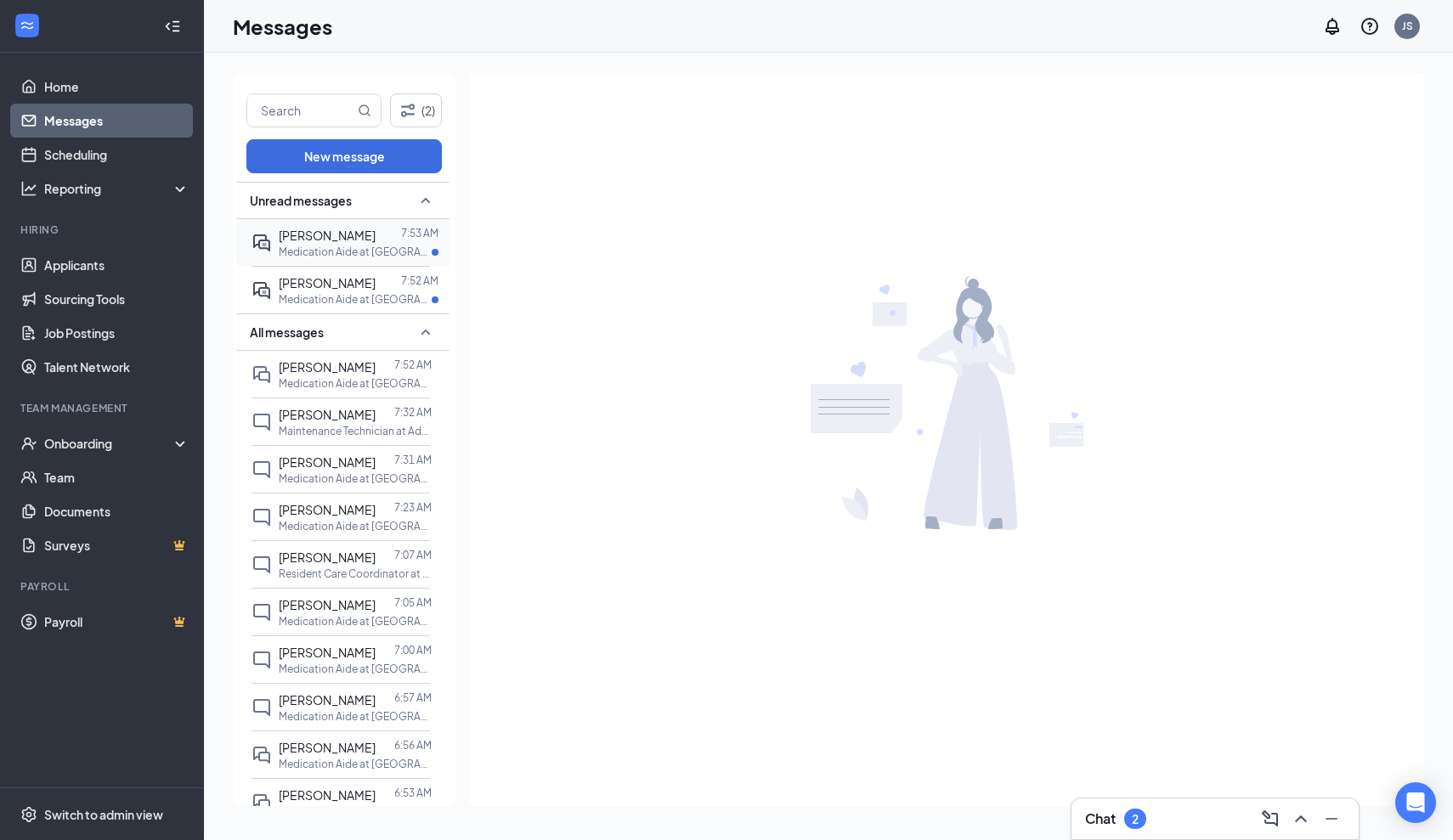
click at [319, 236] on span "[PERSON_NAME]" at bounding box center [326, 236] width 96 height 15
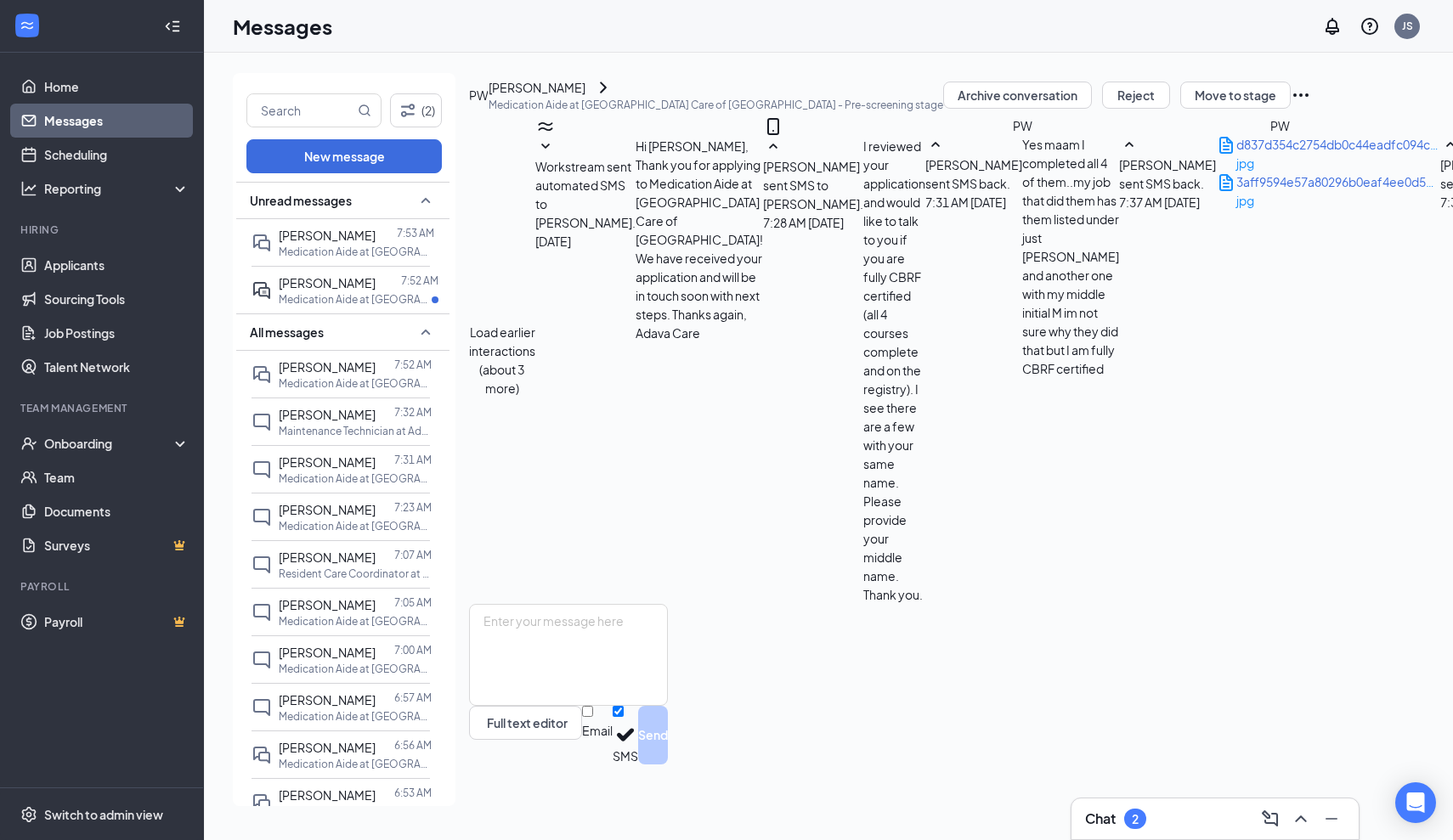
scroll to position [1197, 0]
click at [522, 668] on textarea at bounding box center [568, 655] width 199 height 102
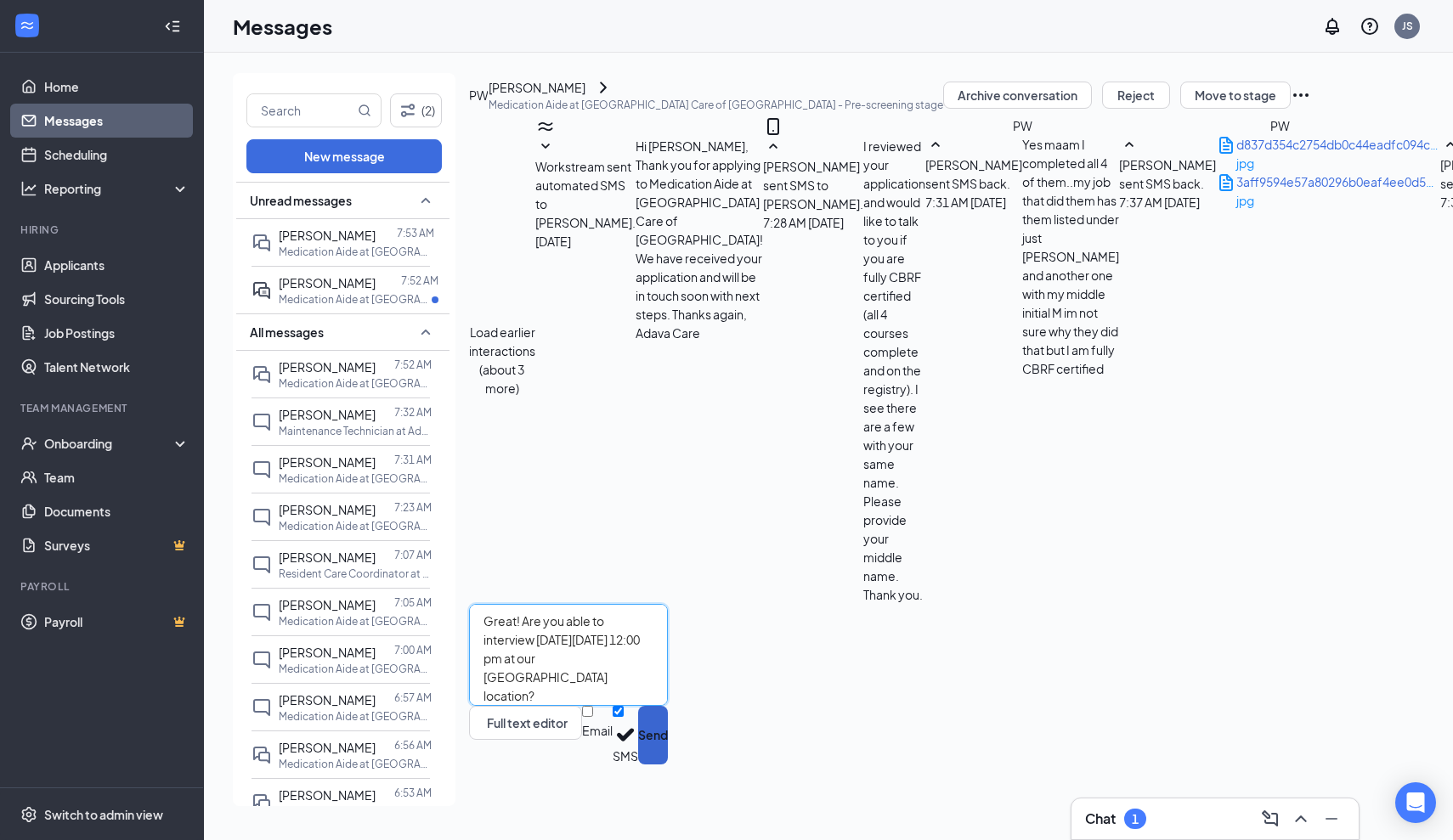
type textarea "Great! Are you able to interview [DATE][DATE] 12:00 pm at our [GEOGRAPHIC_DATA]…"
click at [668, 765] on button "Send" at bounding box center [652, 735] width 30 height 59
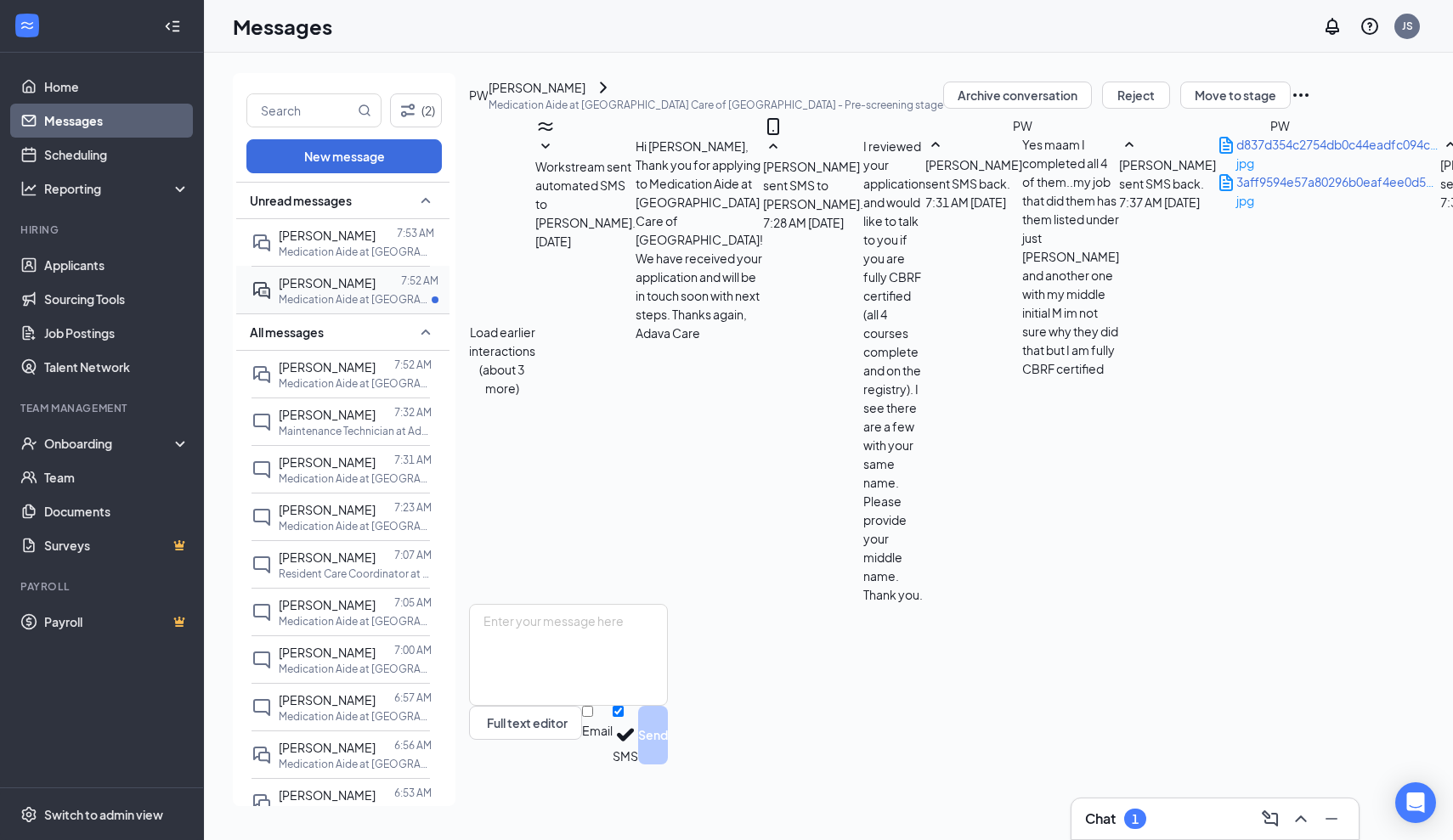
click at [319, 287] on span "[PERSON_NAME]" at bounding box center [326, 283] width 96 height 15
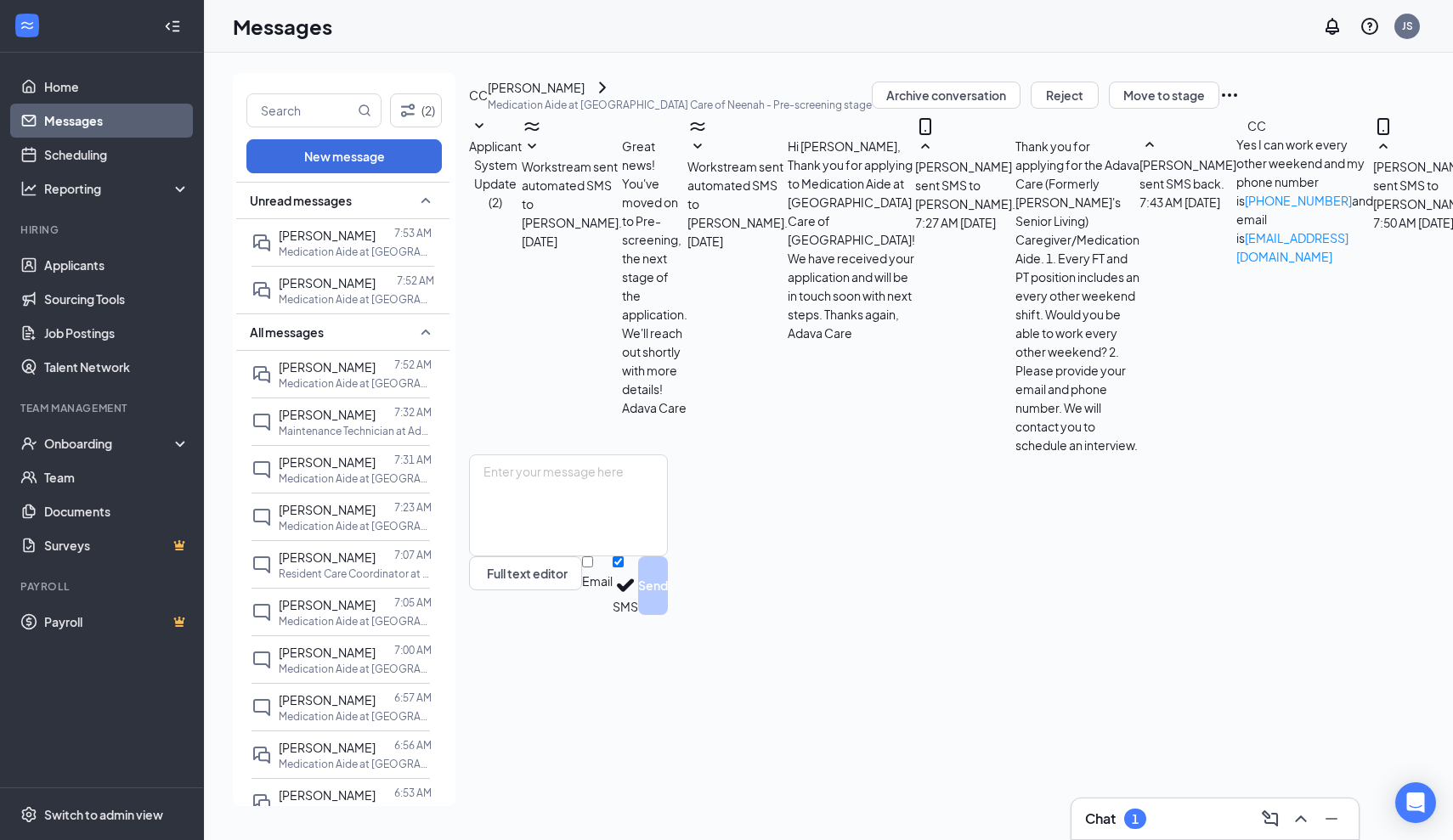
scroll to position [192, 0]
click at [514, 557] on textarea at bounding box center [568, 505] width 199 height 102
paste textarea "A confirmation of your interview will be sent to you shortly to include: Date/T…"
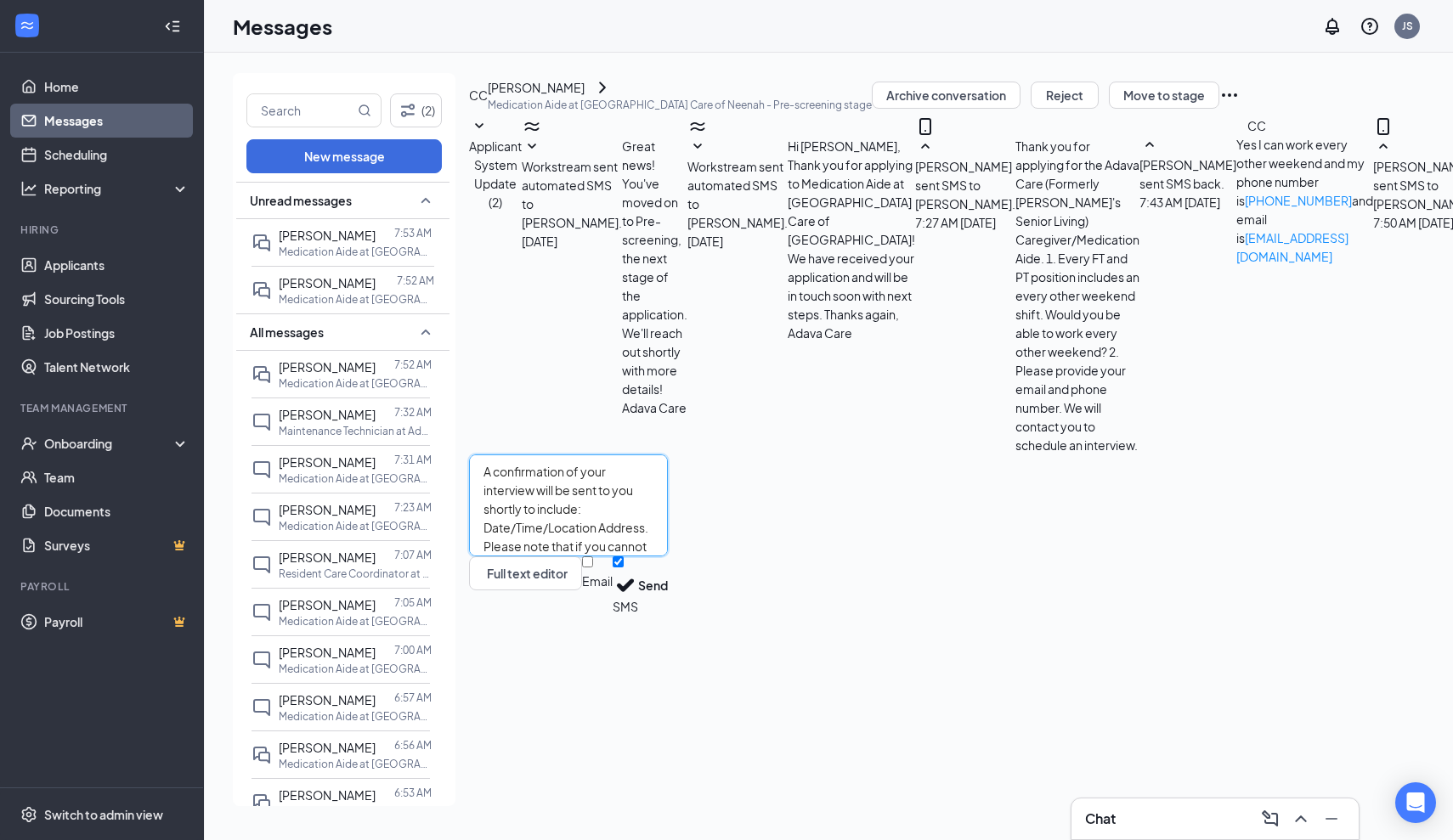
scroll to position [0, 0]
click at [668, 557] on textarea "A confirmation of your interview will be sent to you shortly to include: Date/T…" at bounding box center [568, 505] width 199 height 102
type textarea "A confirmation of your interview will be sent to your email shortly to include:…"
click at [668, 615] on button "Send" at bounding box center [652, 586] width 30 height 59
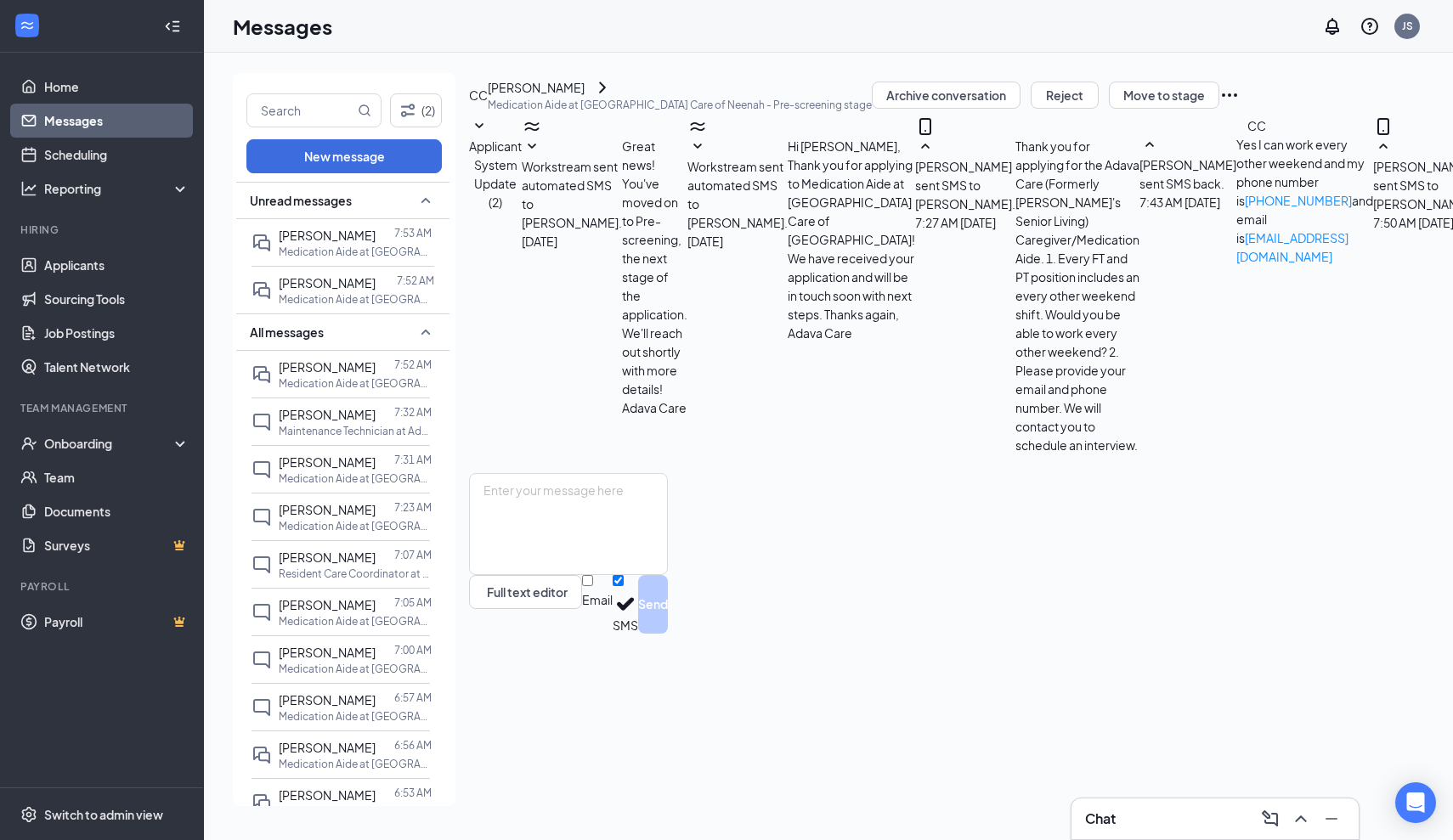
scroll to position [340, 0]
drag, startPoint x: 721, startPoint y: 249, endPoint x: 557, endPoint y: 249, distance: 164.0
click at [1140, 249] on div "[PERSON_NAME] sent SMS back. [DATE] 7:43 AM Yes I can work every other weekend …" at bounding box center [1257, 200] width 234 height 131
click at [68, 267] on link "Applicants" at bounding box center [117, 265] width 145 height 34
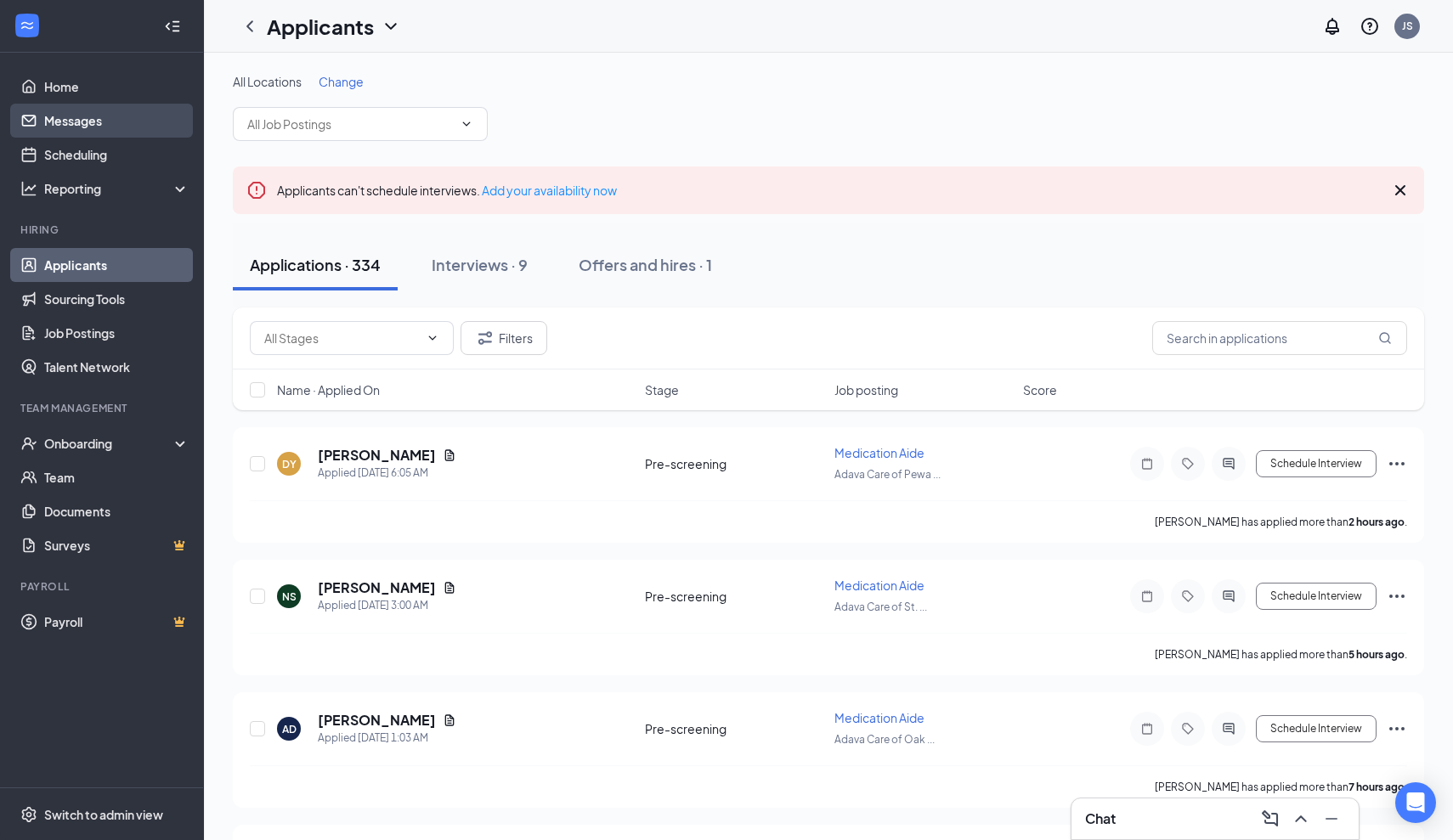
click at [77, 116] on link "Messages" at bounding box center [117, 120] width 145 height 34
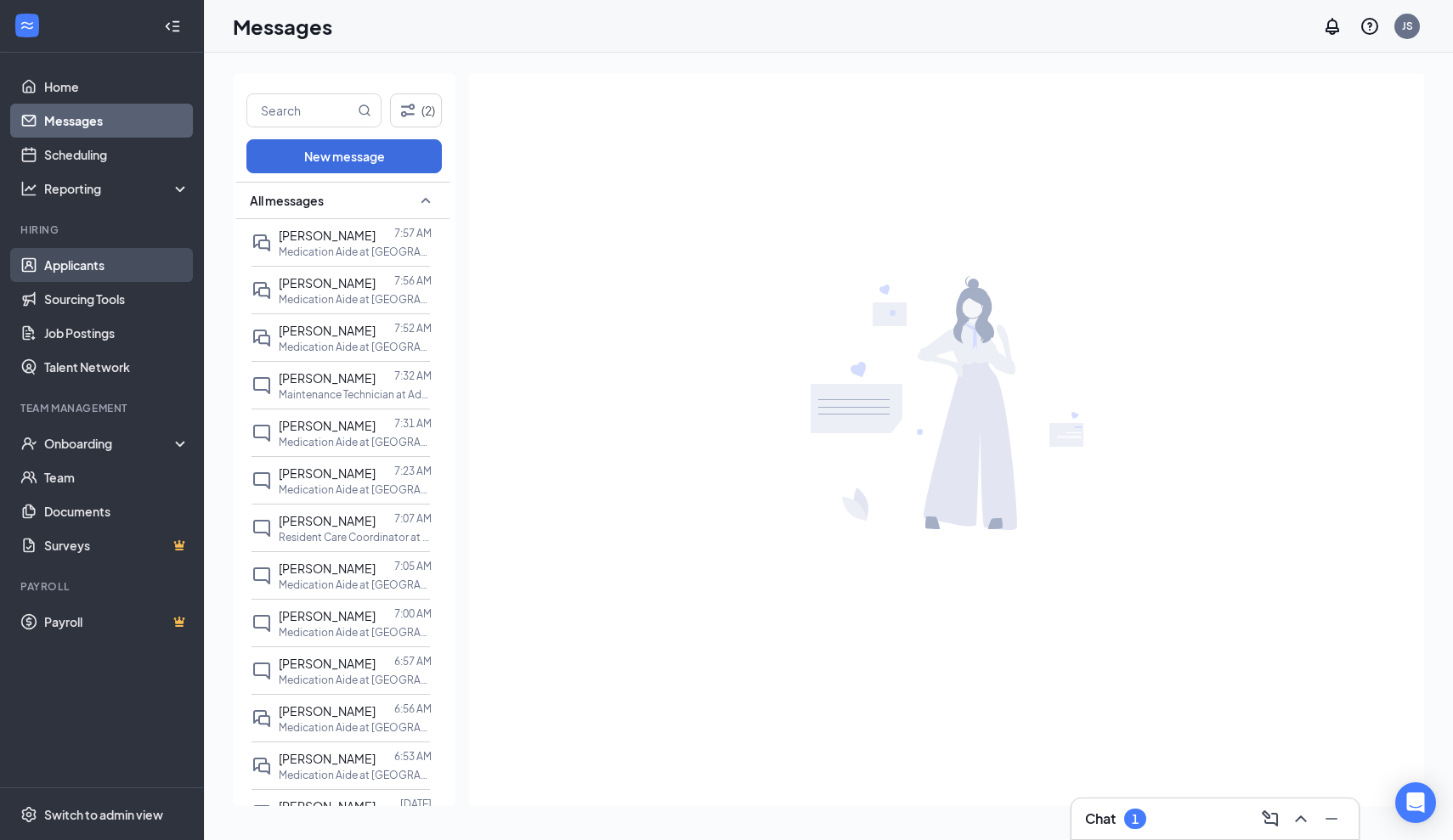
click at [61, 265] on link "Applicants" at bounding box center [117, 265] width 145 height 34
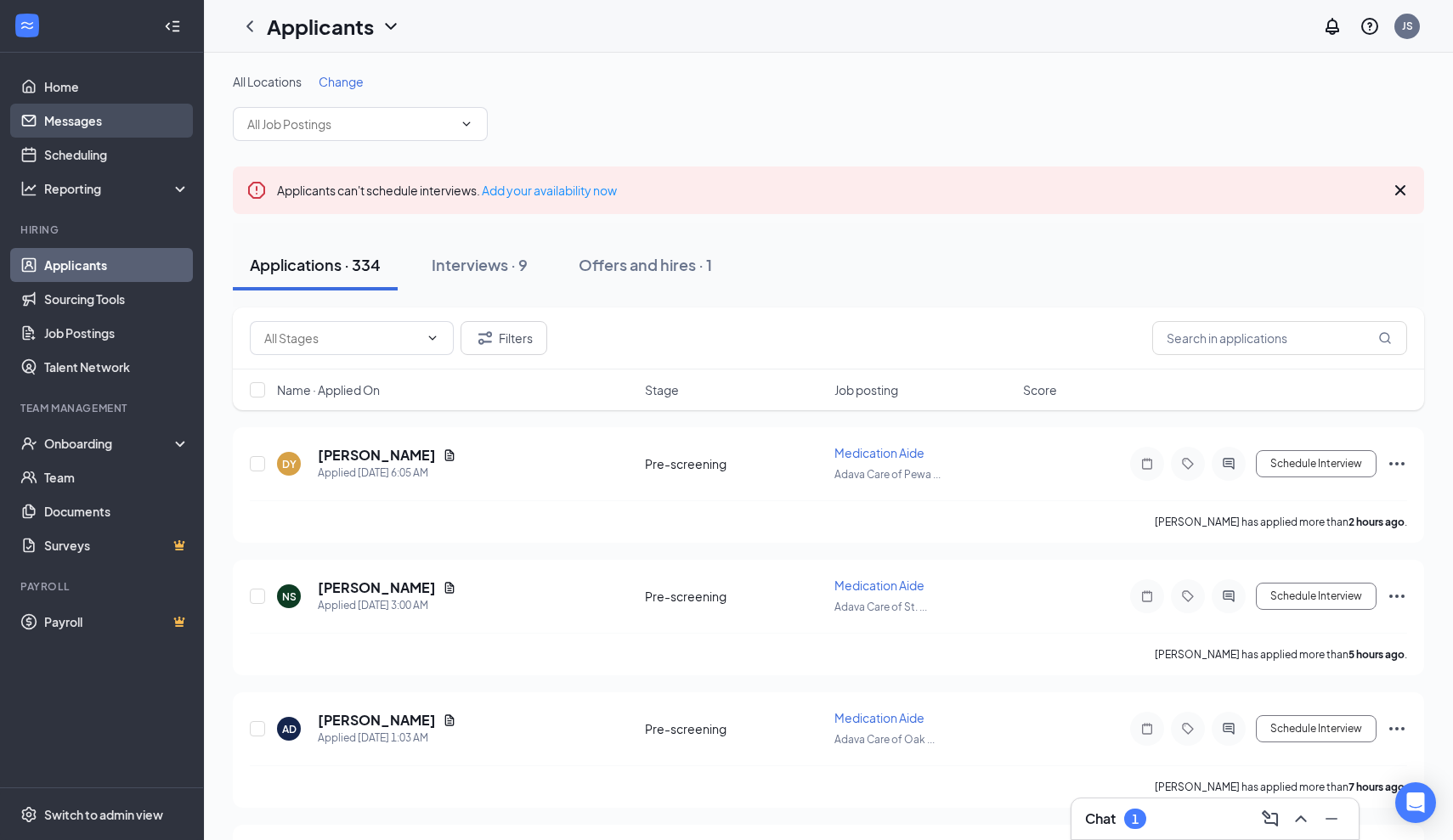
click at [68, 124] on link "Messages" at bounding box center [117, 120] width 145 height 34
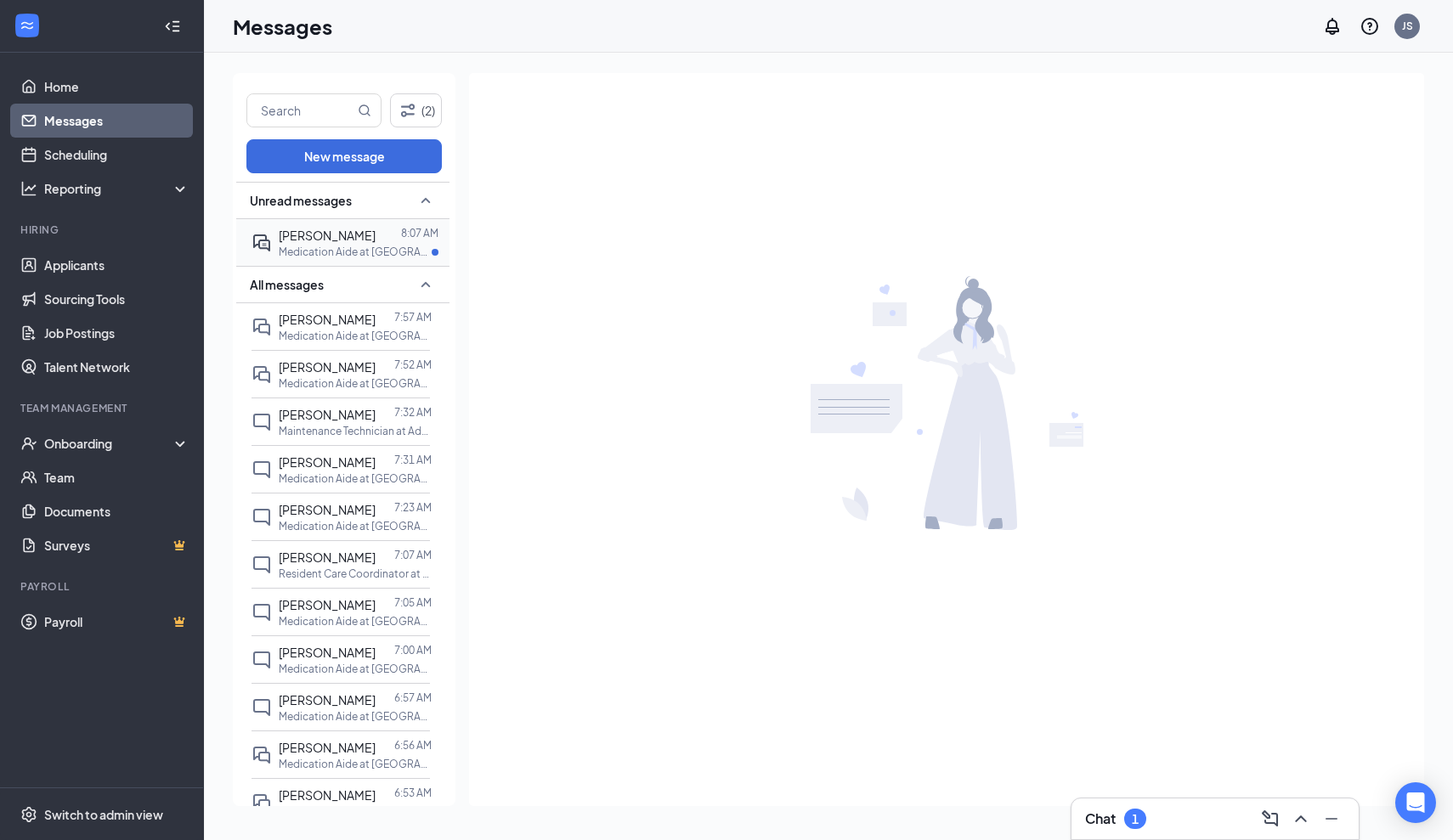
click at [313, 228] on span "[PERSON_NAME]" at bounding box center [326, 236] width 96 height 15
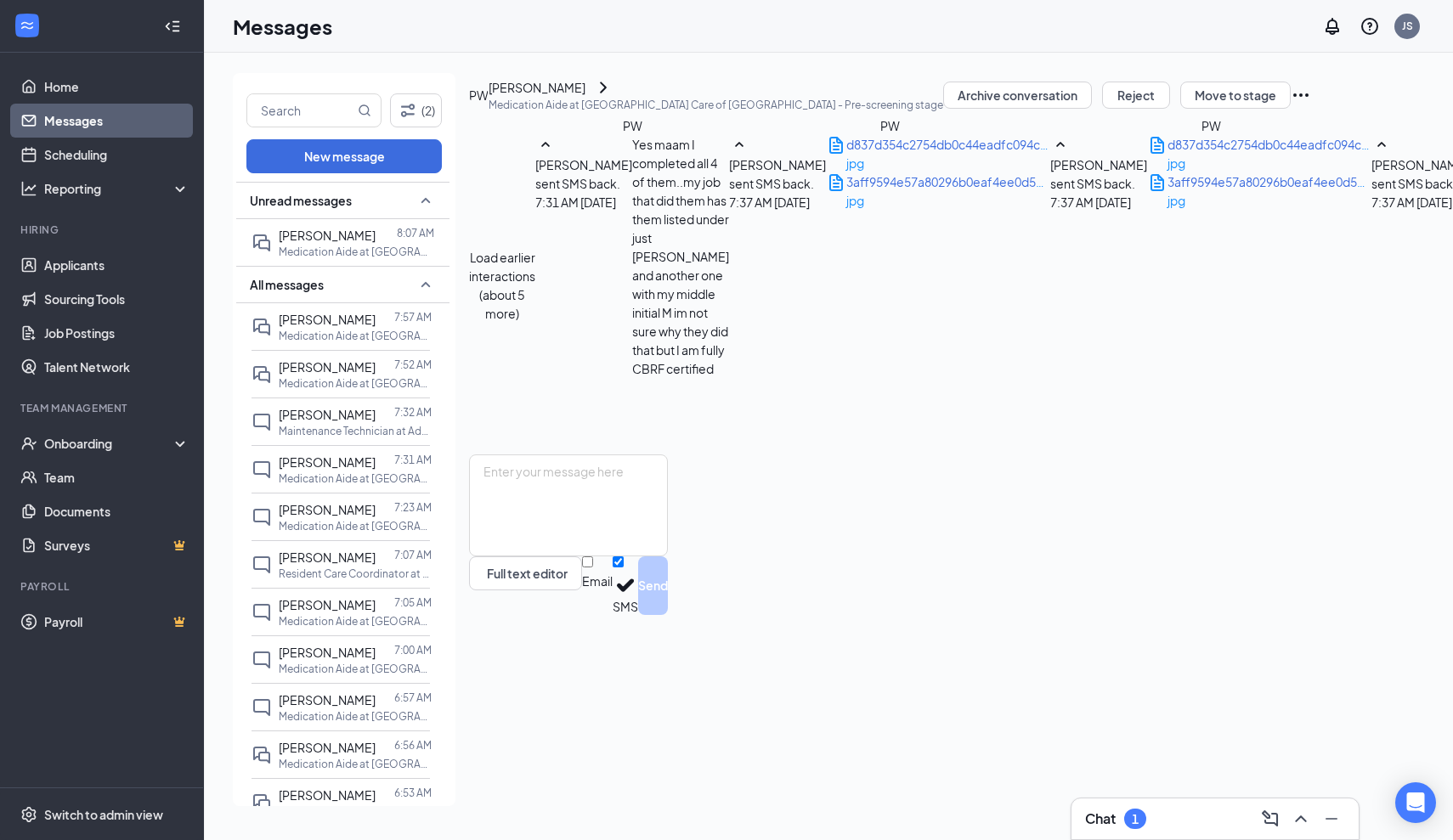
scroll to position [1207, 0]
click at [516, 557] on textarea at bounding box center [568, 505] width 199 height 102
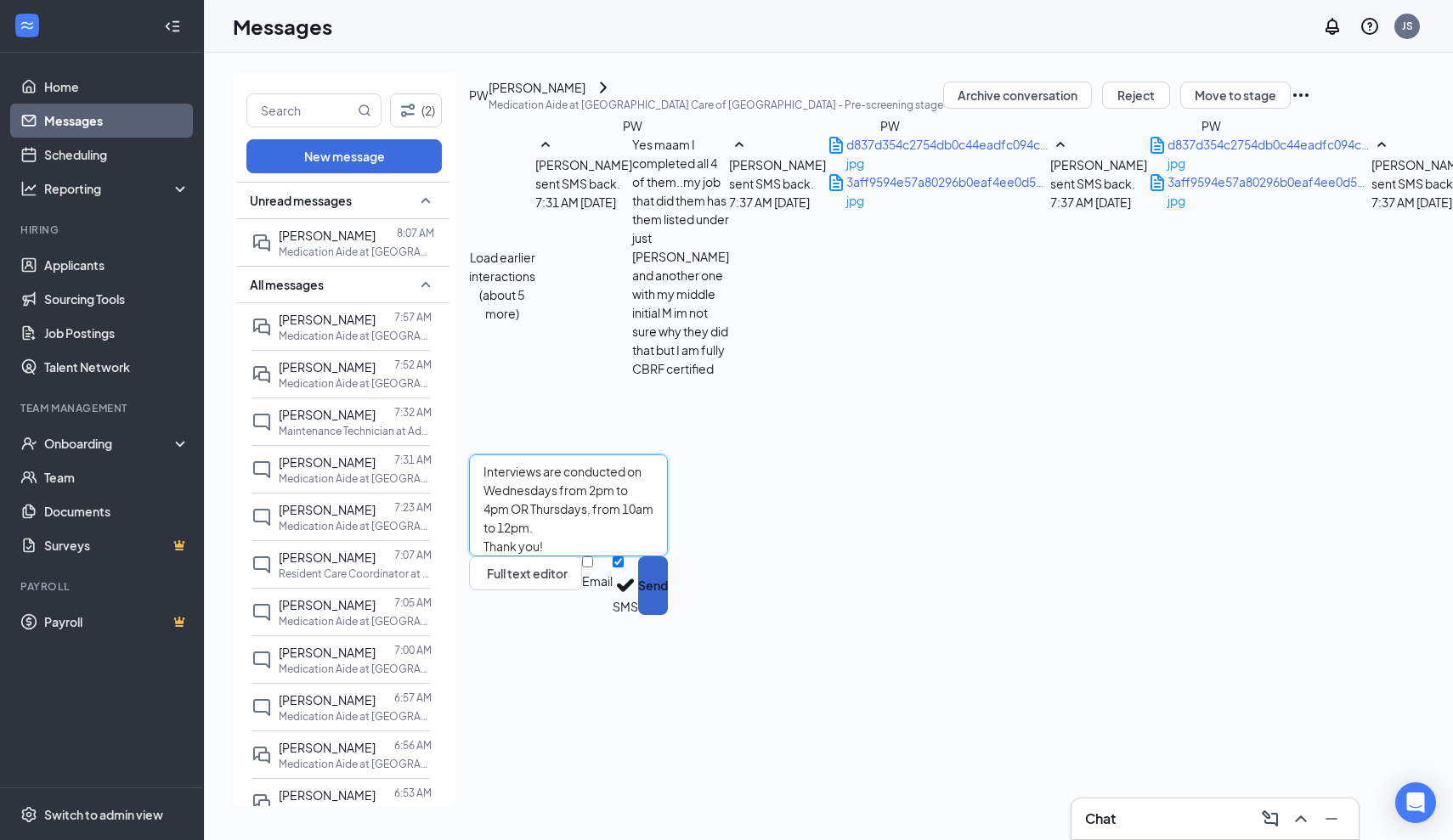
type textarea "Interviews are conducted on Wednesdays from 2pm to 4pm OR Thursdays, from 10am …"
click at [668, 615] on button "Send" at bounding box center [652, 586] width 30 height 59
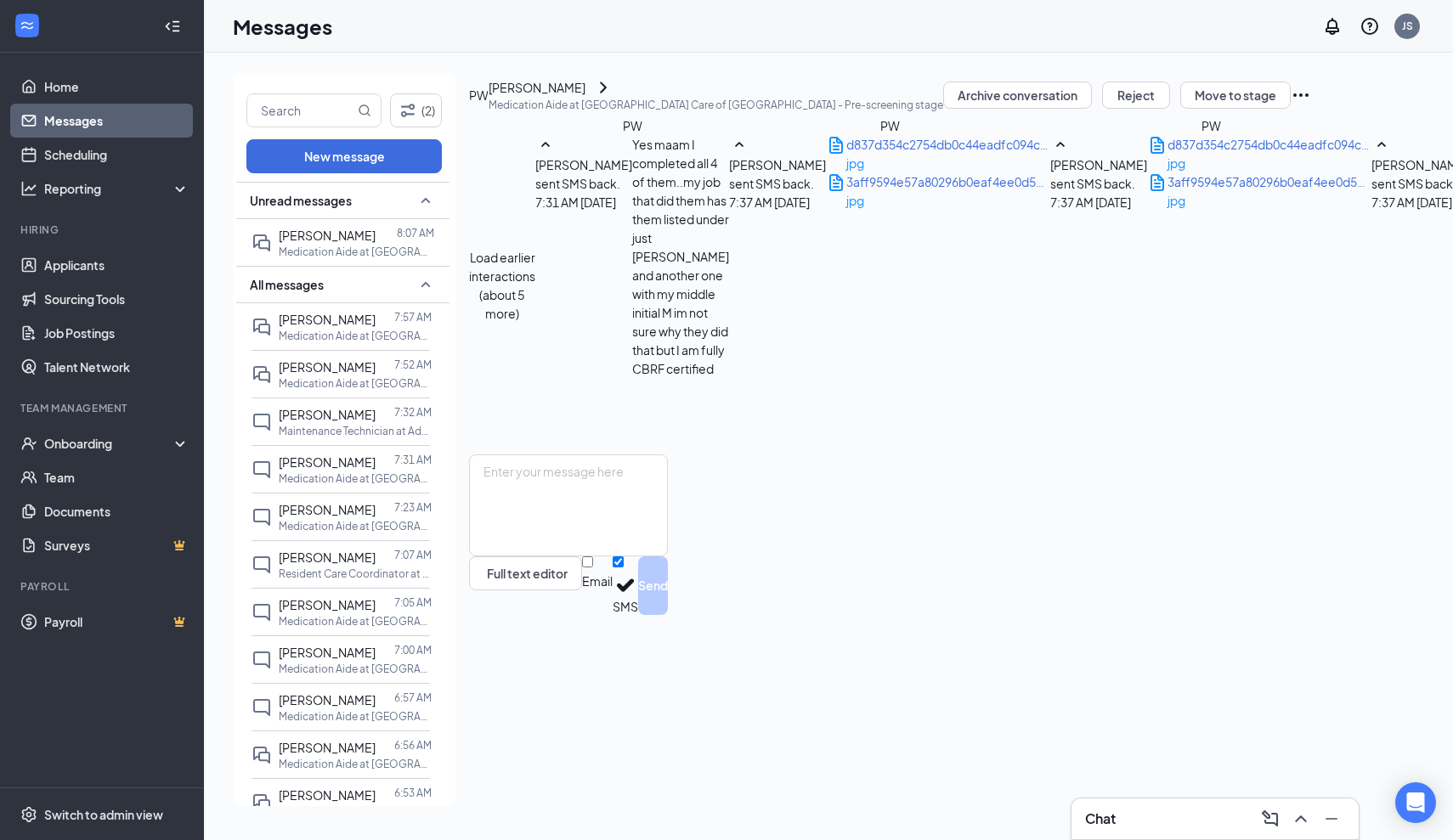
scroll to position [1318, 0]
click at [44, 265] on link "Applicants" at bounding box center [117, 265] width 145 height 34
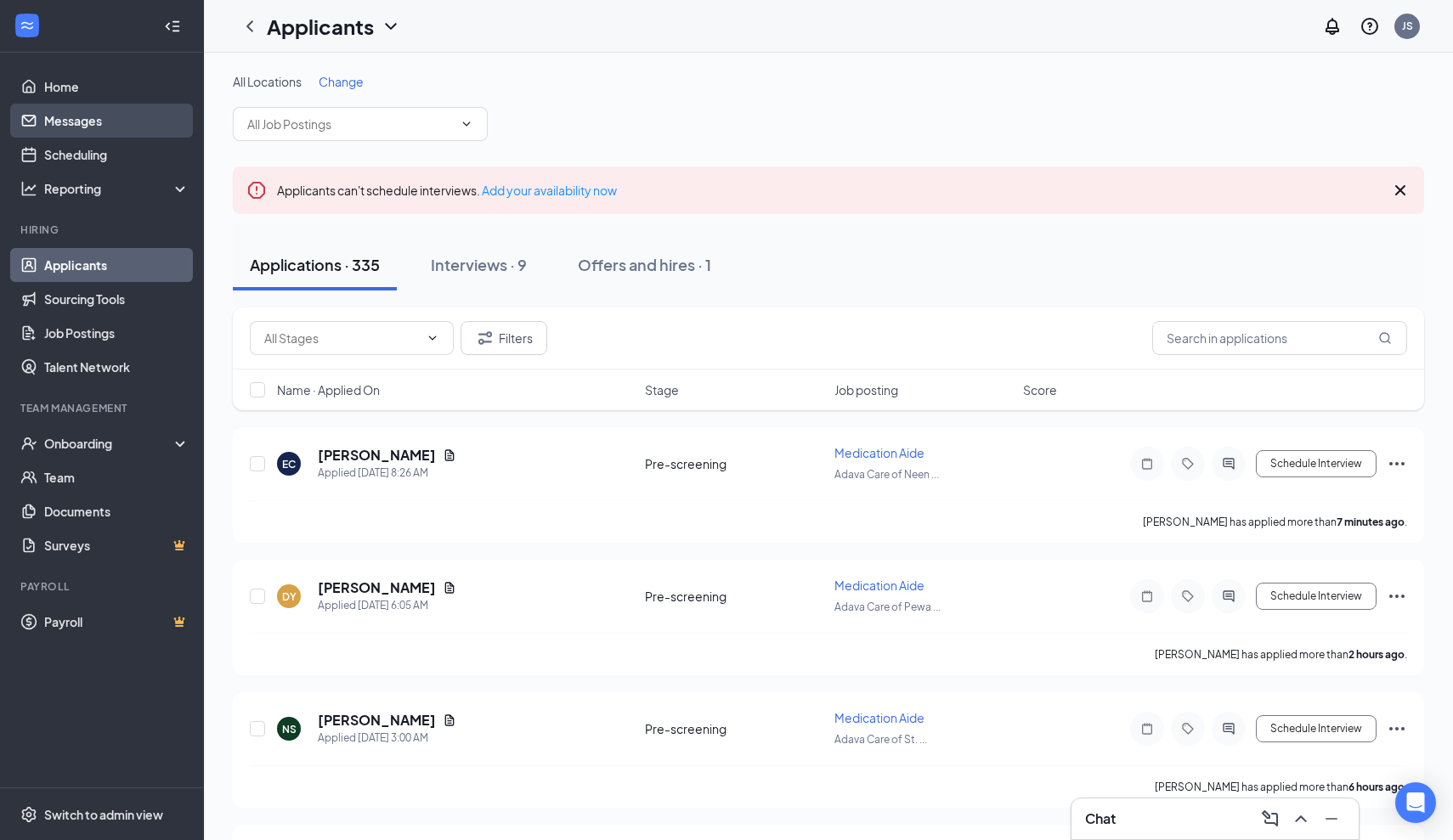
click at [90, 120] on link "Messages" at bounding box center [117, 120] width 145 height 34
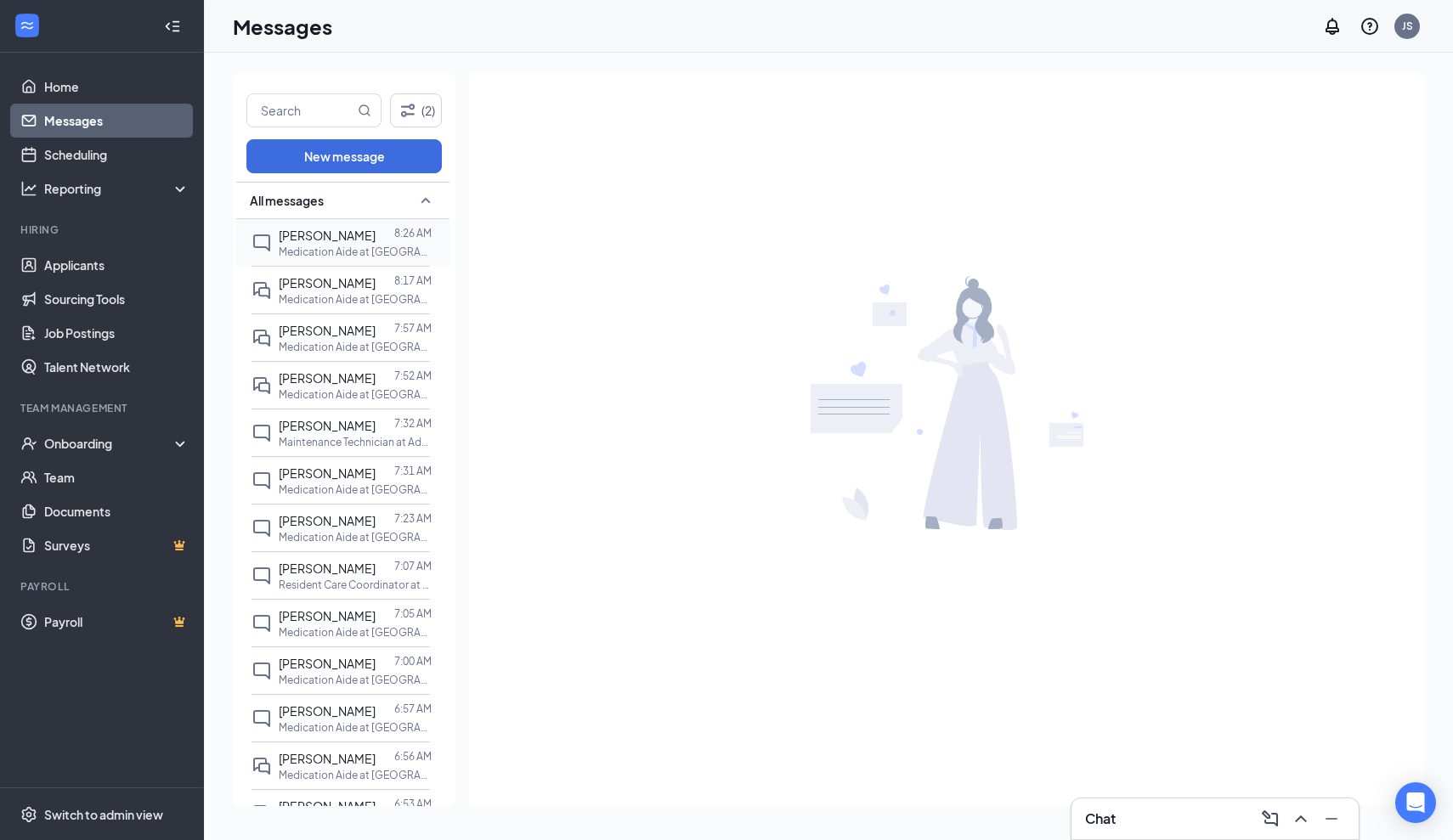
click at [312, 247] on p "Medication Aide at [GEOGRAPHIC_DATA] Care of [GEOGRAPHIC_DATA]" at bounding box center [354, 252] width 153 height 15
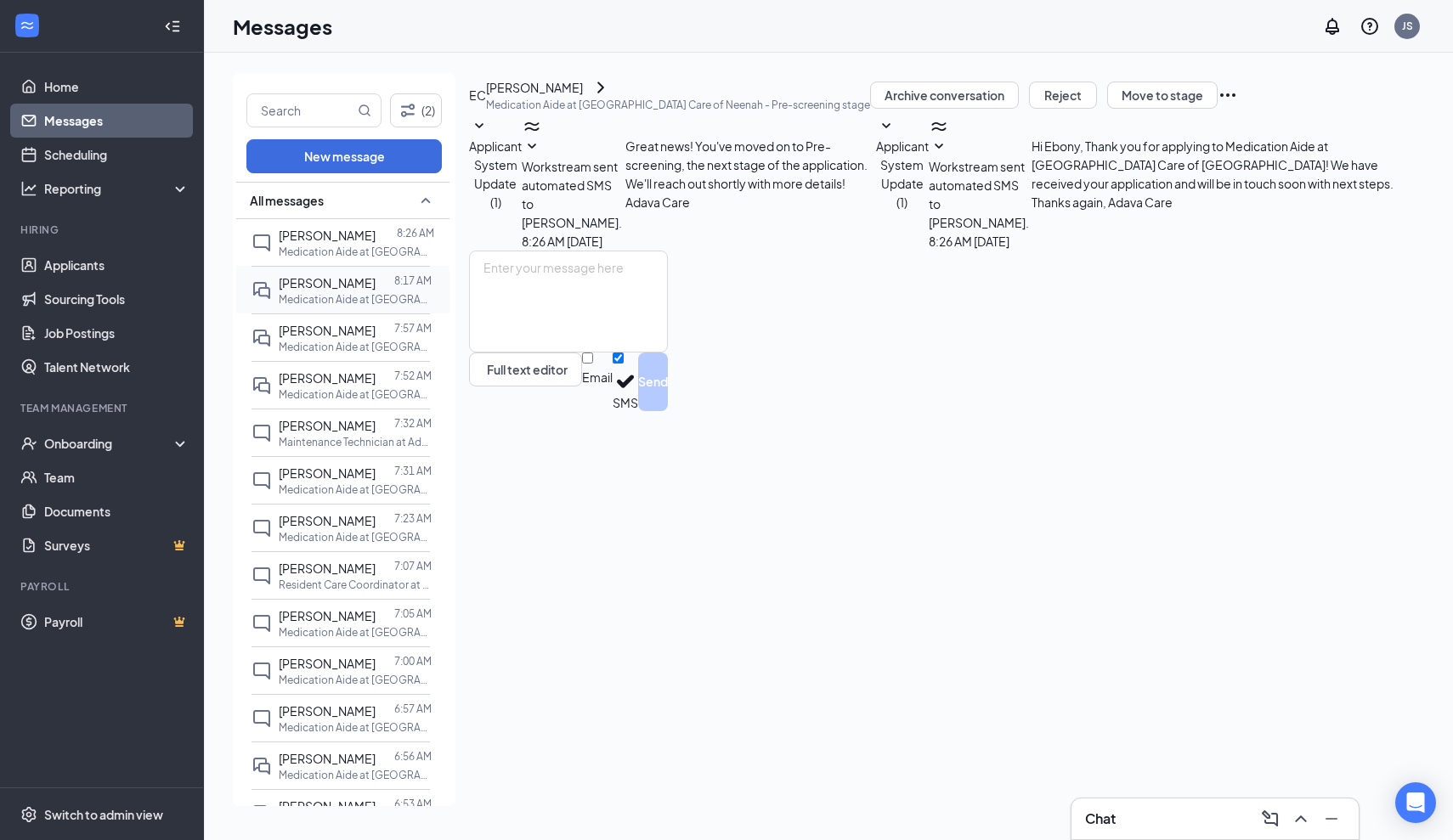
click at [312, 292] on p "Medication Aide at [GEOGRAPHIC_DATA] Care of [GEOGRAPHIC_DATA]" at bounding box center [354, 299] width 153 height 15
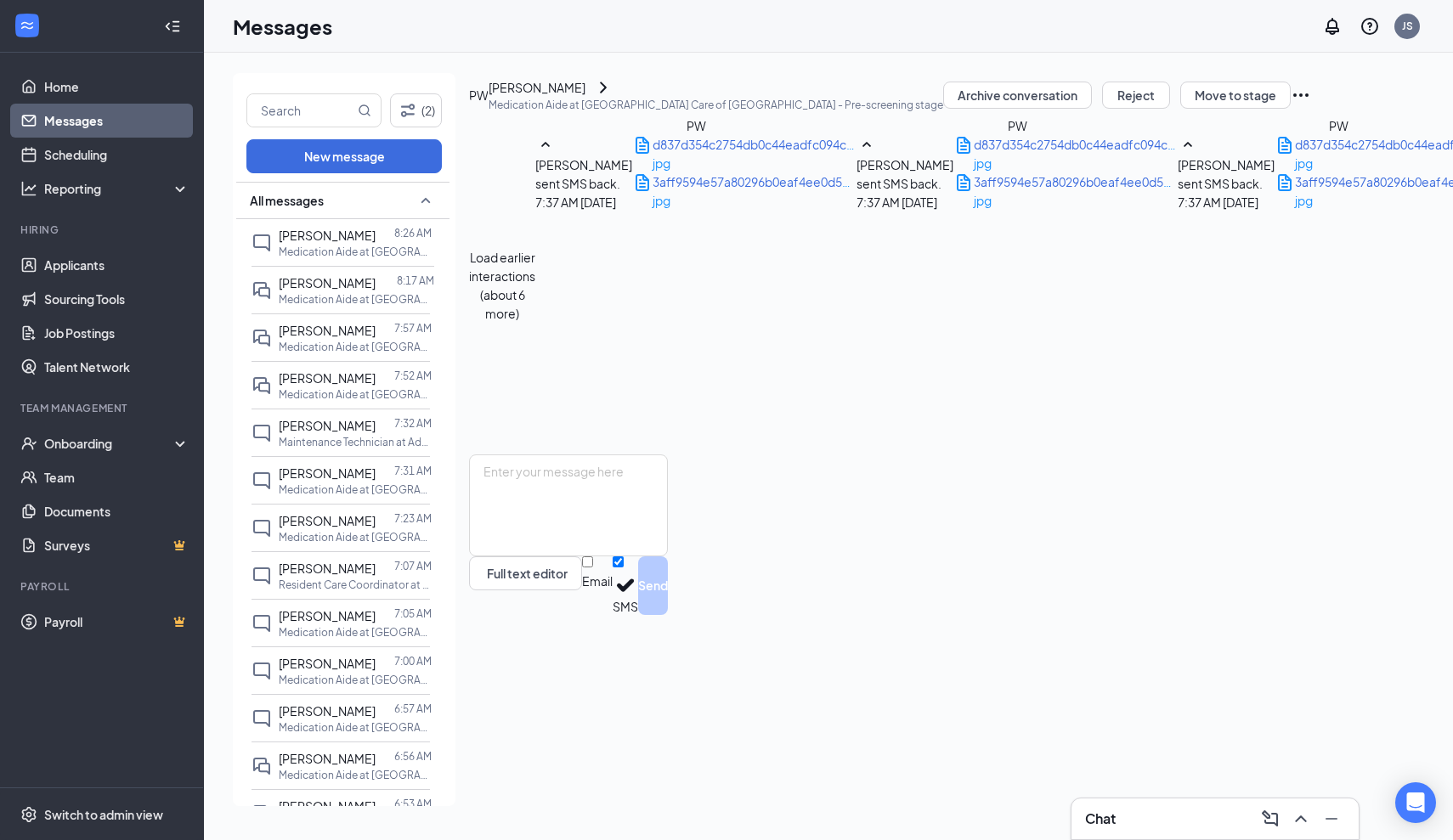
scroll to position [1207, 0]
click at [311, 351] on p "Medication Aide at [GEOGRAPHIC_DATA] Care of [GEOGRAPHIC_DATA]" at bounding box center [354, 347] width 153 height 15
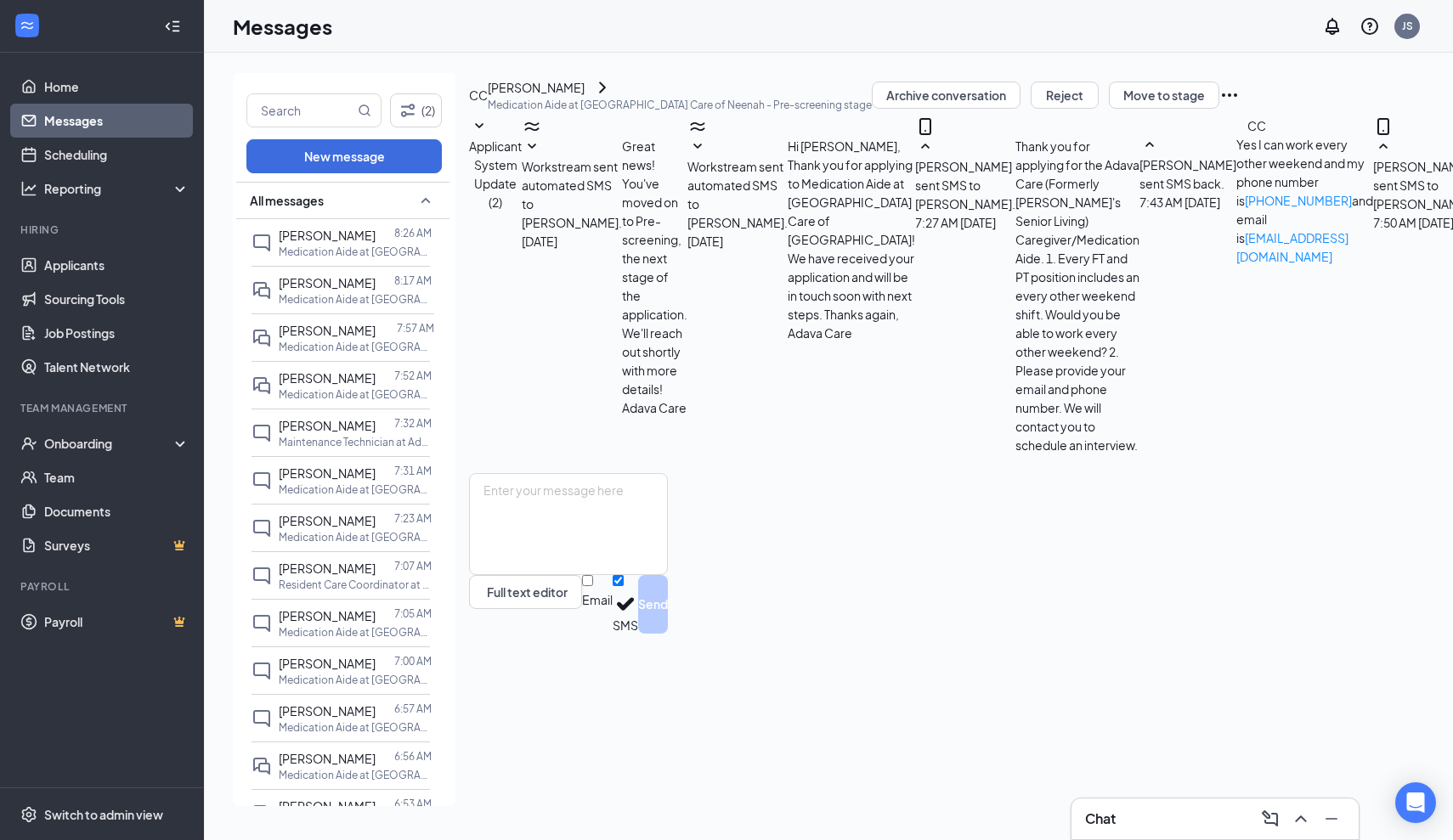
scroll to position [340, 0]
click at [309, 376] on span "[PERSON_NAME]" at bounding box center [326, 378] width 96 height 15
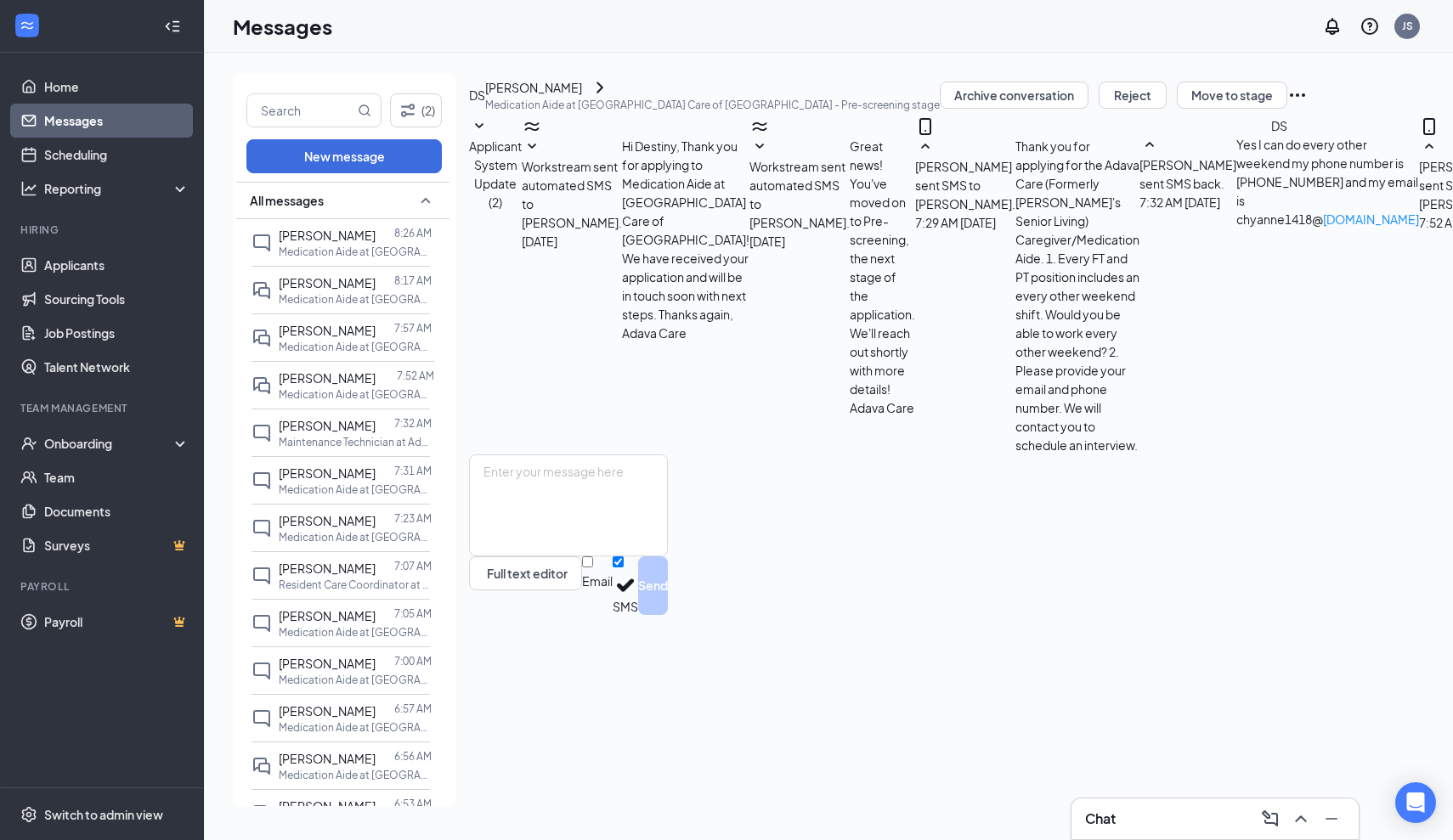
scroll to position [100, 0]
click at [309, 427] on span "[PERSON_NAME]" at bounding box center [326, 426] width 96 height 15
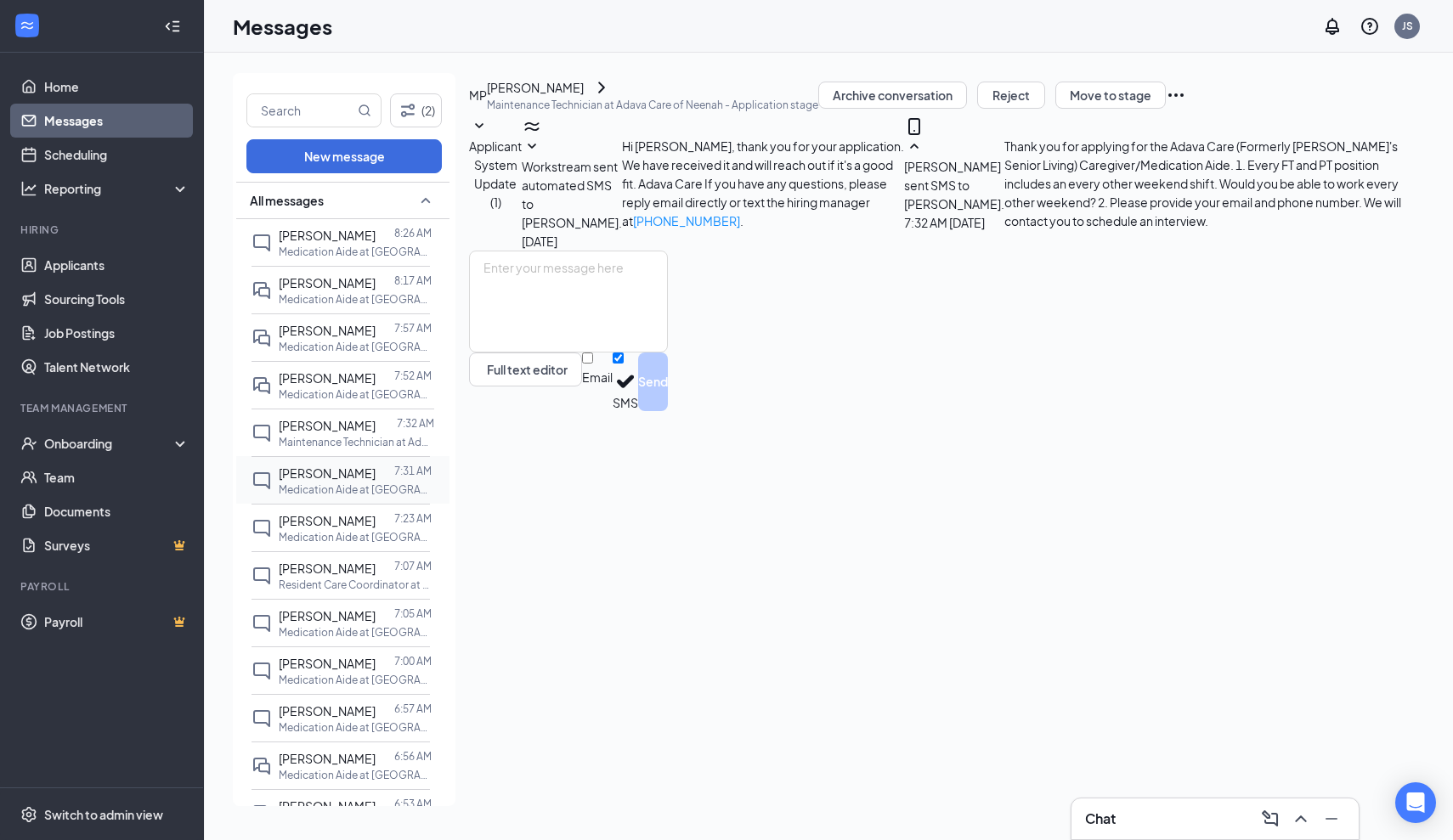
click at [305, 477] on span "[PERSON_NAME]" at bounding box center [326, 473] width 96 height 15
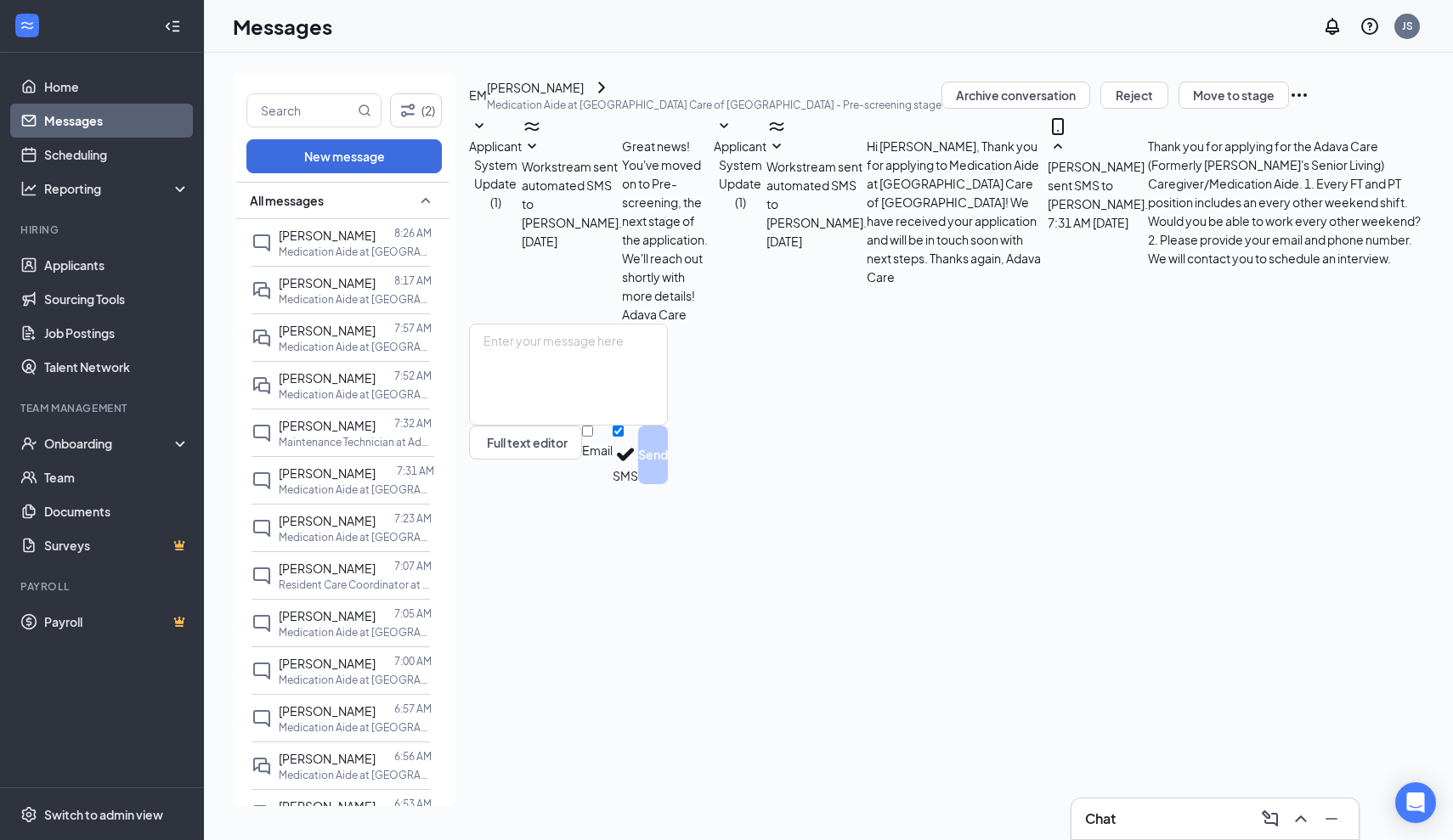
scroll to position [2, 0]
click at [69, 272] on link "Applicants" at bounding box center [117, 265] width 145 height 34
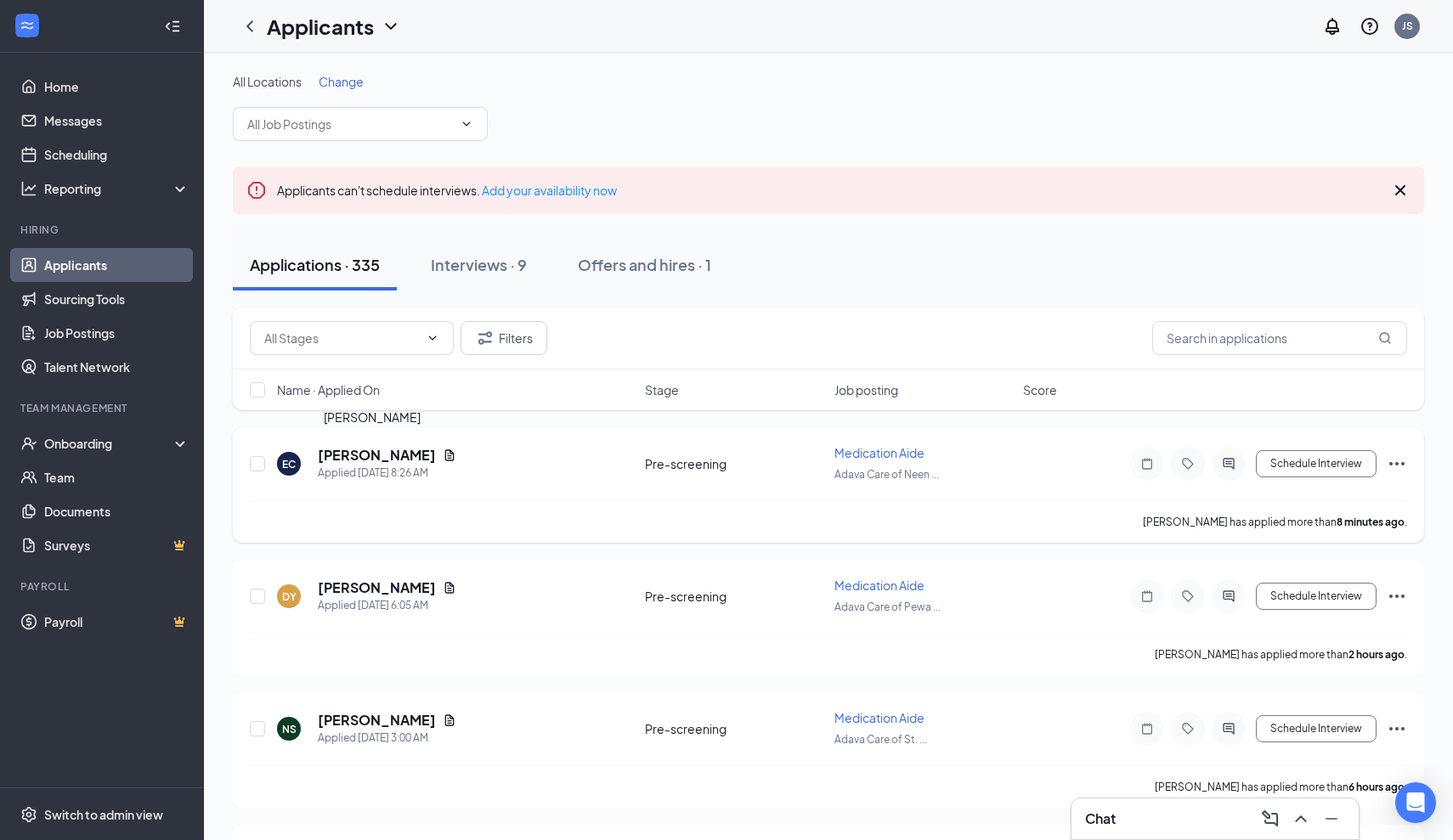
click at [386, 461] on h5 "[PERSON_NAME]" at bounding box center [376, 456] width 118 height 19
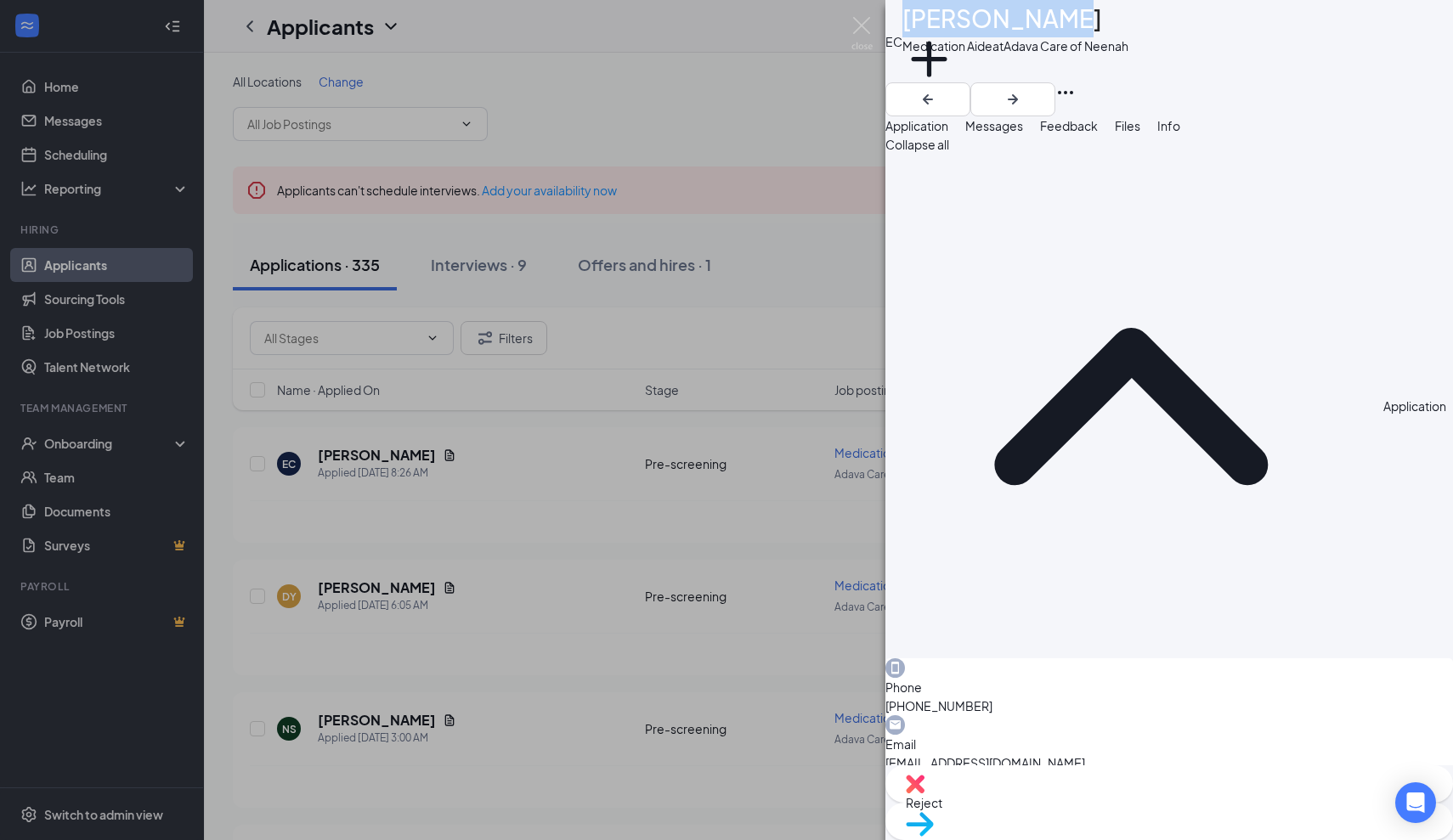
drag, startPoint x: 1089, startPoint y: 26, endPoint x: 945, endPoint y: 35, distance: 144.3
click at [945, 35] on div "[PERSON_NAME]" at bounding box center [1015, 19] width 226 height 38
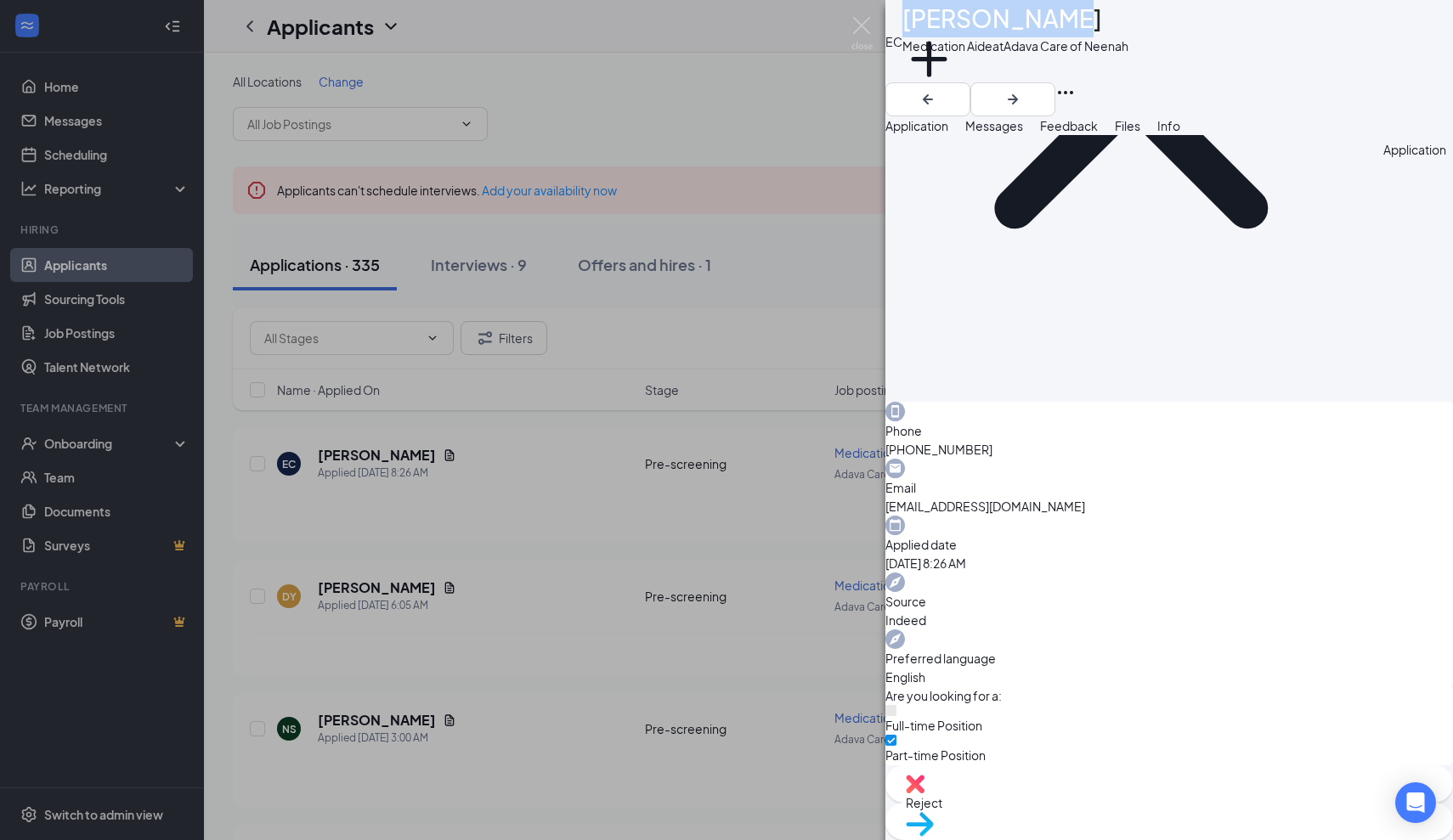
scroll to position [302, 0]
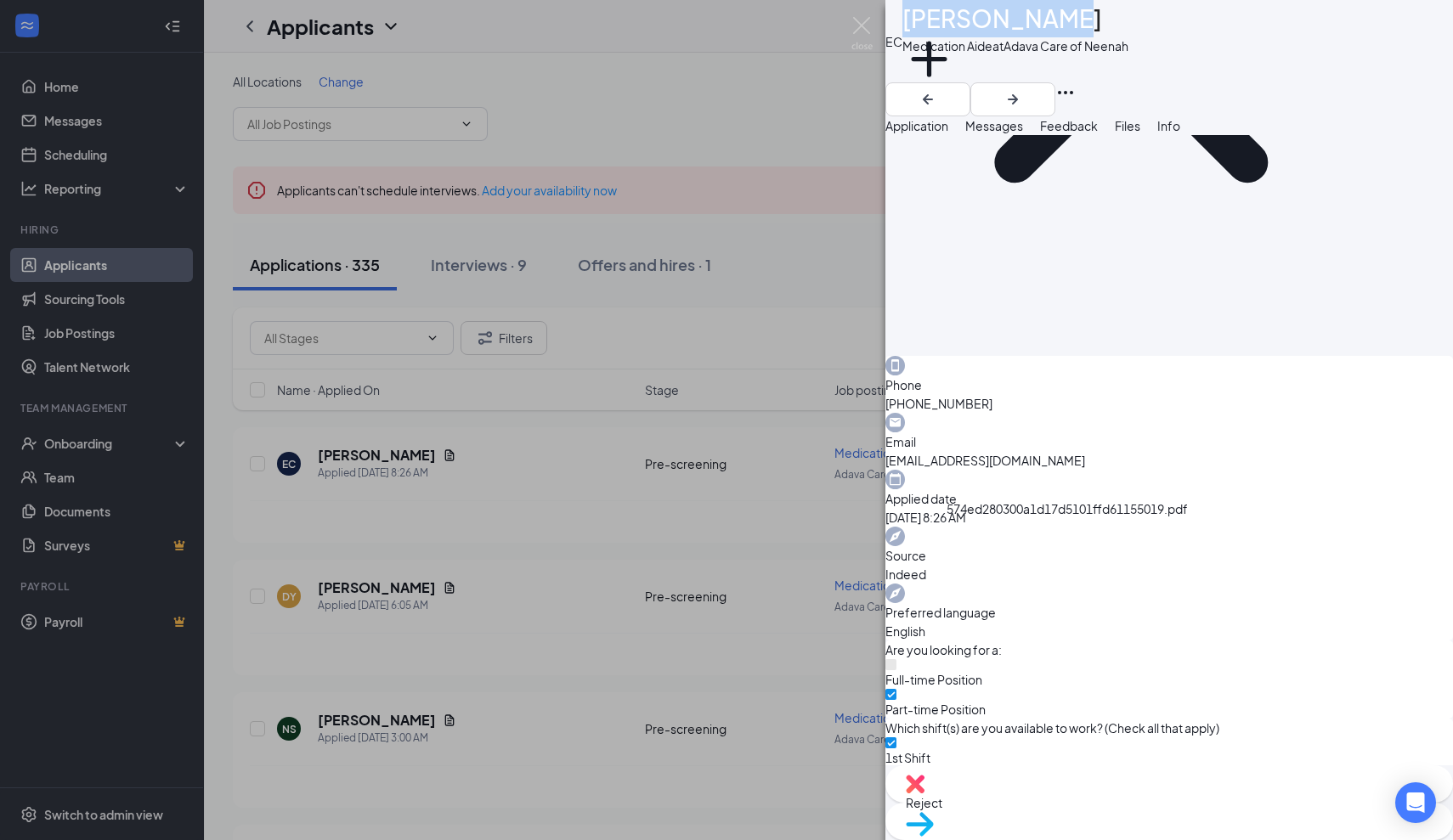
click at [1023, 133] on span "Messages" at bounding box center [995, 125] width 58 height 15
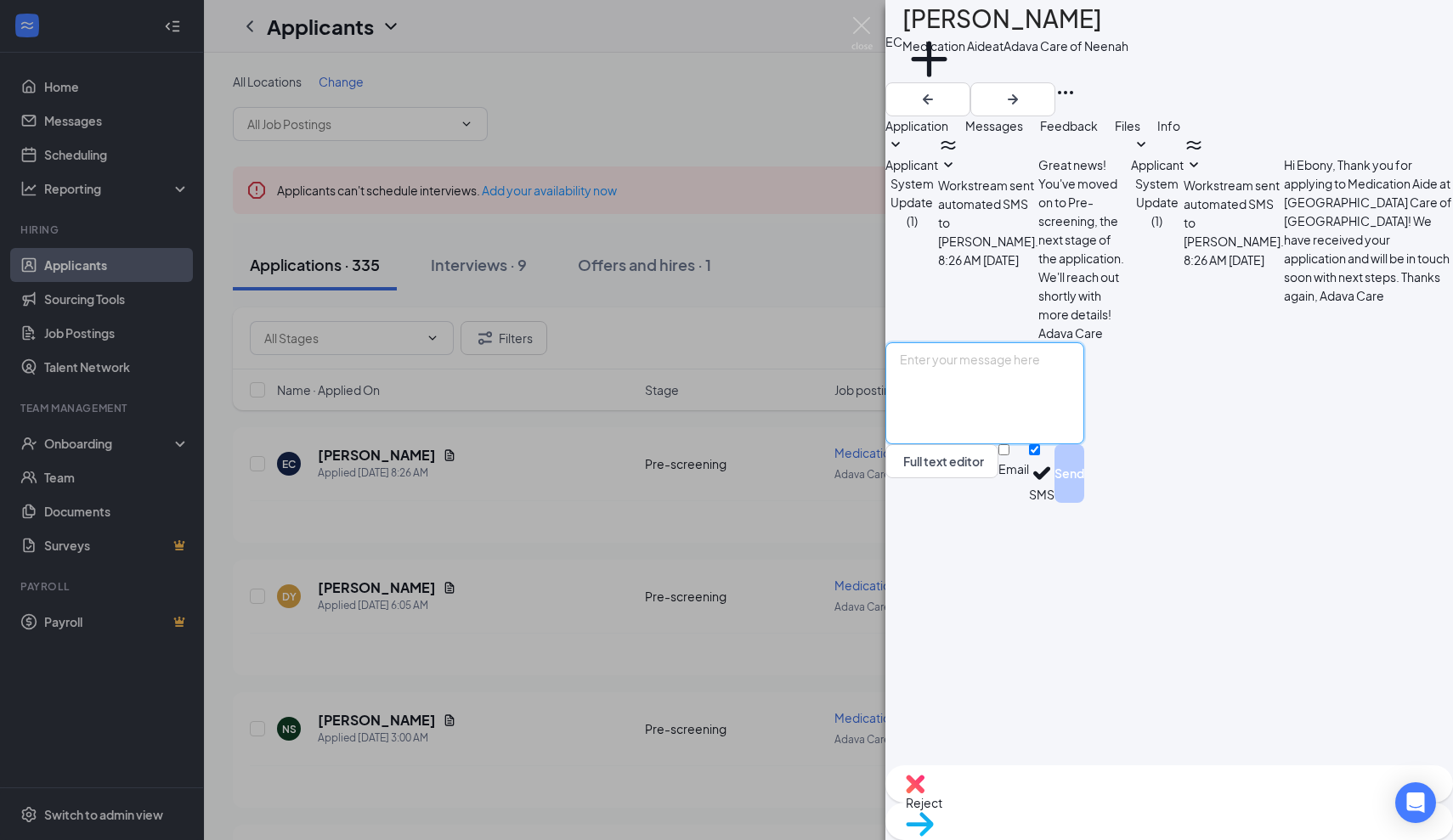
click at [948, 445] on textarea at bounding box center [984, 393] width 199 height 102
paste textarea "Thank you for applying for the Adava Care (Formerly [PERSON_NAME]'s Senior Livi…"
type textarea "Thank you for applying for the Adava Care (Formerly [PERSON_NAME]'s Senior Livi…"
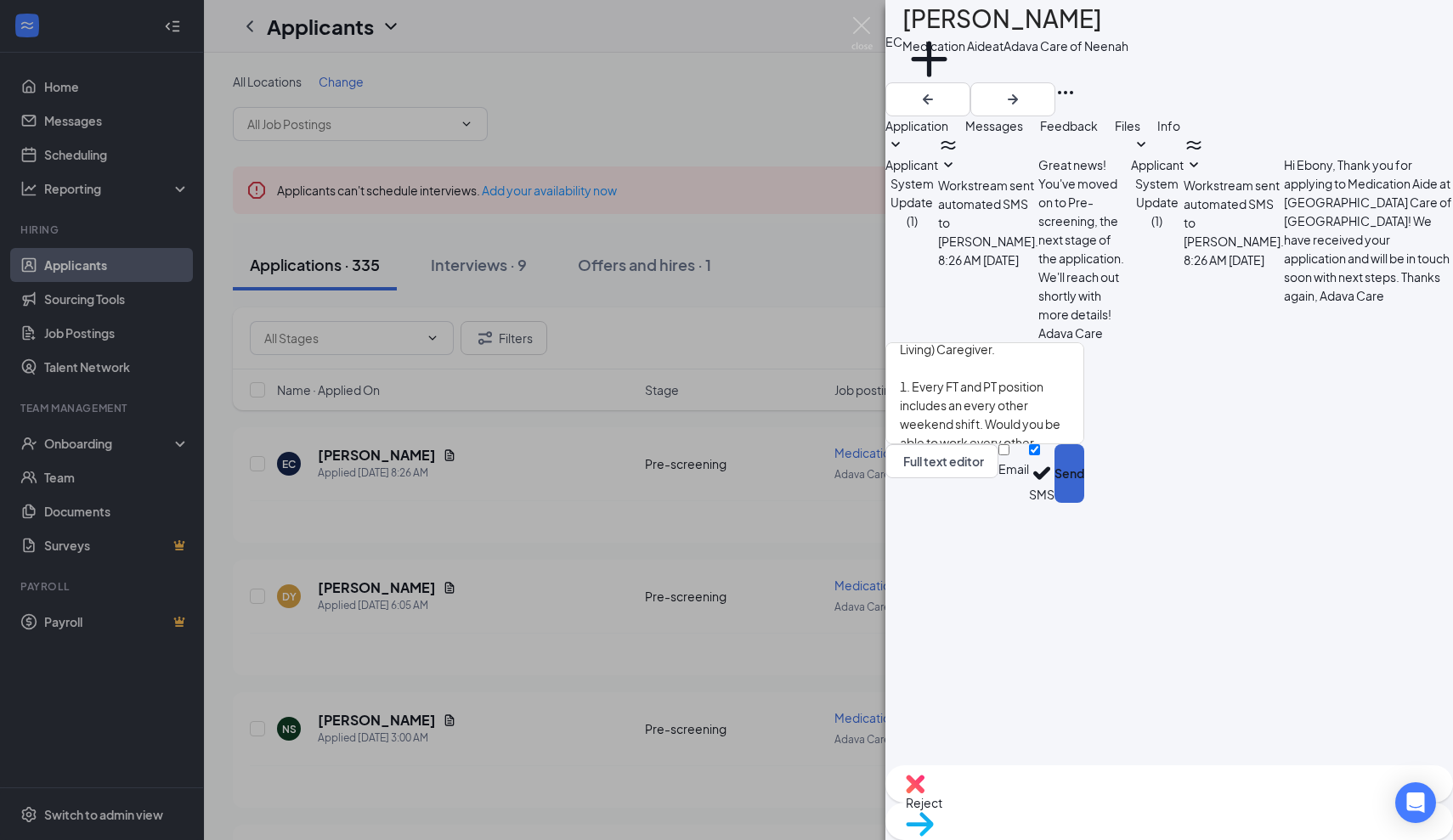
click at [1084, 503] on button "Send" at bounding box center [1069, 474] width 30 height 59
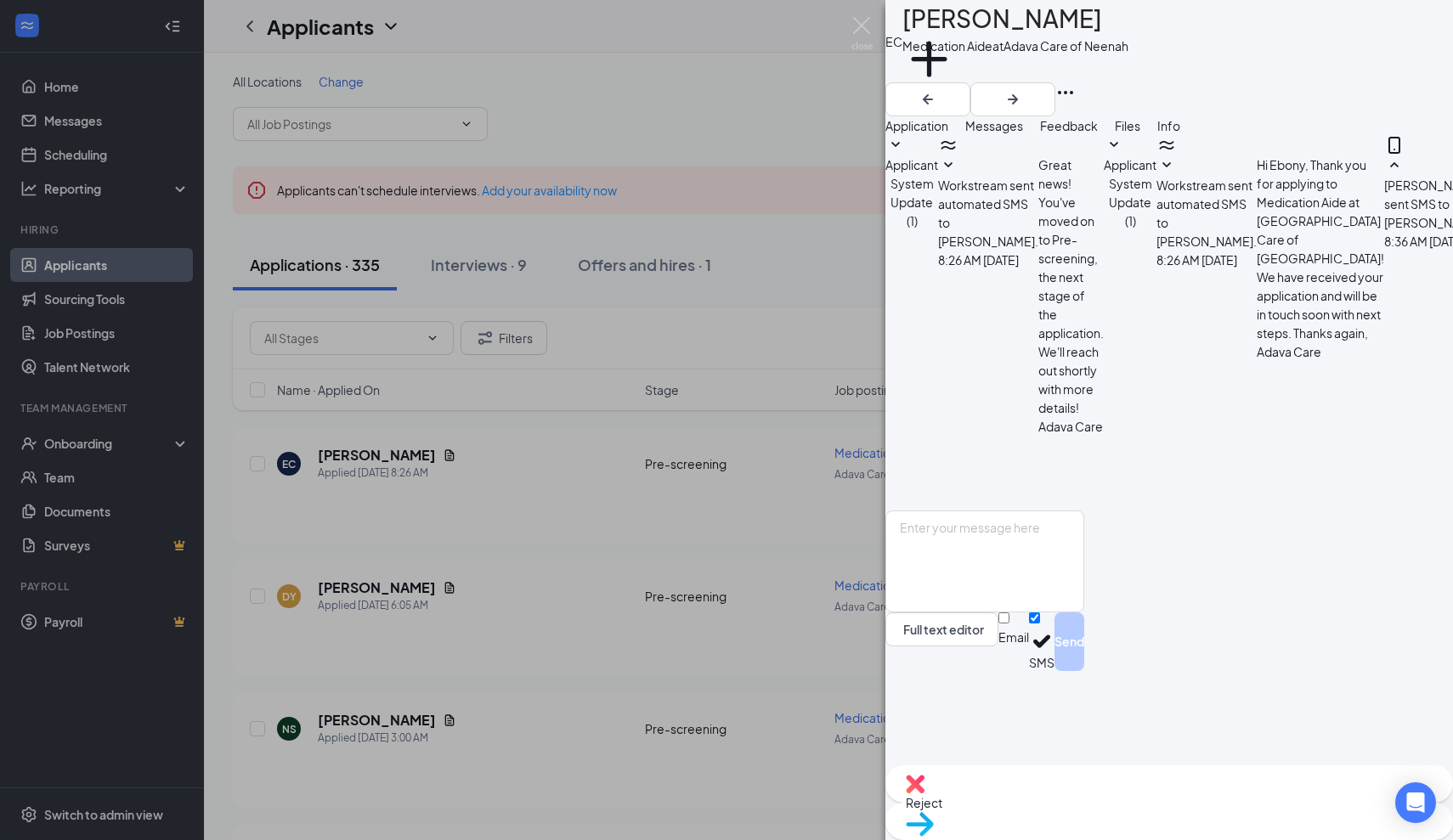
scroll to position [87, 0]
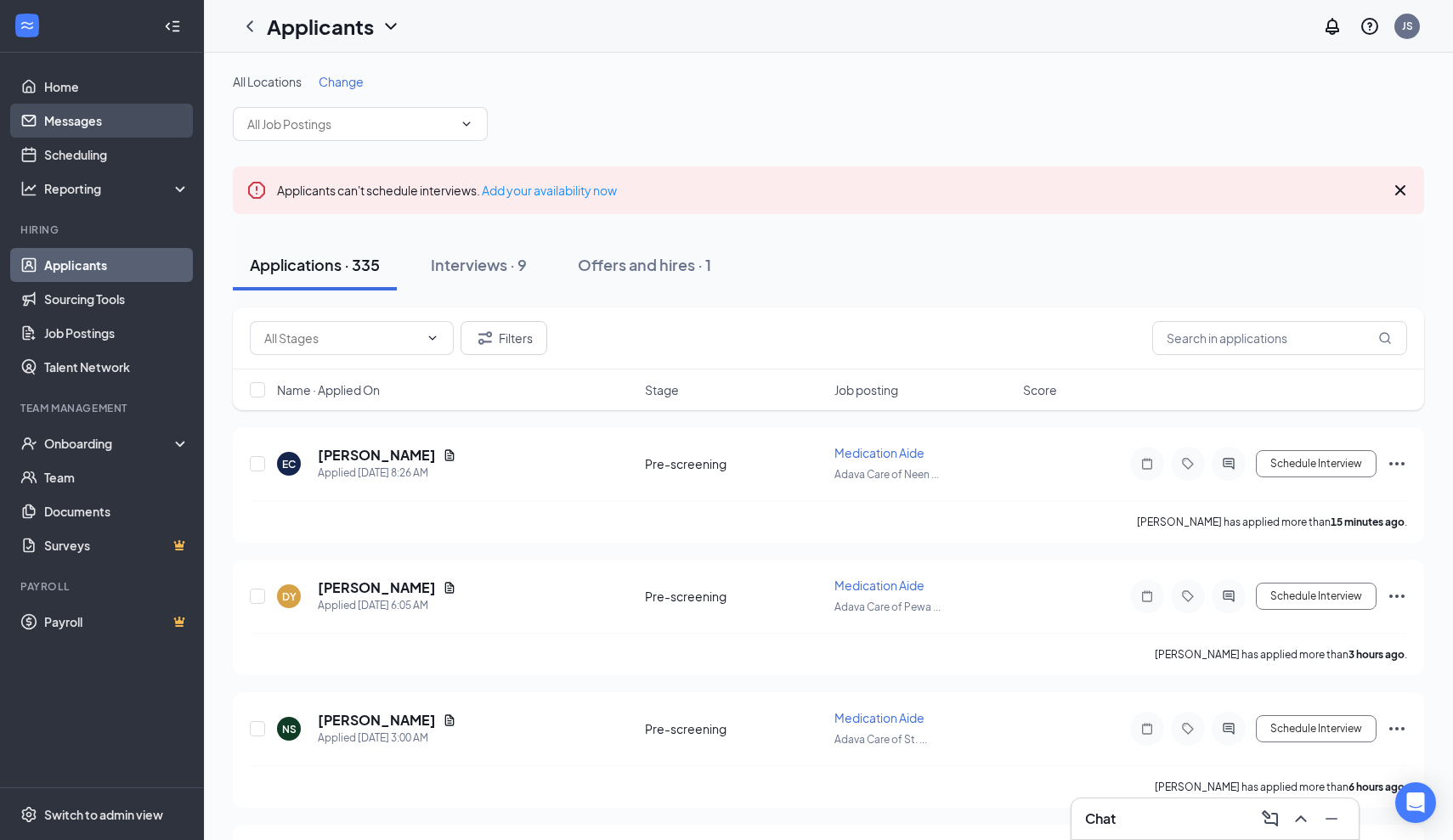
click at [64, 118] on link "Messages" at bounding box center [117, 120] width 145 height 34
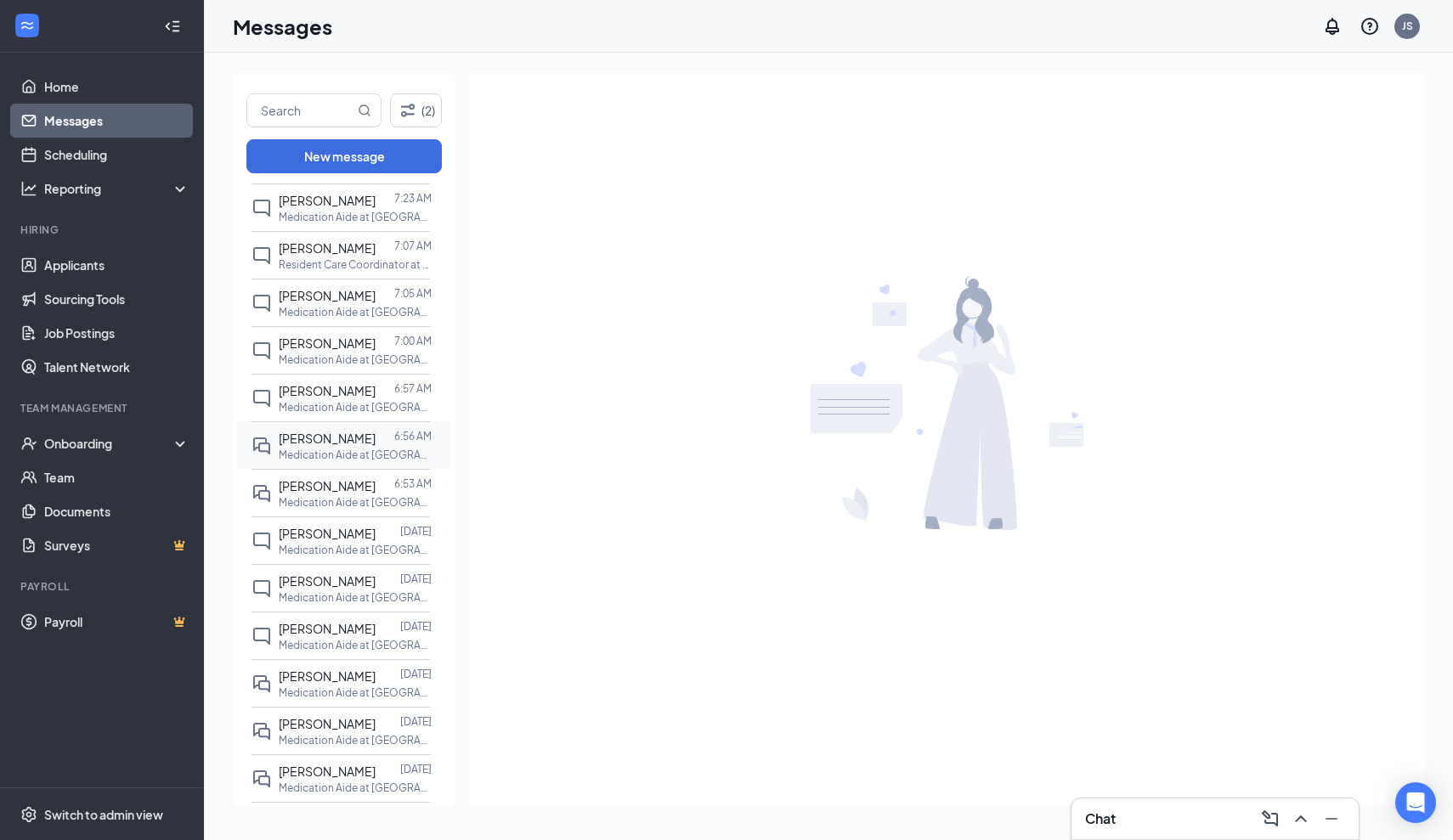
scroll to position [322, 0]
click at [353, 533] on span "[PERSON_NAME]" at bounding box center [326, 532] width 96 height 15
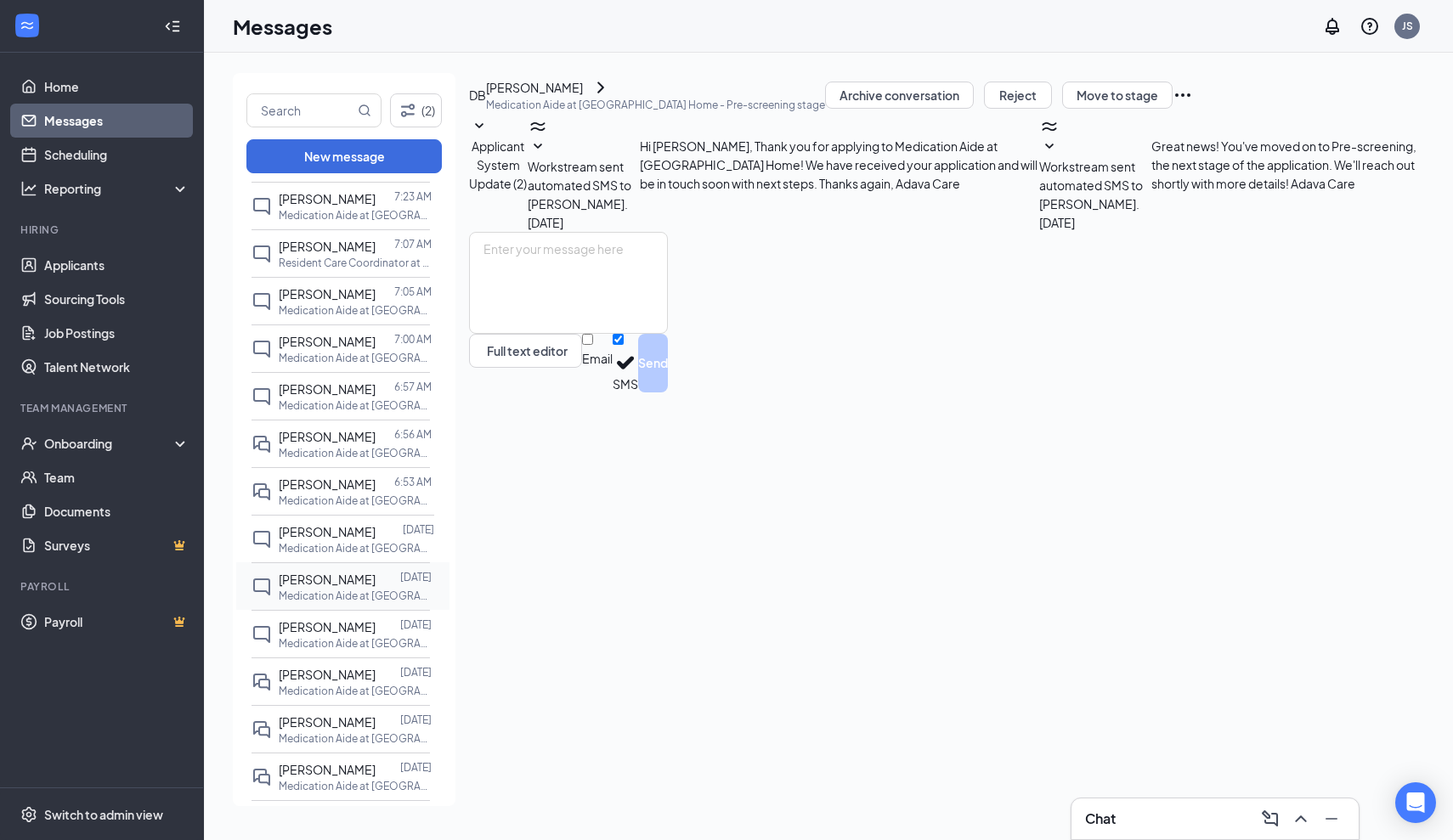
click at [342, 574] on span "[PERSON_NAME]" at bounding box center [326, 580] width 96 height 15
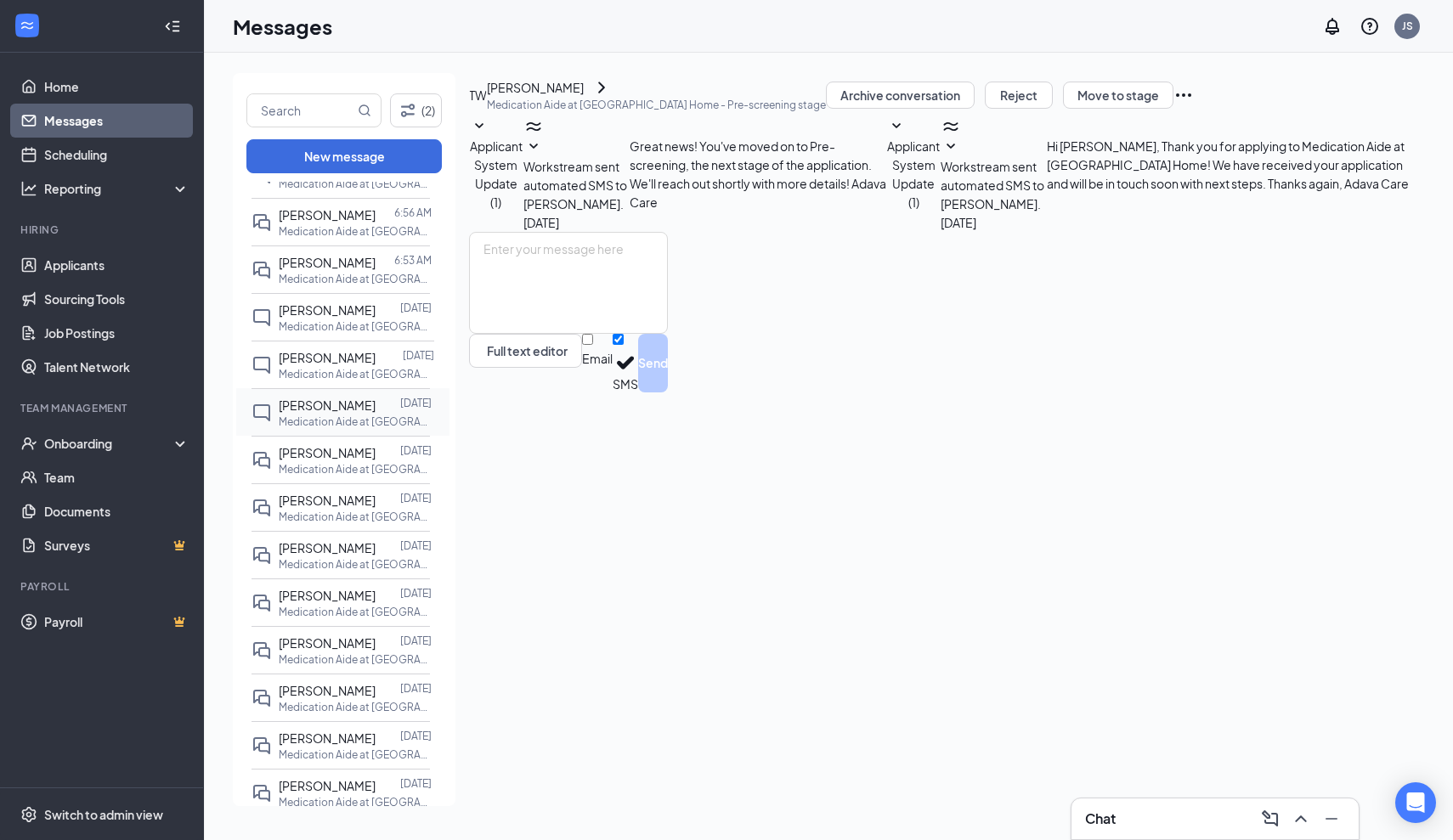
scroll to position [545, 0]
click at [358, 466] on p "Medication Aide at [GEOGRAPHIC_DATA] Care of [GEOGRAPHIC_DATA]" at bounding box center [354, 467] width 153 height 15
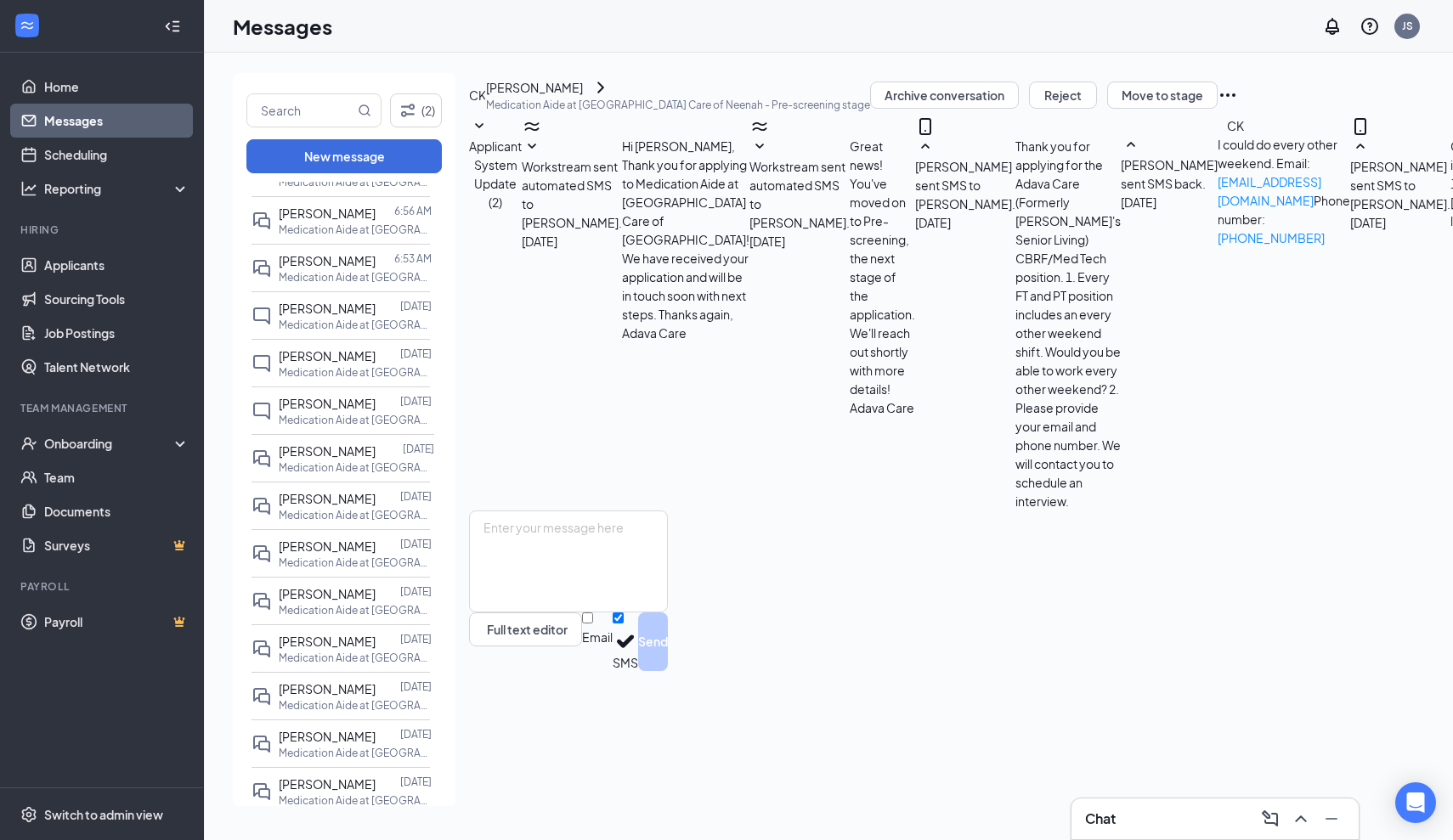
scroll to position [469, 0]
click at [347, 498] on span "[PERSON_NAME]" at bounding box center [326, 499] width 96 height 15
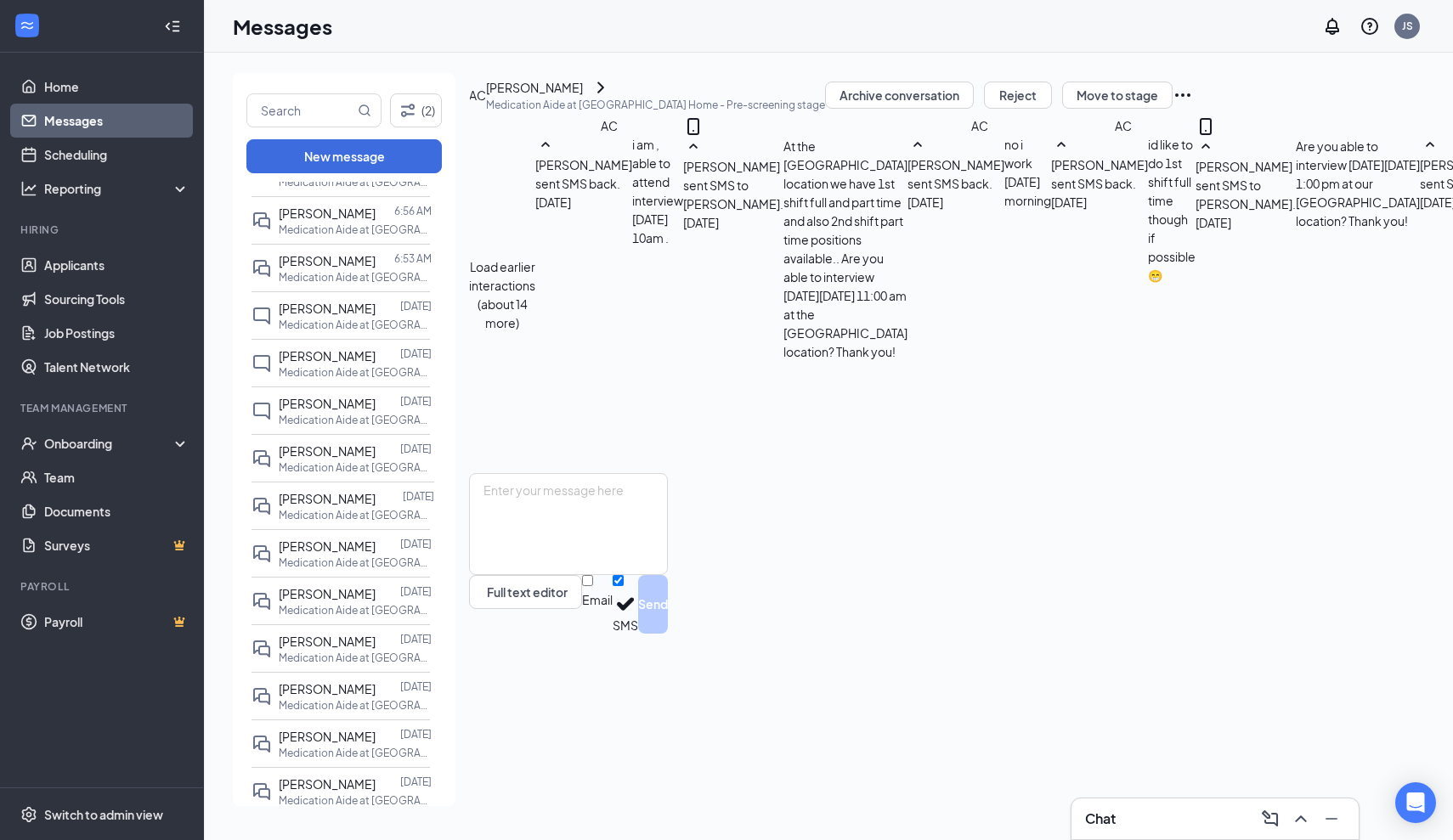
scroll to position [604, 0]
click at [338, 551] on span "[PERSON_NAME]" at bounding box center [326, 546] width 96 height 15
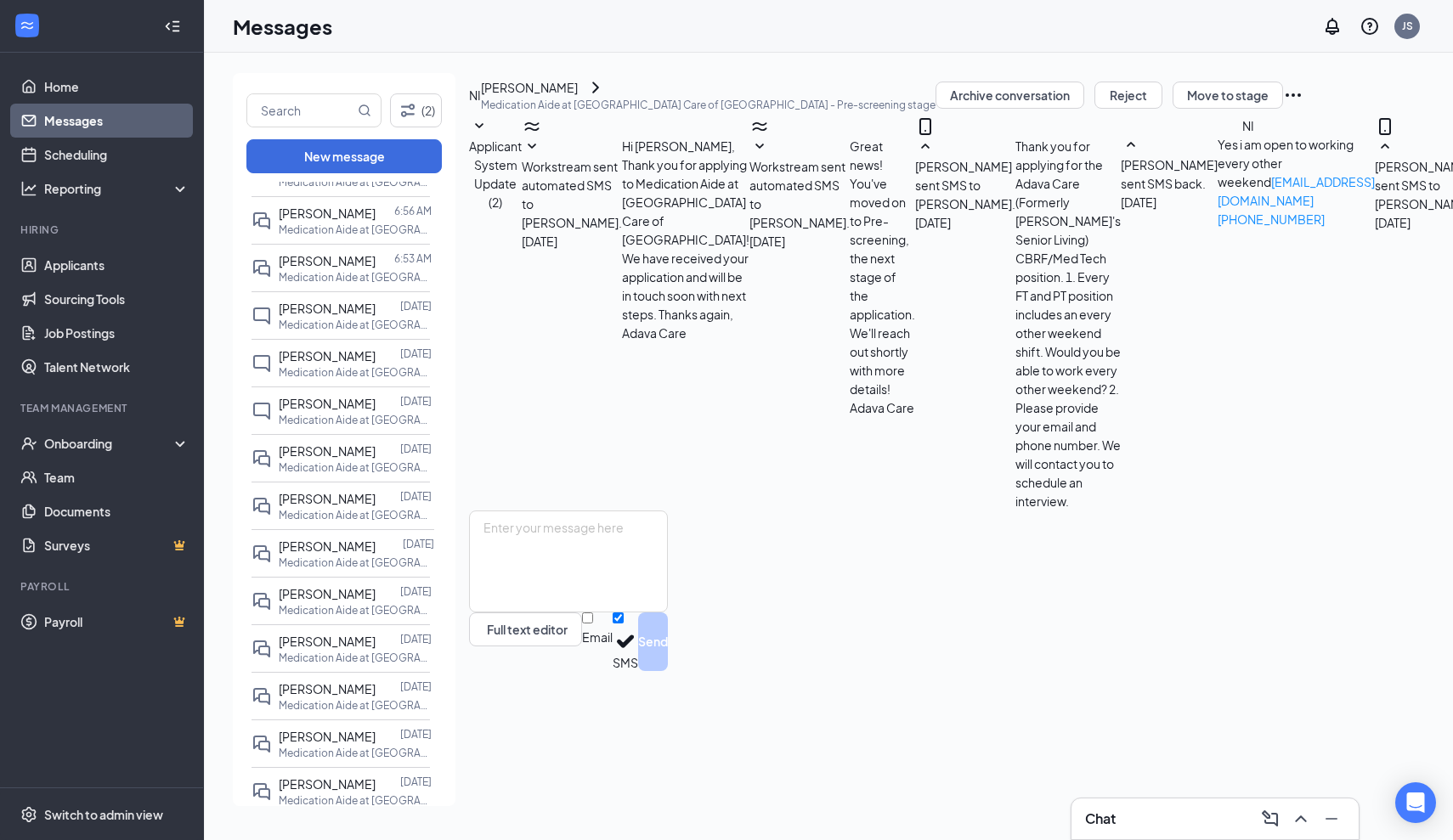
scroll to position [451, 0]
click at [327, 591] on span "[PERSON_NAME]" at bounding box center [326, 594] width 96 height 15
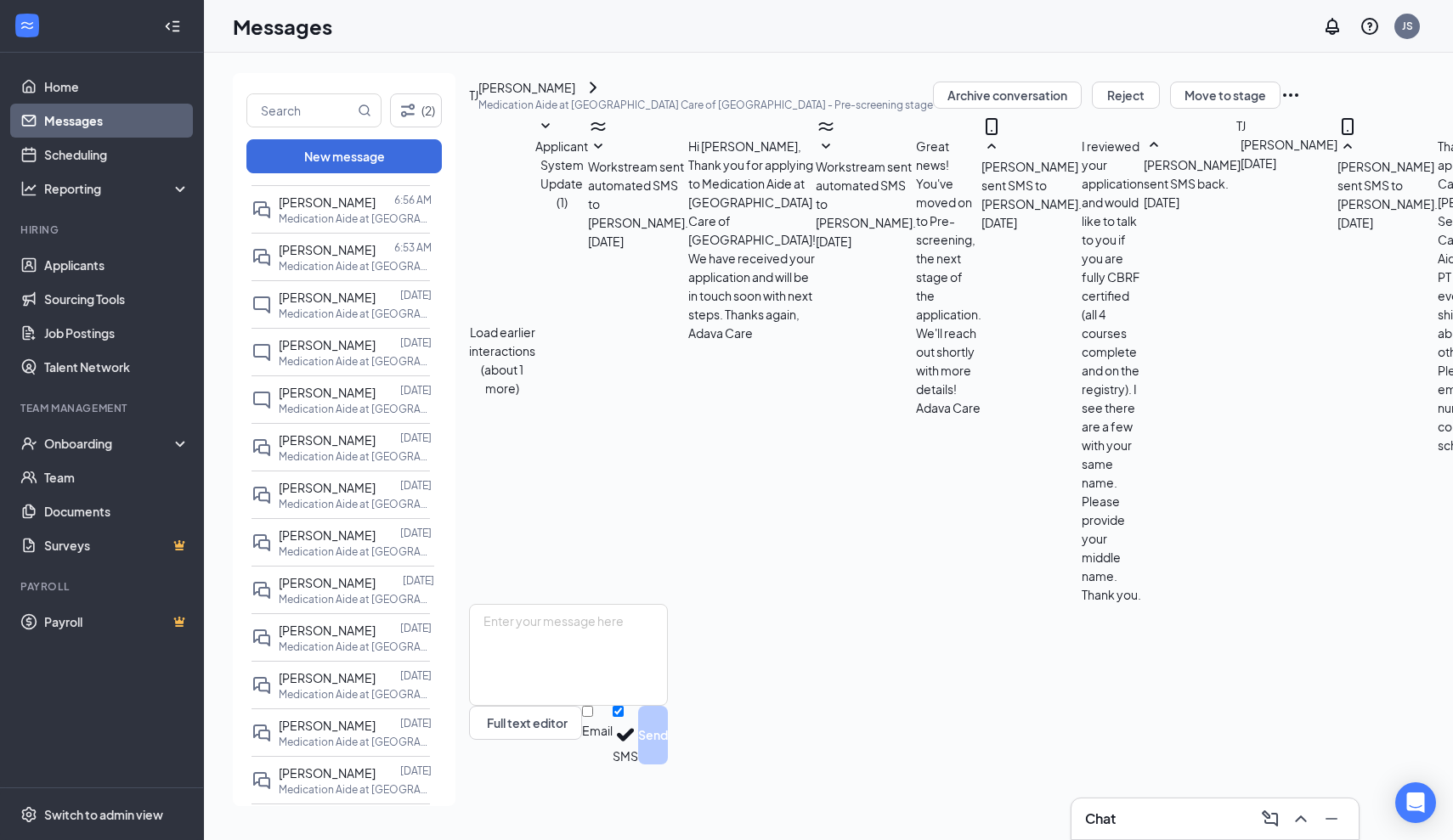
scroll to position [557, 0]
click at [319, 633] on span "[PERSON_NAME]" at bounding box center [326, 630] width 96 height 15
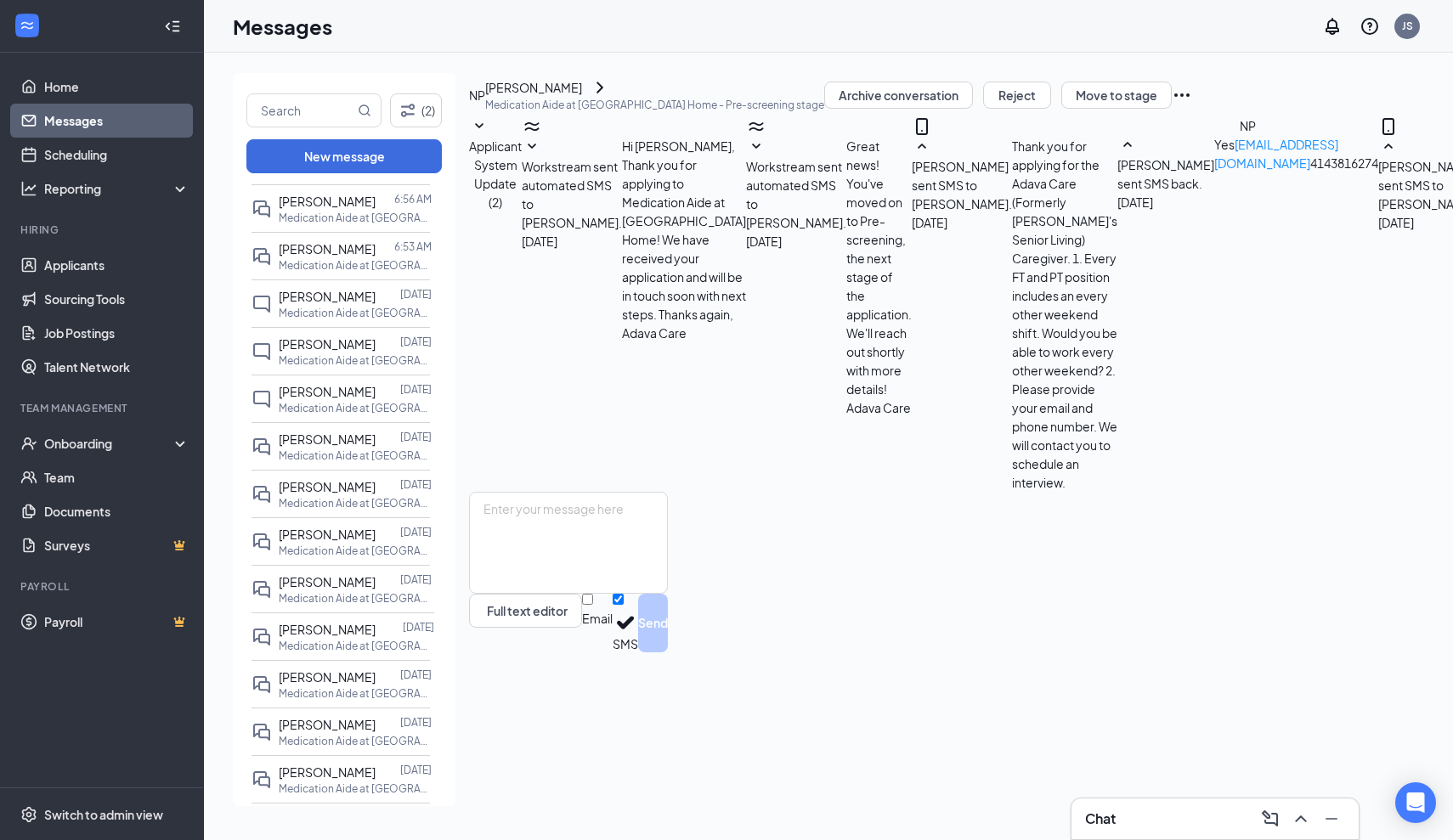
scroll to position [119, 0]
click at [318, 674] on span "[PERSON_NAME]" at bounding box center [326, 677] width 96 height 15
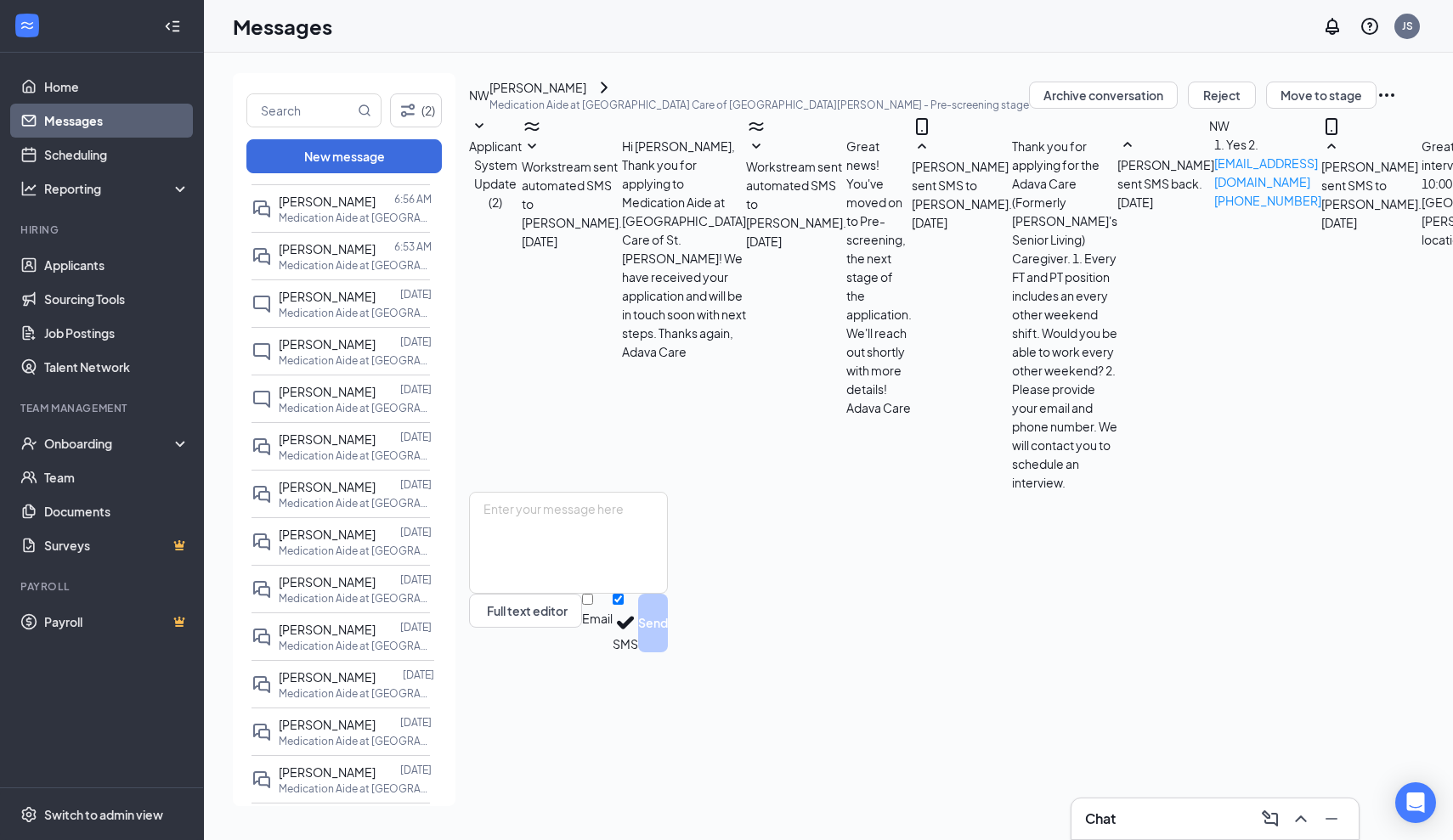
scroll to position [230, 0]
click at [513, 594] on textarea at bounding box center [568, 542] width 199 height 102
paste textarea "St. Francis – 3620 E. Denton Ave, St. Francis 53235"
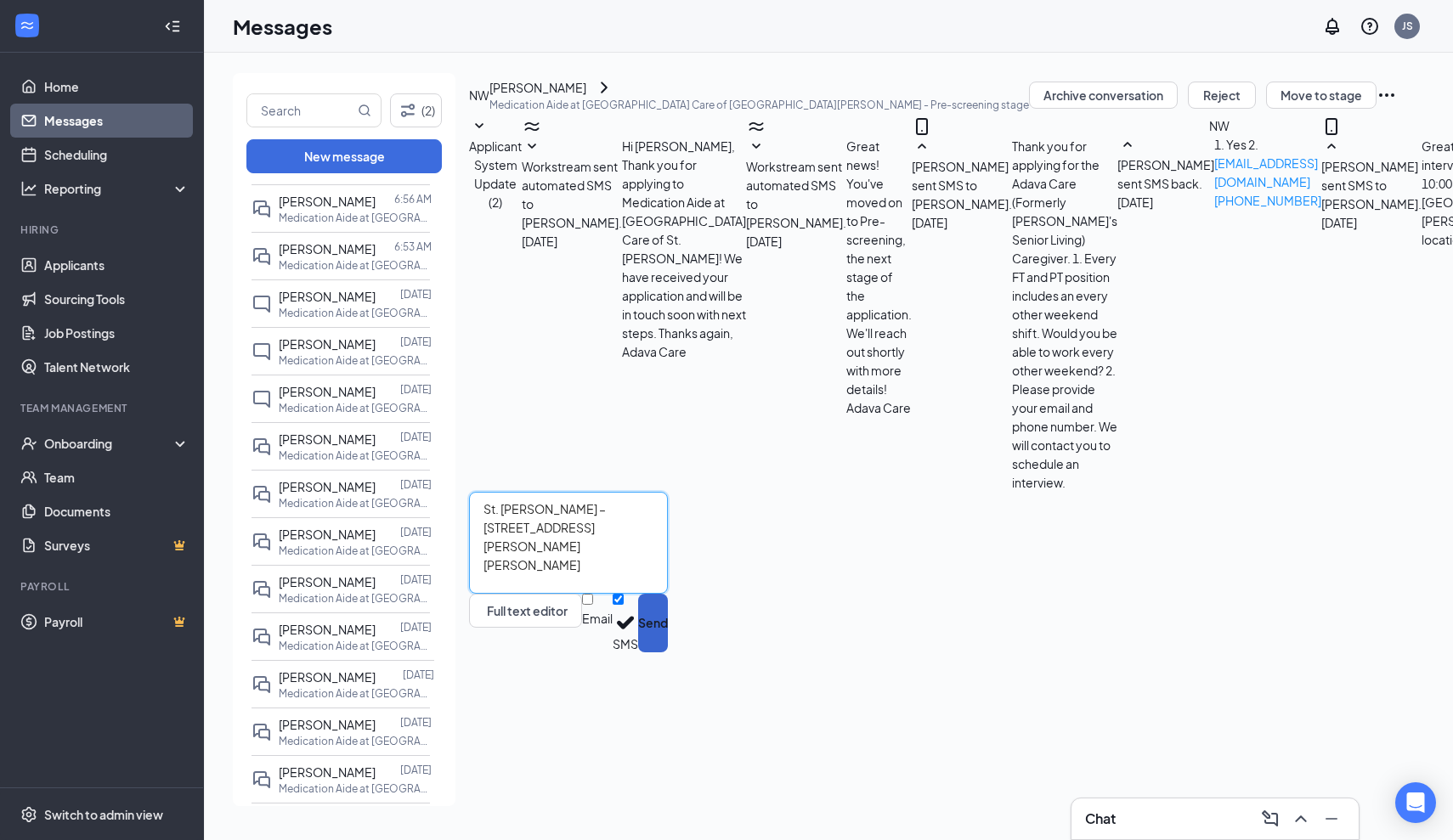
type textarea "St. Francis – 3620 E. Denton Ave, St. Francis 53235"
click at [668, 652] on button "Send" at bounding box center [652, 623] width 30 height 59
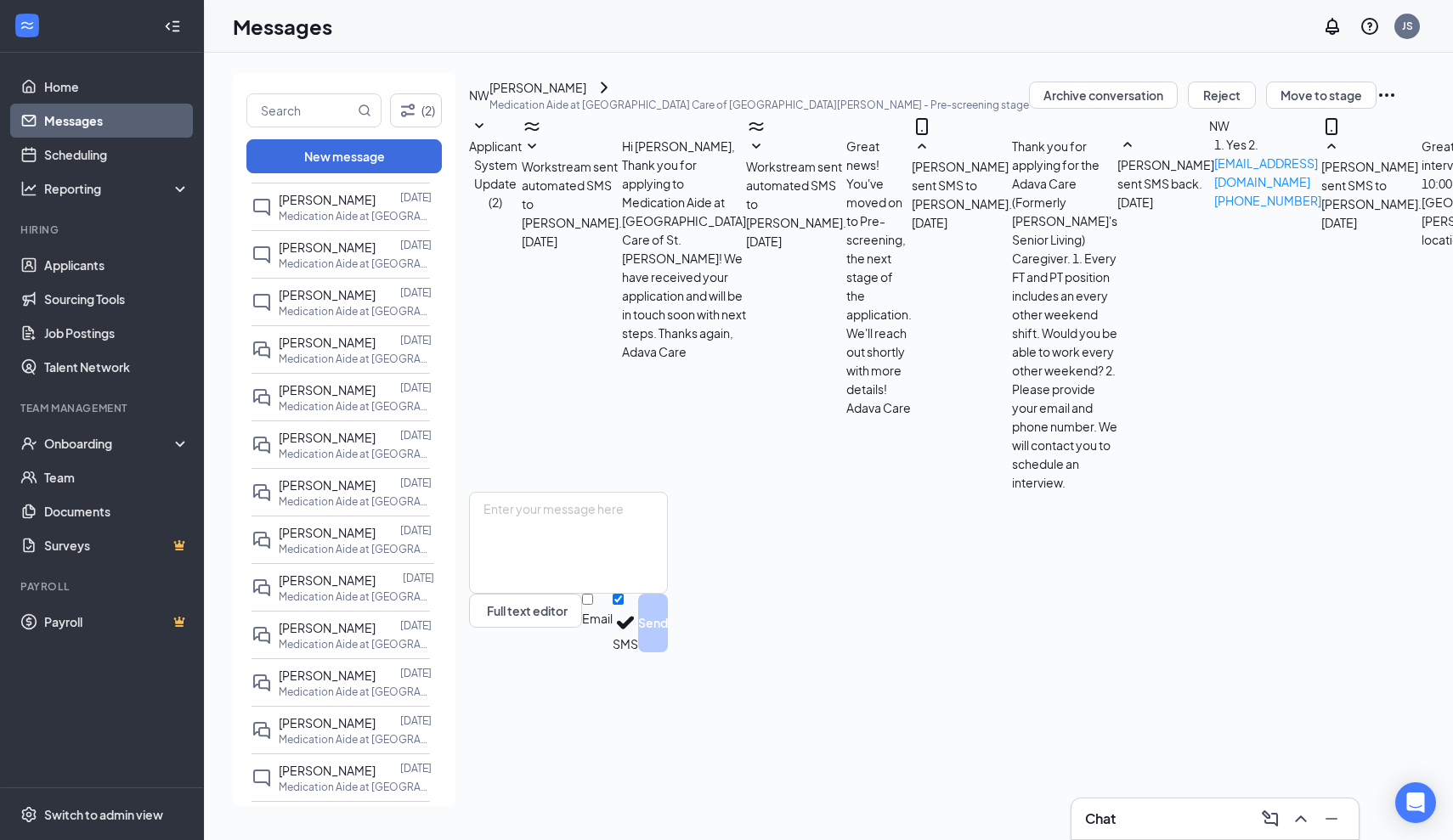
scroll to position [662, 0]
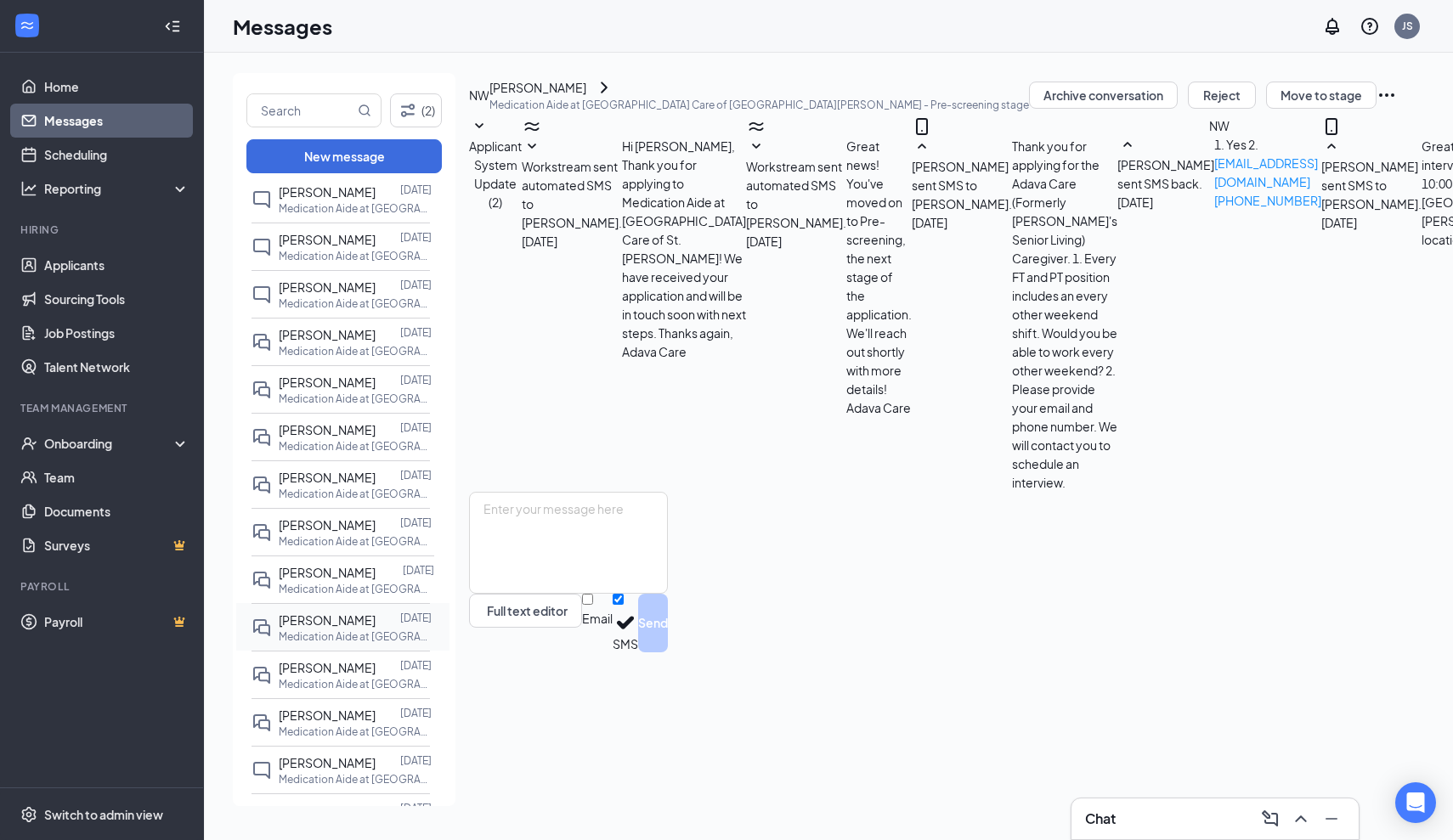
click at [324, 628] on div "[PERSON_NAME]" at bounding box center [326, 621] width 96 height 19
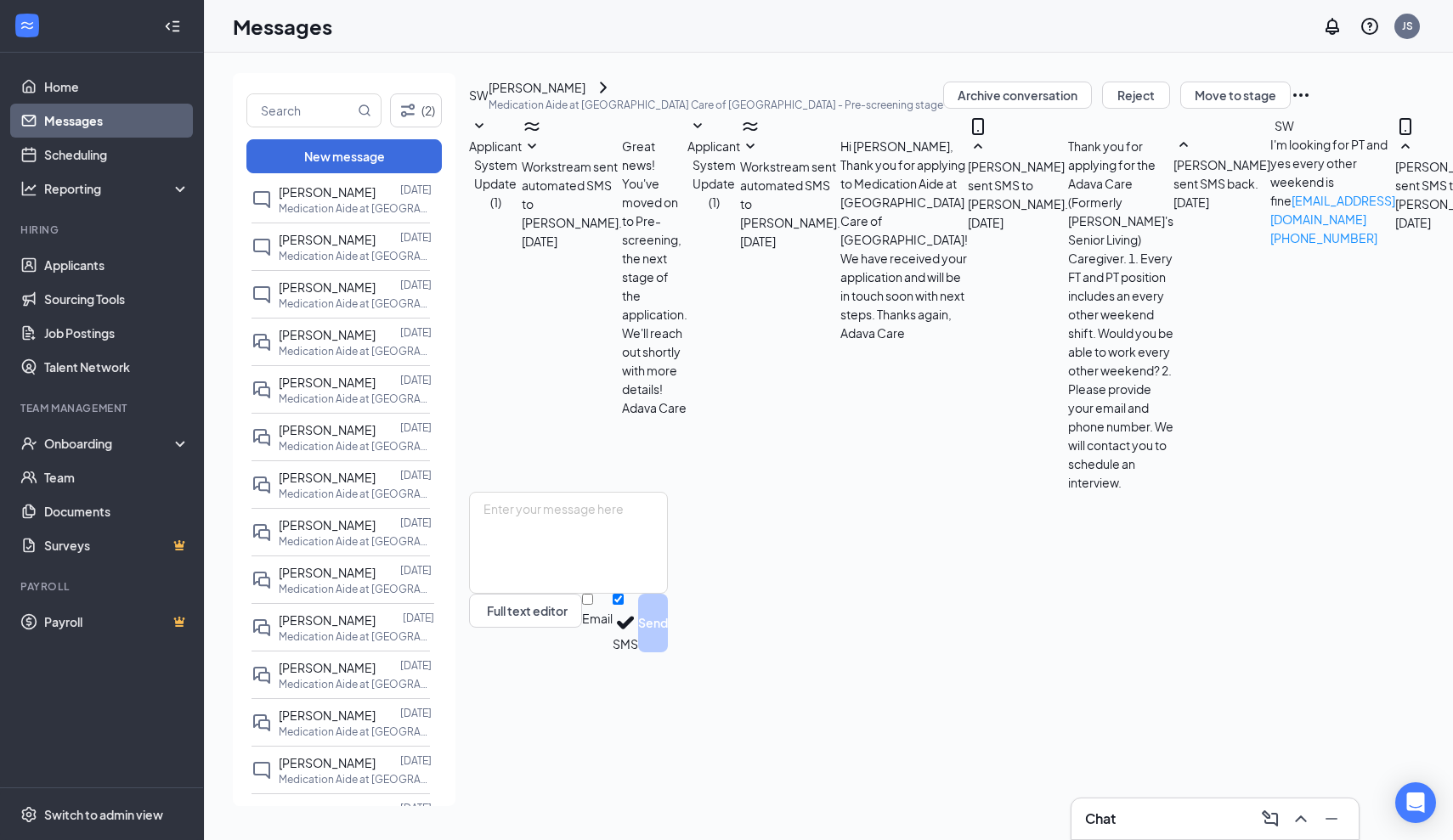
scroll to position [518, 0]
click at [324, 663] on span "[PERSON_NAME]" at bounding box center [326, 668] width 96 height 15
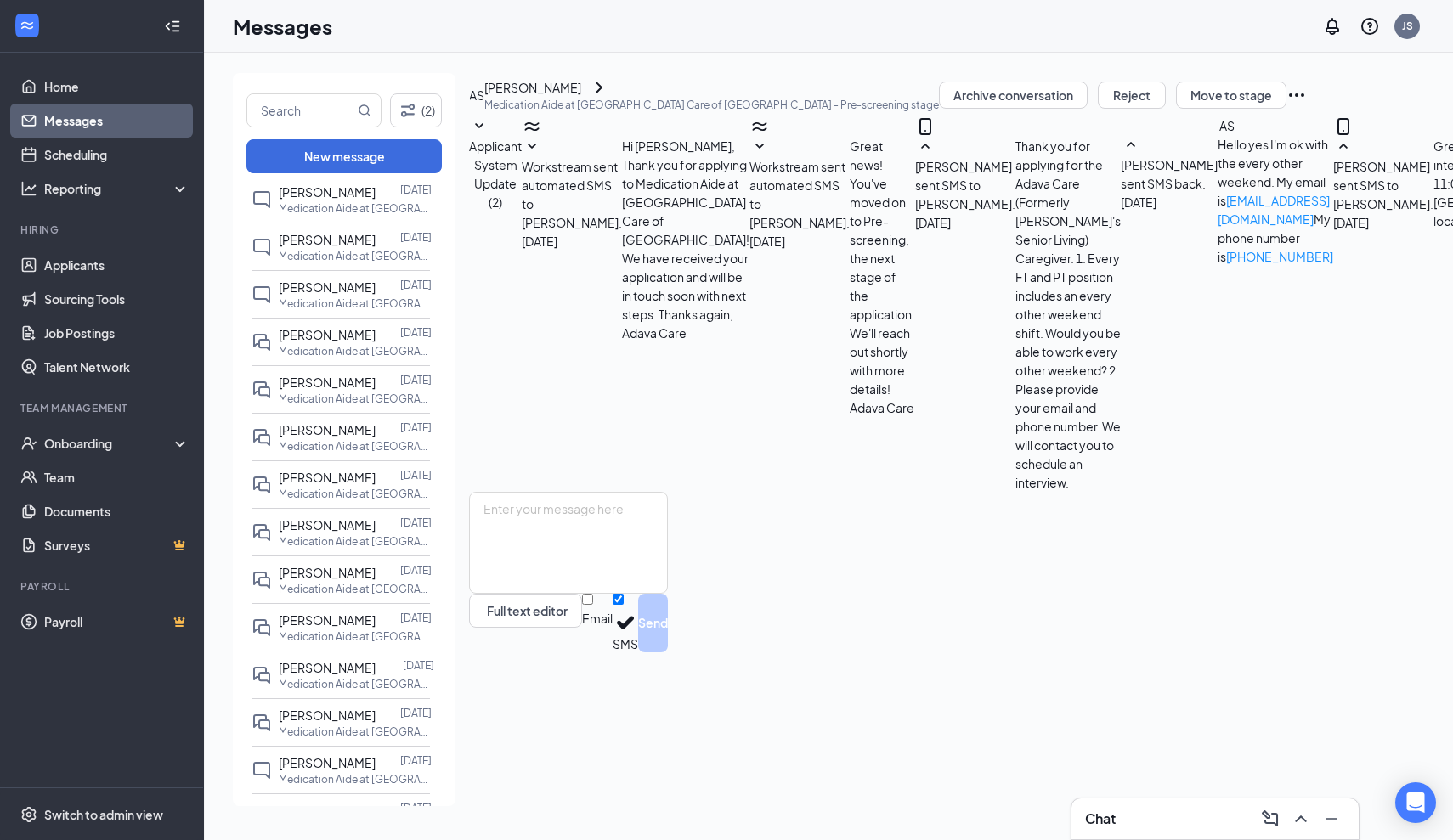
scroll to position [451, 0]
click at [318, 721] on span "[PERSON_NAME]" at bounding box center [326, 715] width 96 height 15
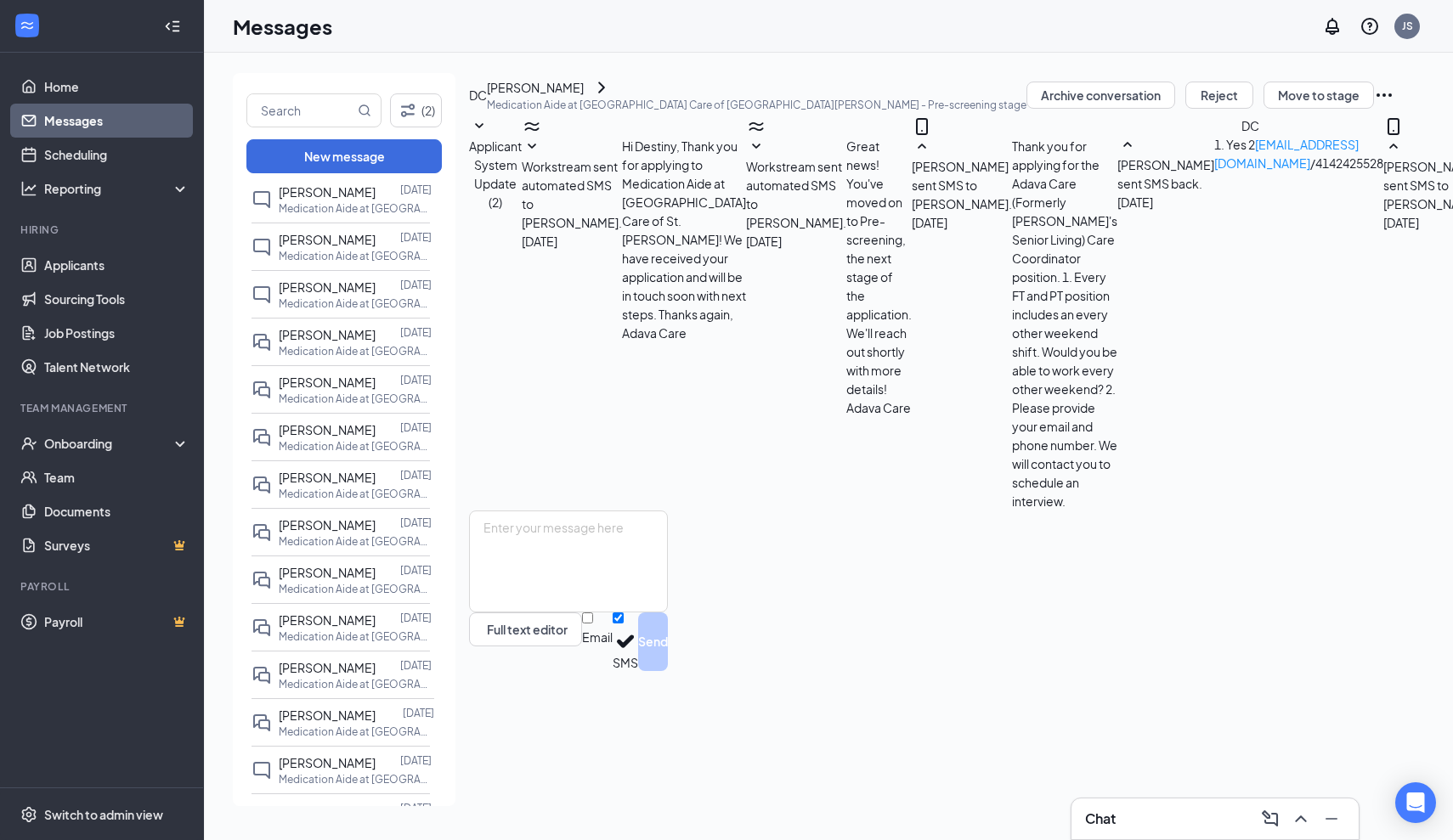
scroll to position [192, 0]
click at [511, 613] on textarea at bounding box center [568, 561] width 199 height 102
paste textarea "A confirmation of your interview will be sent to you shortly to include: Date/T…"
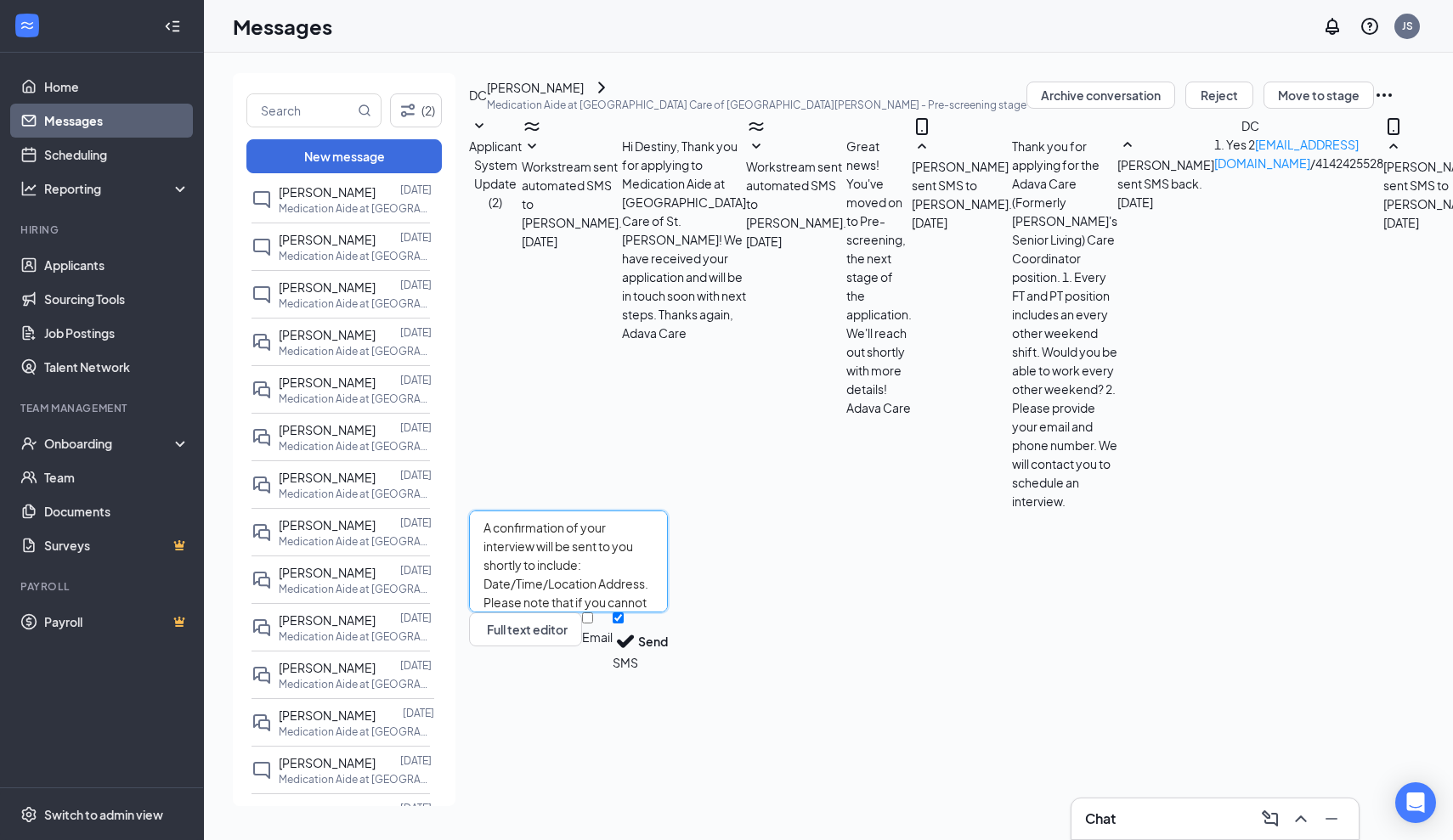
drag, startPoint x: 787, startPoint y: 680, endPoint x: 850, endPoint y: 746, distance: 91.2
click at [668, 613] on textarea "A confirmation of your interview will be sent to you shortly to include: Date/T…" at bounding box center [568, 561] width 199 height 102
type textarea "A confirmation of your interview will be sent to your email shortly to include:…"
click at [668, 671] on button "Send" at bounding box center [652, 642] width 30 height 59
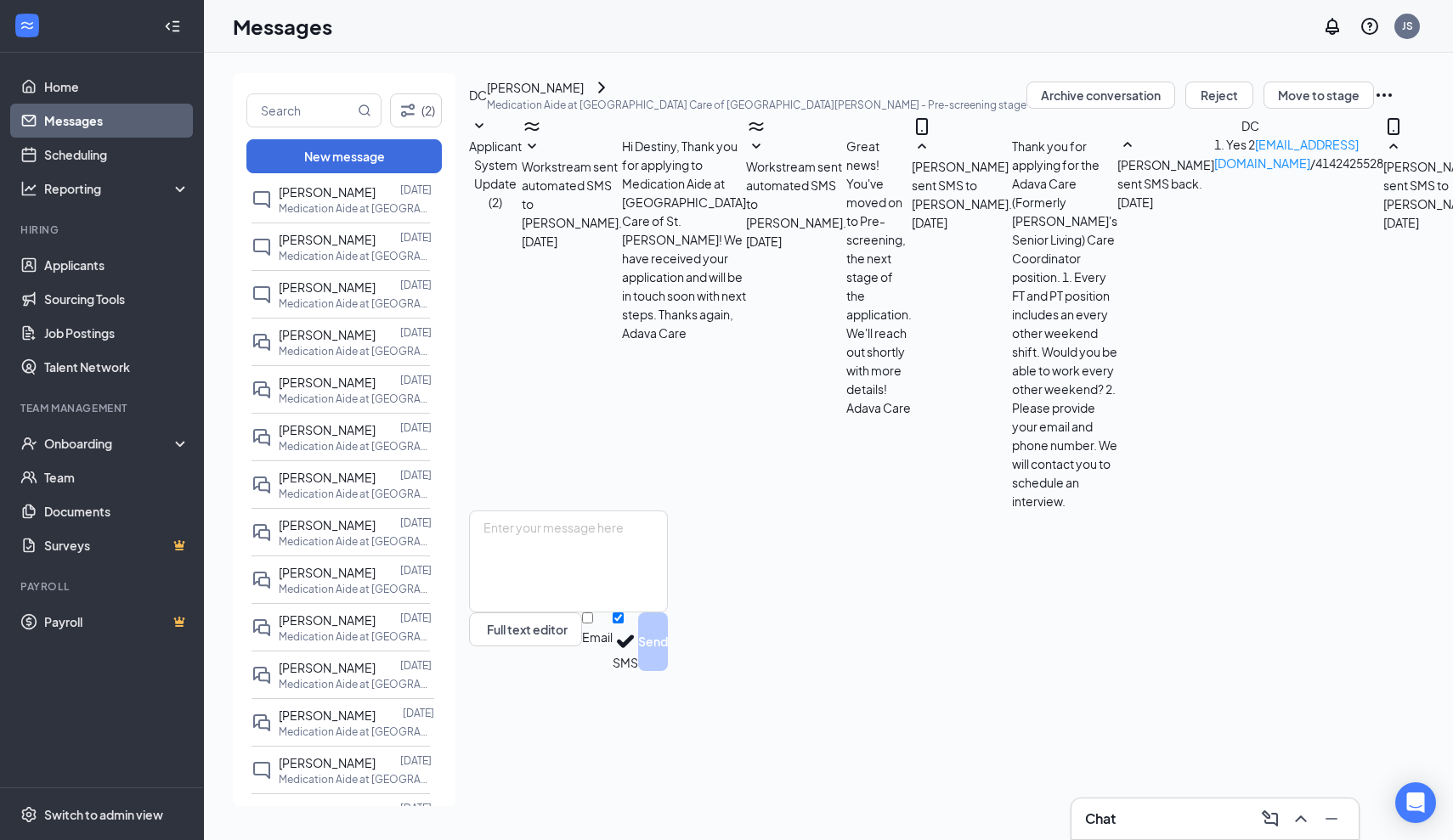
scroll to position [340, 0]
drag, startPoint x: 692, startPoint y: 251, endPoint x: 569, endPoint y: 241, distance: 123.4
click at [1214, 171] on span "1. Yes 2 Qveend3@gmail.com /4142425528" at bounding box center [1298, 154] width 169 height 34
copy span "Qveend3@gmail.com"
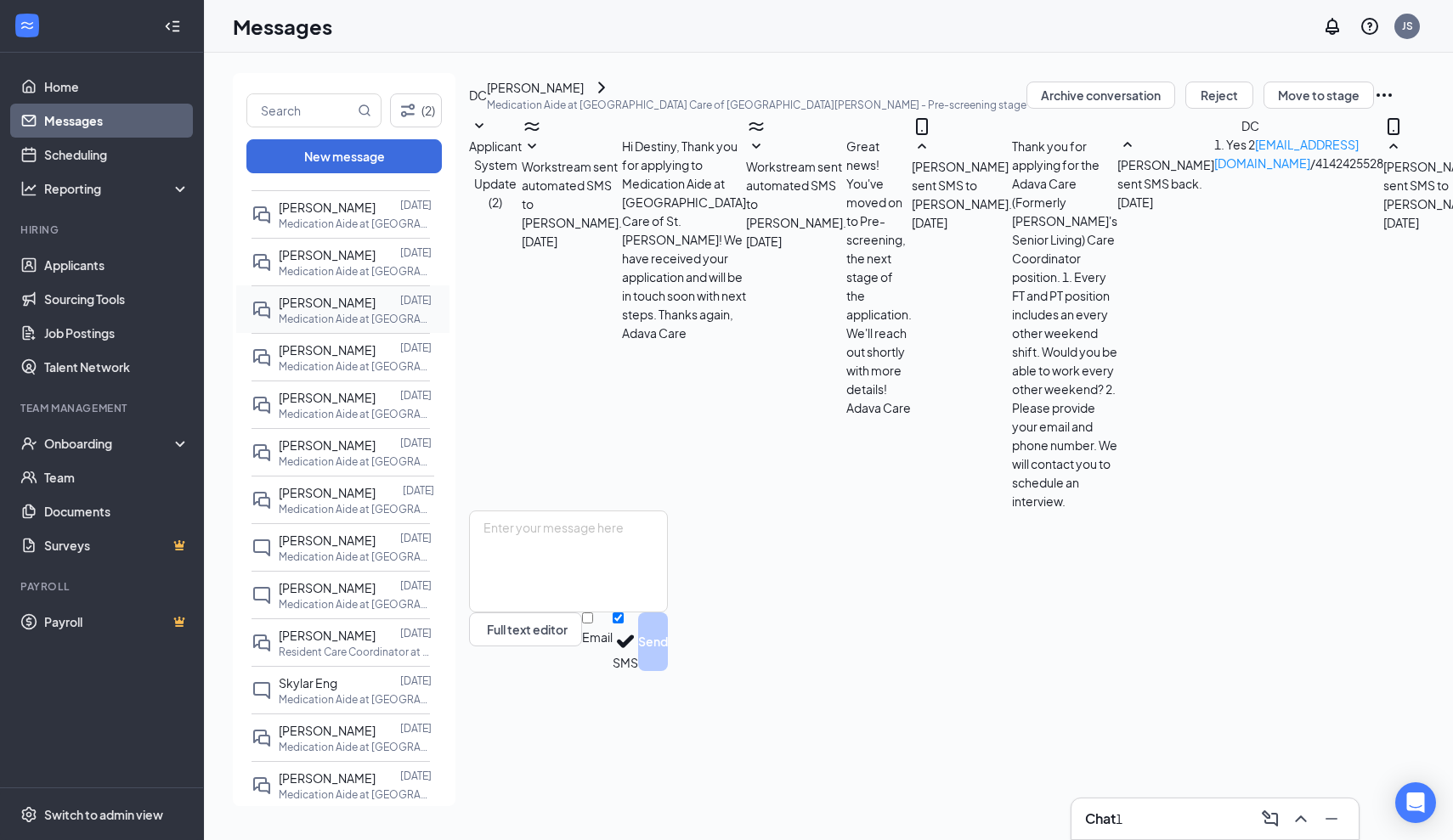
scroll to position [897, 0]
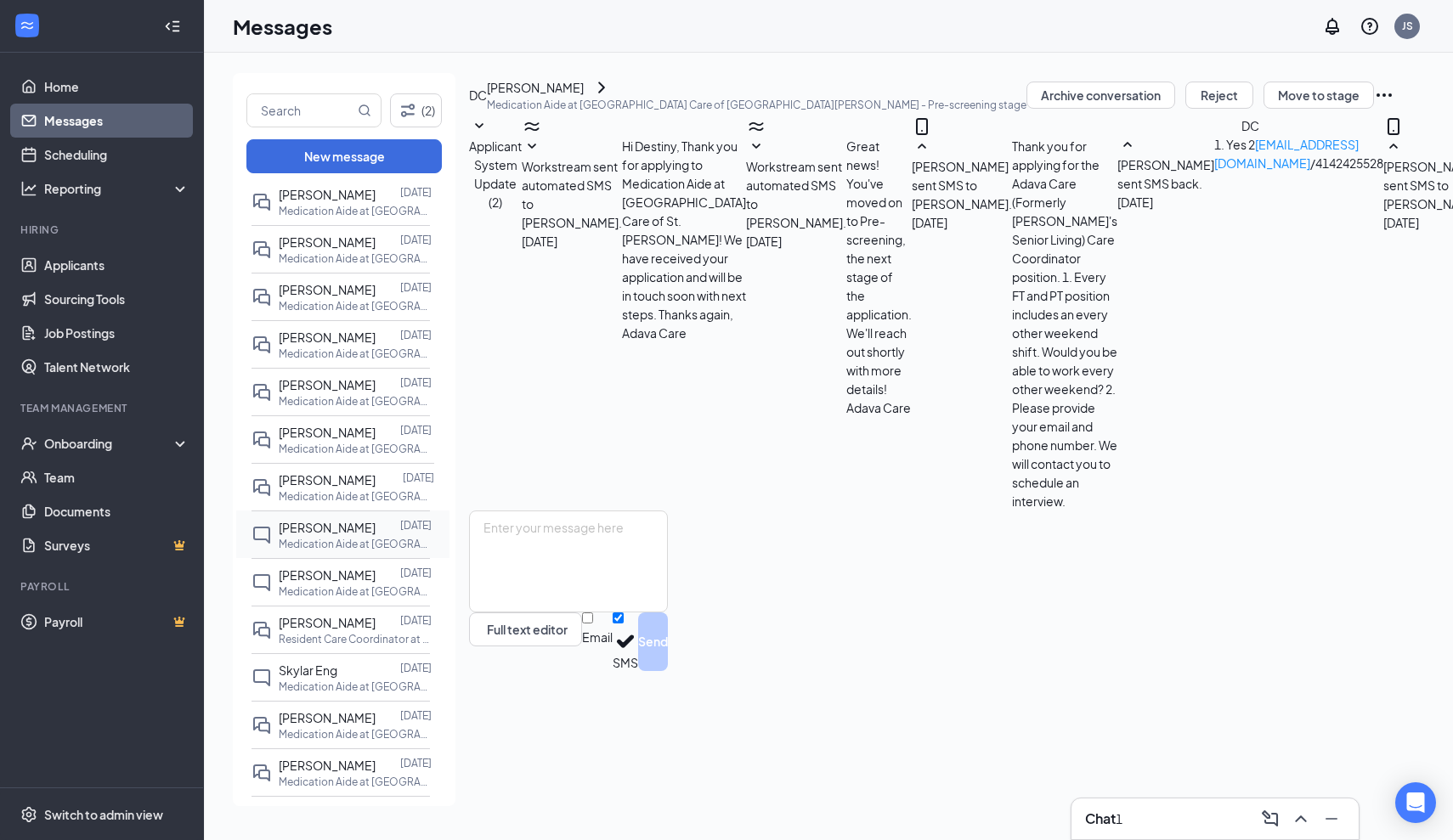
click at [353, 531] on span "[PERSON_NAME]" at bounding box center [326, 528] width 96 height 15
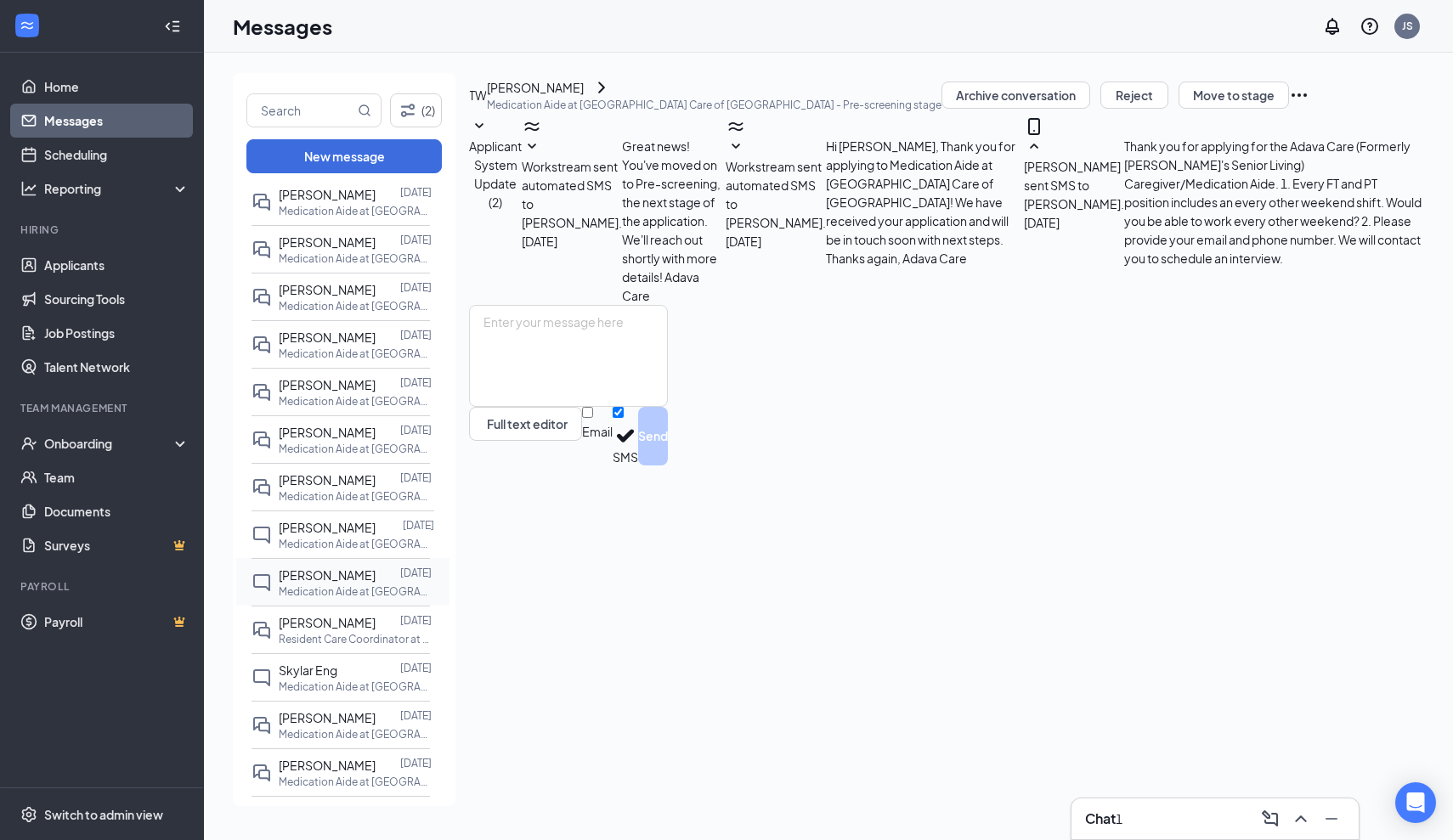
click at [338, 588] on p "Medication Aide at [GEOGRAPHIC_DATA] Care of [GEOGRAPHIC_DATA]" at bounding box center [354, 592] width 153 height 15
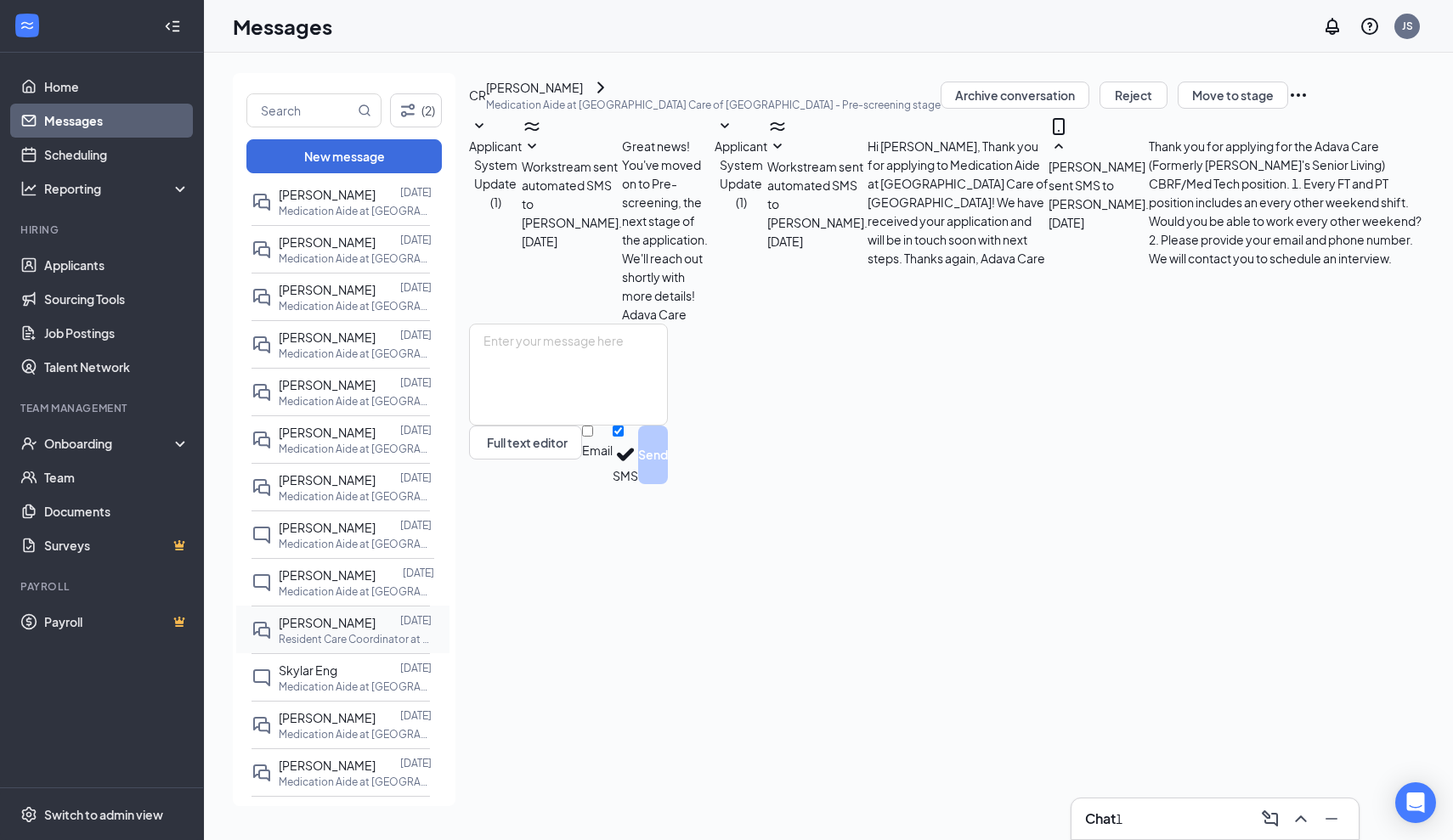
click at [332, 621] on span "[PERSON_NAME]" at bounding box center [326, 623] width 96 height 15
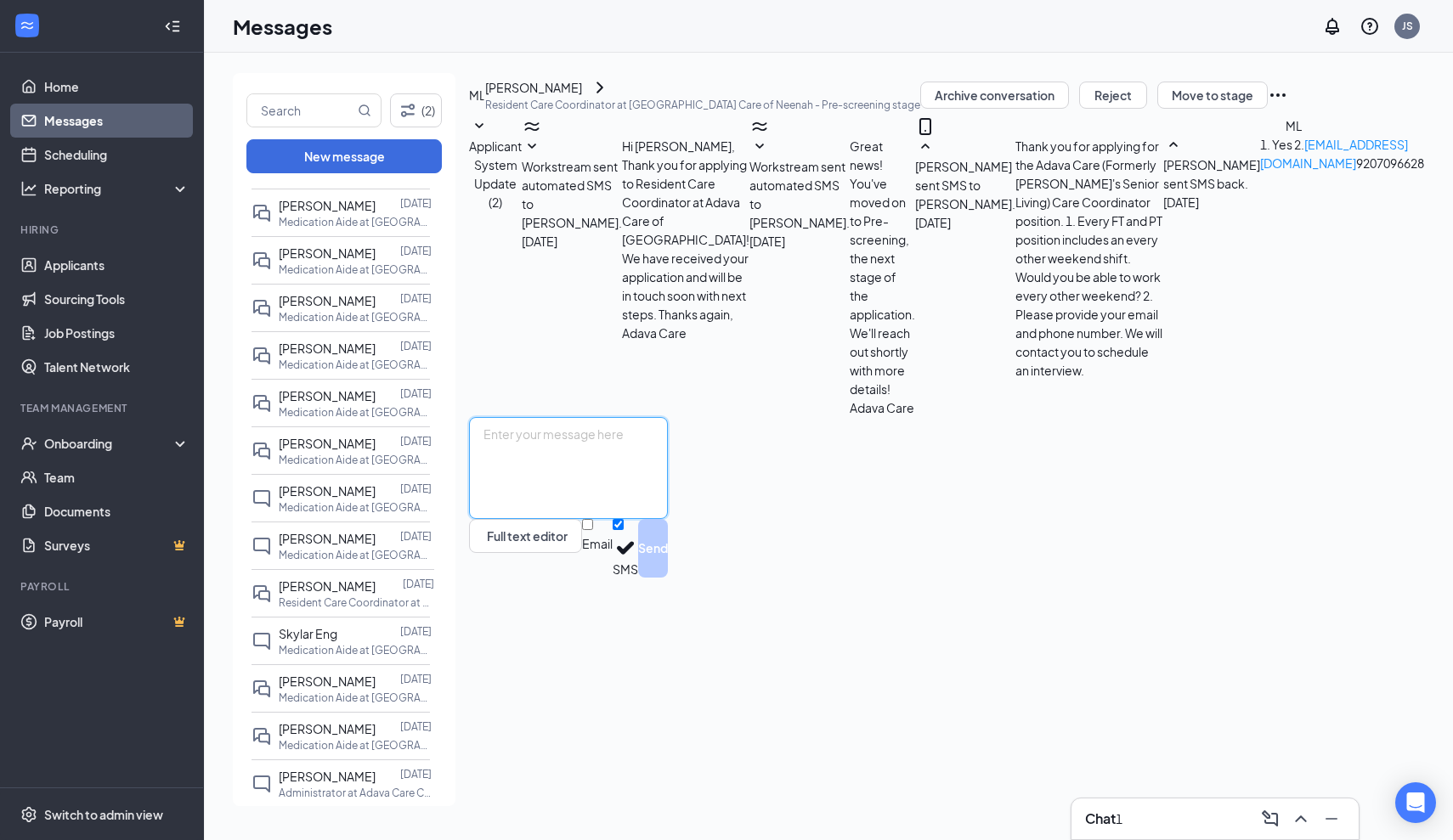
click at [510, 519] on textarea at bounding box center [568, 468] width 199 height 102
type textarea "Great! Are you able to interview tomorrow, Wednesday, 8/27, at 3:30 pm at our N…"
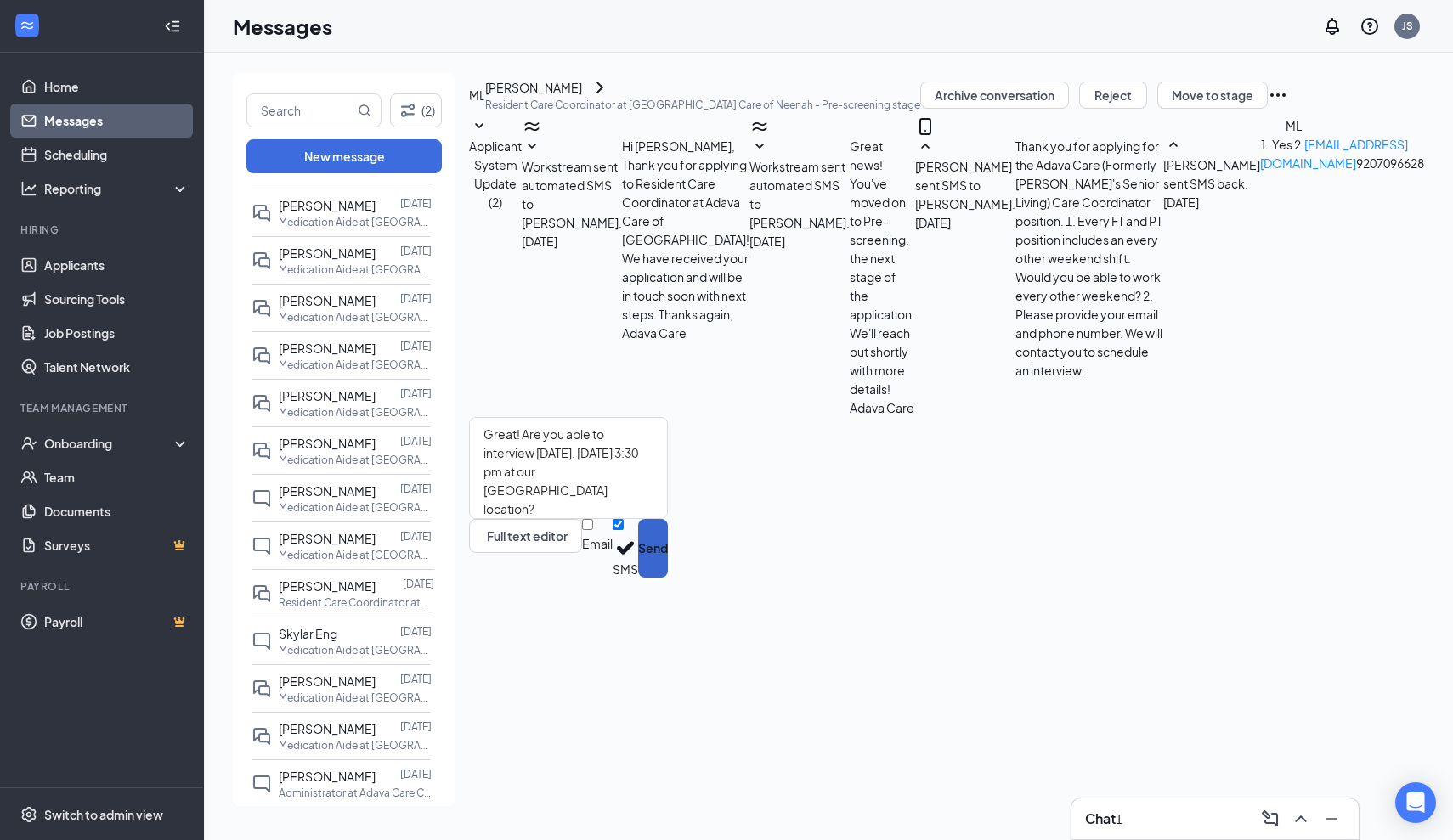
click at [668, 578] on button "Send" at bounding box center [652, 548] width 30 height 59
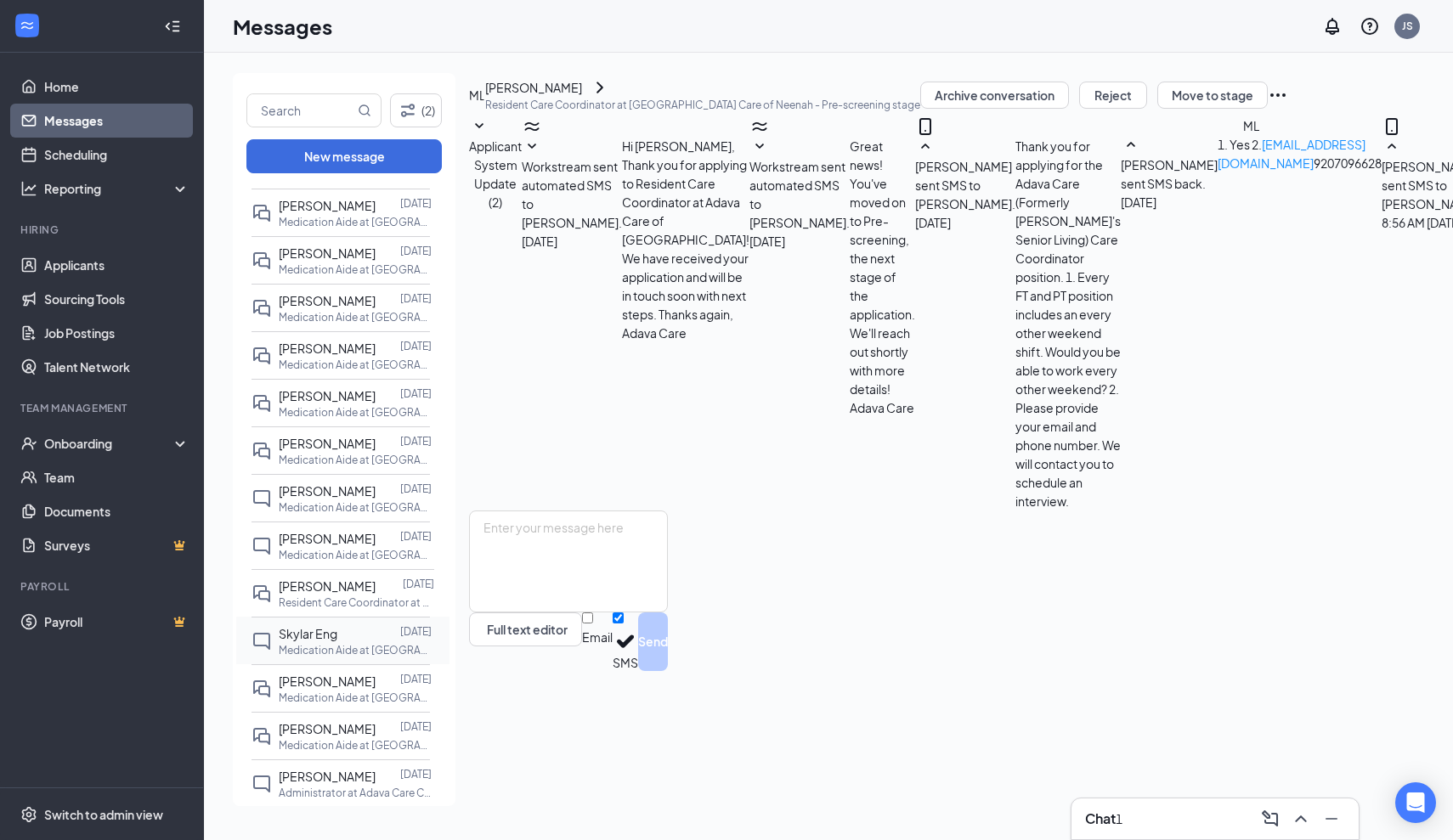
scroll to position [82, 0]
click at [294, 638] on span "Skylar Eng" at bounding box center [307, 634] width 59 height 15
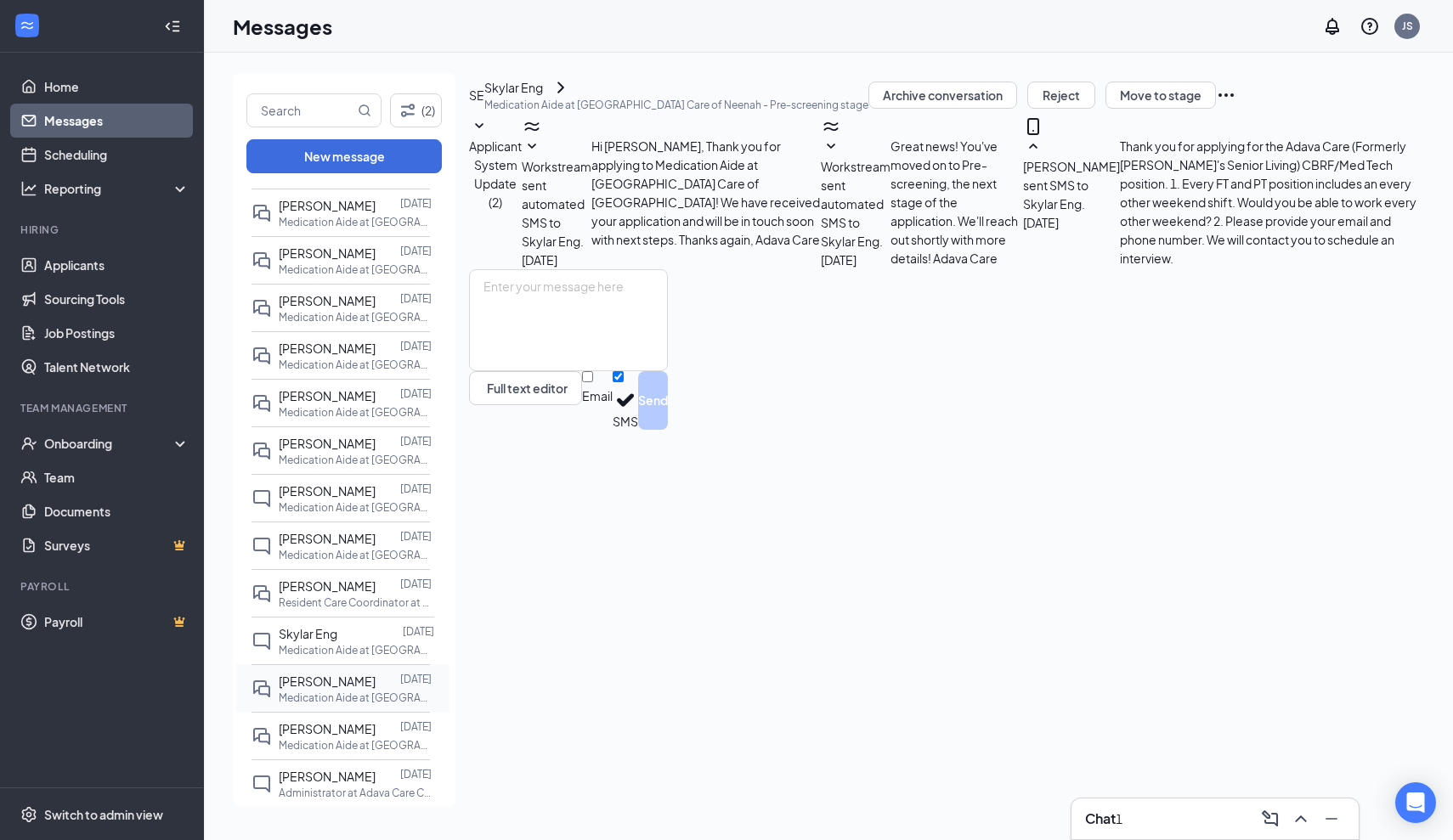
click at [301, 682] on span "[PERSON_NAME]" at bounding box center [326, 681] width 96 height 15
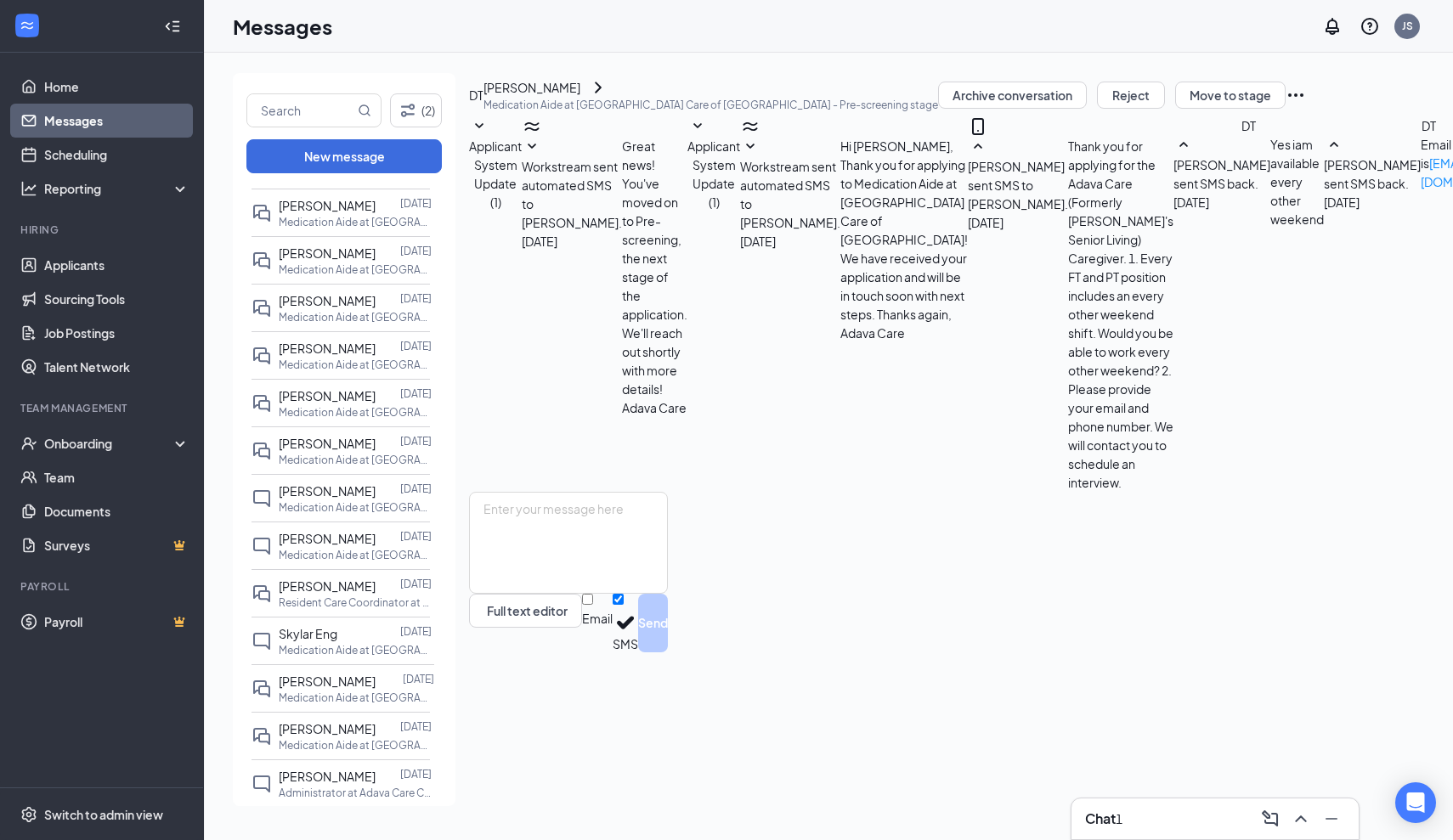
scroll to position [223, 0]
click at [307, 724] on span "[PERSON_NAME]" at bounding box center [326, 729] width 96 height 15
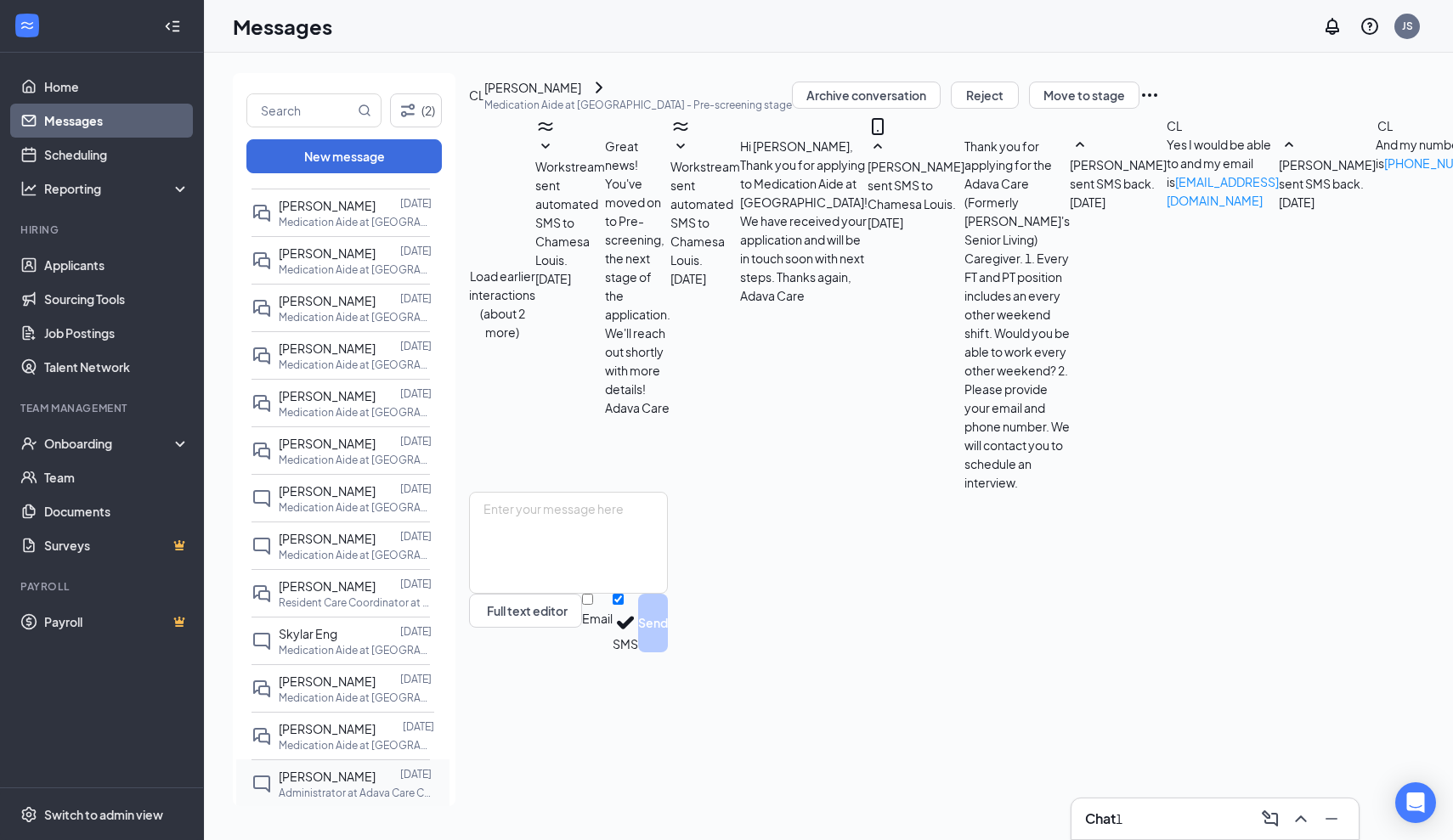
click at [335, 782] on span "[PERSON_NAME]" at bounding box center [326, 777] width 96 height 15
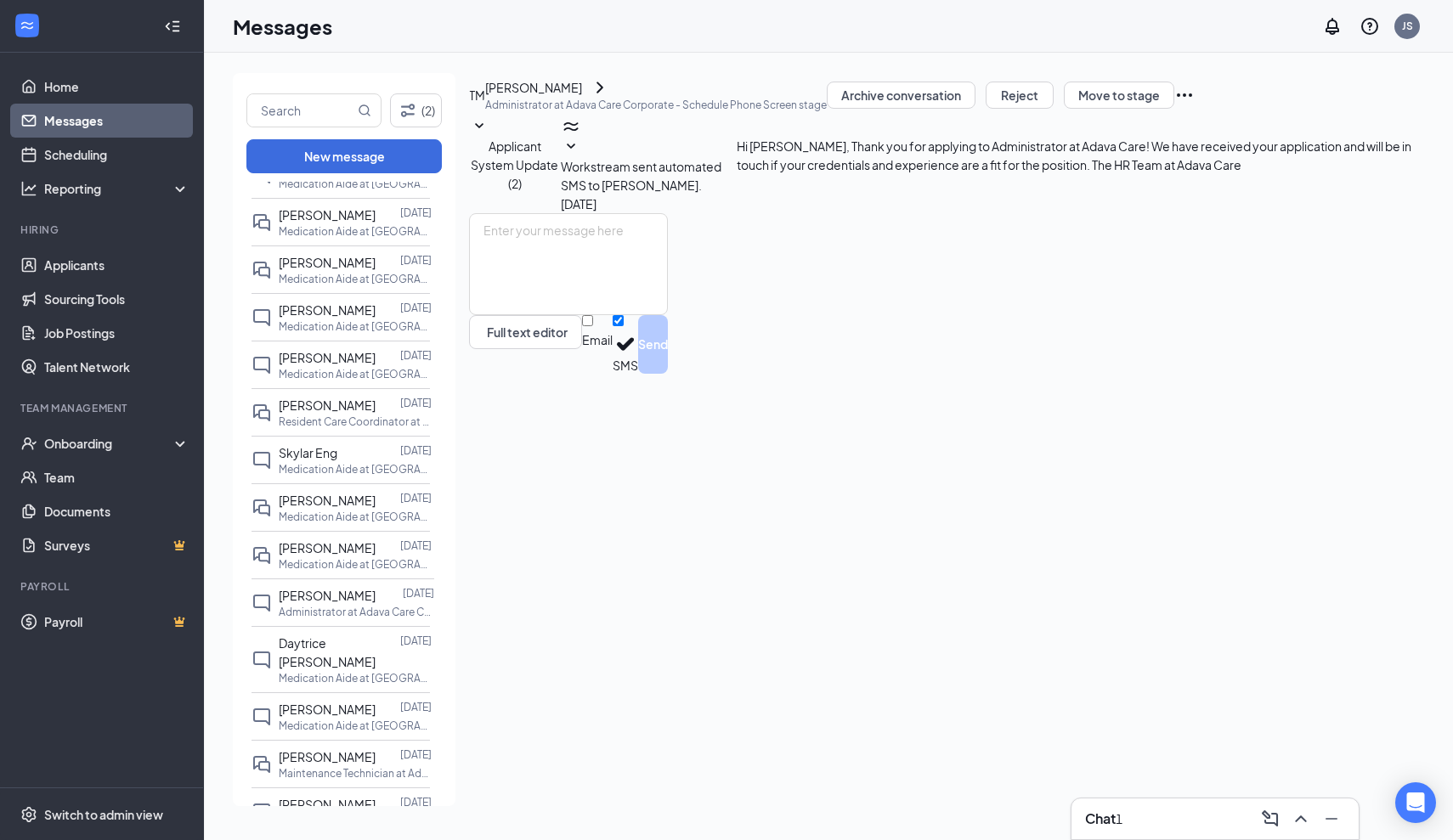
scroll to position [1138, 0]
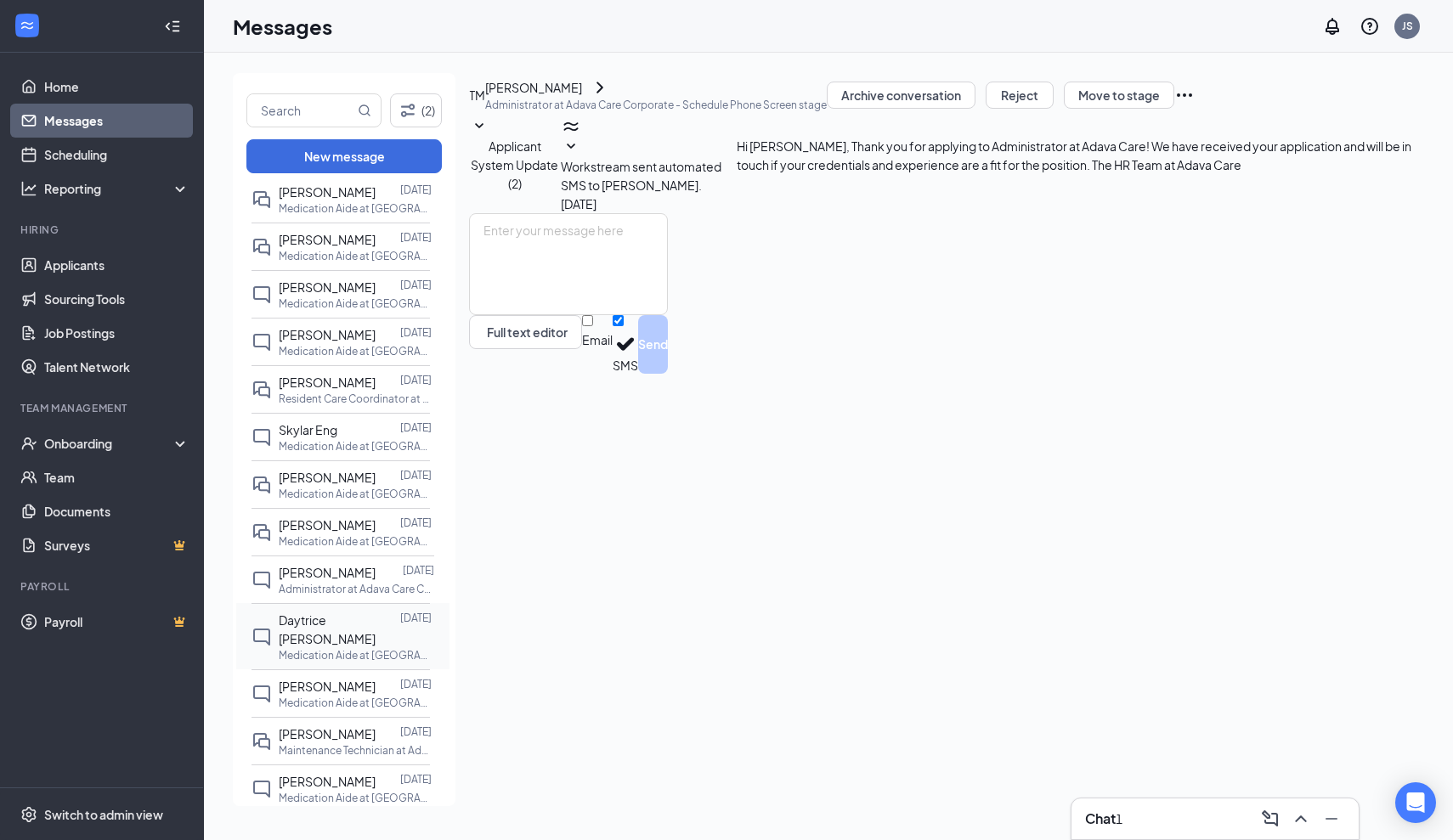
click at [322, 648] on p "Medication Aide at [GEOGRAPHIC_DATA]" at bounding box center [354, 655] width 153 height 15
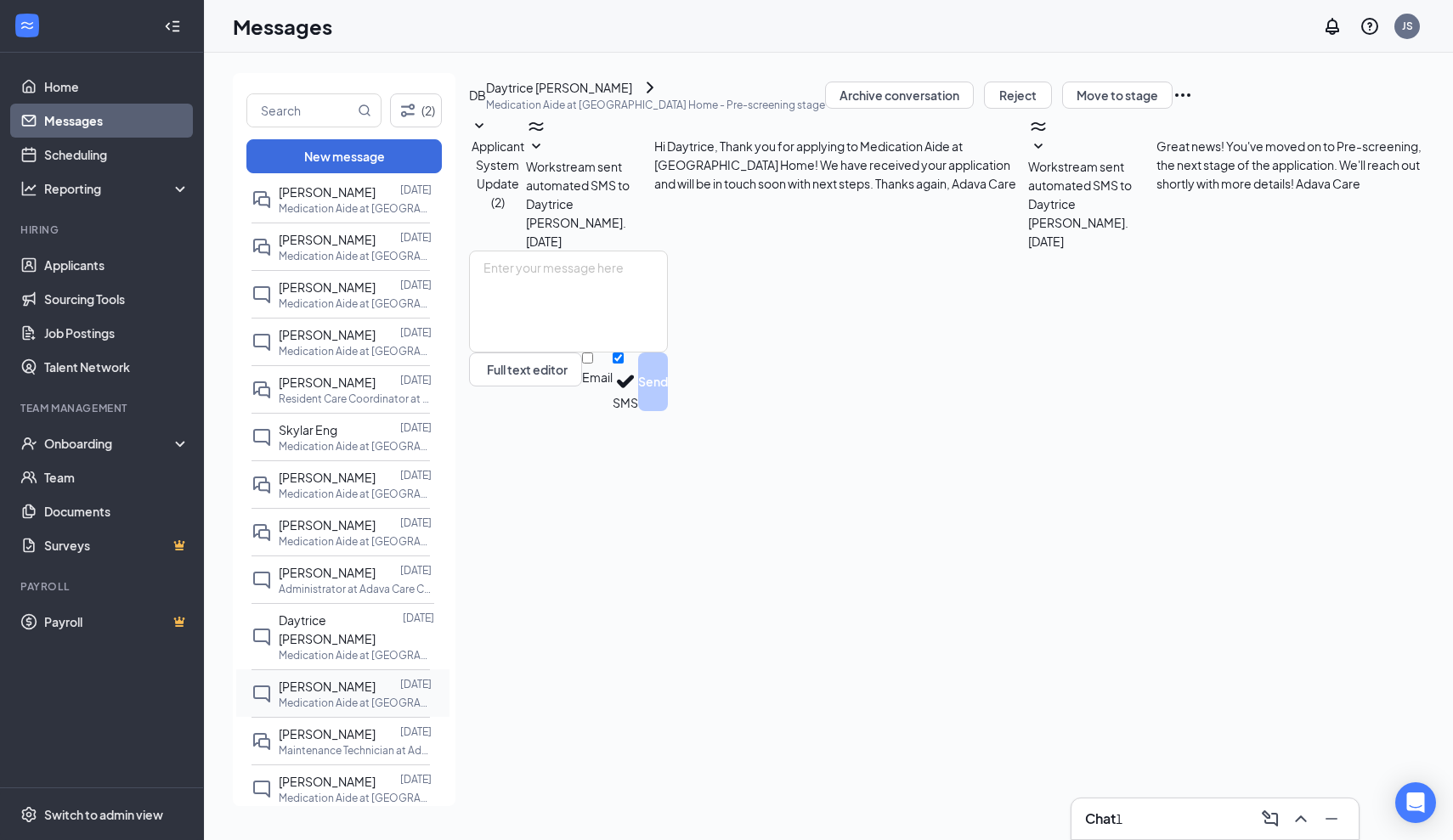
click at [318, 696] on p "Medication Aide at [GEOGRAPHIC_DATA] Home" at bounding box center [354, 703] width 153 height 15
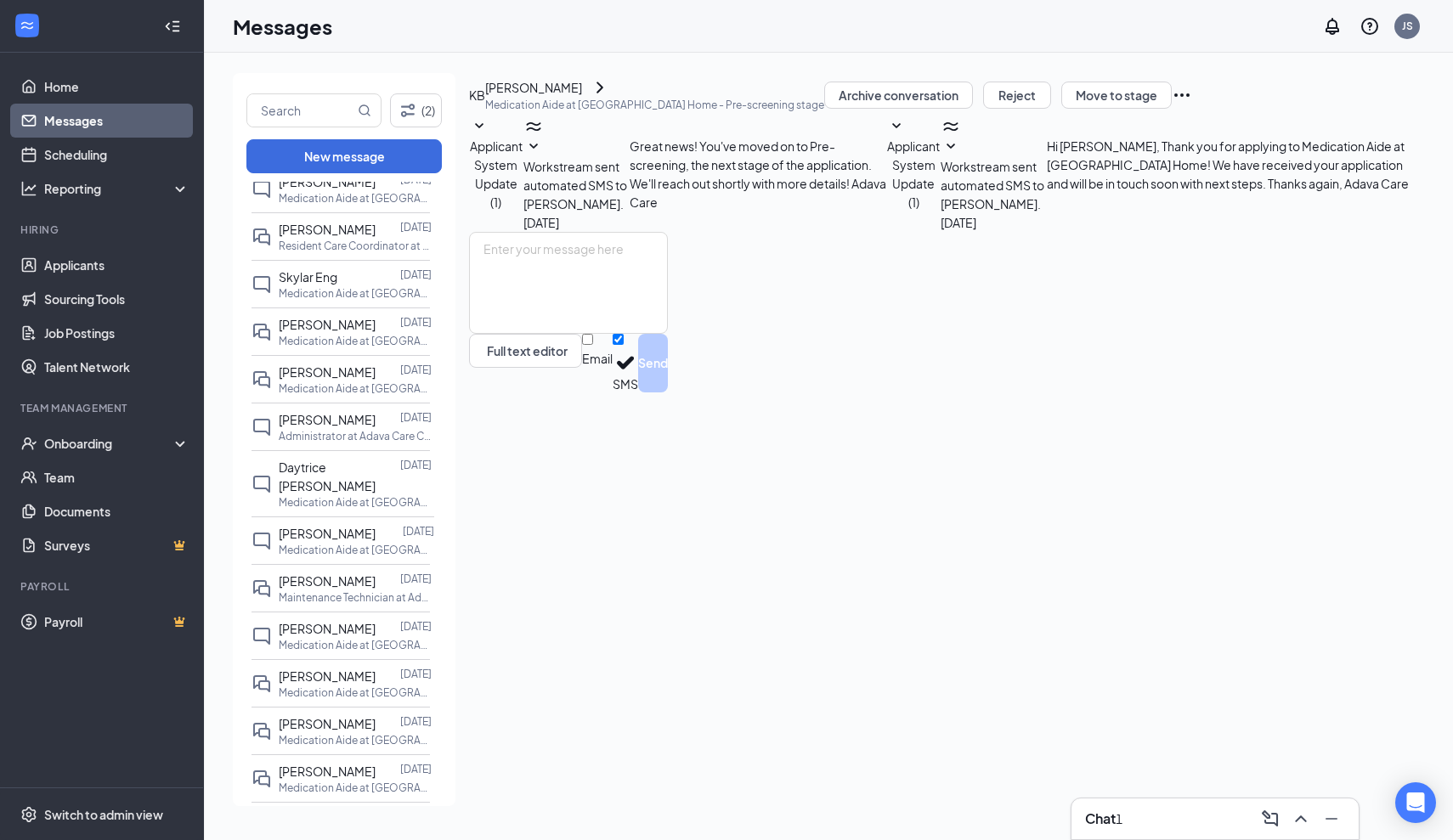
scroll to position [1292, 0]
click at [299, 525] on span "[PERSON_NAME]" at bounding box center [326, 533] width 96 height 15
click at [108, 260] on link "Applicants" at bounding box center [117, 265] width 145 height 34
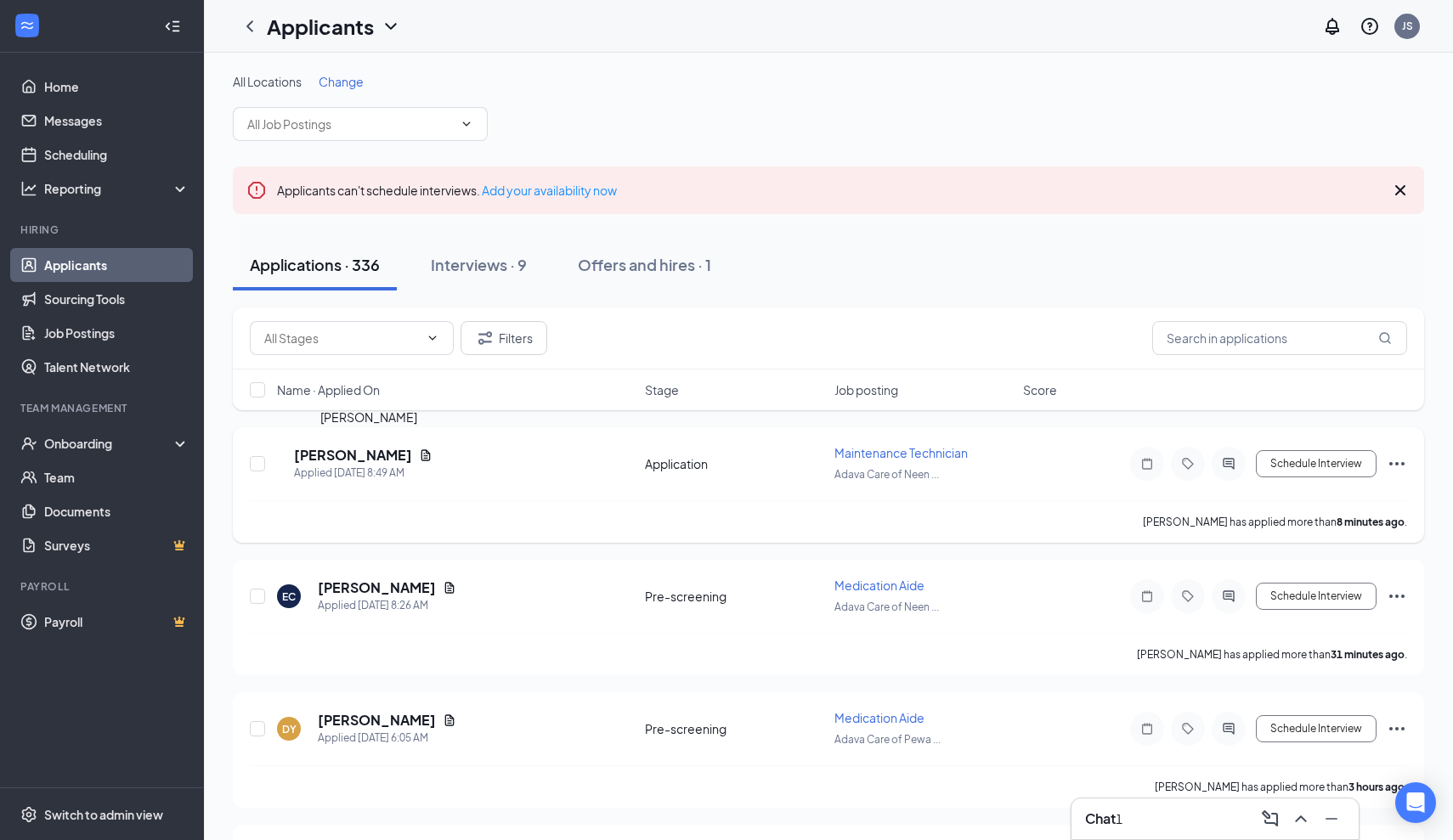
click at [371, 458] on h5 "Jason Thiel" at bounding box center [353, 456] width 118 height 19
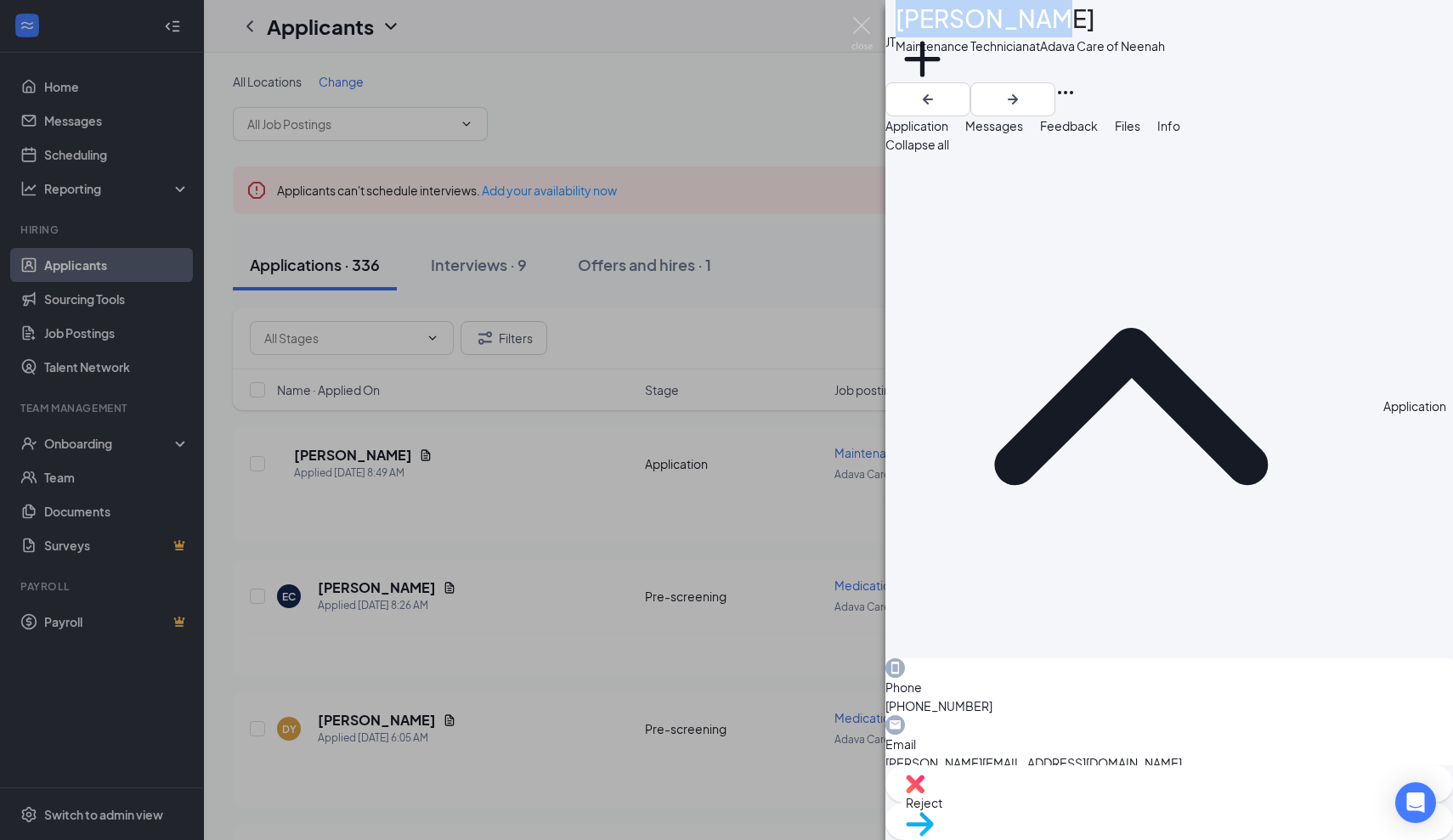
drag, startPoint x: 1047, startPoint y: 26, endPoint x: 942, endPoint y: 27, distance: 105.0
click at [942, 28] on div "Jason Thiel" at bounding box center [1030, 19] width 270 height 38
copy h1 "Jason Thiel"
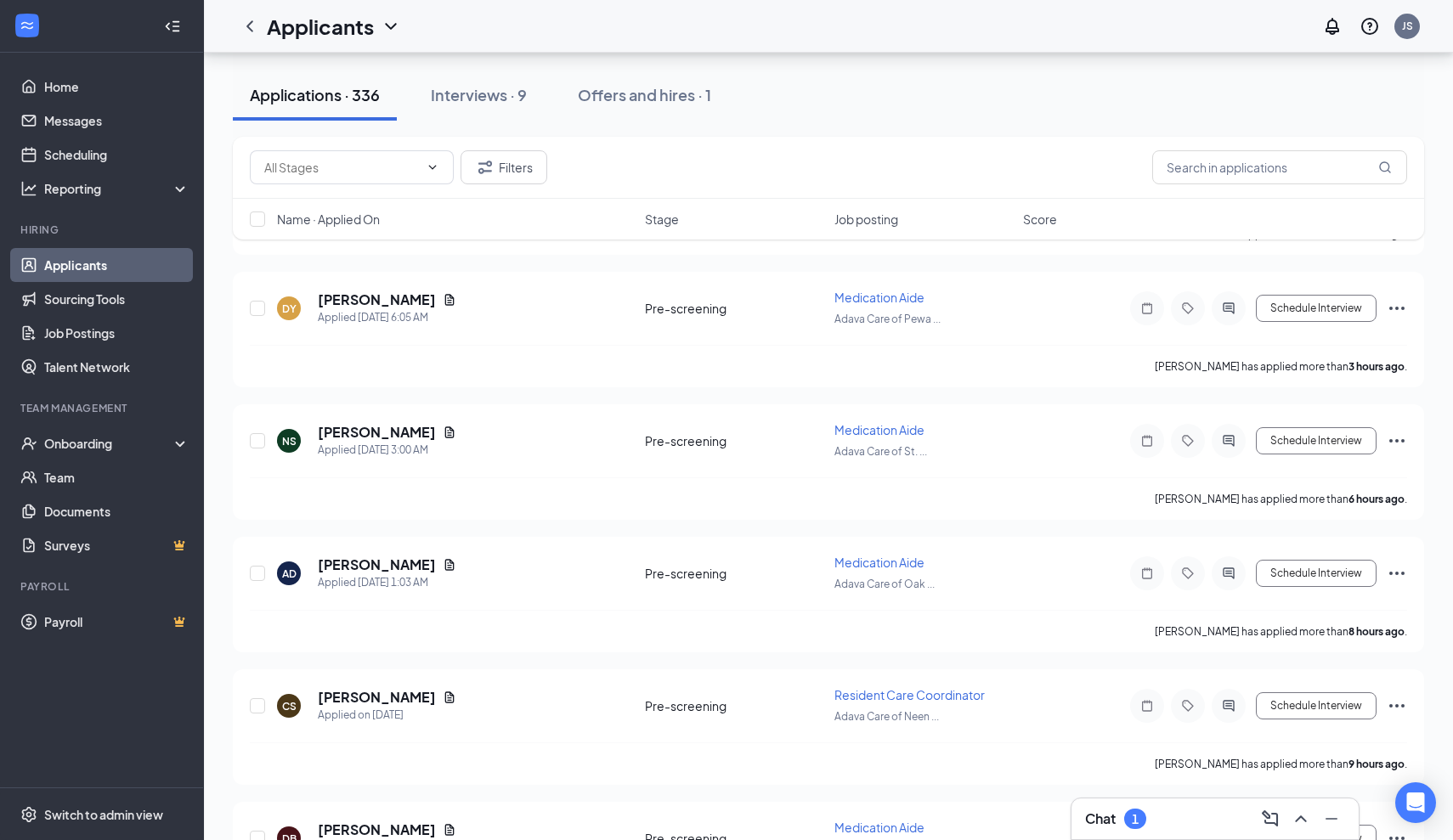
scroll to position [425, 0]
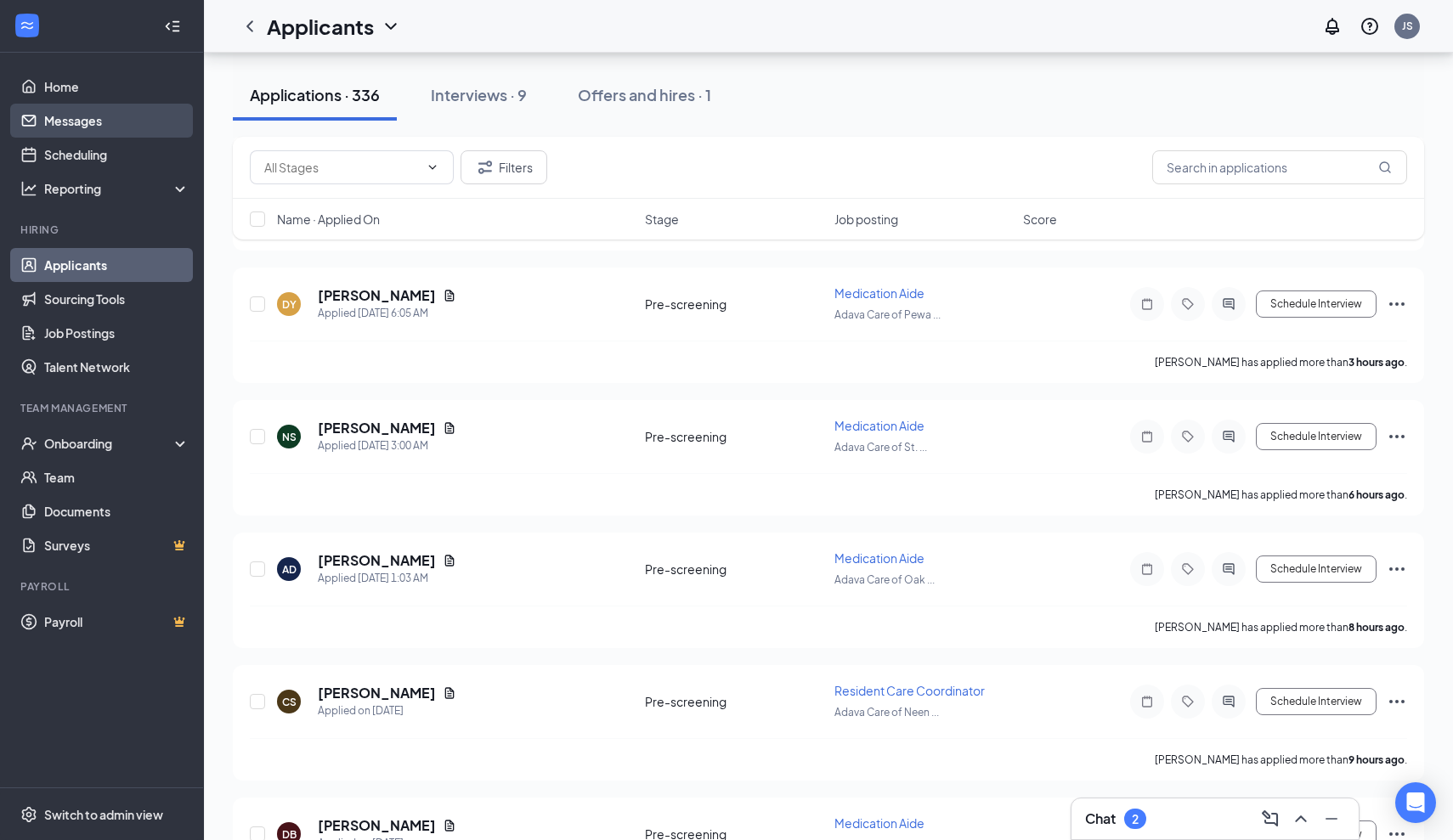
click at [85, 122] on link "Messages" at bounding box center [117, 120] width 145 height 34
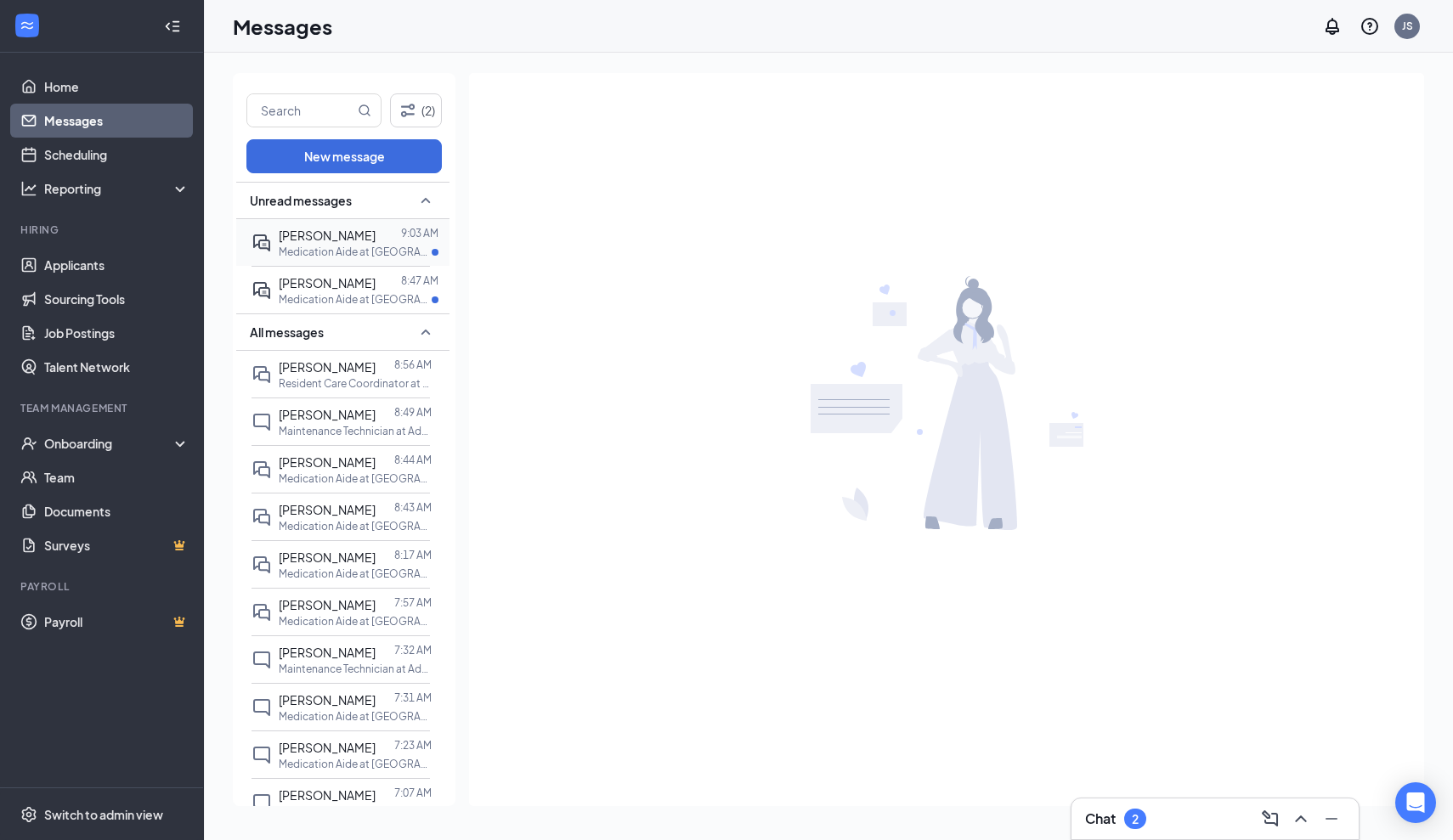
click at [336, 239] on span "[PERSON_NAME]" at bounding box center [326, 236] width 96 height 15
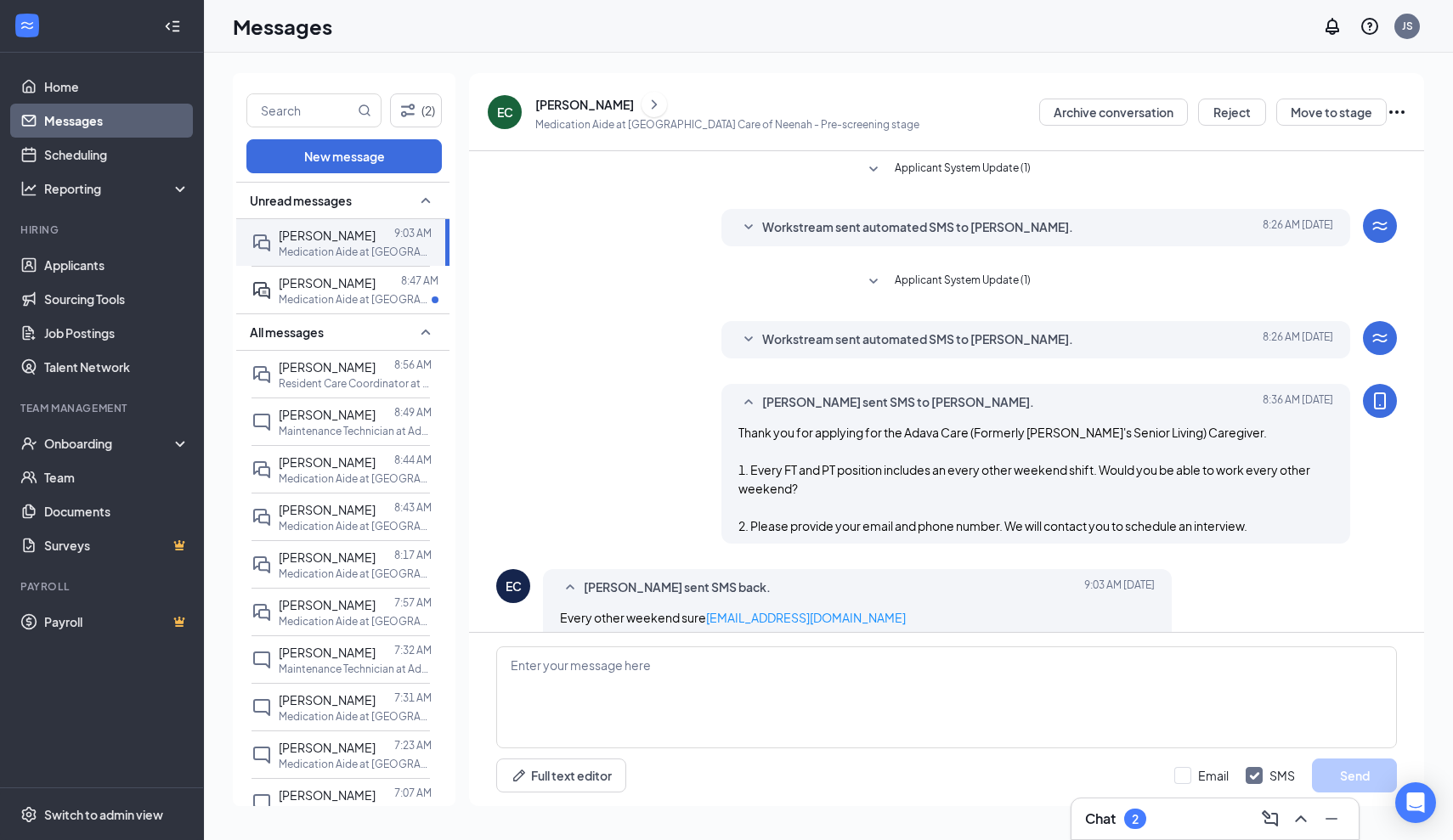
scroll to position [58, 0]
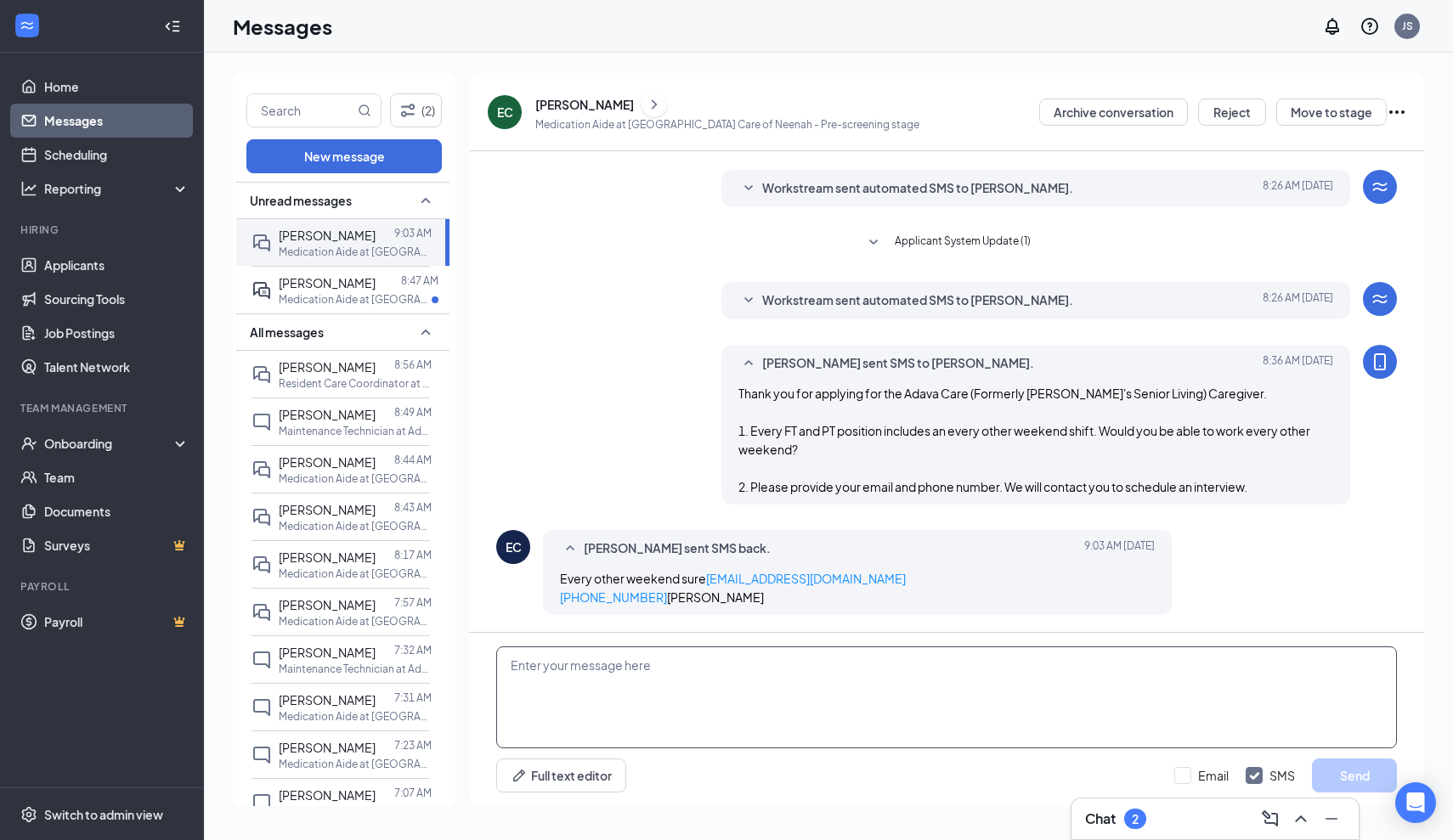
click at [651, 669] on textarea at bounding box center [946, 697] width 901 height 102
type textarea "Great! Are you able to interview this Friday, 8/29 at 11:00 am at our Neenah lo…"
click at [1339, 779] on button "Send" at bounding box center [1355, 776] width 85 height 34
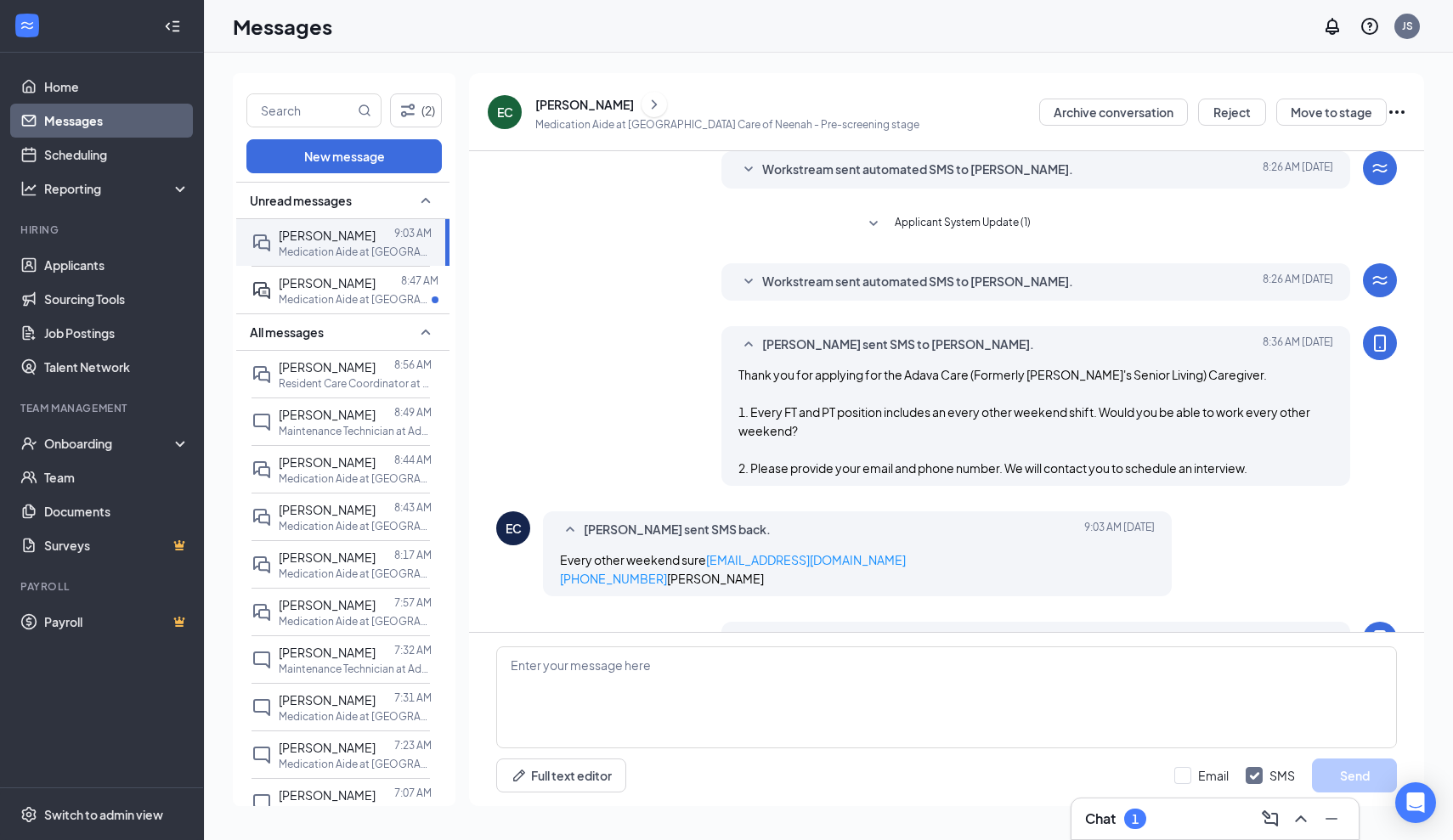
scroll to position [168, 0]
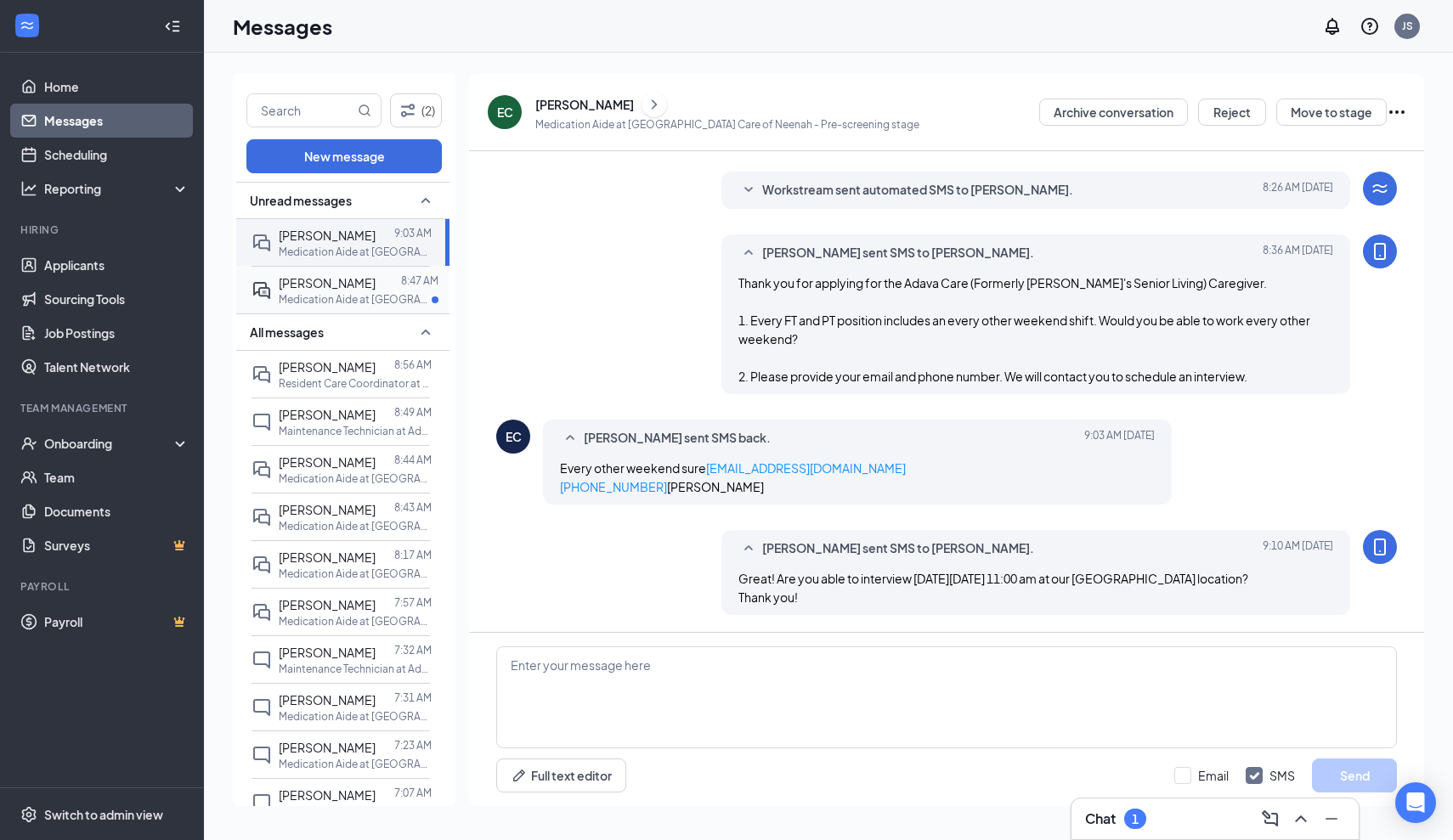
click at [294, 283] on span "[PERSON_NAME]" at bounding box center [326, 283] width 96 height 15
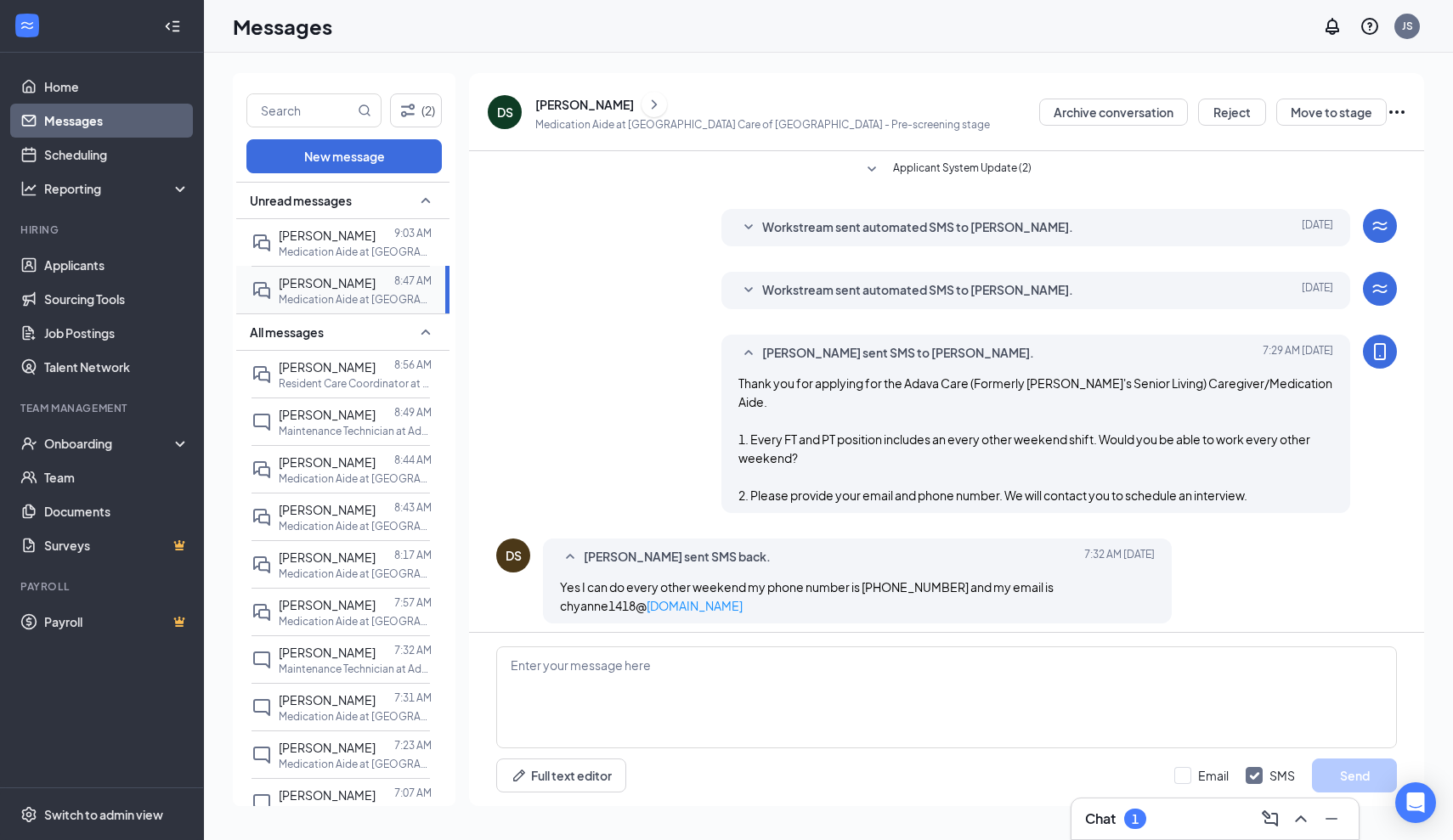
scroll to position [192, 0]
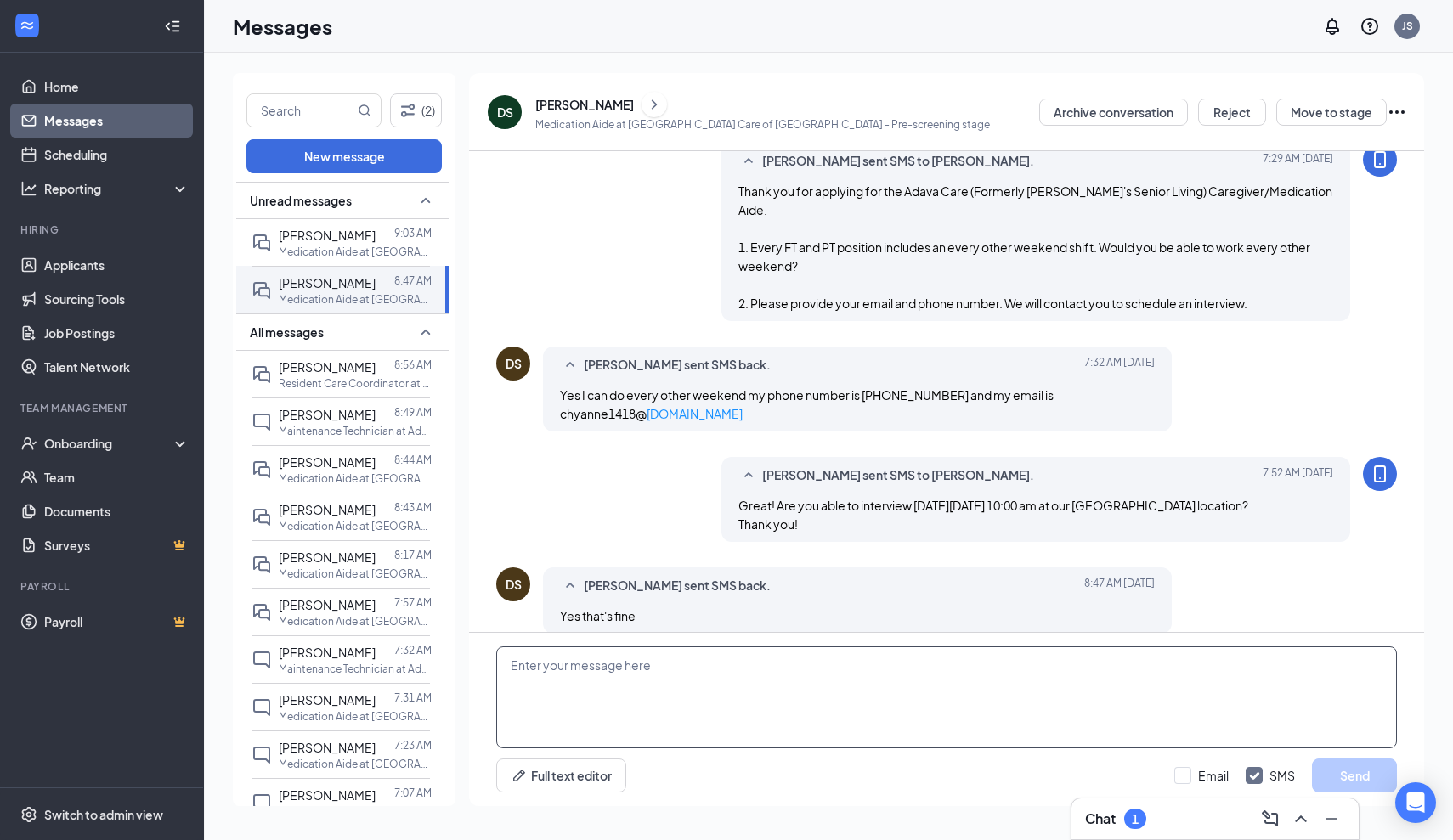
click at [544, 668] on textarea at bounding box center [946, 697] width 901 height 102
paste textarea "A confirmation of your interview will be sent to you shortly to include: Date/T…"
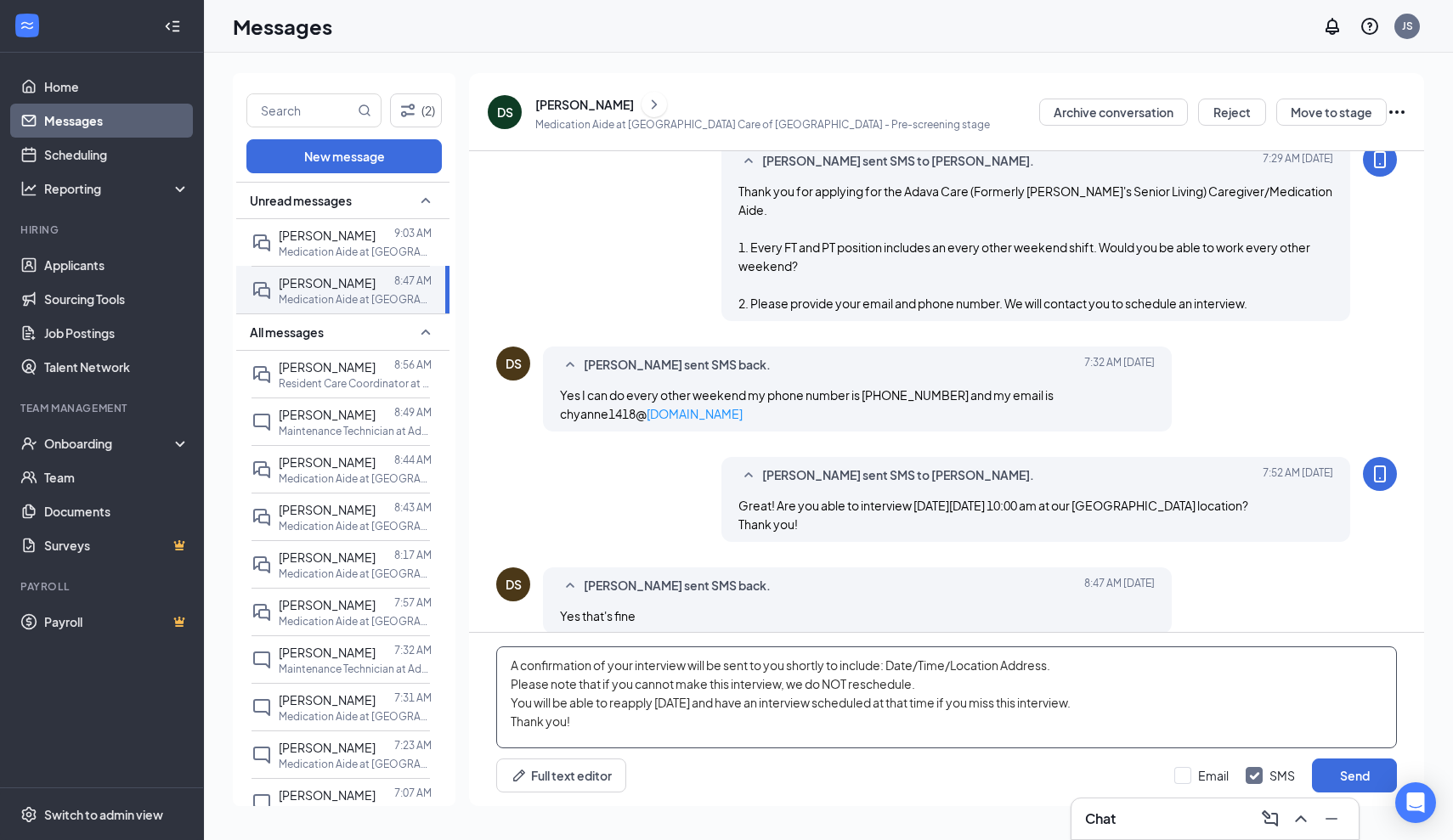
click at [786, 668] on textarea "A confirmation of your interview will be sent to you shortly to include: Date/T…" at bounding box center [946, 697] width 901 height 102
type textarea "A confirmation of your interview will be sent to your email shortly to include:…"
click at [1362, 780] on button "Send" at bounding box center [1355, 776] width 85 height 34
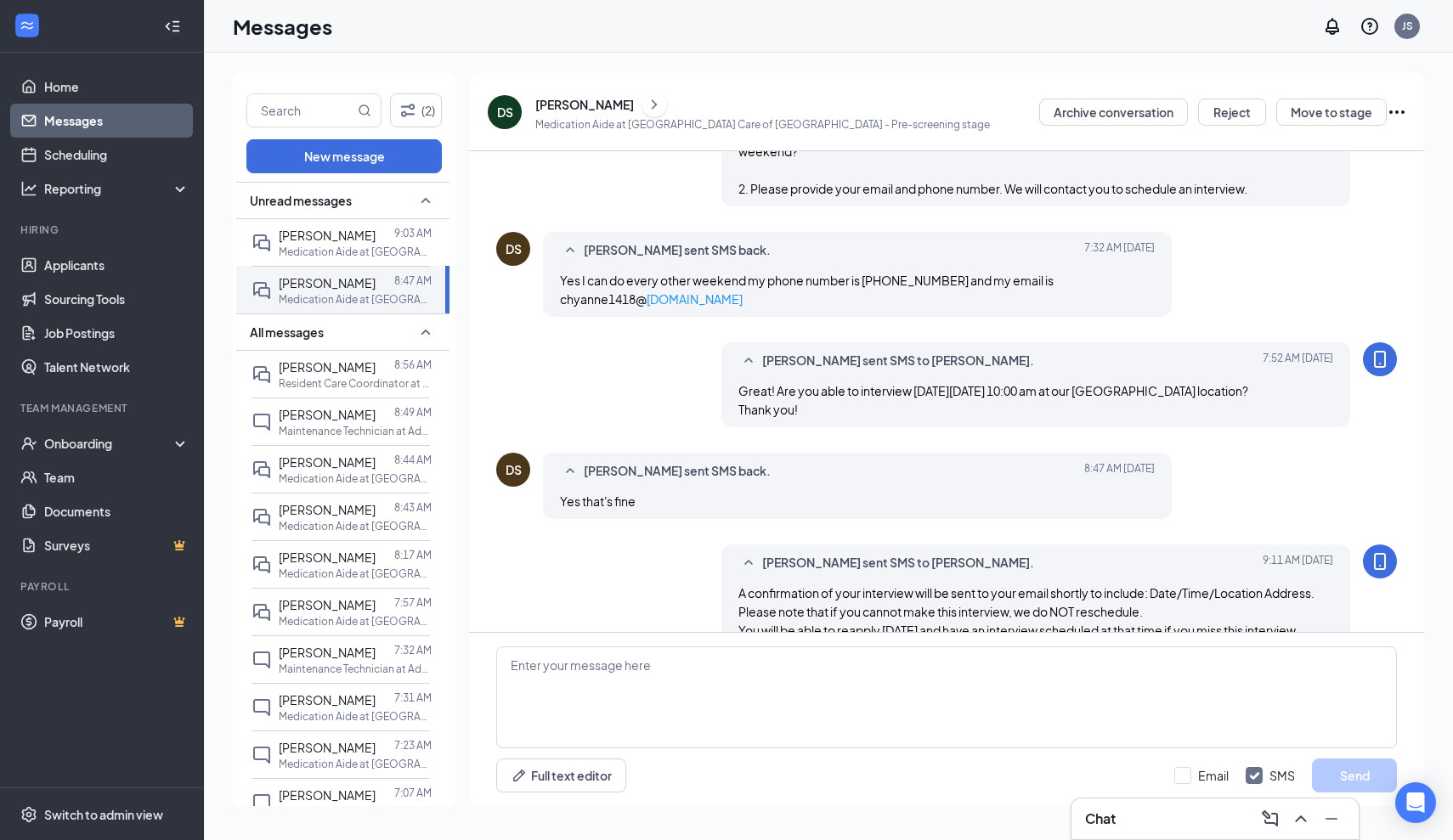
scroll to position [340, 0]
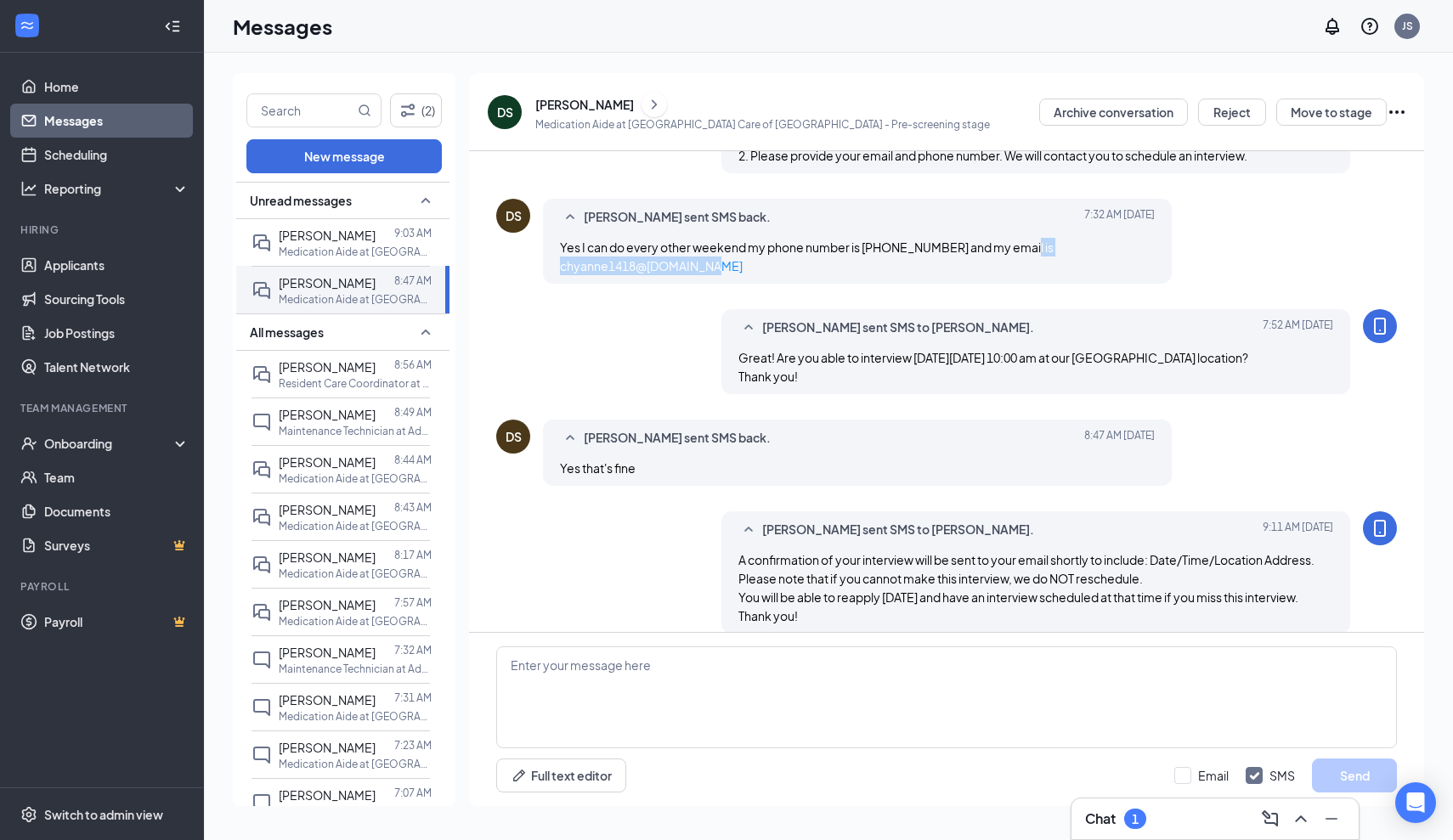
drag, startPoint x: 633, startPoint y: 247, endPoint x: 1018, endPoint y: 226, distance: 385.6
click at [1018, 238] on div "Yes I can do every other weekend my phone number is 2625987785 and my email is …" at bounding box center [857, 257] width 595 height 38
copy span "chyanne1418@ iCloud.com"
click at [90, 266] on link "Applicants" at bounding box center [117, 265] width 145 height 34
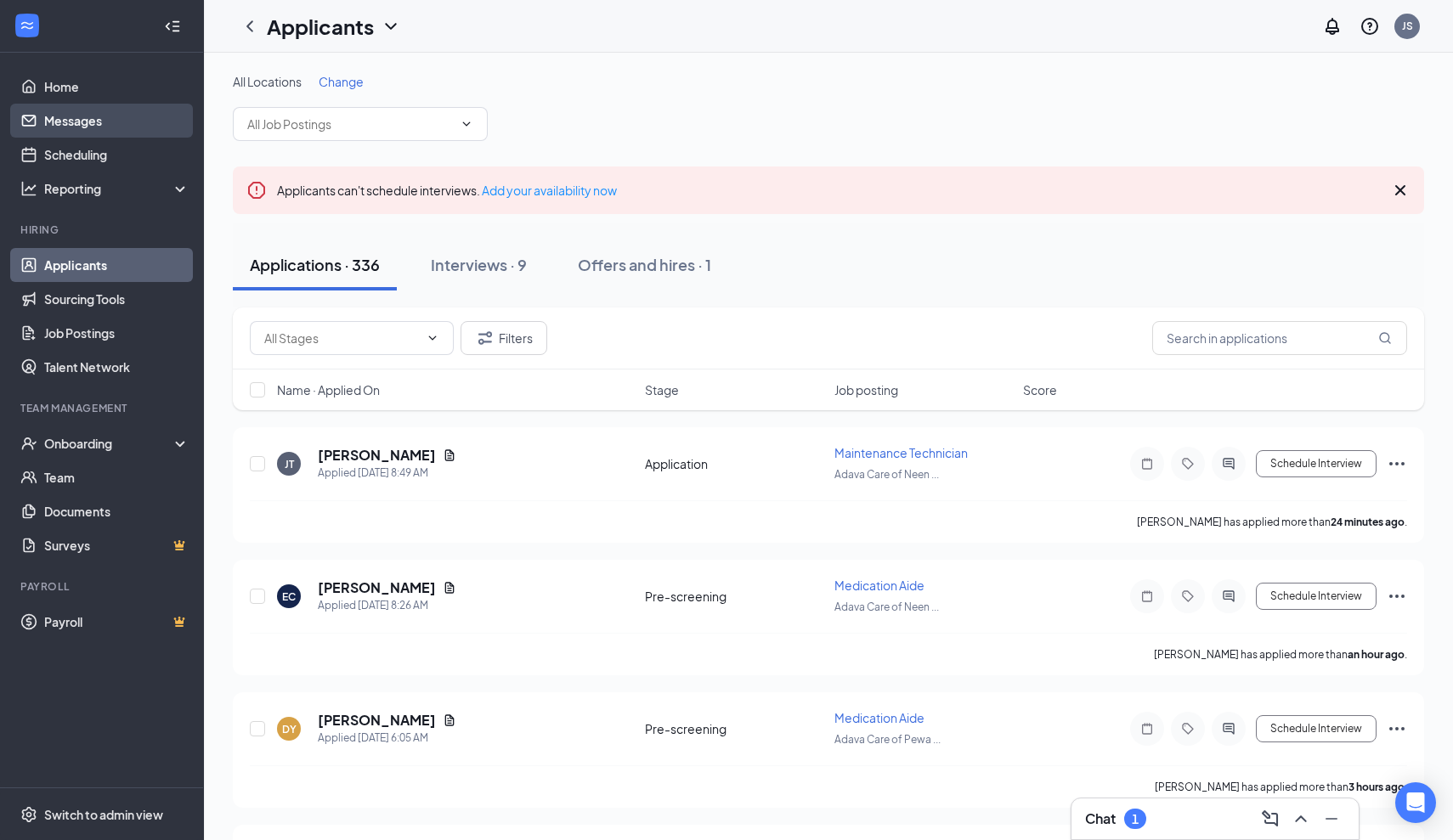
click at [79, 115] on link "Messages" at bounding box center [117, 120] width 145 height 34
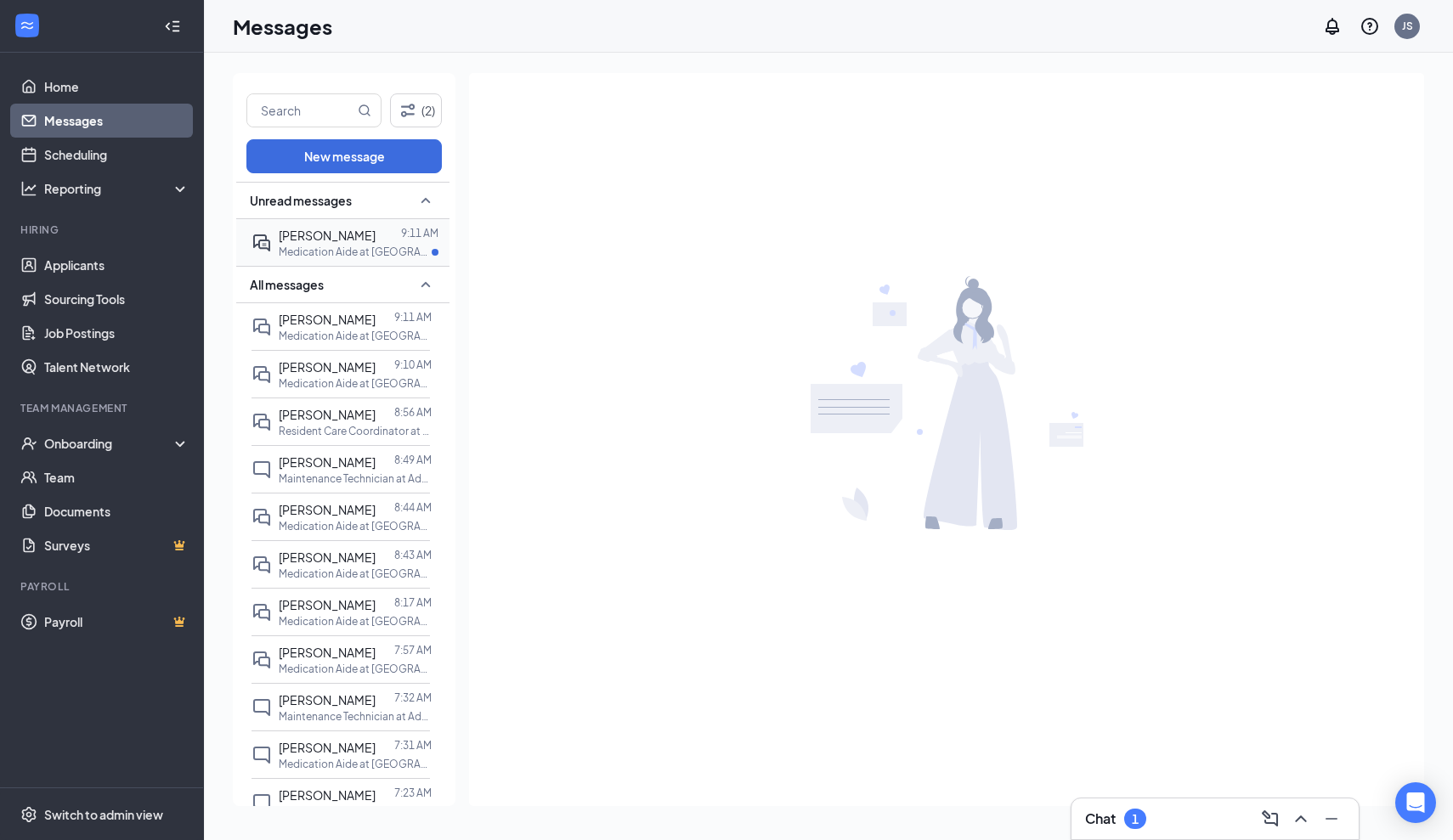
click at [376, 236] on div at bounding box center [388, 236] width 26 height 19
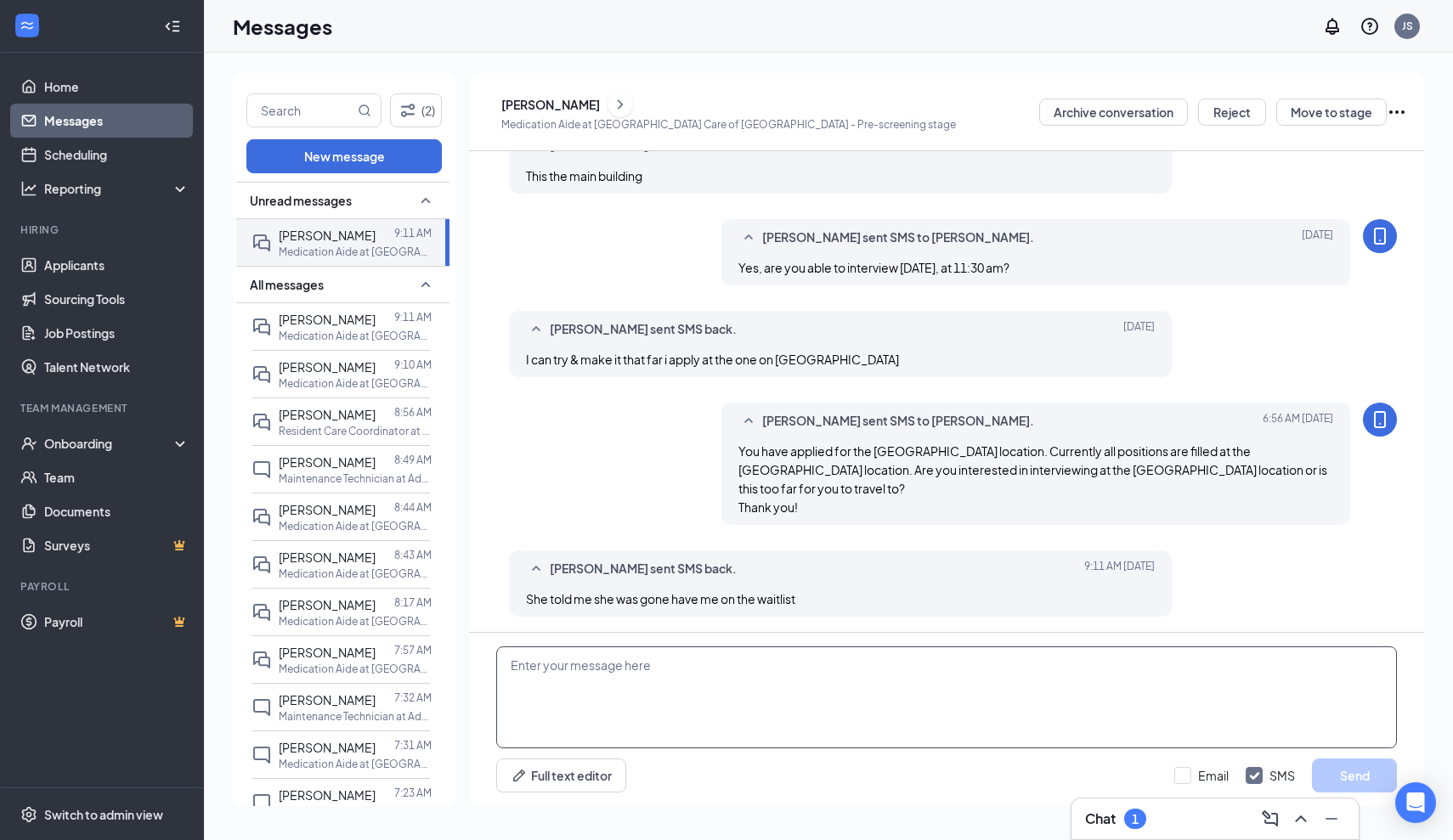
click at [651, 666] on textarea at bounding box center [946, 697] width 901 height 102
drag, startPoint x: 718, startPoint y: 663, endPoint x: 760, endPoint y: 674, distance: 43.4
click at [760, 674] on textarea "The waitlist for the Wabash location?" at bounding box center [946, 697] width 901 height 102
type textarea "The waitlist for the Wabash location? Thank you"
click at [1357, 772] on button "Send" at bounding box center [1355, 776] width 85 height 34
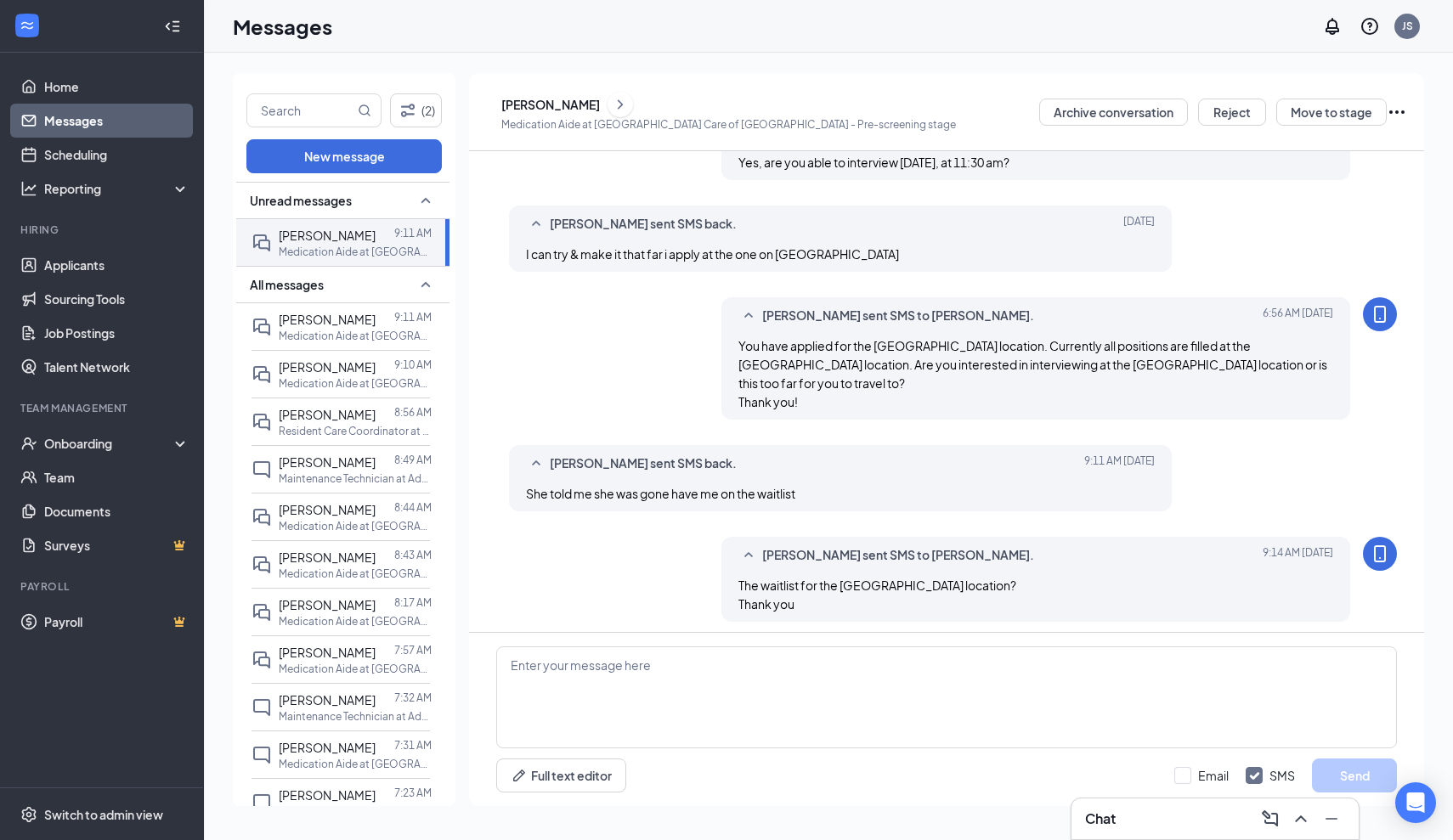
scroll to position [703, 0]
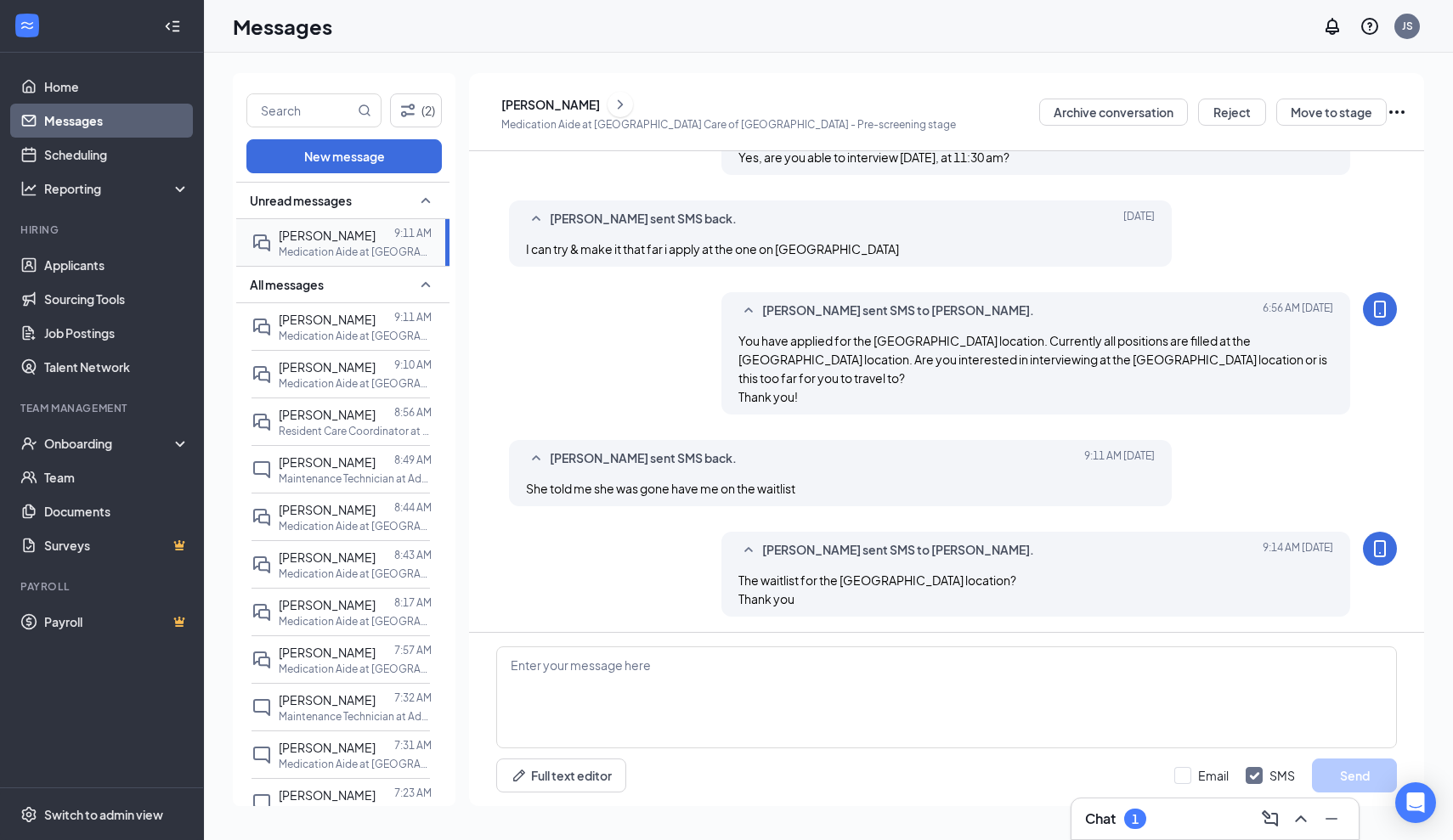
click at [307, 233] on span "[PERSON_NAME]" at bounding box center [326, 236] width 96 height 15
click at [76, 268] on link "Applicants" at bounding box center [117, 265] width 145 height 34
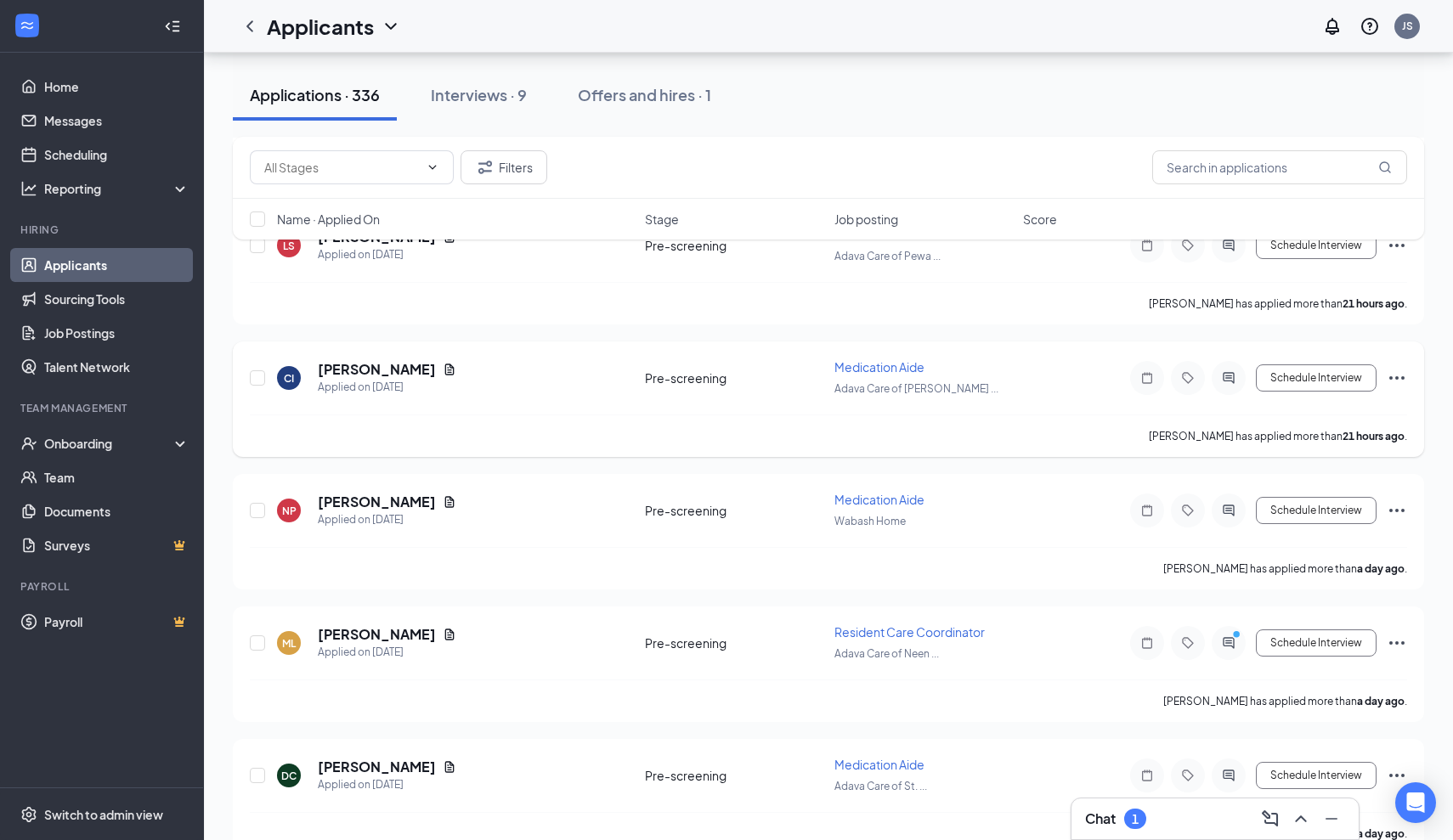
scroll to position [2221, 0]
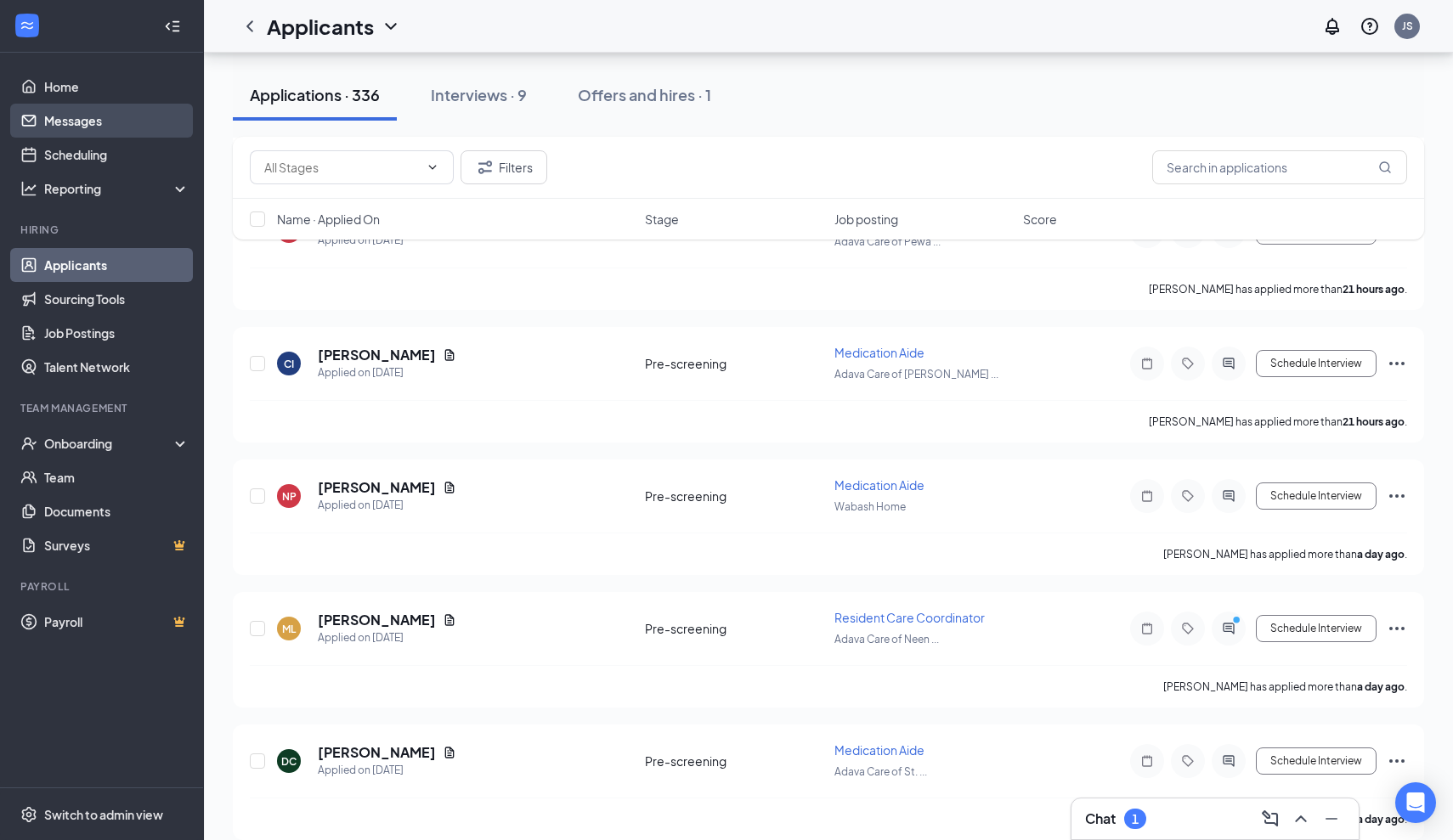
click at [81, 122] on link "Messages" at bounding box center [117, 120] width 145 height 34
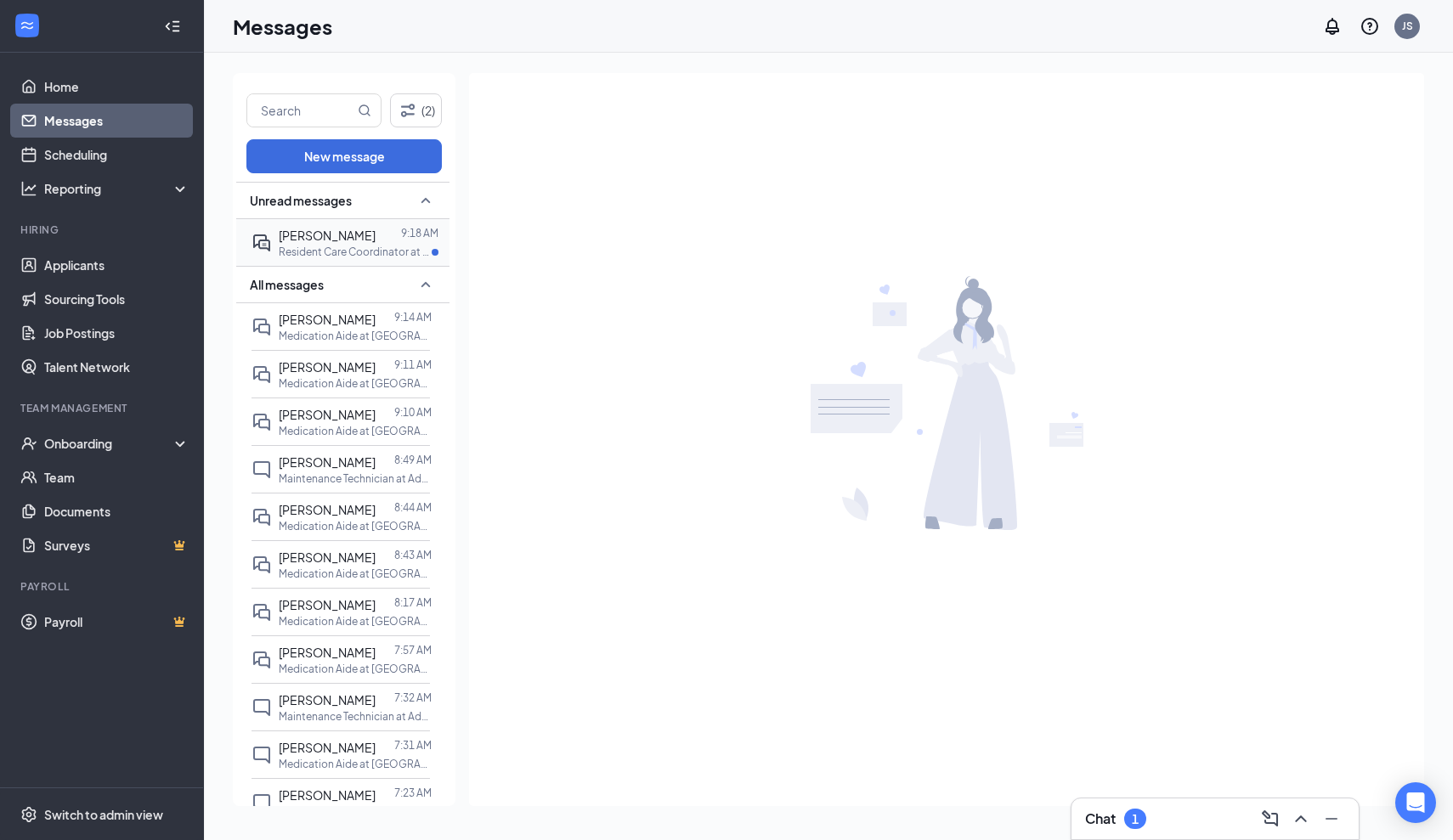
click at [335, 241] on span "[PERSON_NAME]" at bounding box center [326, 236] width 96 height 15
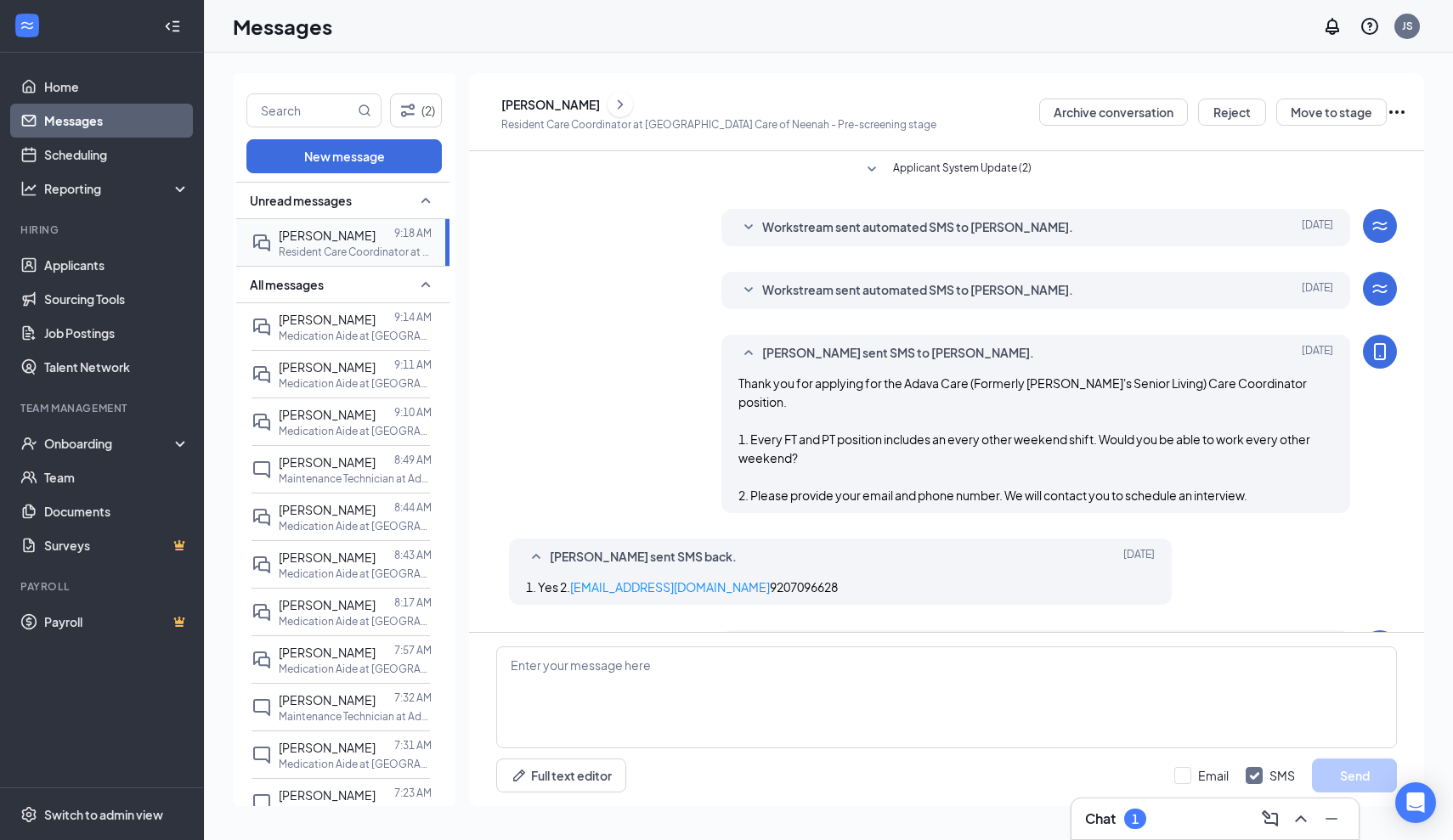
scroll to position [173, 0]
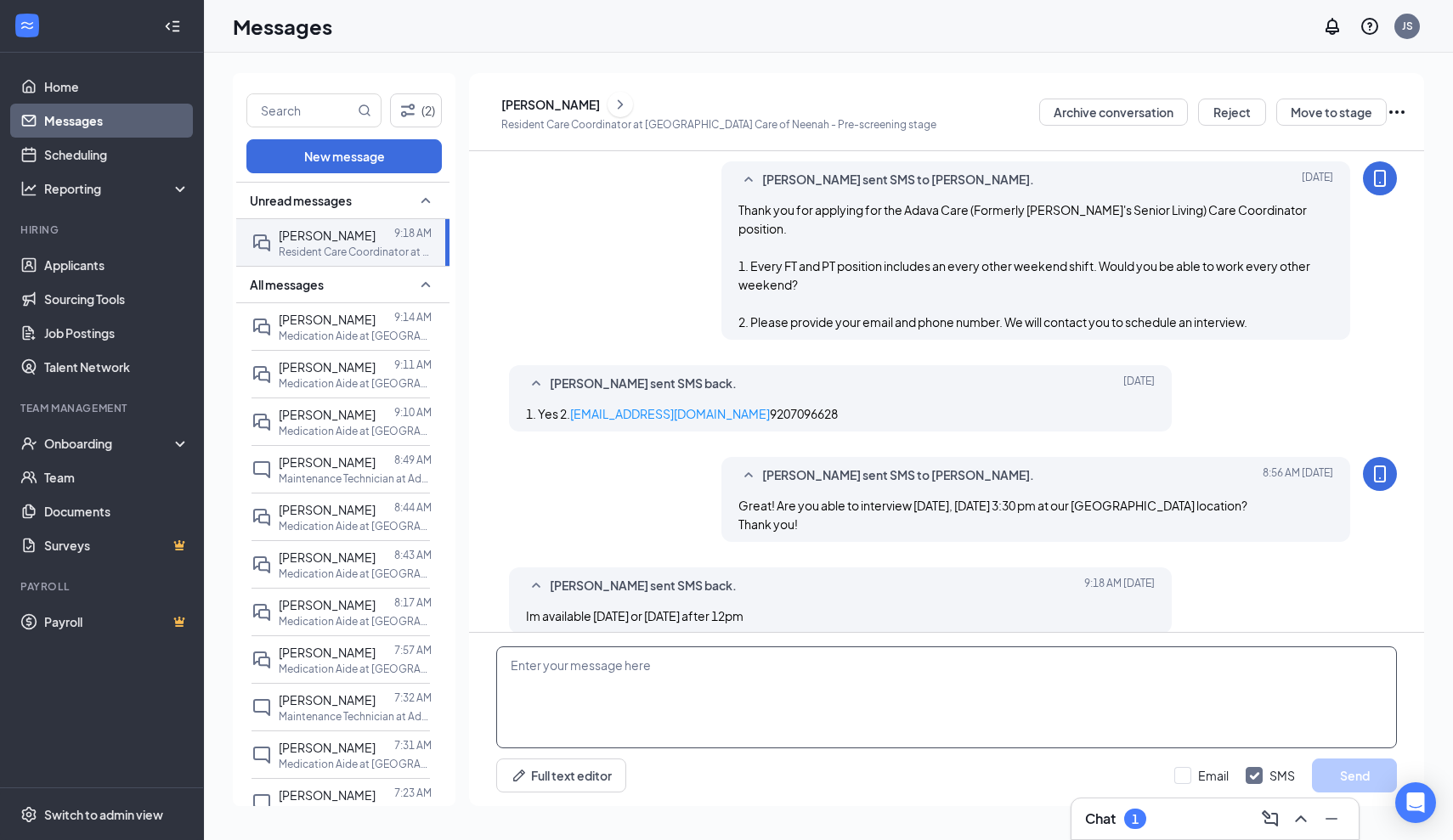
click at [656, 663] on textarea at bounding box center [946, 697] width 901 height 102
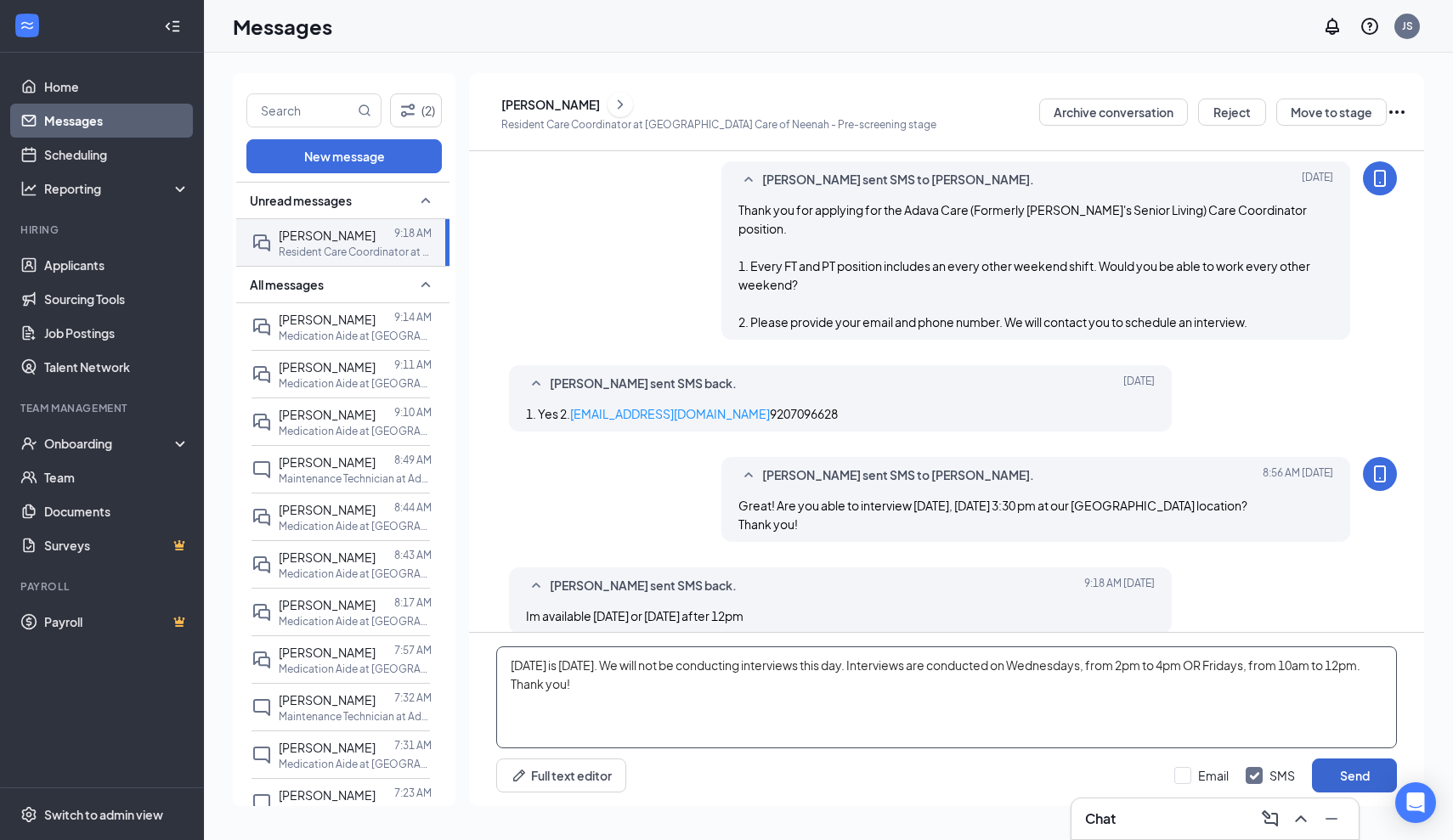
type textarea "September 1st is Labor Day. We will not be conducting interviews this day. Inte…"
click at [1338, 778] on button "Send" at bounding box center [1355, 776] width 85 height 34
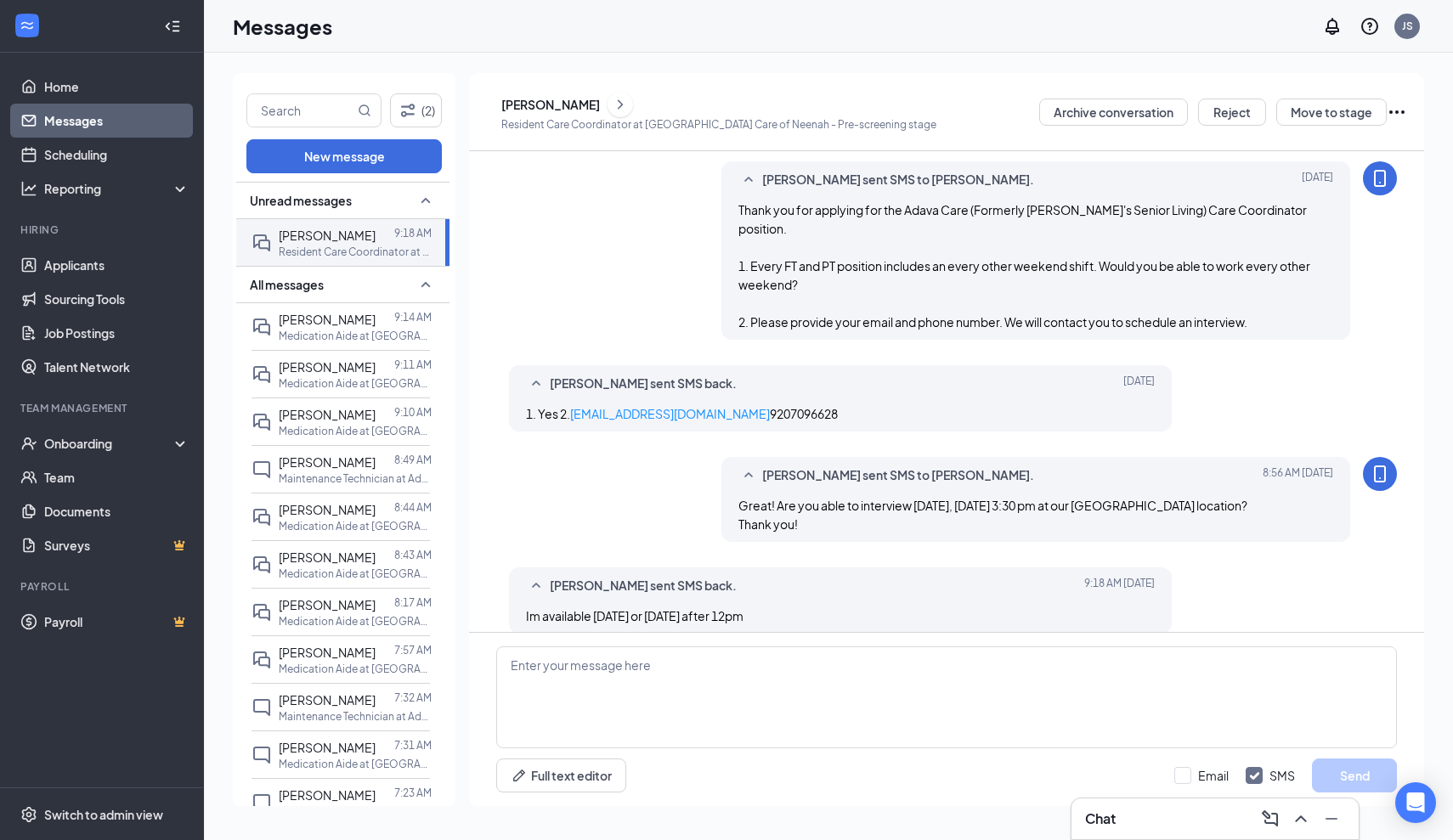
scroll to position [283, 0]
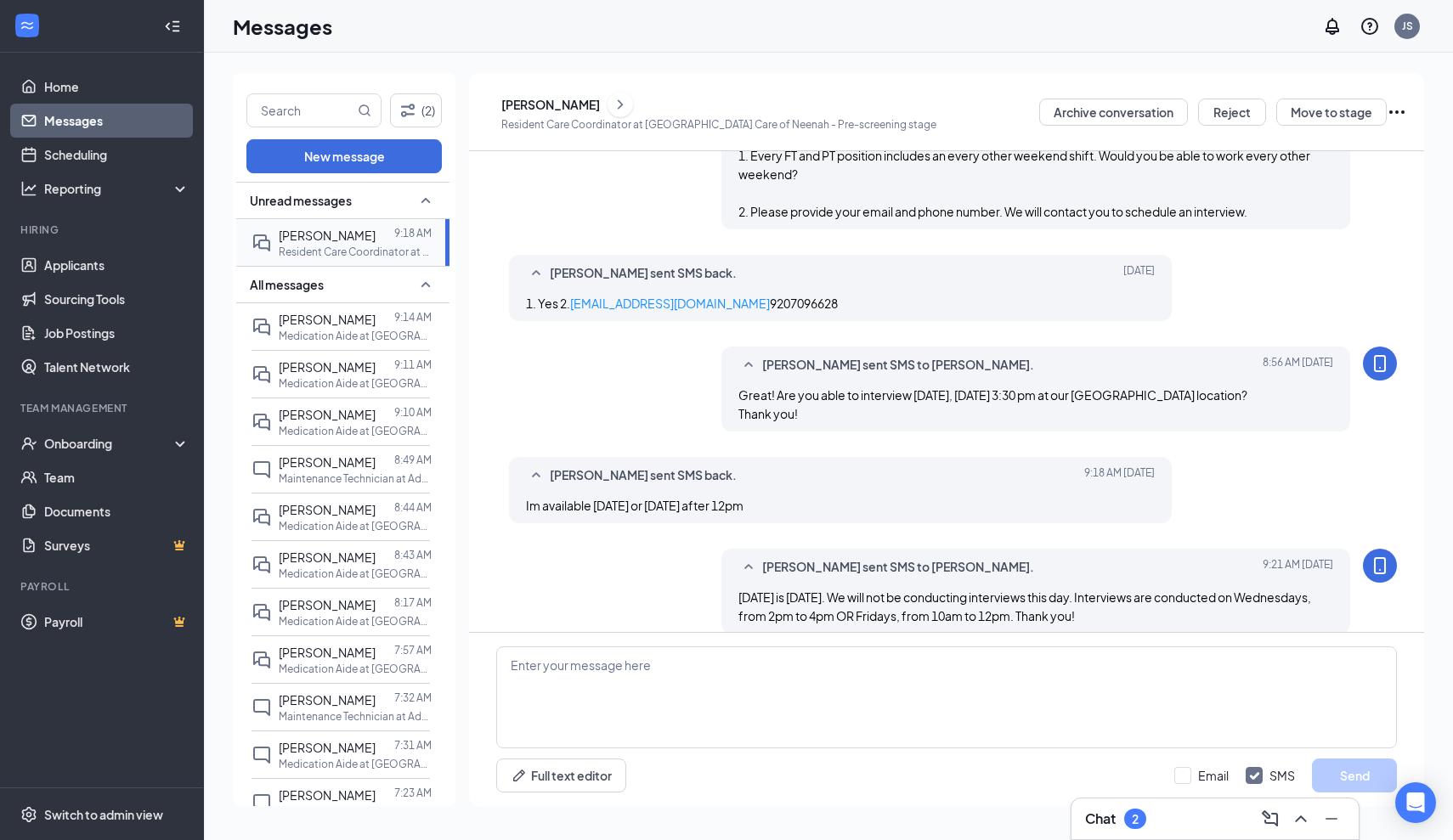
click at [326, 240] on span "[PERSON_NAME]" at bounding box center [326, 236] width 96 height 15
click at [78, 273] on link "Applicants" at bounding box center [117, 265] width 145 height 34
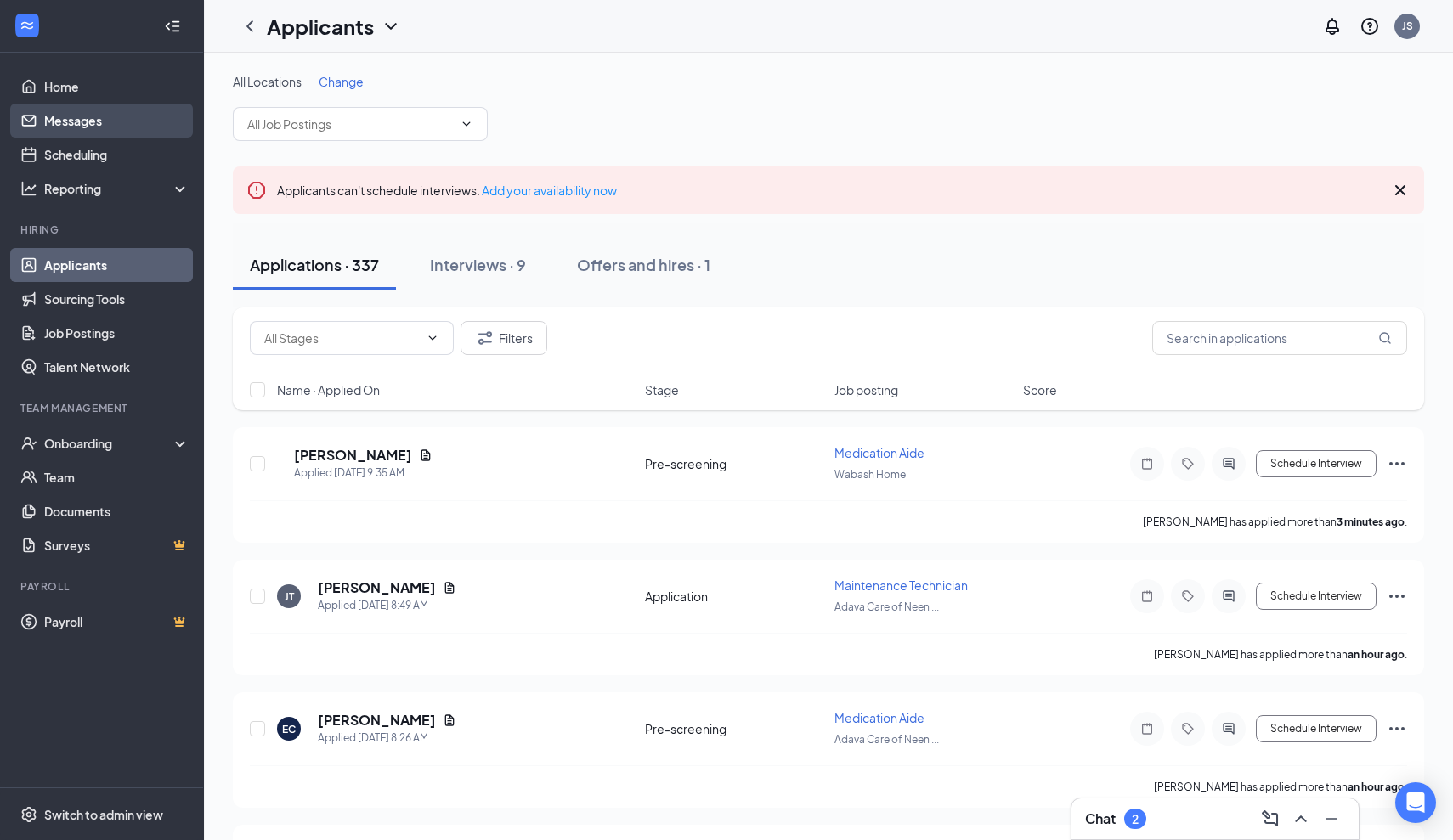
click at [78, 117] on link "Messages" at bounding box center [117, 120] width 145 height 34
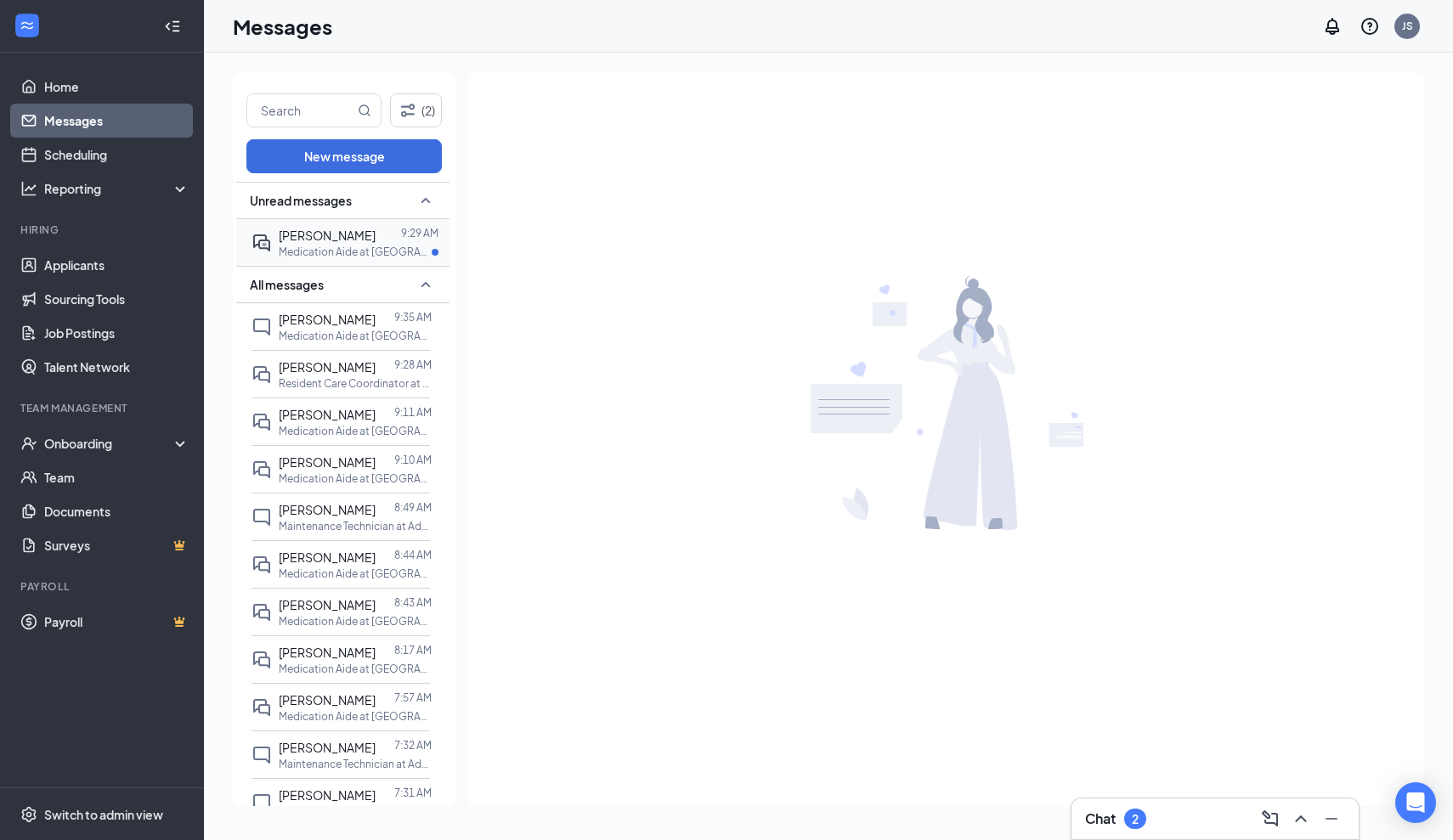
click at [296, 233] on span "[PERSON_NAME]" at bounding box center [326, 236] width 96 height 15
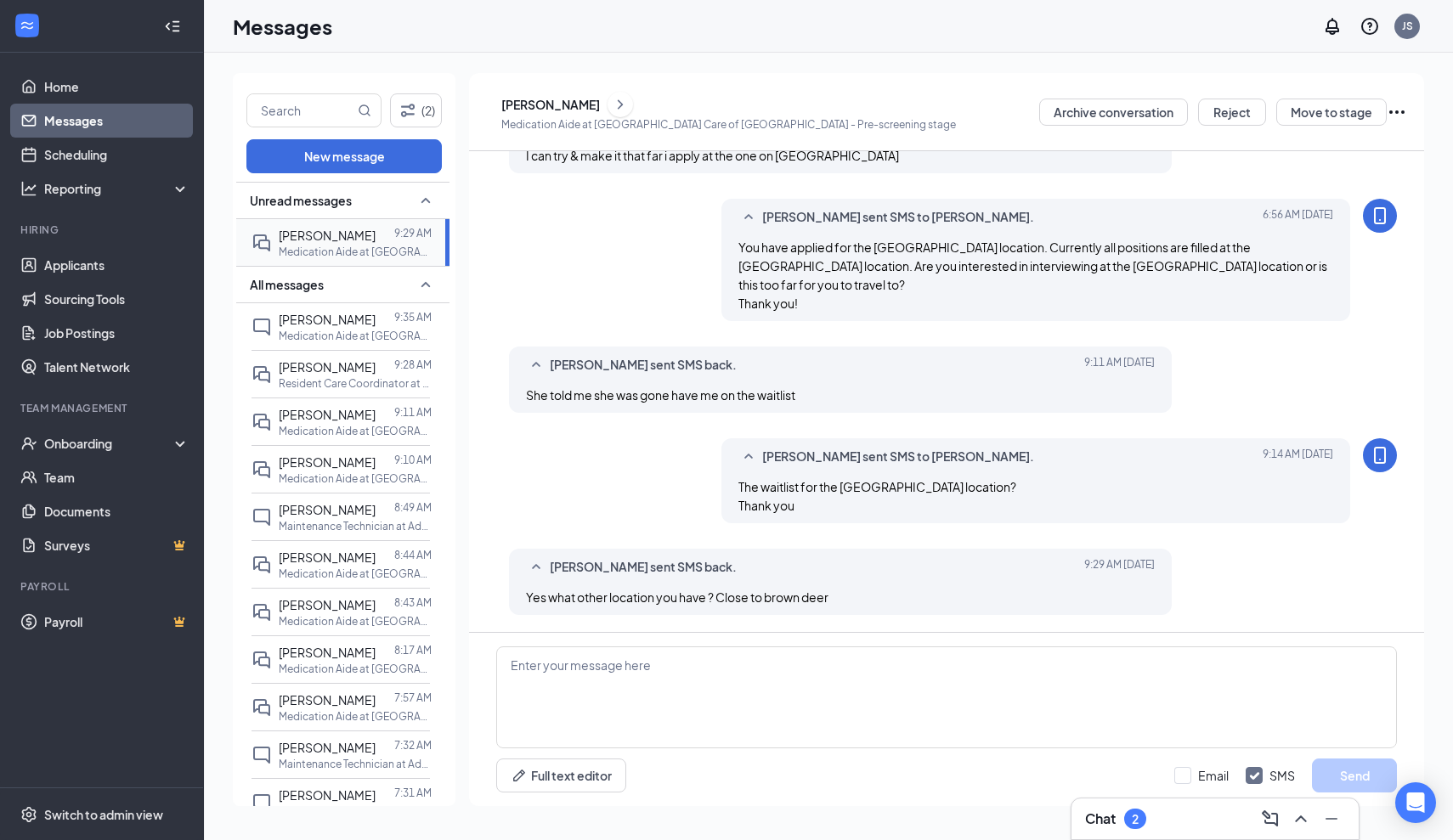
scroll to position [547, 0]
click at [510, 668] on textarea at bounding box center [946, 697] width 901 height 102
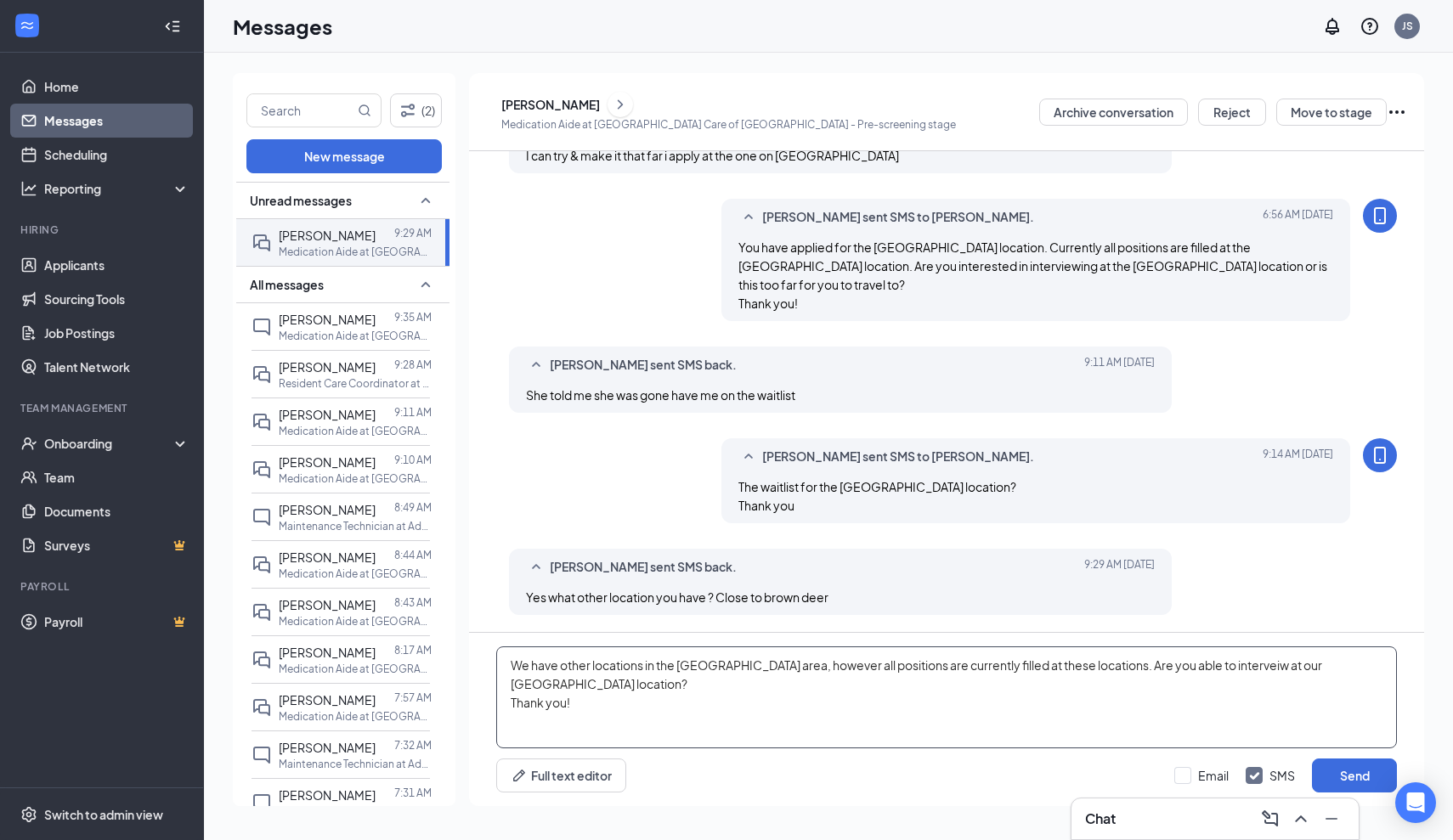
click at [1230, 672] on textarea "We have other locations in the Brown Deer area, however all positions are curre…" at bounding box center [946, 697] width 901 height 102
type textarea "We have other locations in the Brown Deer area, however all positions are curre…"
click at [1333, 780] on button "Send" at bounding box center [1355, 776] width 85 height 34
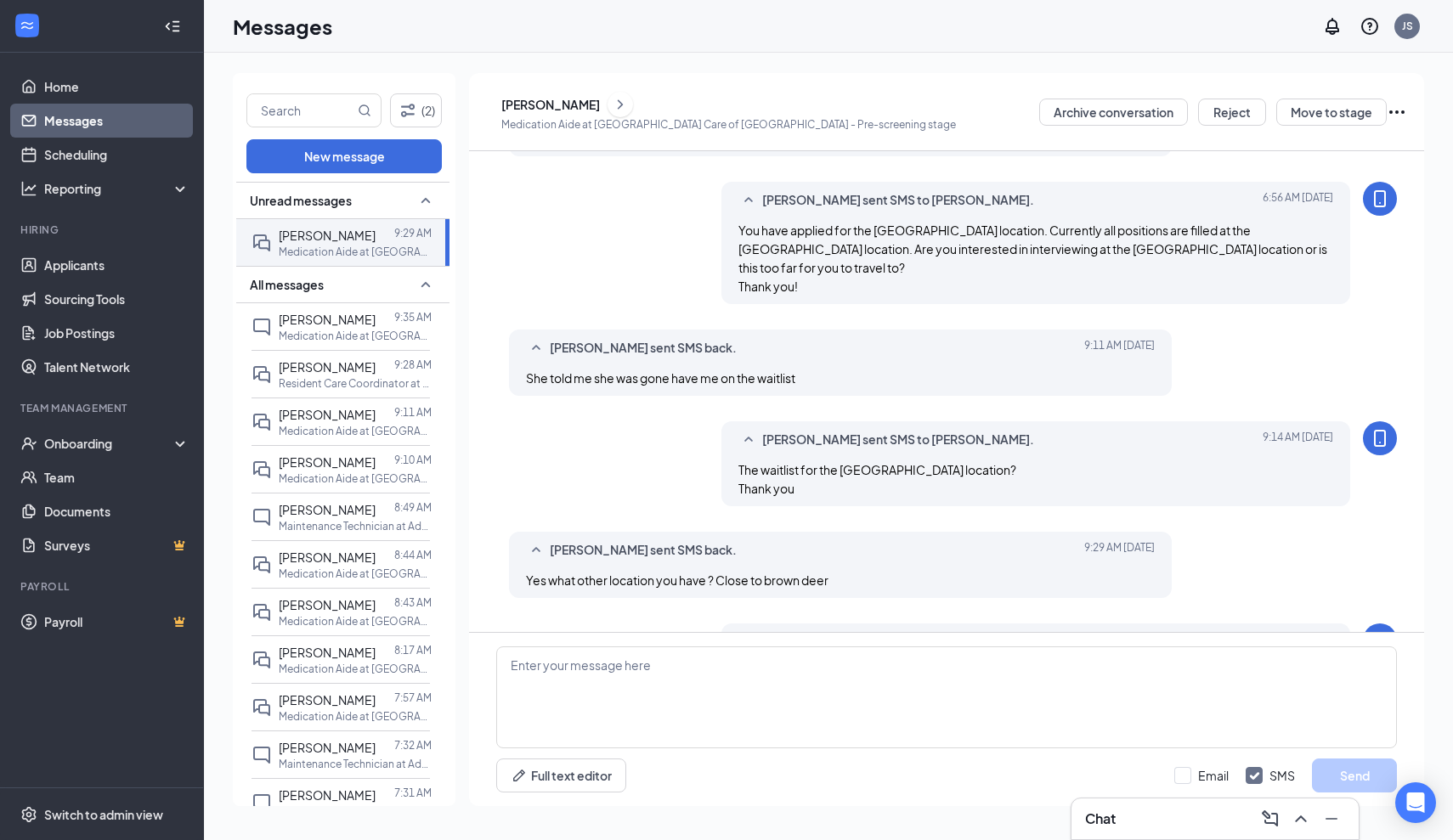
scroll to position [676, 0]
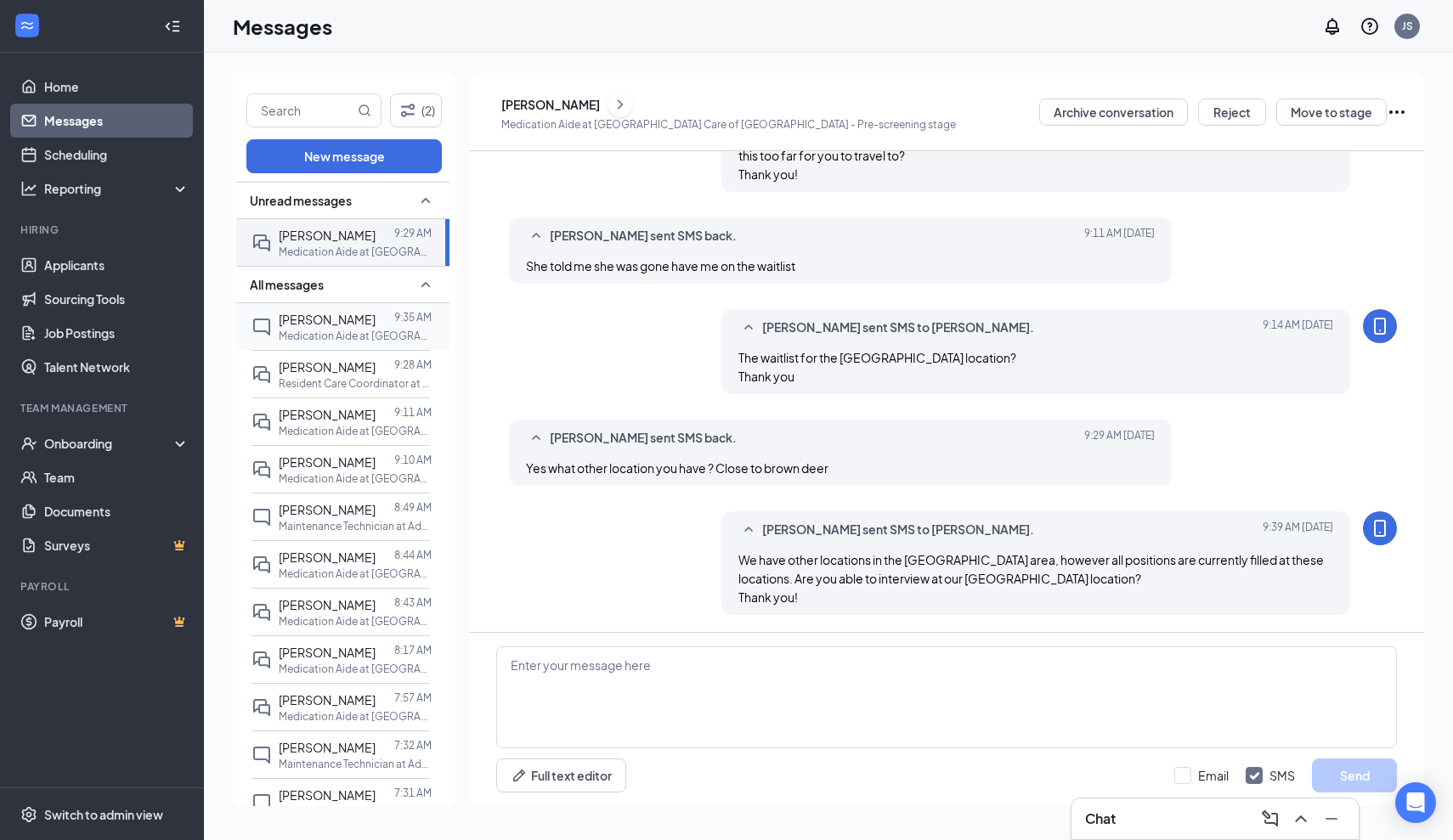
click at [321, 318] on span "Lorenzo Hawthorne" at bounding box center [326, 319] width 96 height 15
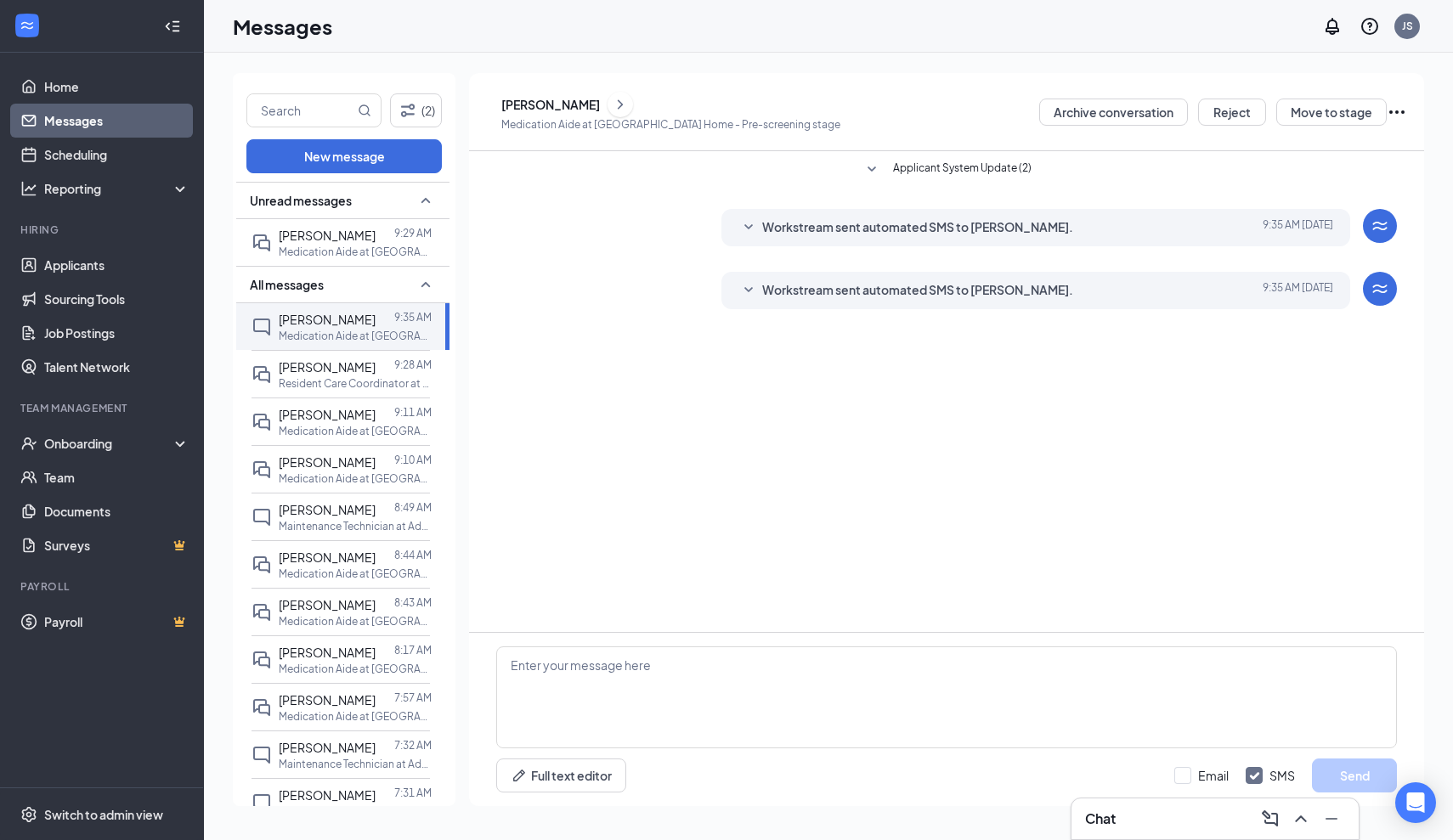
click at [806, 38] on div "Messages JS" at bounding box center [828, 26] width 1249 height 53
